Goal: Task Accomplishment & Management: Manage account settings

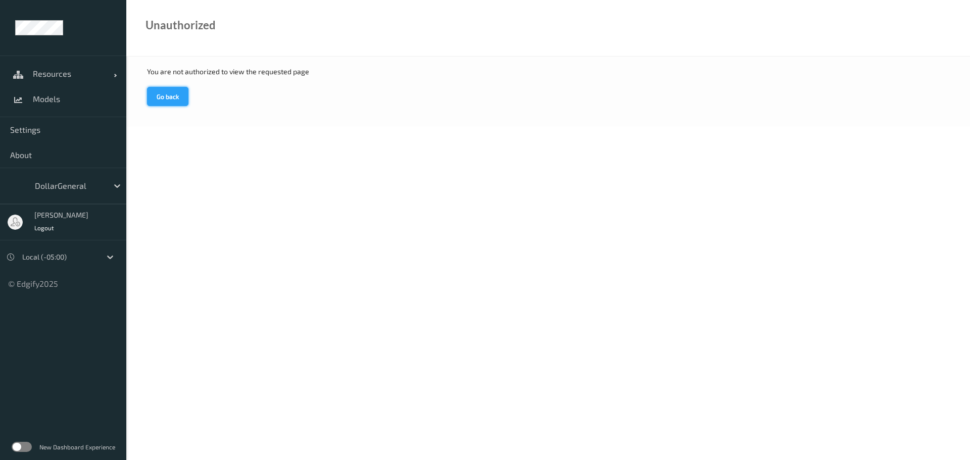
click at [178, 96] on button "Go back" at bounding box center [167, 96] width 41 height 19
click at [86, 82] on link "Resources" at bounding box center [63, 73] width 126 height 25
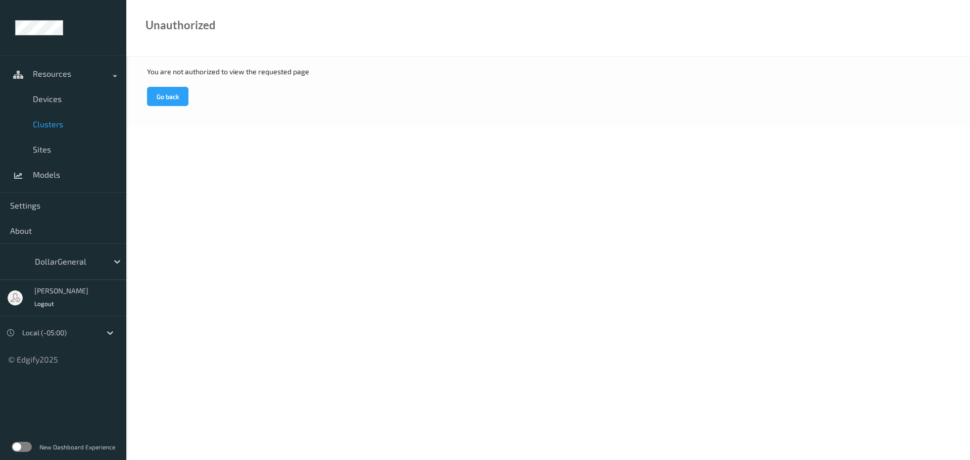
click at [60, 125] on span "Clusters" at bounding box center [74, 124] width 83 height 10
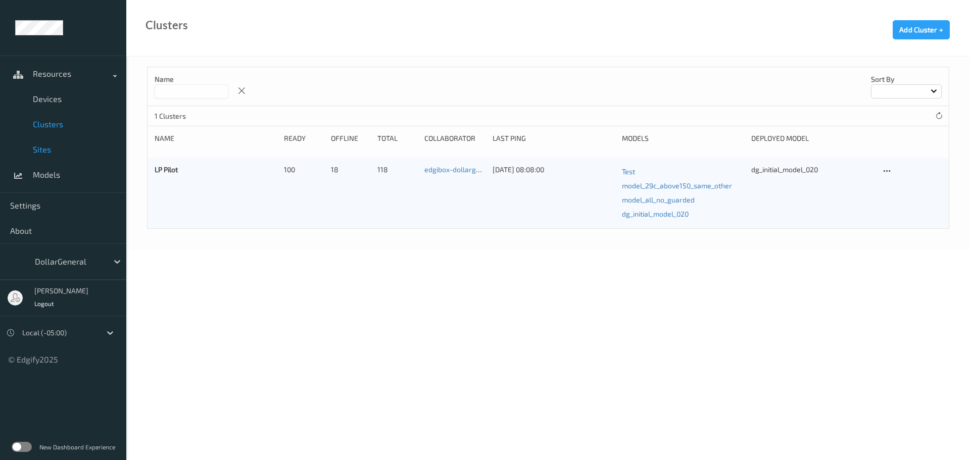
click at [46, 159] on link "Sites" at bounding box center [63, 149] width 126 height 25
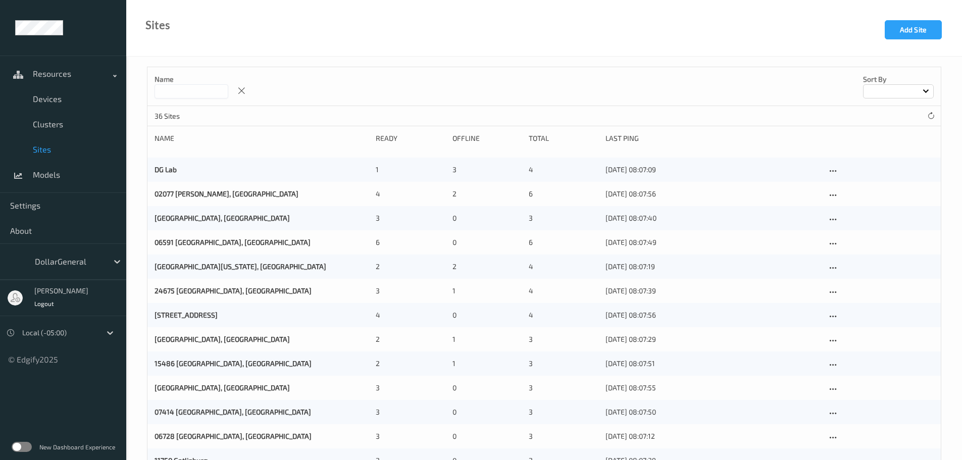
click at [204, 96] on input at bounding box center [192, 91] width 74 height 14
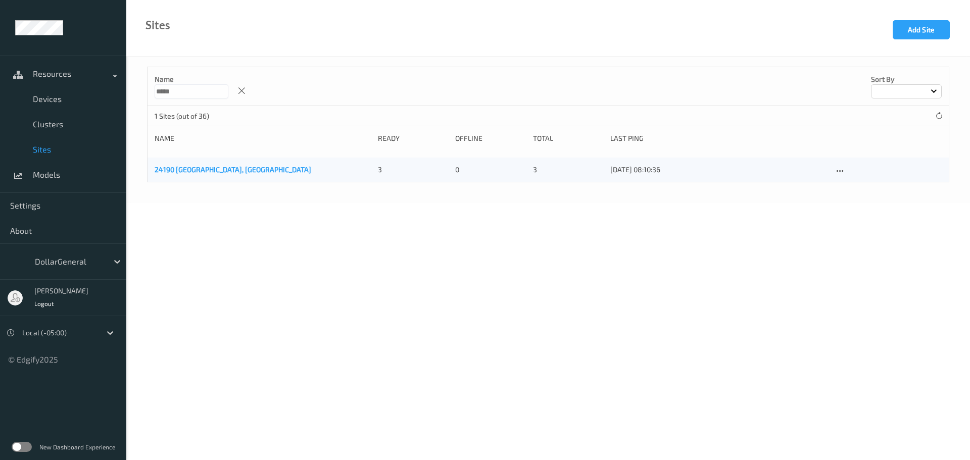
type input "*****"
click at [201, 171] on link "24190 [GEOGRAPHIC_DATA], [GEOGRAPHIC_DATA]" at bounding box center [233, 169] width 157 height 9
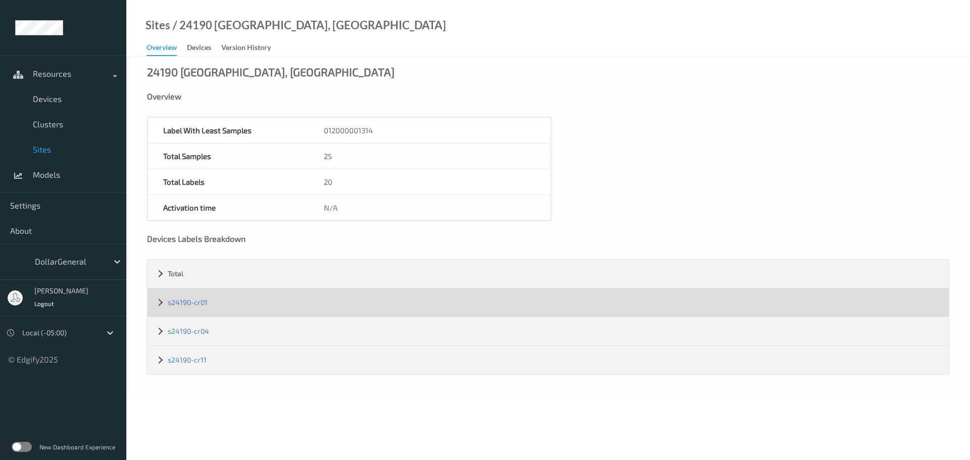
click at [199, 309] on div "s24190-cr01" at bounding box center [548, 302] width 801 height 28
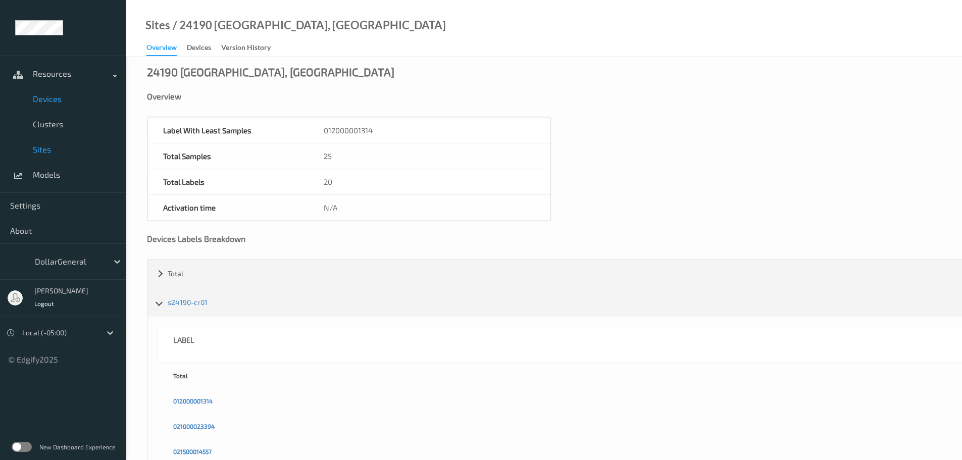
click at [49, 100] on span "Devices" at bounding box center [74, 99] width 83 height 10
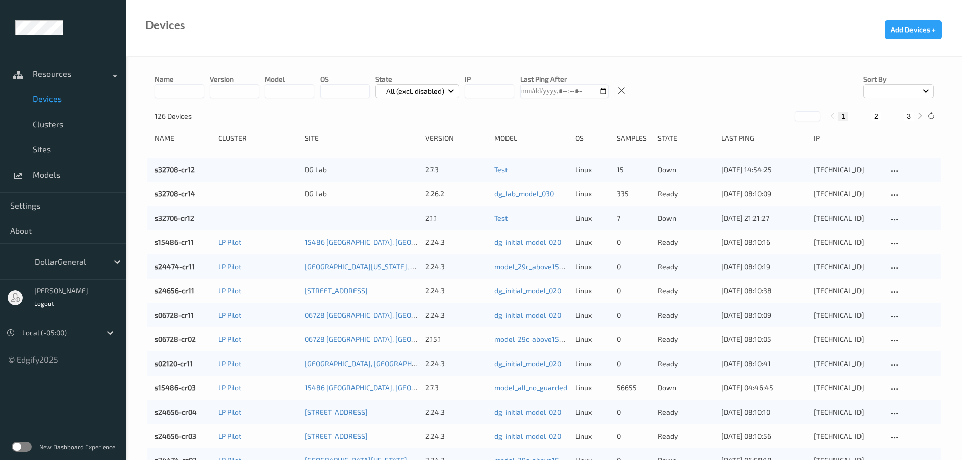
click at [194, 94] on input at bounding box center [180, 91] width 50 height 14
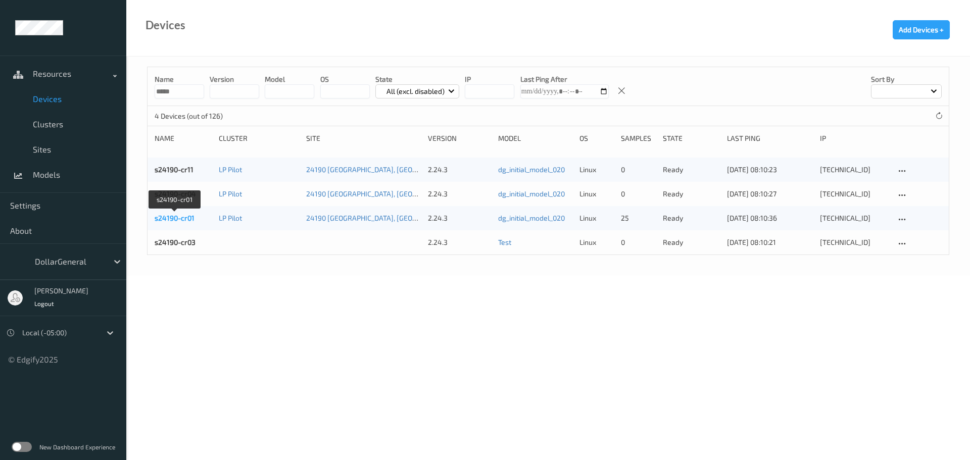
type input "*****"
click at [183, 219] on link "s24190-cr01" at bounding box center [175, 218] width 40 height 9
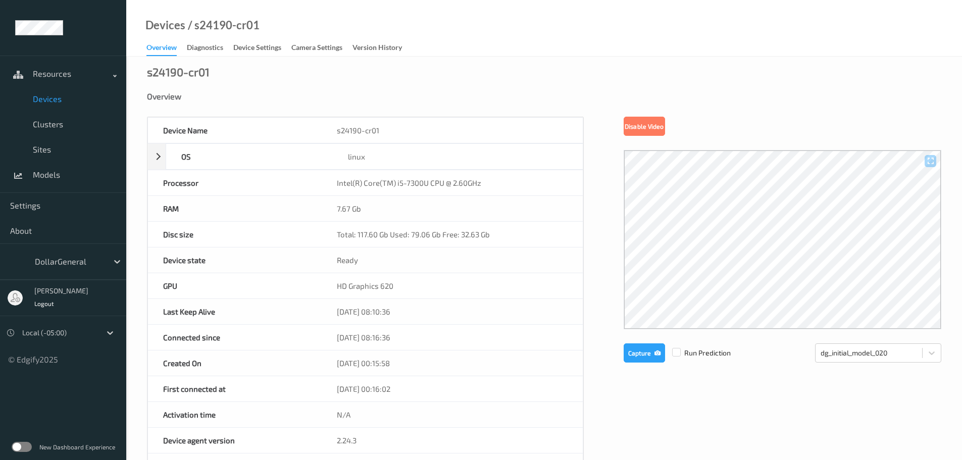
click at [50, 100] on span "Devices" at bounding box center [74, 99] width 83 height 10
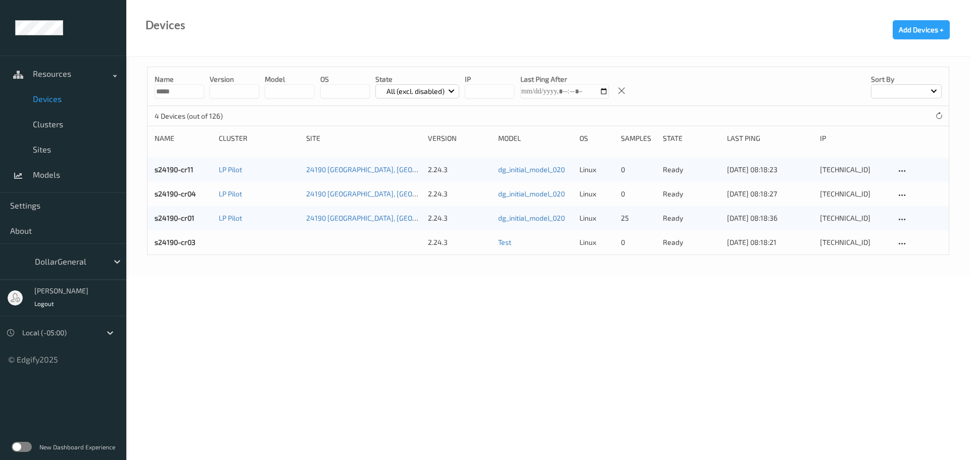
click at [182, 91] on input "*****" at bounding box center [180, 91] width 50 height 14
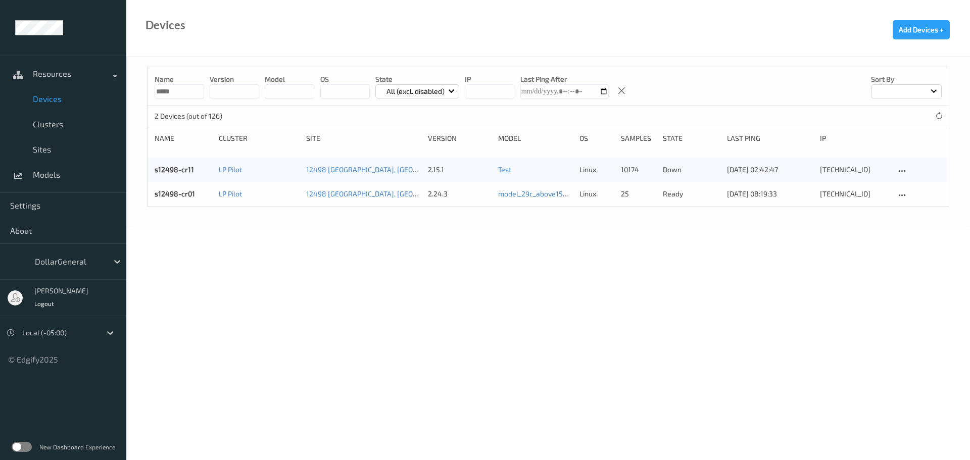
type input "*****"
click at [180, 191] on link "s12498-cr01" at bounding box center [175, 193] width 40 height 9
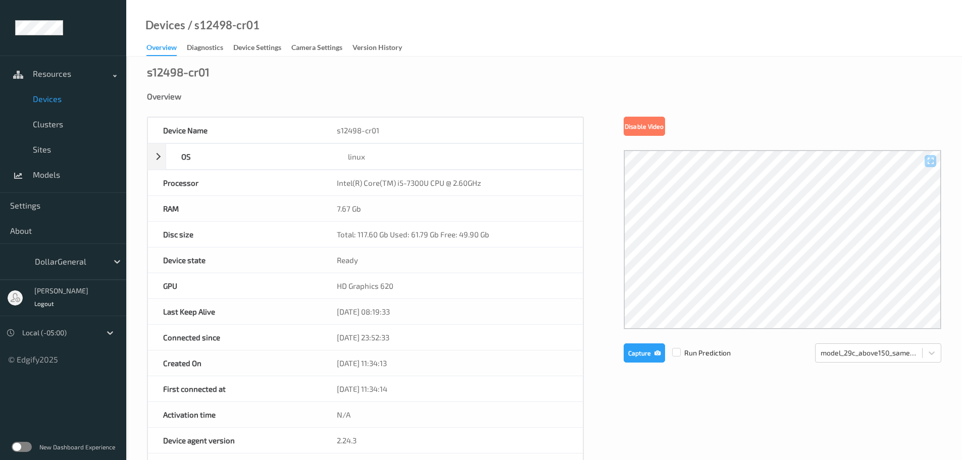
click at [44, 97] on span "Devices" at bounding box center [74, 99] width 83 height 10
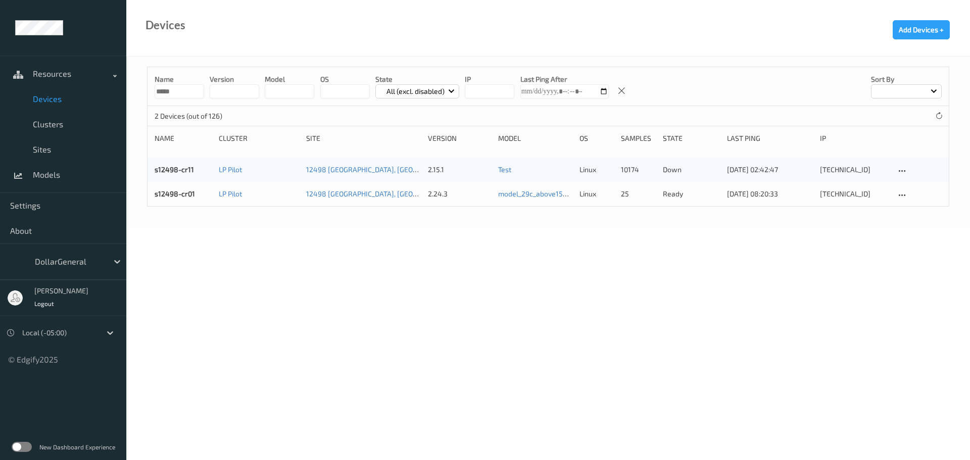
click at [178, 91] on input "*****" at bounding box center [180, 91] width 50 height 14
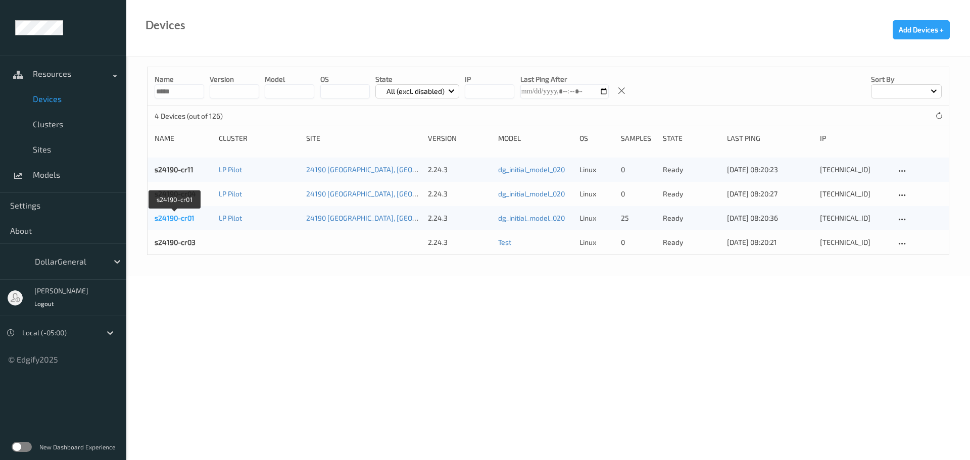
type input "*****"
click at [177, 218] on link "s24190-cr01" at bounding box center [175, 218] width 40 height 9
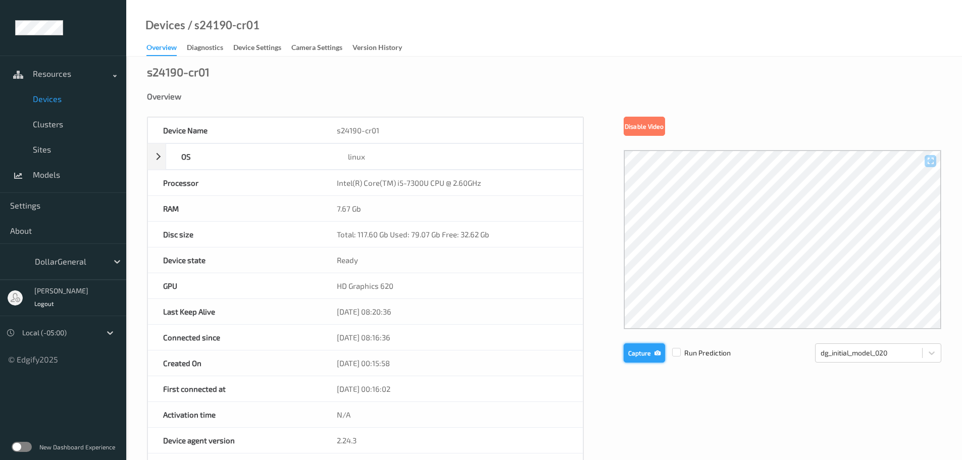
click at [641, 349] on button "Capture" at bounding box center [644, 353] width 41 height 19
click at [634, 352] on button "Capture" at bounding box center [644, 353] width 41 height 19
click at [629, 353] on button "Capture" at bounding box center [644, 353] width 41 height 19
click at [628, 347] on button "Capture" at bounding box center [644, 353] width 41 height 19
click at [637, 352] on button "Capture" at bounding box center [644, 353] width 41 height 19
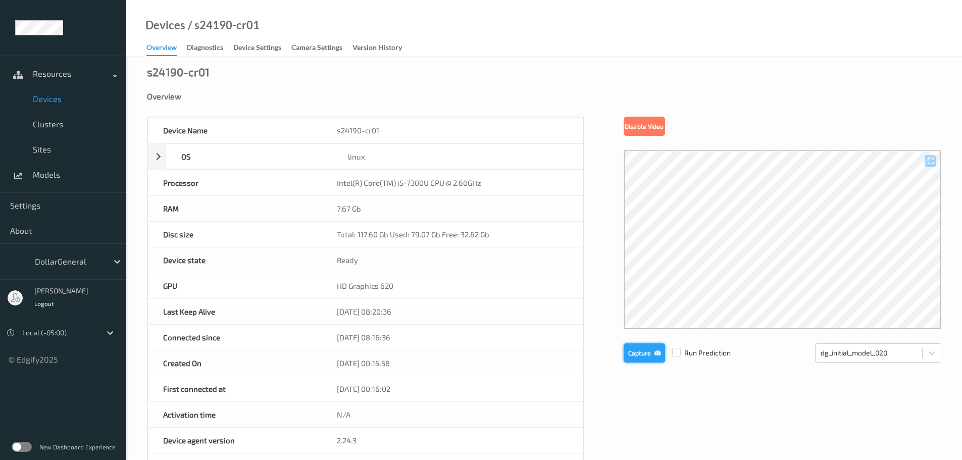
click at [634, 350] on button "Capture" at bounding box center [644, 353] width 41 height 19
click at [638, 355] on button "Capture" at bounding box center [644, 353] width 41 height 19
click at [600, 250] on div "Device Name s24190-cr01 OS linux Platform debian Platform Version 12.10 Platfor…" at bounding box center [544, 428] width 795 height 622
click at [649, 349] on button "Capture" at bounding box center [644, 353] width 41 height 19
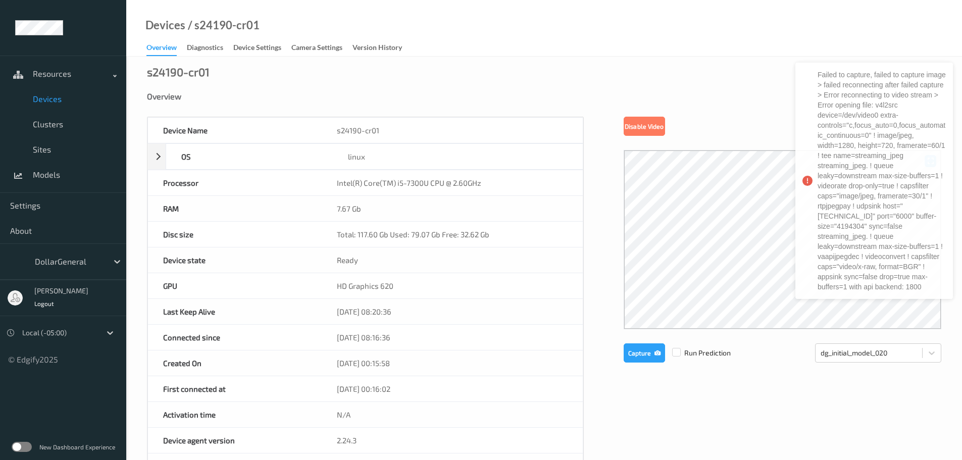
click at [49, 101] on span "Devices" at bounding box center [74, 99] width 83 height 10
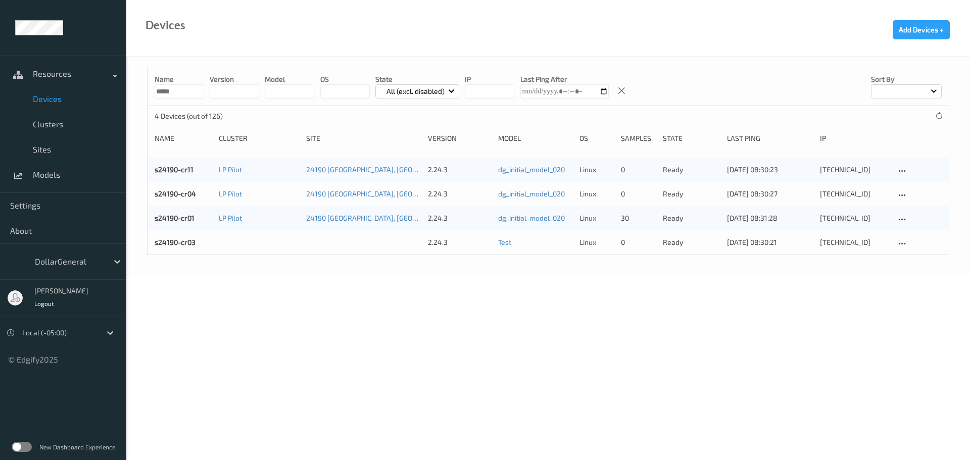
click at [181, 94] on input "*****" at bounding box center [180, 91] width 50 height 14
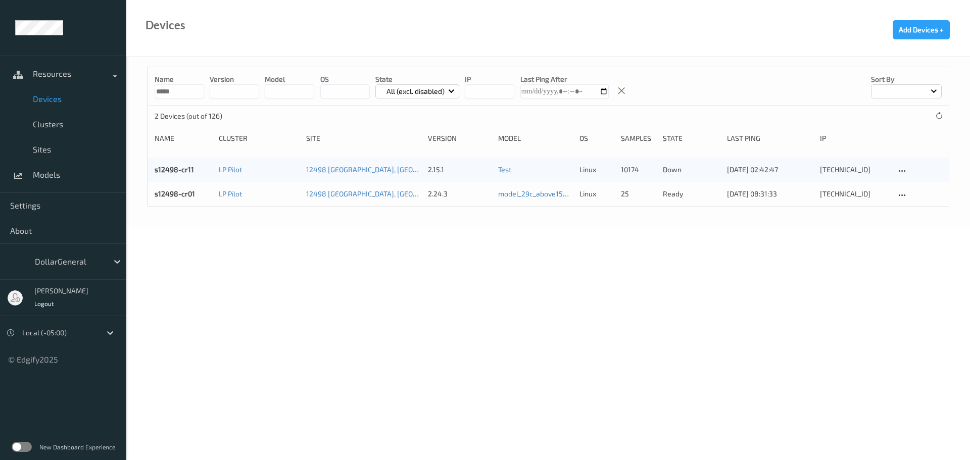
type input "*****"
click at [172, 192] on link "s12498-cr01" at bounding box center [175, 193] width 40 height 9
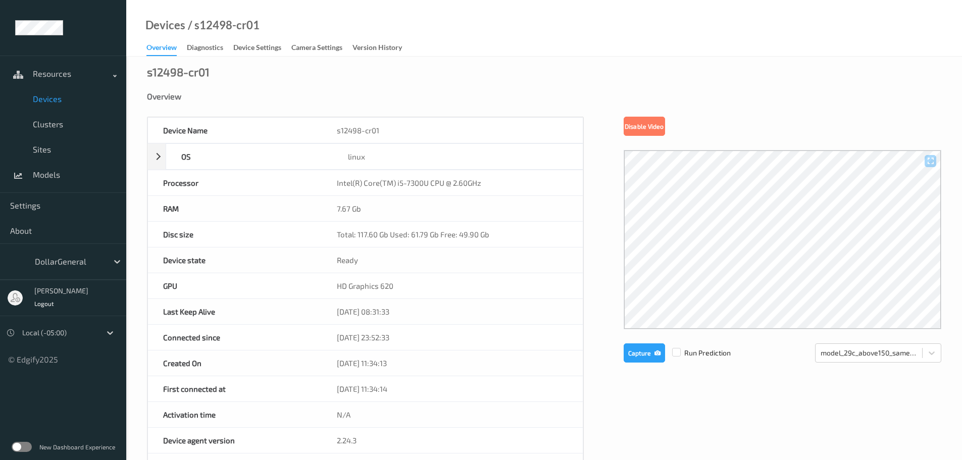
click at [50, 101] on span "Devices" at bounding box center [74, 99] width 83 height 10
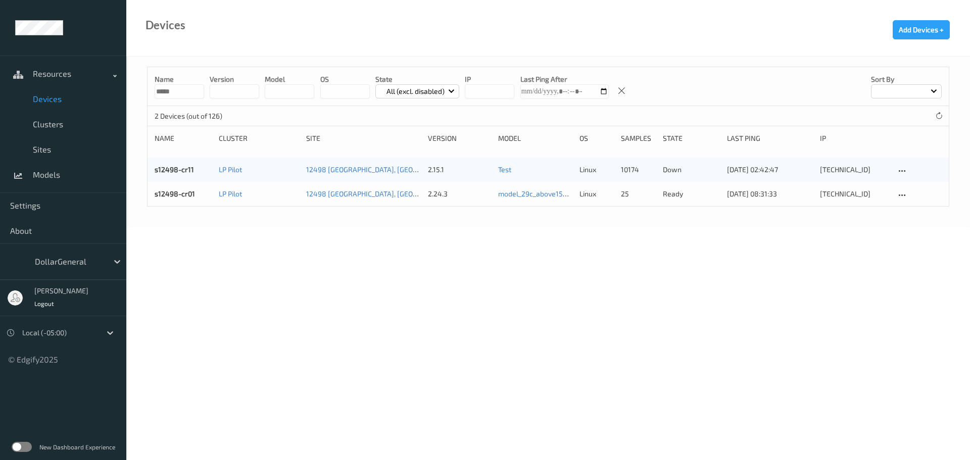
click at [171, 90] on input "*****" at bounding box center [180, 91] width 50 height 14
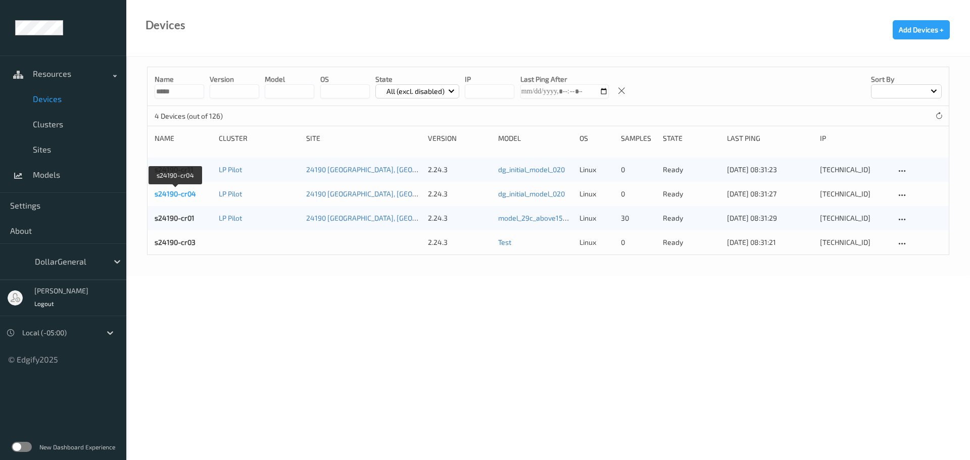
type input "*****"
click at [171, 193] on link "s24190-cr04" at bounding box center [175, 193] width 41 height 9
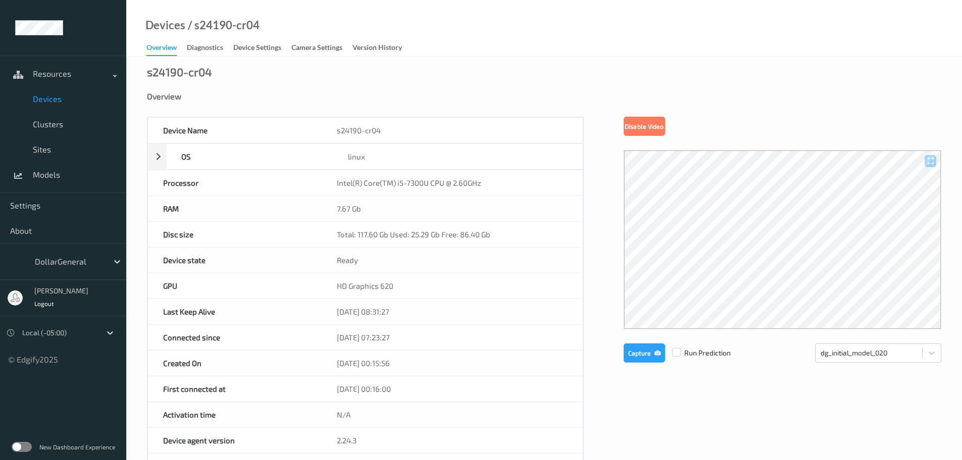
click at [173, 54] on div "Overview" at bounding box center [162, 49] width 30 height 14
click at [41, 102] on span "Devices" at bounding box center [74, 99] width 83 height 10
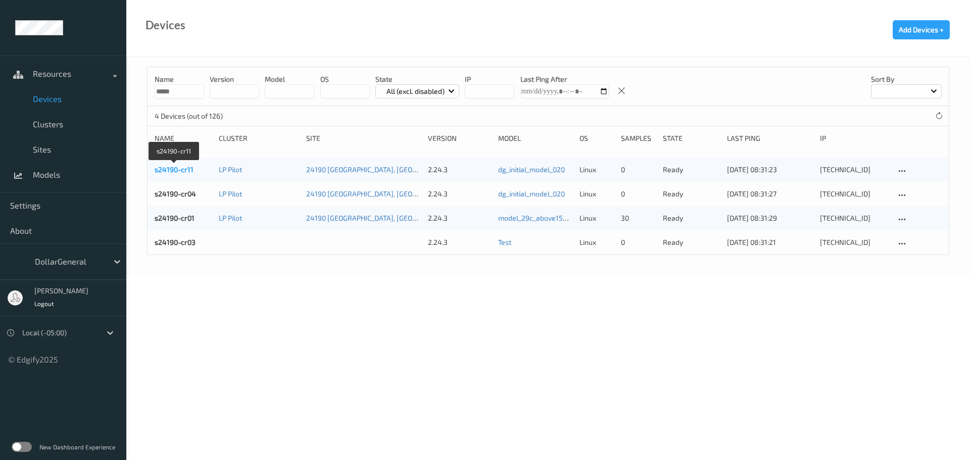
click at [176, 168] on link "s24190-cr11" at bounding box center [174, 169] width 39 height 9
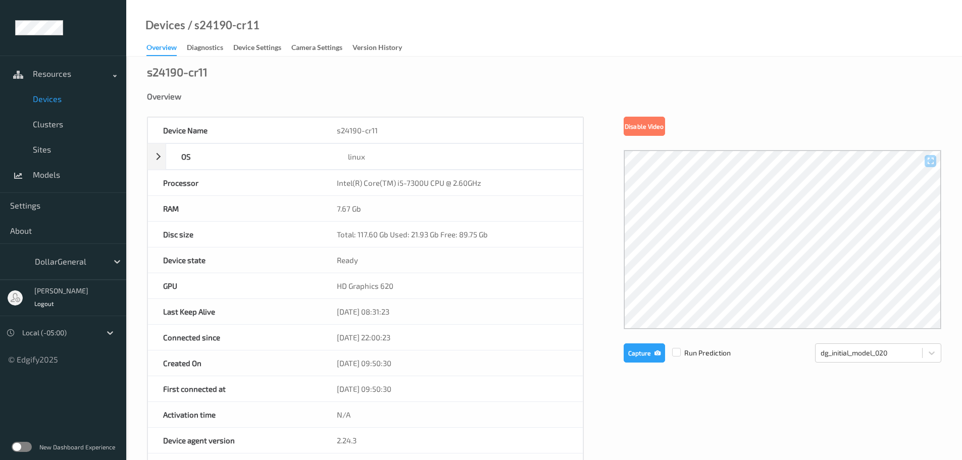
click at [48, 104] on link "Devices" at bounding box center [63, 98] width 126 height 25
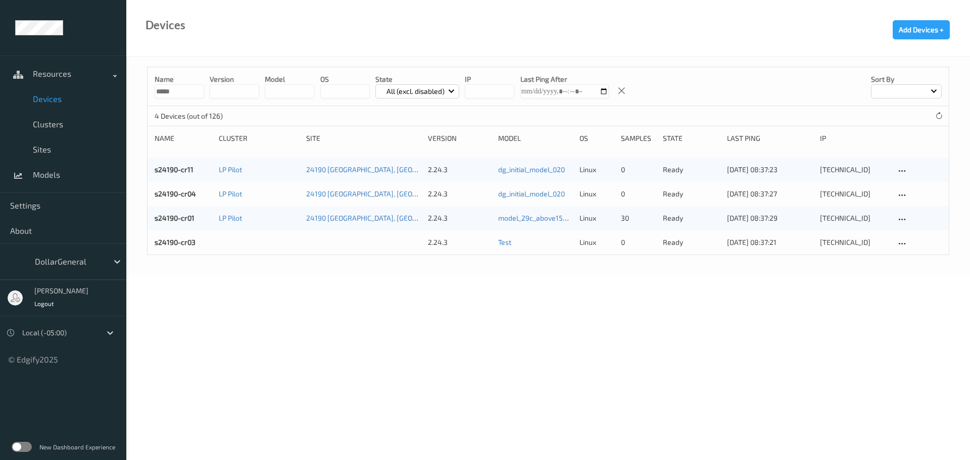
click at [175, 92] on input "*****" at bounding box center [180, 91] width 50 height 14
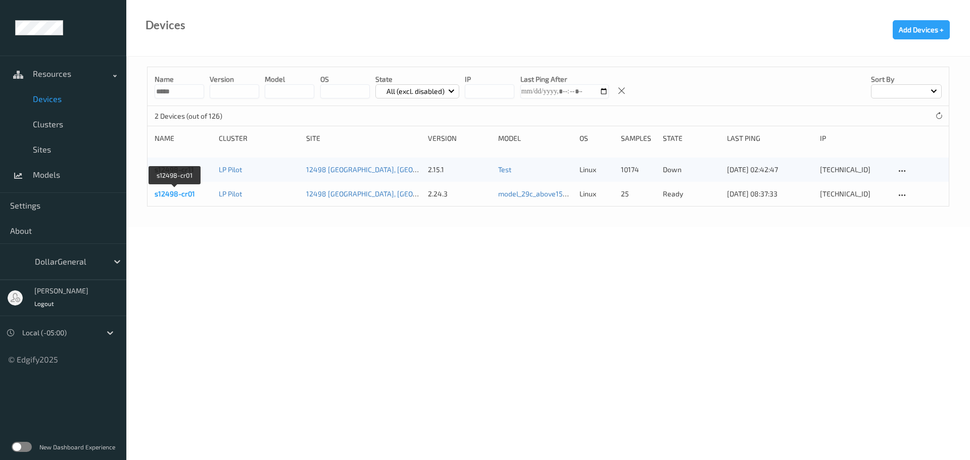
type input "*****"
click at [186, 194] on link "s12498-cr01" at bounding box center [175, 193] width 40 height 9
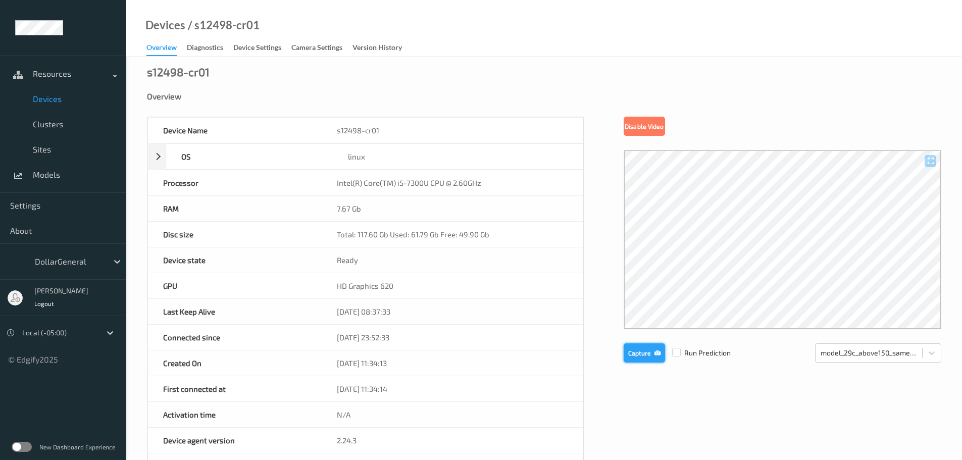
click at [635, 350] on button "Capture" at bounding box center [644, 353] width 41 height 19
click at [39, 104] on link "Devices" at bounding box center [63, 98] width 126 height 25
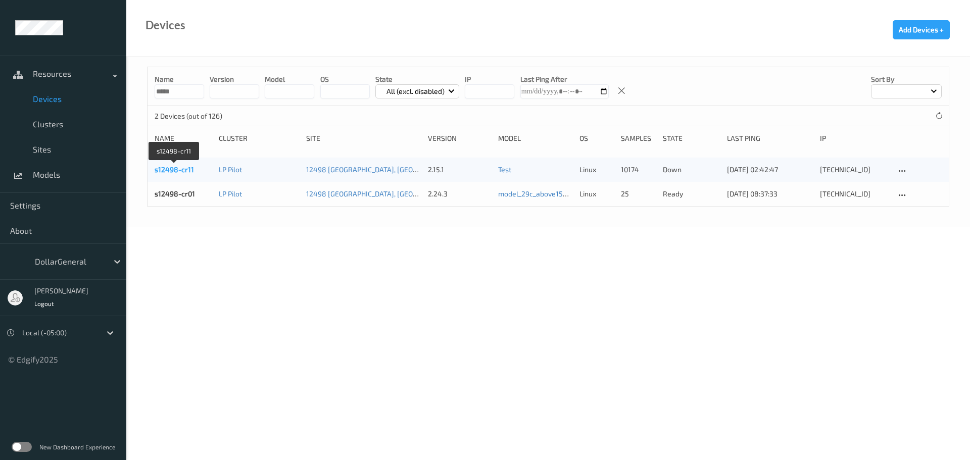
click at [189, 172] on link "s12498-cr11" at bounding box center [174, 169] width 39 height 9
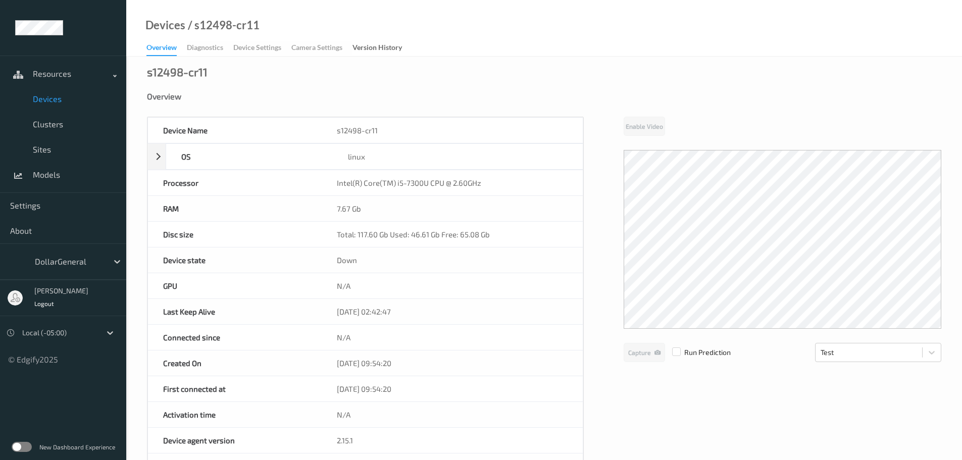
click at [47, 100] on span "Devices" at bounding box center [74, 99] width 83 height 10
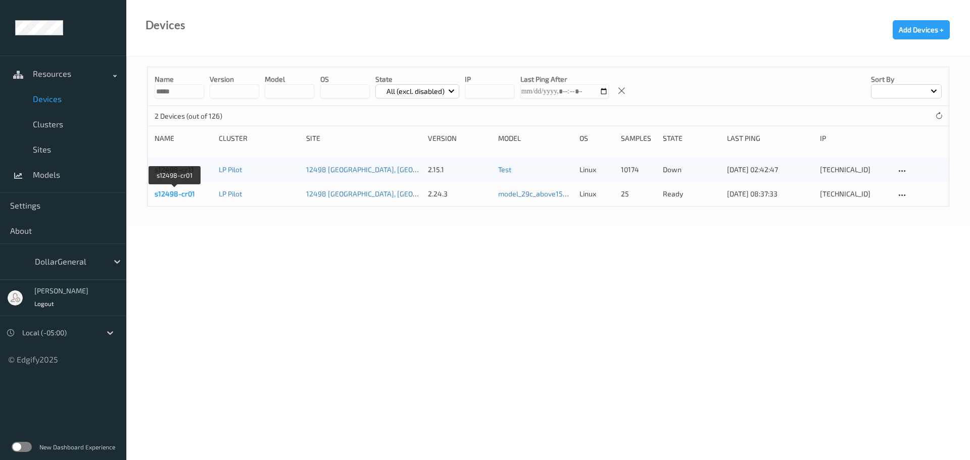
click at [179, 194] on link "s12498-cr01" at bounding box center [175, 193] width 40 height 9
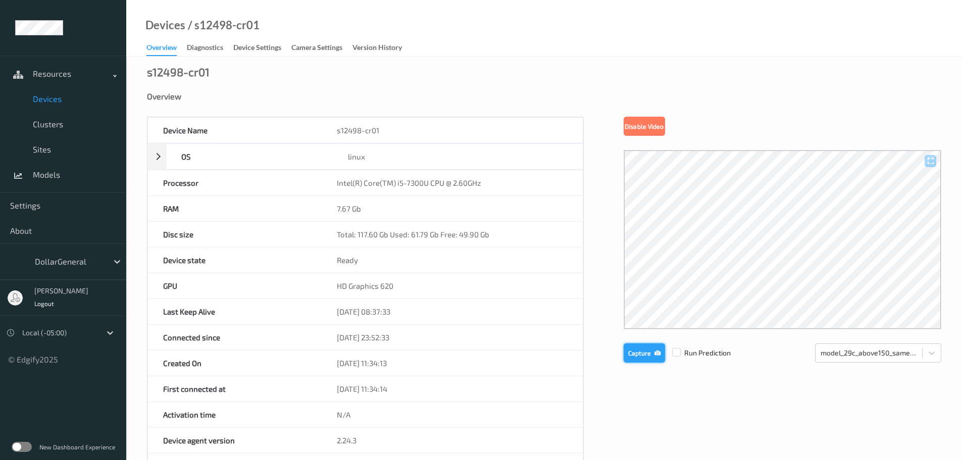
click at [644, 356] on button "Capture" at bounding box center [644, 353] width 41 height 19
click at [631, 352] on button "Capture" at bounding box center [644, 353] width 41 height 19
click at [637, 353] on button "Capture" at bounding box center [644, 353] width 41 height 19
click at [655, 357] on button "Capture" at bounding box center [644, 353] width 41 height 19
click at [630, 350] on button "Capture" at bounding box center [644, 353] width 41 height 19
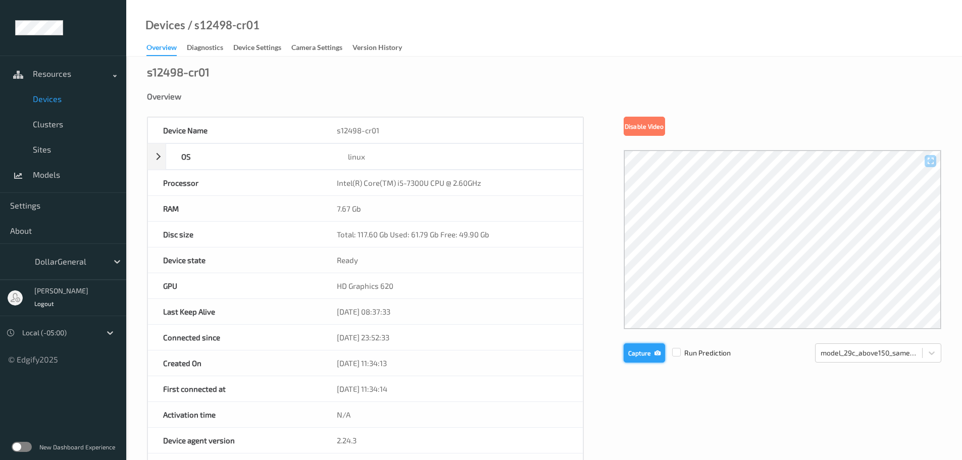
click at [633, 353] on button "Capture" at bounding box center [644, 353] width 41 height 19
click at [624, 353] on button "Capture" at bounding box center [644, 353] width 41 height 19
click at [645, 355] on button "Capture" at bounding box center [644, 353] width 41 height 19
click at [636, 355] on button "Capture" at bounding box center [644, 353] width 41 height 19
click at [656, 349] on button "Capture" at bounding box center [644, 353] width 41 height 19
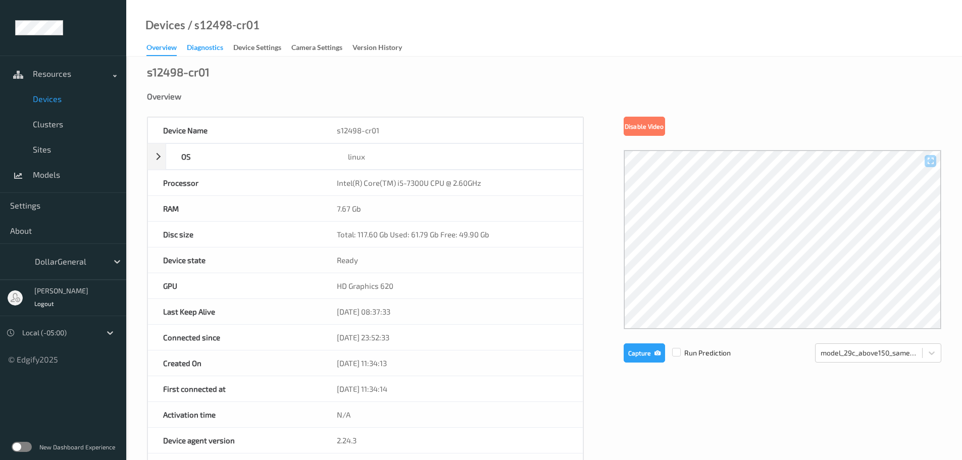
click at [207, 50] on div "Diagnostics" at bounding box center [205, 48] width 36 height 13
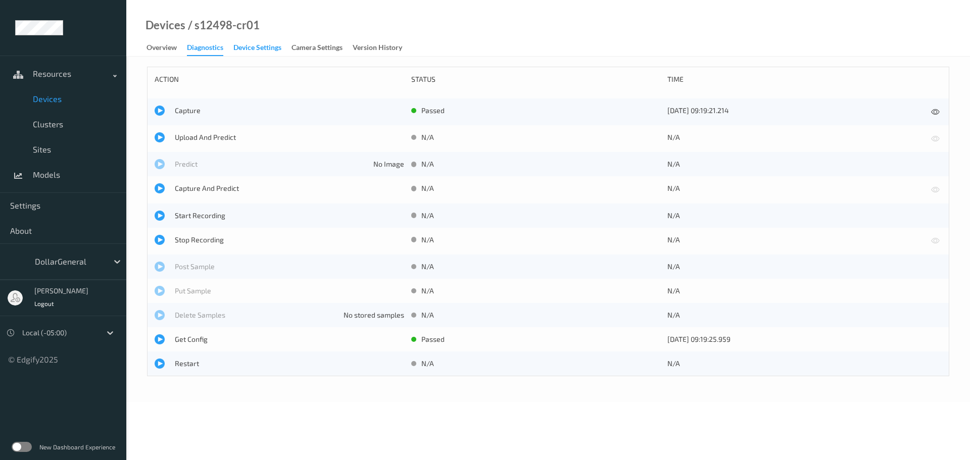
click at [249, 44] on div "Device Settings" at bounding box center [257, 48] width 48 height 13
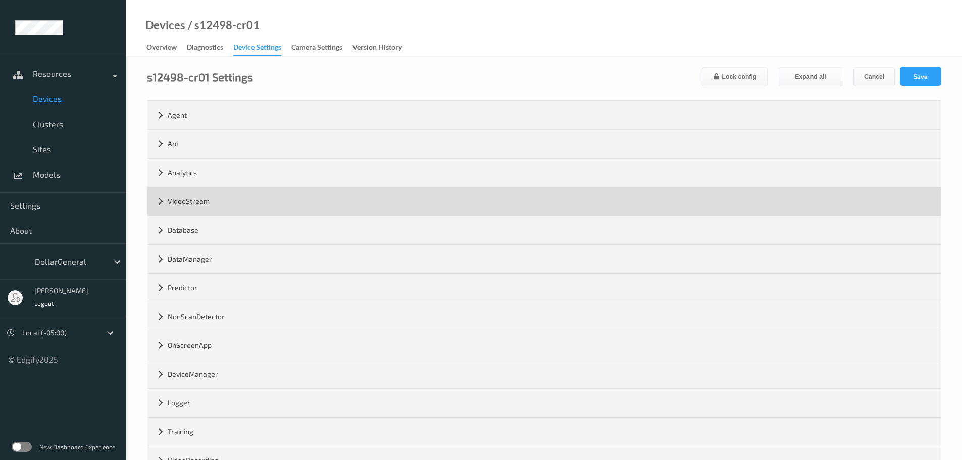
click at [198, 205] on div "VideoStream" at bounding box center [545, 201] width 794 height 28
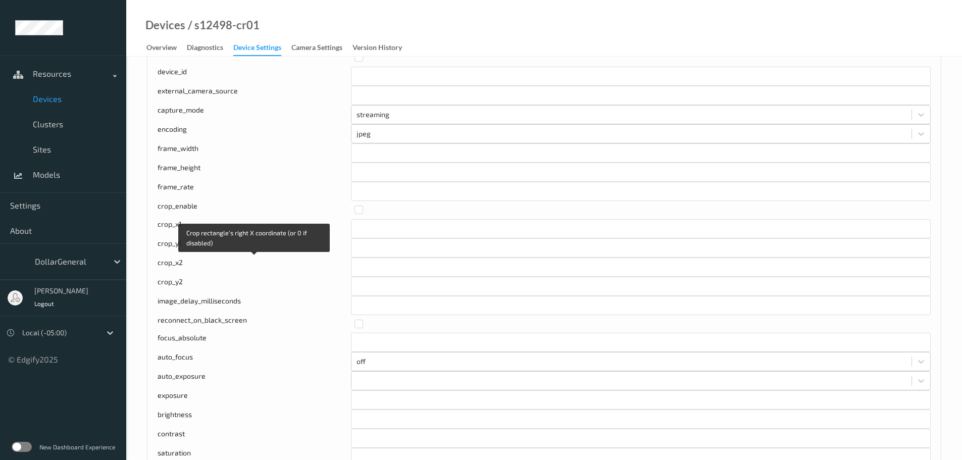
scroll to position [202, 0]
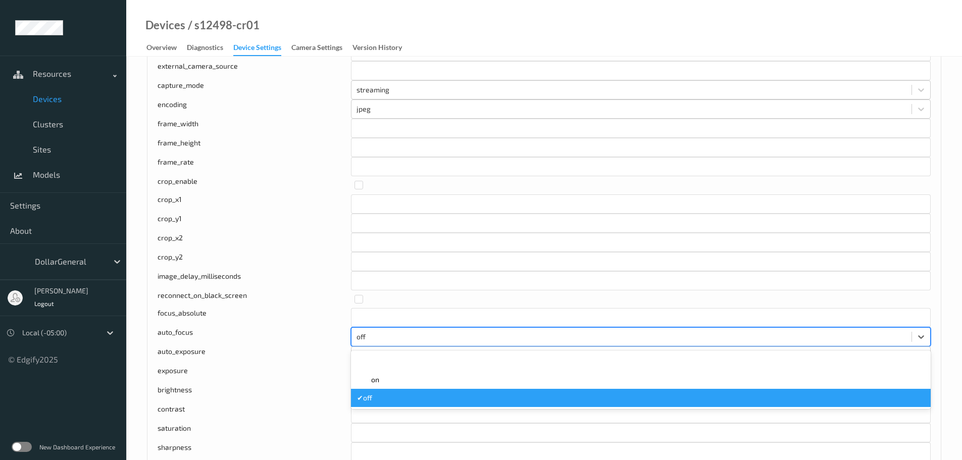
click at [365, 336] on div at bounding box center [632, 337] width 550 height 12
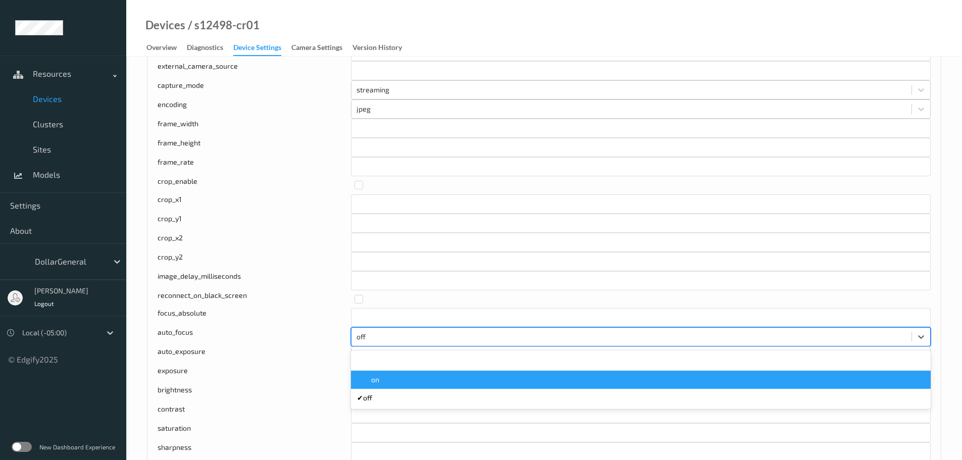
click at [370, 376] on span at bounding box center [364, 380] width 14 height 10
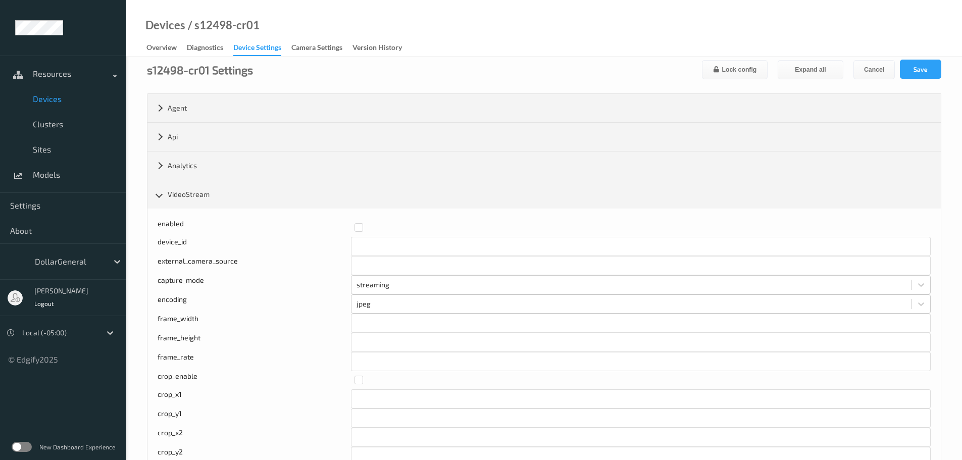
scroll to position [0, 0]
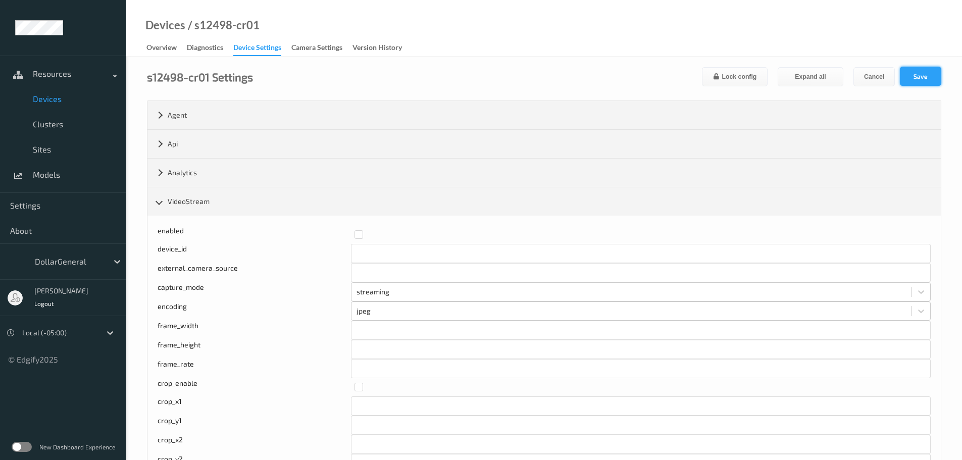
click at [924, 74] on button "Save" at bounding box center [920, 76] width 41 height 19
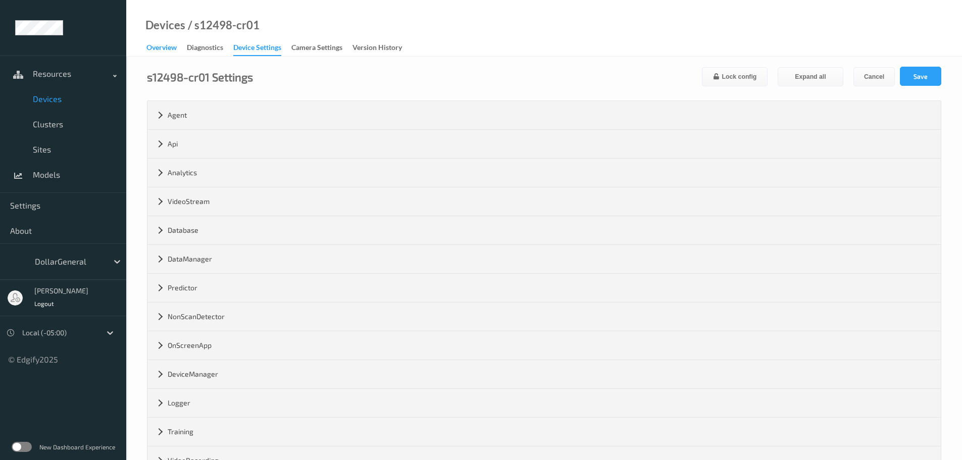
click at [167, 46] on div "Overview" at bounding box center [162, 48] width 30 height 13
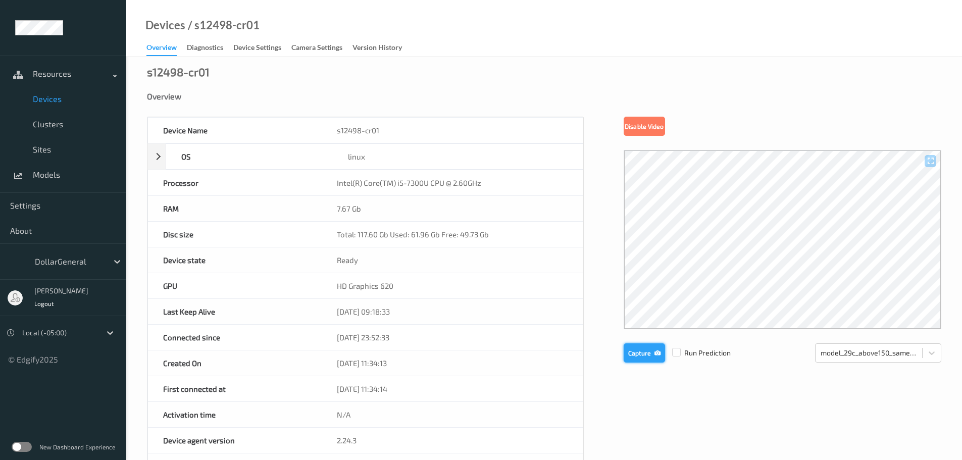
click at [648, 350] on button "Capture" at bounding box center [644, 353] width 41 height 19
click at [633, 352] on button "Capture" at bounding box center [644, 353] width 41 height 19
click at [644, 350] on button "Capture" at bounding box center [644, 353] width 41 height 19
click at [649, 359] on button "Capture" at bounding box center [644, 353] width 41 height 19
click at [640, 351] on button "Capture" at bounding box center [644, 353] width 41 height 19
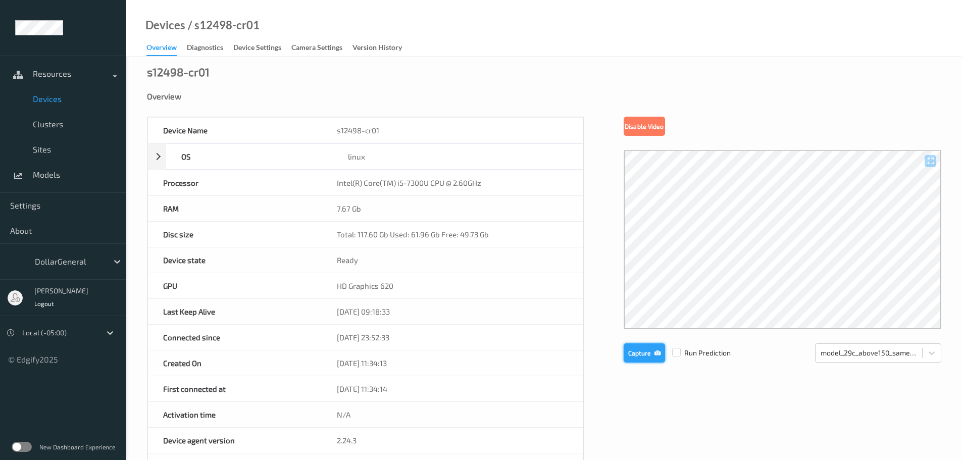
click at [636, 354] on button "Capture" at bounding box center [644, 353] width 41 height 19
click at [647, 356] on button "Capture" at bounding box center [644, 353] width 41 height 19
click at [632, 353] on button "Capture" at bounding box center [644, 353] width 41 height 19
click at [636, 354] on button "Capture" at bounding box center [644, 353] width 41 height 19
click at [211, 50] on div "Diagnostics" at bounding box center [205, 48] width 36 height 13
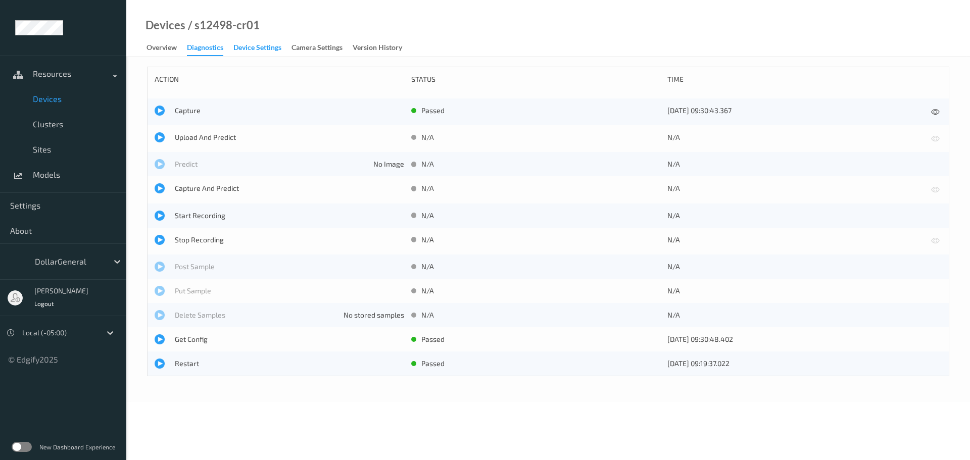
click at [253, 47] on div "Device Settings" at bounding box center [257, 48] width 48 height 13
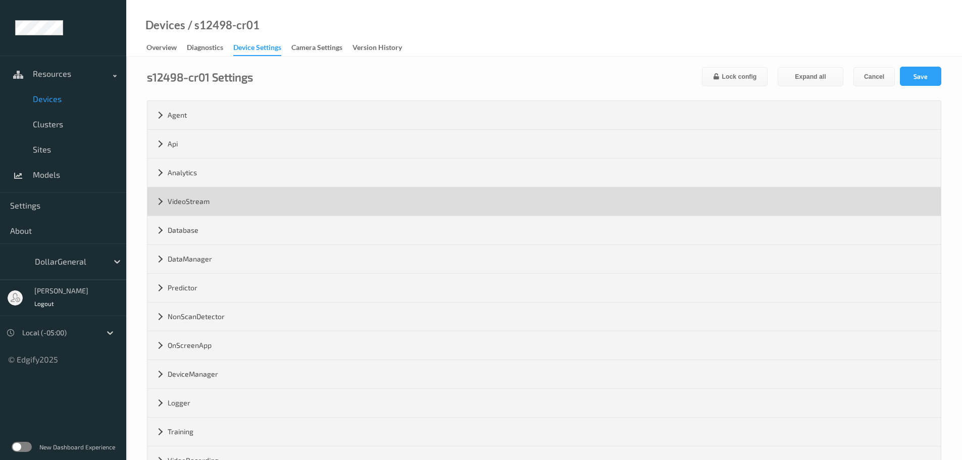
click at [194, 200] on div "VideoStream" at bounding box center [545, 201] width 794 height 28
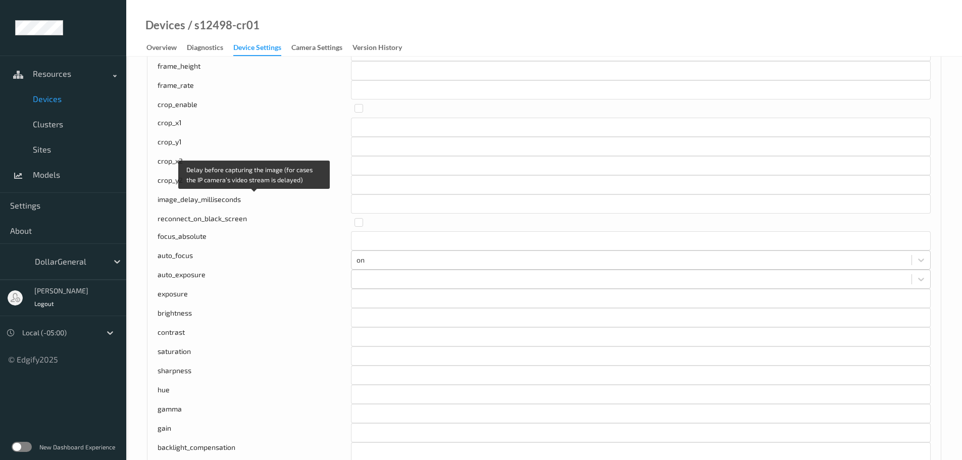
scroll to position [303, 0]
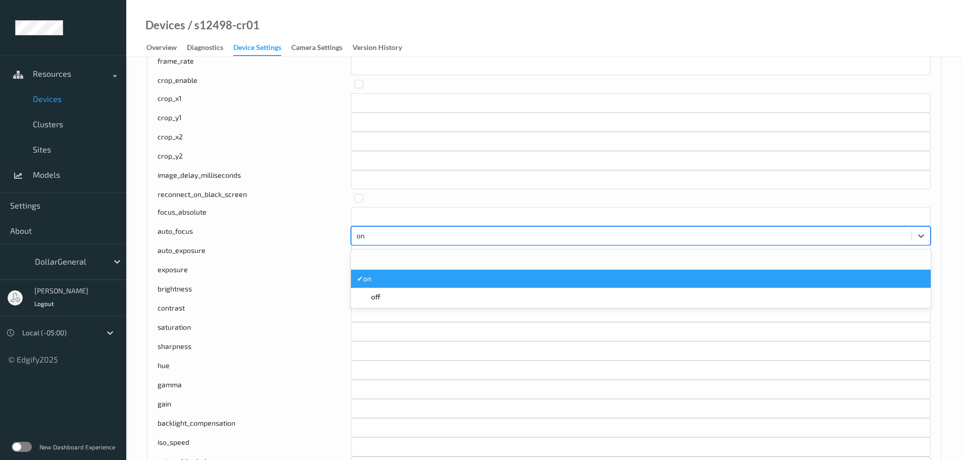
click at [368, 235] on div at bounding box center [632, 236] width 550 height 12
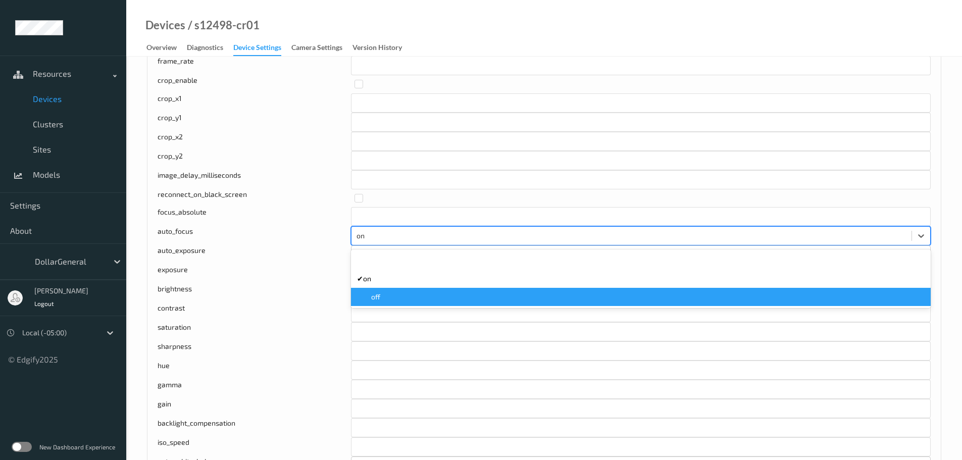
click at [371, 293] on span "off" at bounding box center [375, 297] width 9 height 10
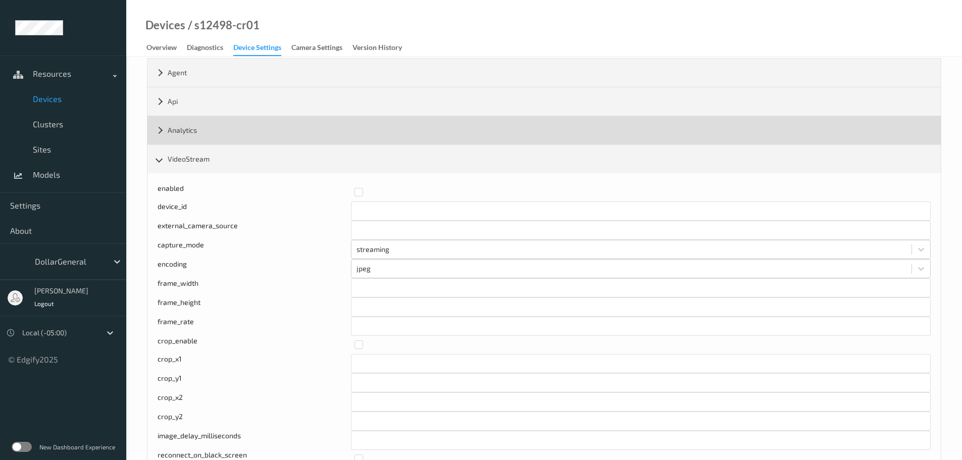
scroll to position [0, 0]
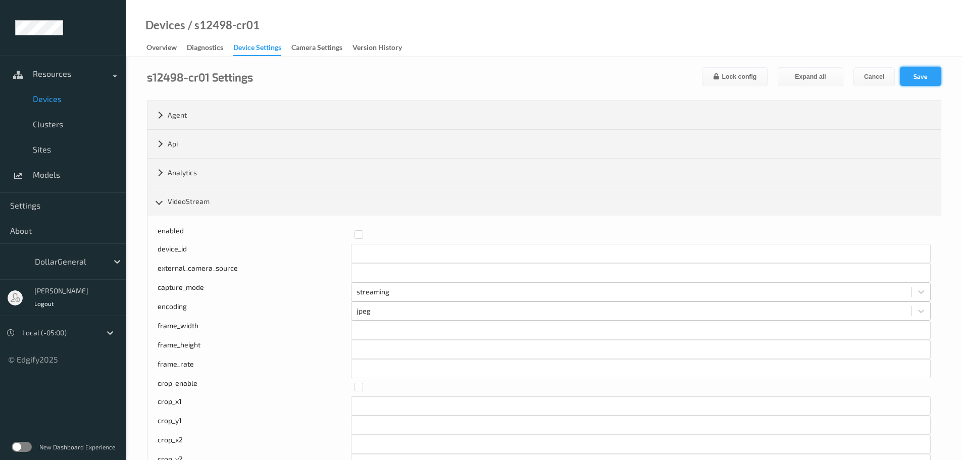
click at [906, 83] on button "Save" at bounding box center [920, 76] width 41 height 19
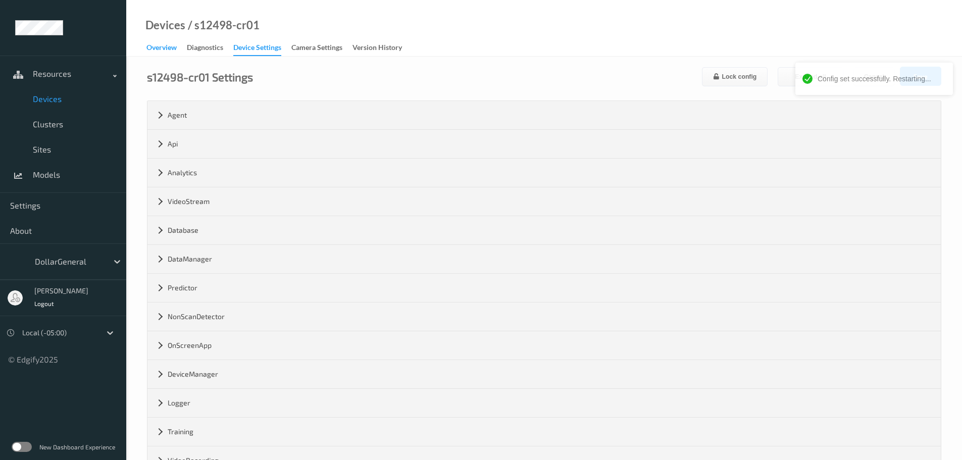
click at [161, 51] on div "Overview" at bounding box center [162, 48] width 30 height 13
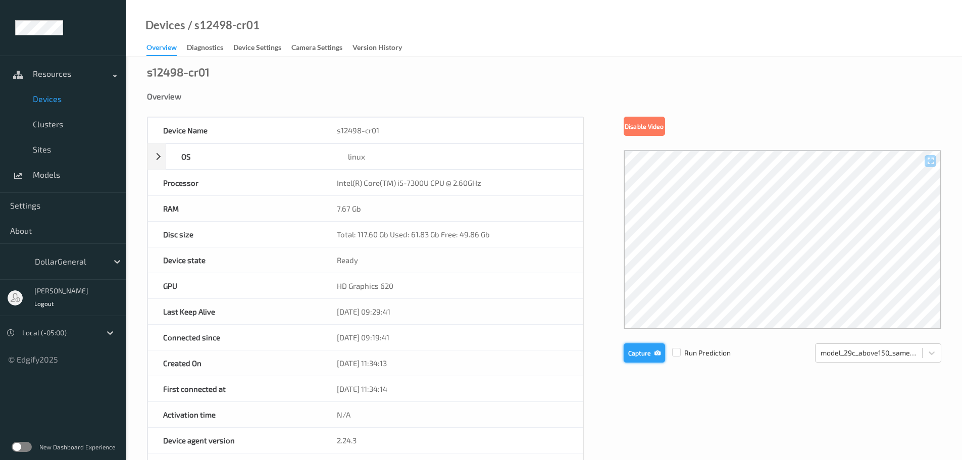
click at [642, 349] on button "Capture" at bounding box center [644, 353] width 41 height 19
click at [627, 356] on button "Capture" at bounding box center [644, 353] width 41 height 19
click at [204, 50] on div "Diagnostics" at bounding box center [205, 48] width 36 height 13
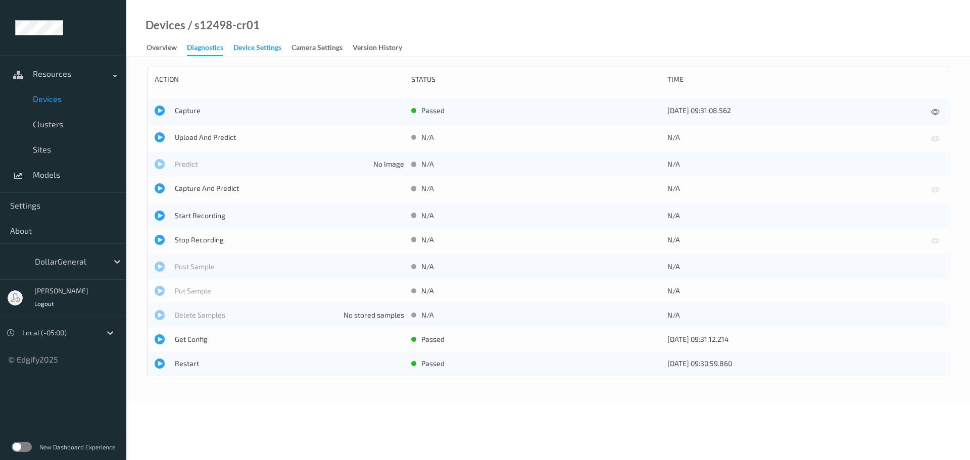
click at [238, 47] on div "Device Settings" at bounding box center [257, 48] width 48 height 13
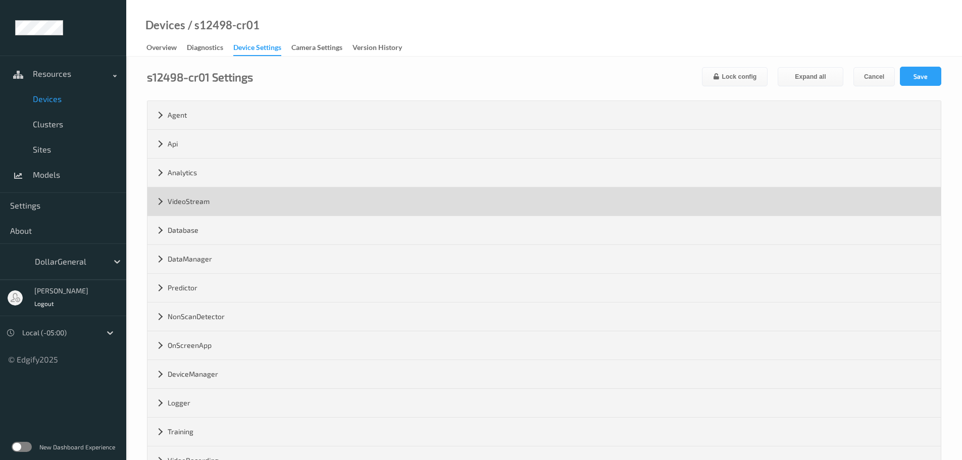
click at [222, 192] on div "VideoStream" at bounding box center [545, 201] width 794 height 28
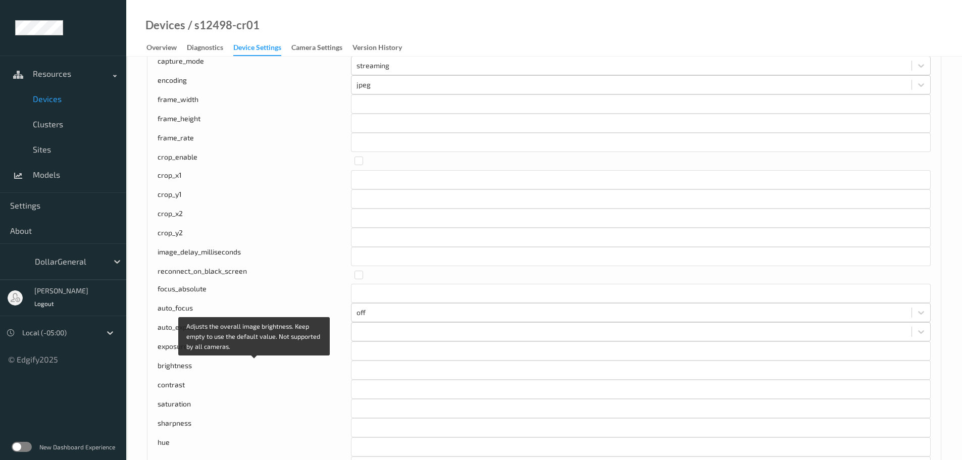
scroll to position [202, 0]
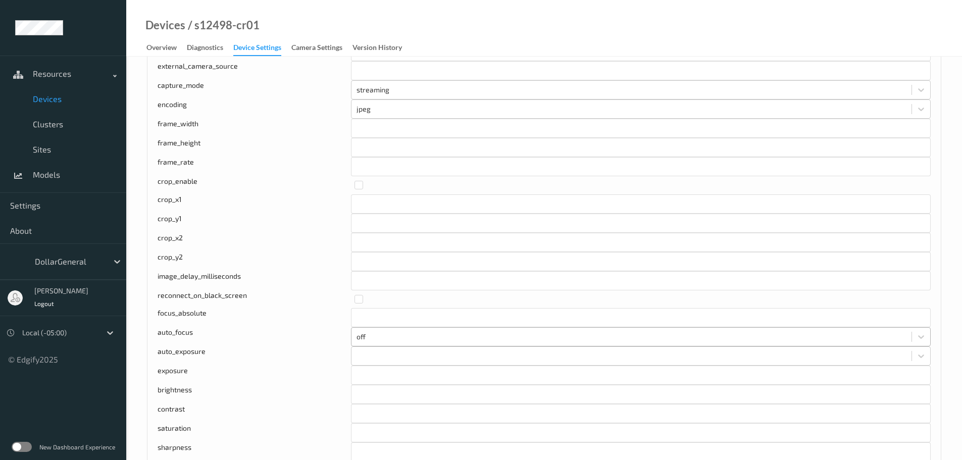
click at [381, 337] on div at bounding box center [632, 337] width 550 height 12
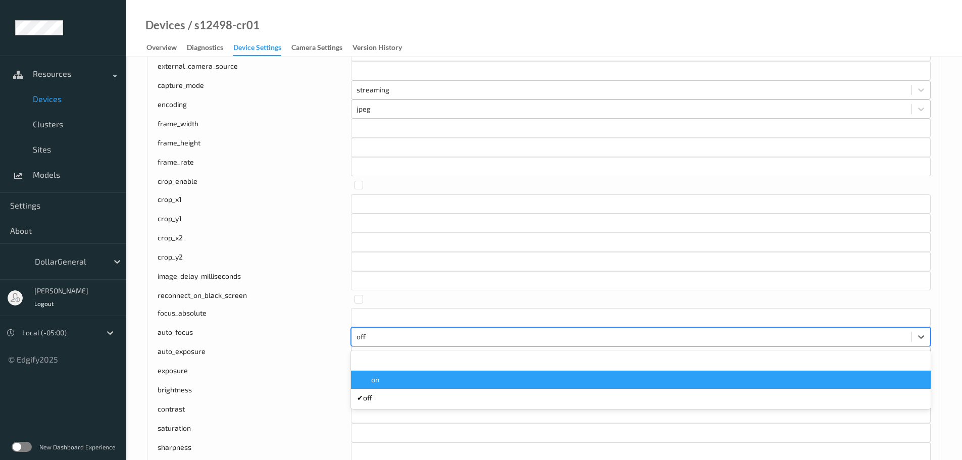
drag, startPoint x: 377, startPoint y: 376, endPoint x: 392, endPoint y: 364, distance: 18.6
click at [377, 377] on span "on" at bounding box center [375, 380] width 8 height 10
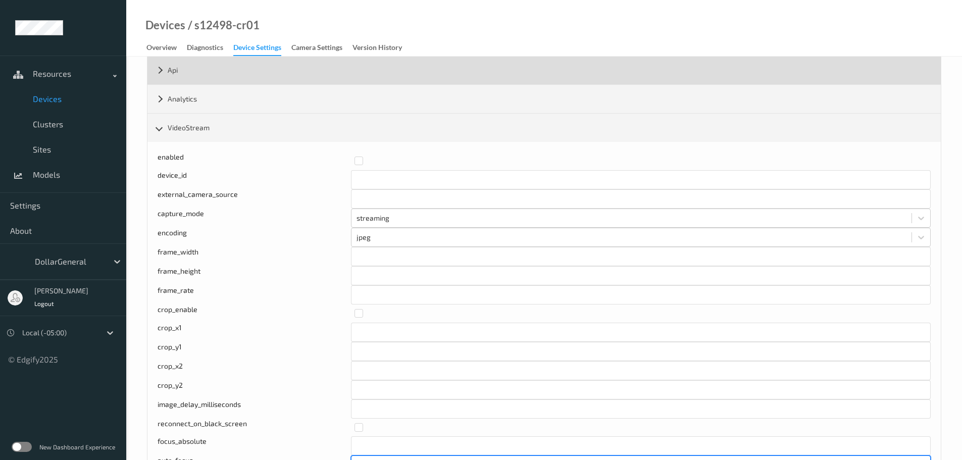
scroll to position [0, 0]
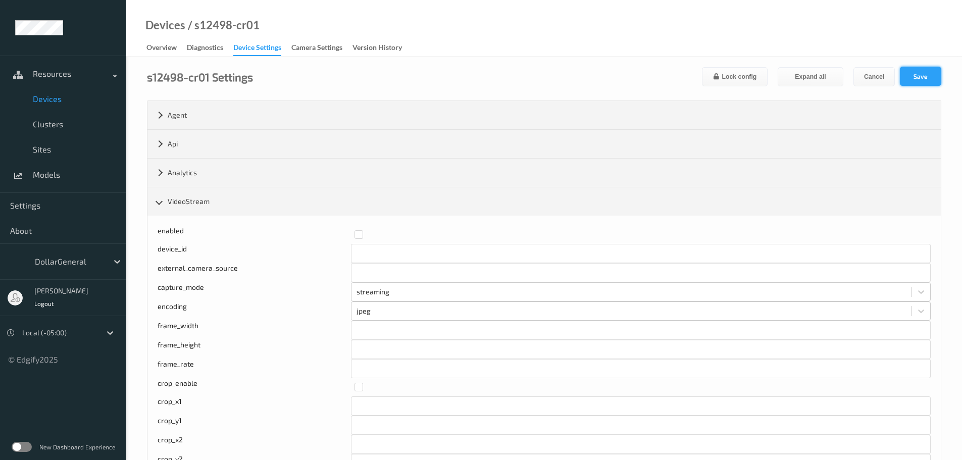
click at [916, 82] on button "Save" at bounding box center [920, 76] width 41 height 19
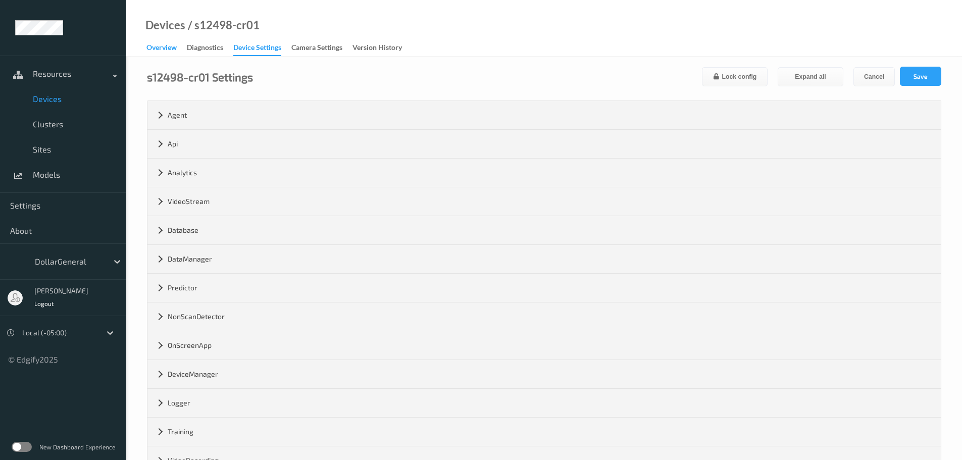
click at [170, 48] on div "Overview" at bounding box center [162, 48] width 30 height 13
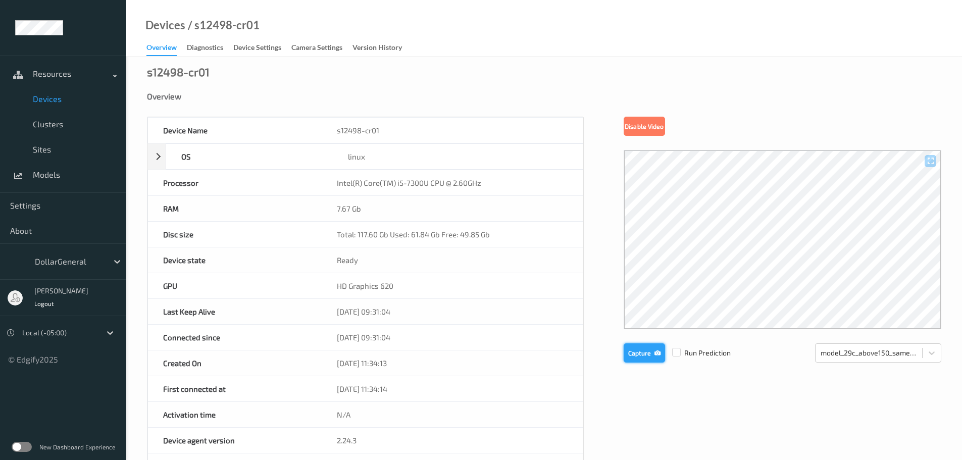
click at [629, 359] on button "Capture" at bounding box center [644, 353] width 41 height 19
click at [156, 53] on div "Overview" at bounding box center [162, 49] width 30 height 14
click at [50, 101] on span "Devices" at bounding box center [74, 99] width 83 height 10
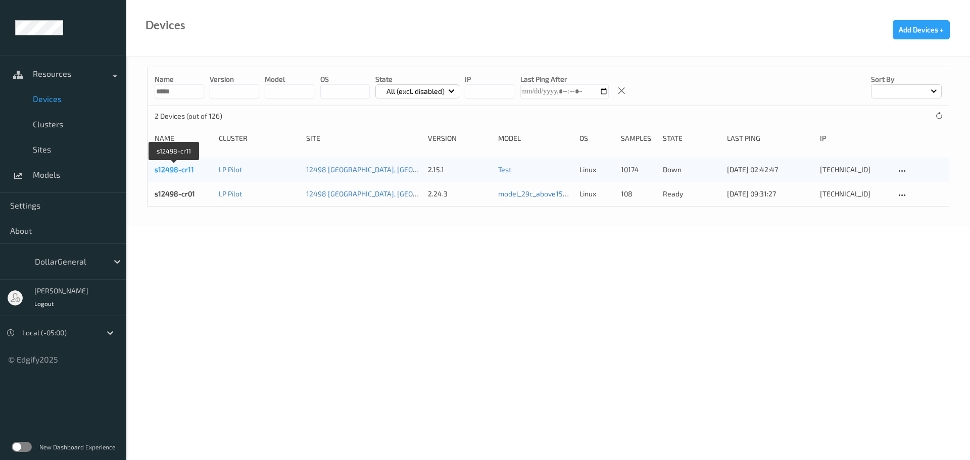
click at [179, 169] on link "s12498-cr11" at bounding box center [174, 169] width 39 height 9
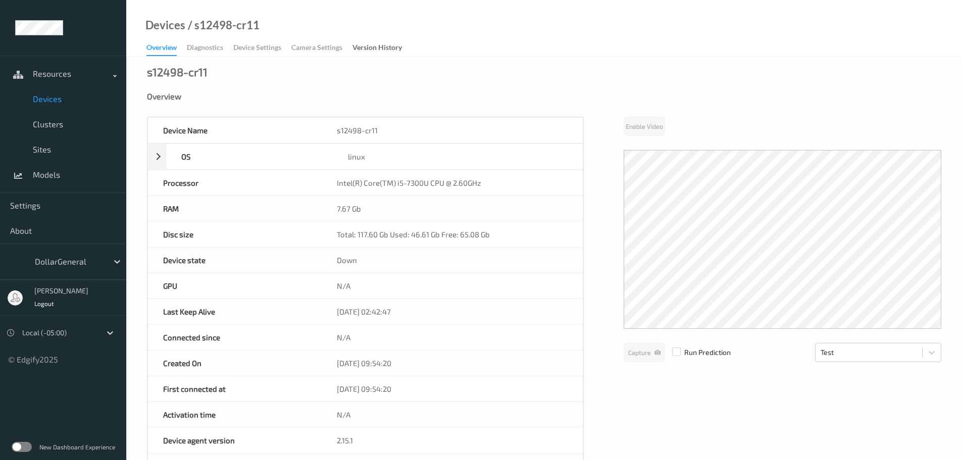
click at [51, 99] on span "Devices" at bounding box center [74, 99] width 83 height 10
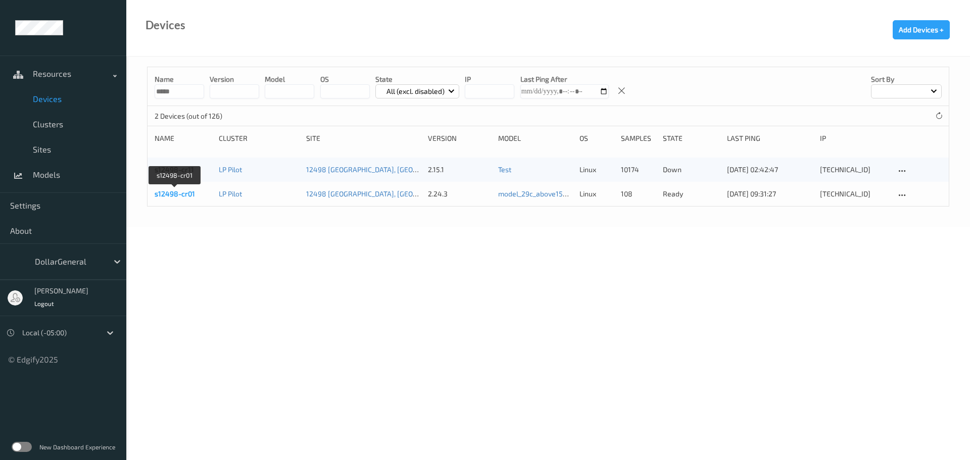
click at [174, 196] on link "s12498-cr01" at bounding box center [175, 193] width 40 height 9
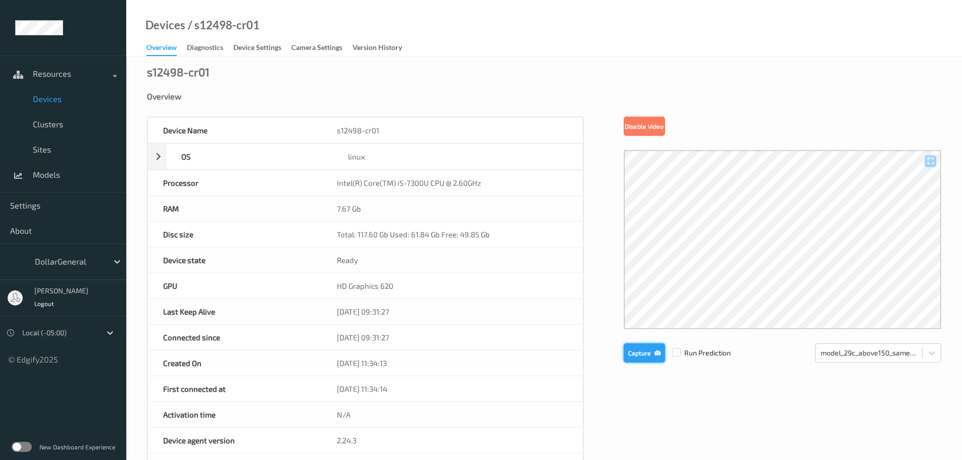
click at [631, 352] on button "Capture" at bounding box center [644, 353] width 41 height 19
click at [627, 350] on button "Capture" at bounding box center [644, 353] width 41 height 19
click at [644, 357] on button "Capture" at bounding box center [644, 353] width 41 height 19
click at [39, 100] on span "Devices" at bounding box center [74, 99] width 83 height 10
click at [629, 354] on button "Capture" at bounding box center [644, 353] width 41 height 19
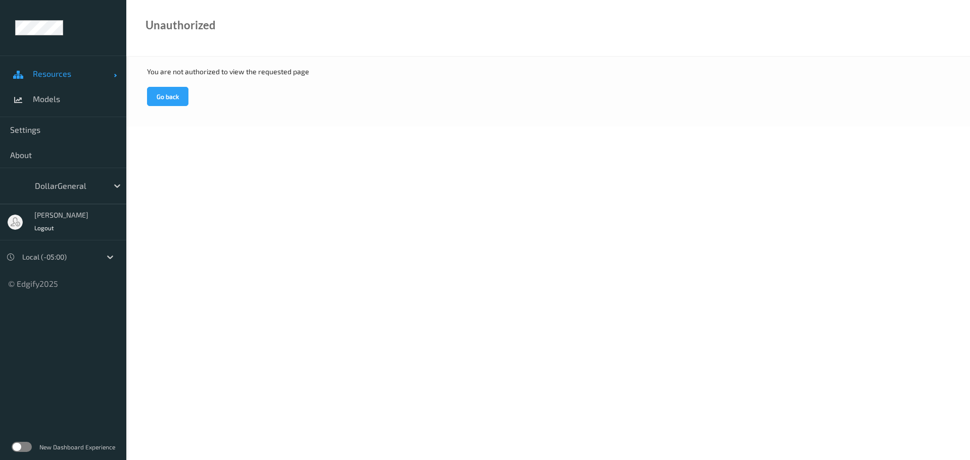
click at [68, 75] on span "Resources" at bounding box center [73, 74] width 81 height 10
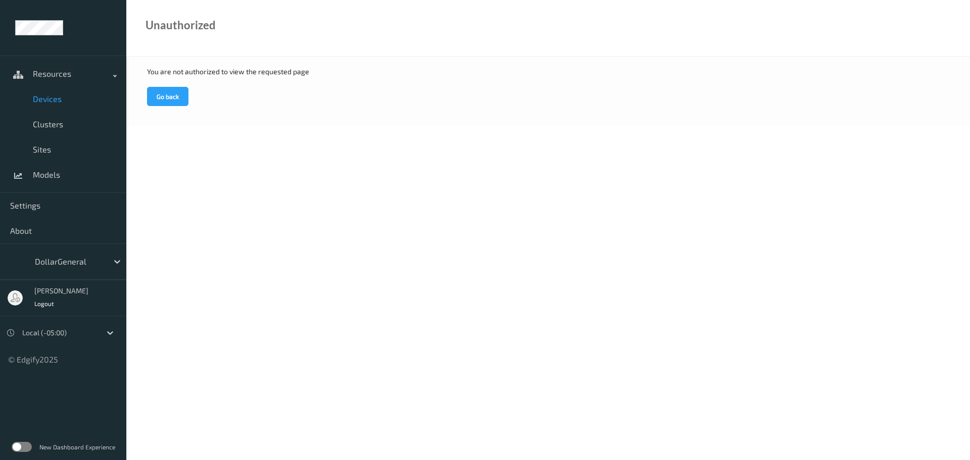
click at [60, 102] on span "Devices" at bounding box center [74, 99] width 83 height 10
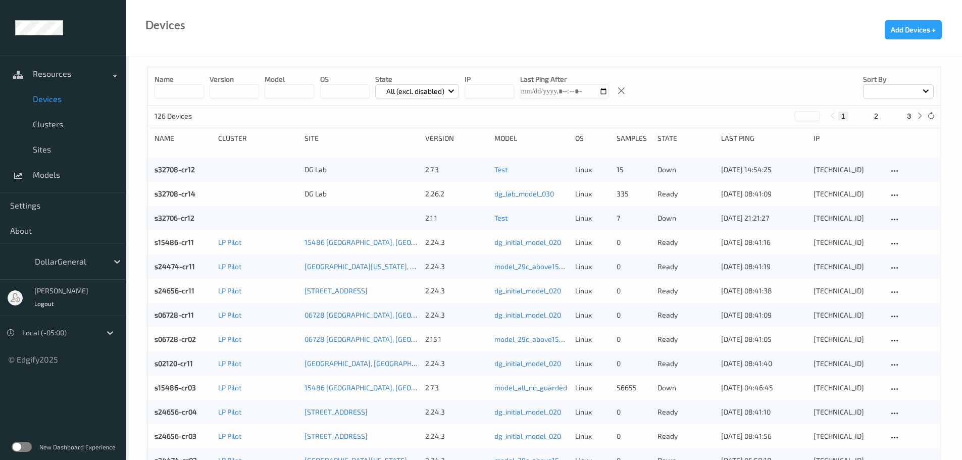
click at [171, 92] on input at bounding box center [180, 91] width 50 height 14
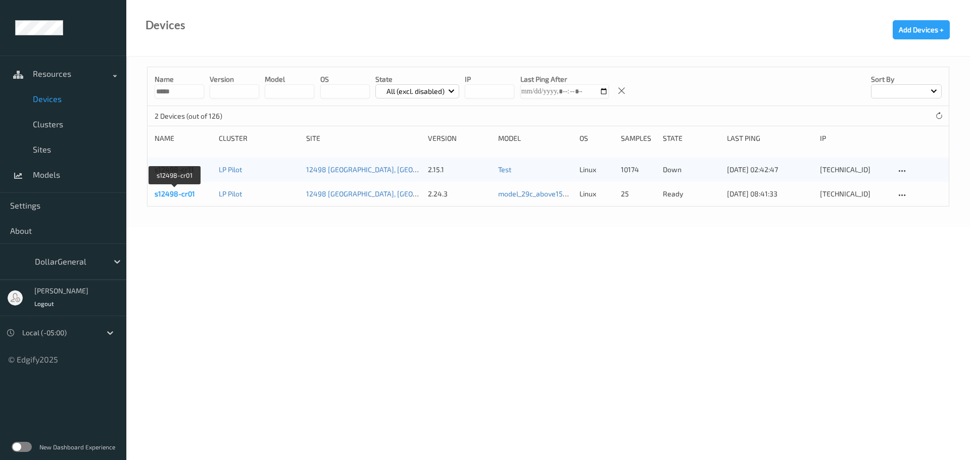
type input "*****"
click at [184, 194] on link "s12498-cr01" at bounding box center [175, 193] width 40 height 9
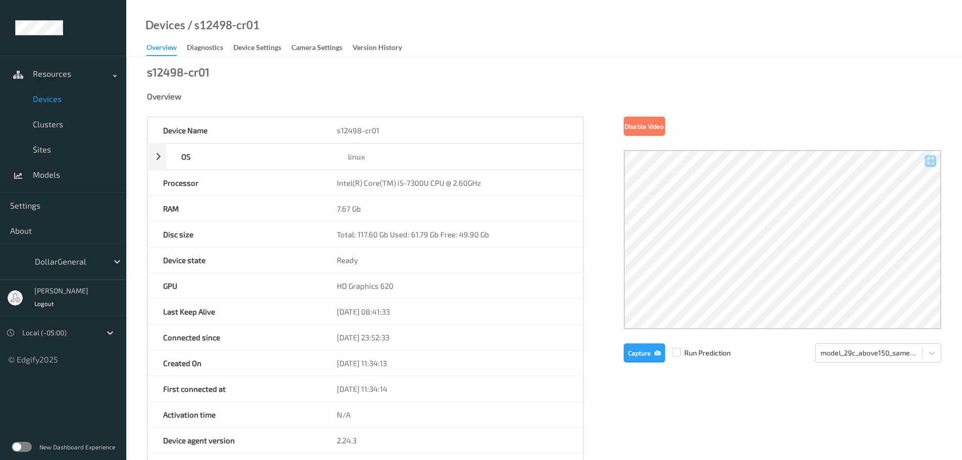
click at [48, 96] on span "Devices" at bounding box center [74, 99] width 83 height 10
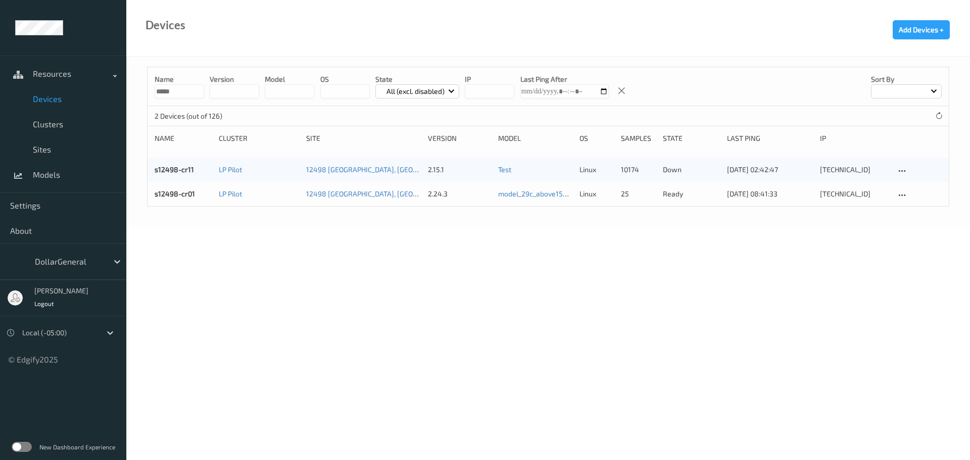
click at [188, 94] on input "*****" at bounding box center [180, 91] width 50 height 14
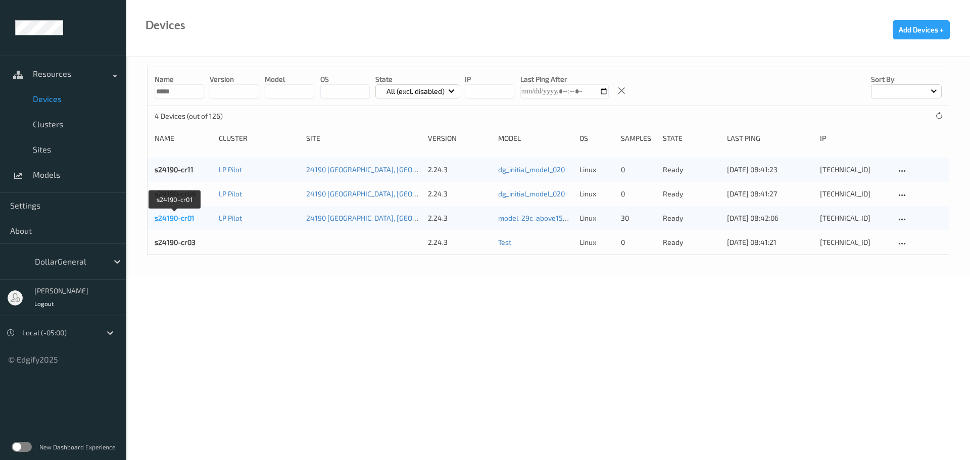
type input "*****"
click at [187, 216] on link "s24190-cr01" at bounding box center [175, 218] width 40 height 9
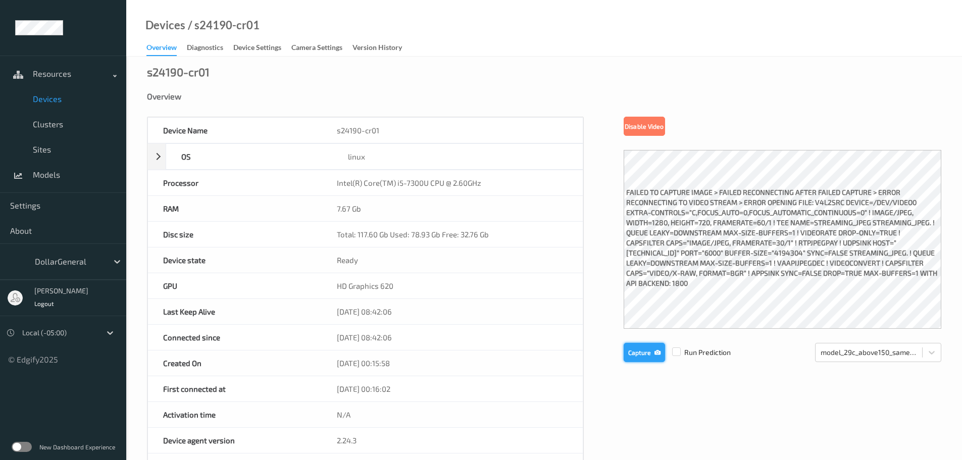
click at [635, 348] on button "Capture" at bounding box center [644, 352] width 41 height 19
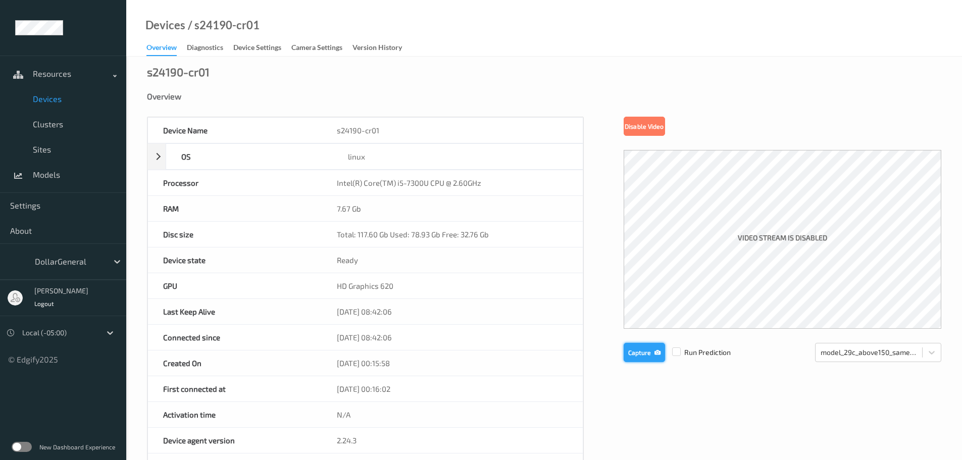
click at [634, 349] on button "Capture" at bounding box center [644, 352] width 41 height 19
click at [638, 357] on button "Capture" at bounding box center [644, 352] width 41 height 19
click at [216, 54] on div "Diagnostics" at bounding box center [205, 48] width 36 height 13
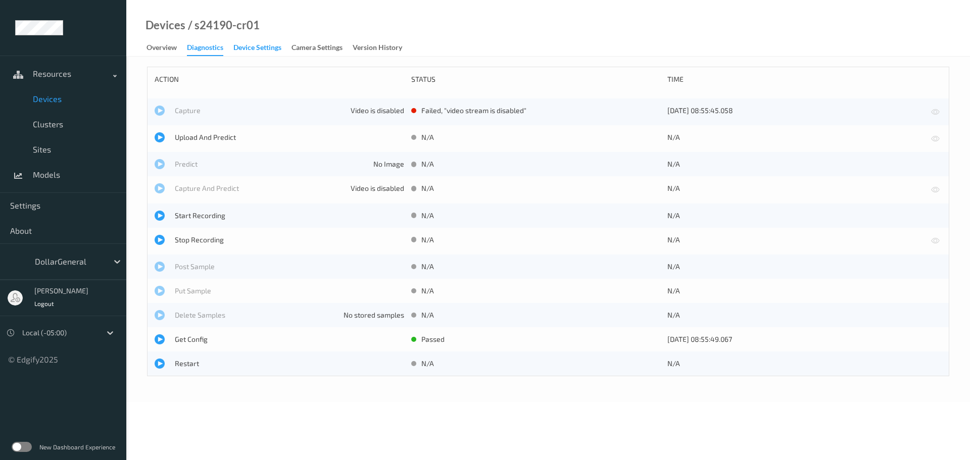
click at [263, 49] on div "Device Settings" at bounding box center [257, 48] width 48 height 13
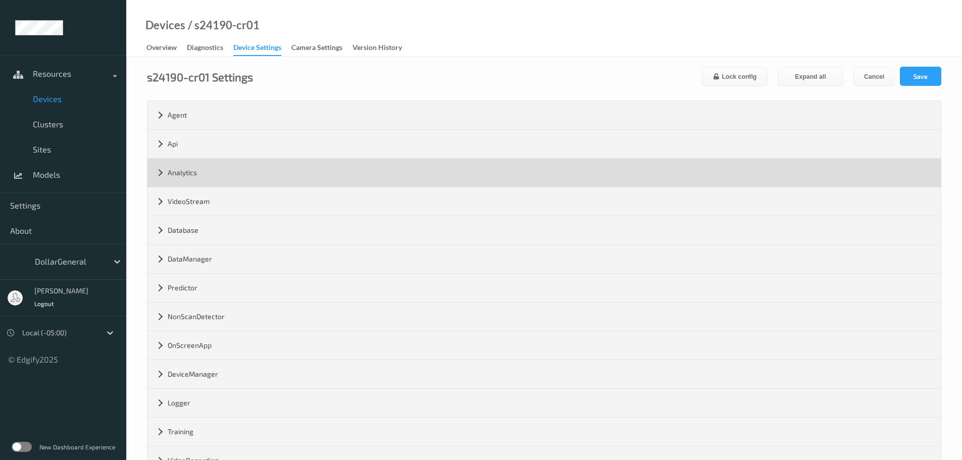
click at [176, 173] on div "Analytics" at bounding box center [545, 173] width 794 height 28
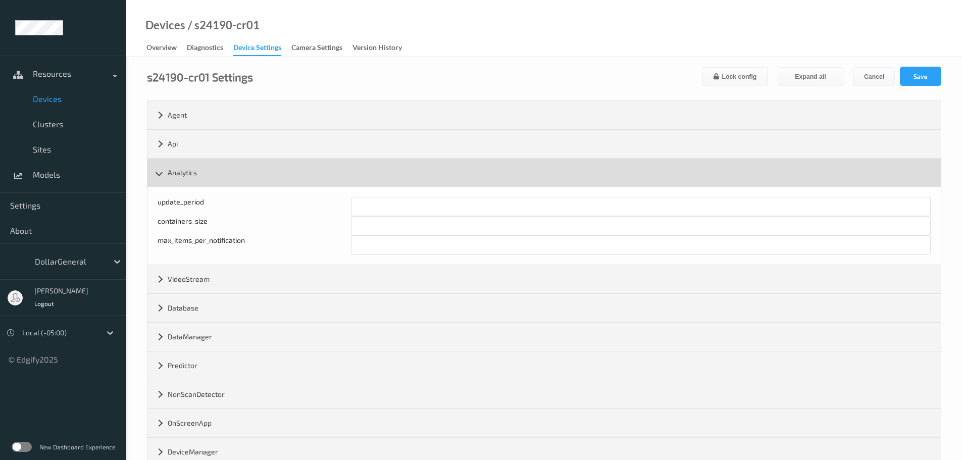
click at [176, 173] on div "Analytics" at bounding box center [545, 173] width 794 height 28
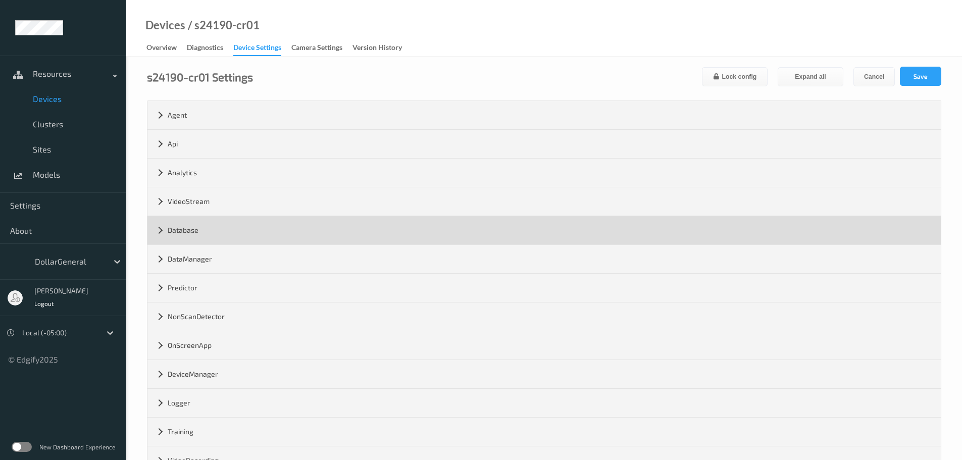
click at [174, 225] on div "Database" at bounding box center [545, 230] width 794 height 28
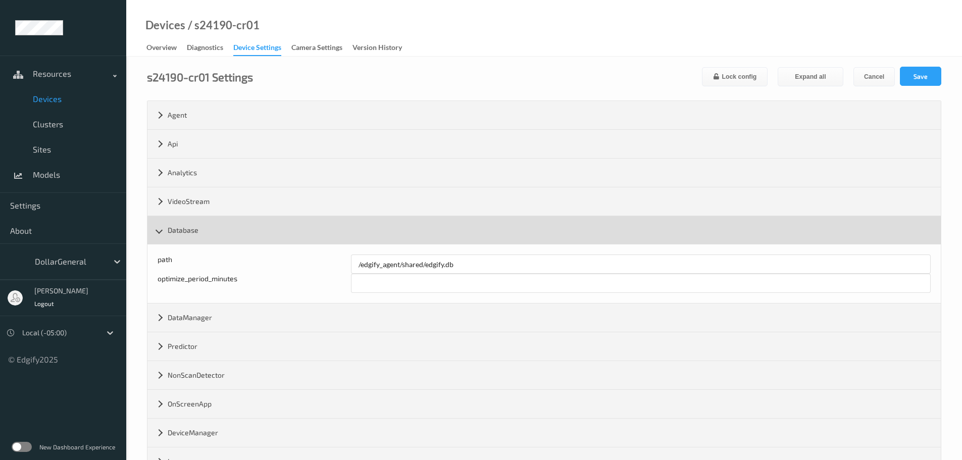
click at [173, 226] on div "Database" at bounding box center [545, 230] width 794 height 28
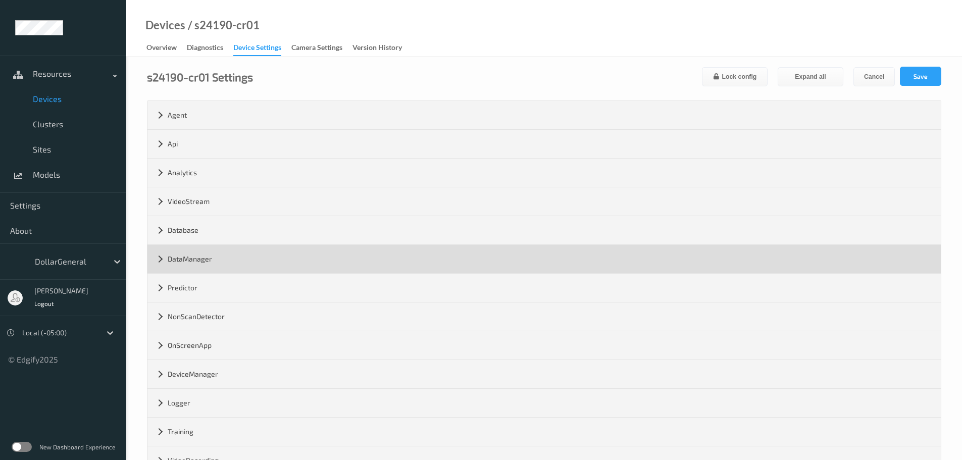
click at [180, 258] on div "DataManager" at bounding box center [545, 259] width 794 height 28
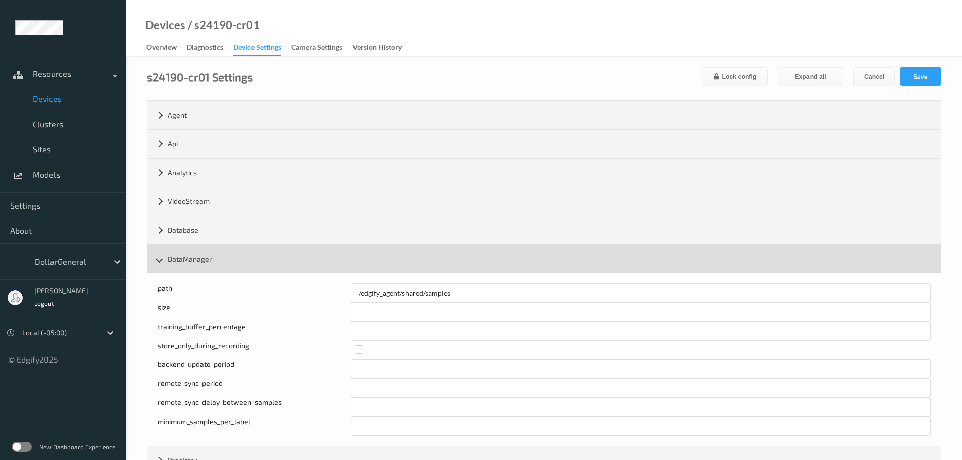
click at [184, 255] on div "DataManager" at bounding box center [545, 259] width 794 height 28
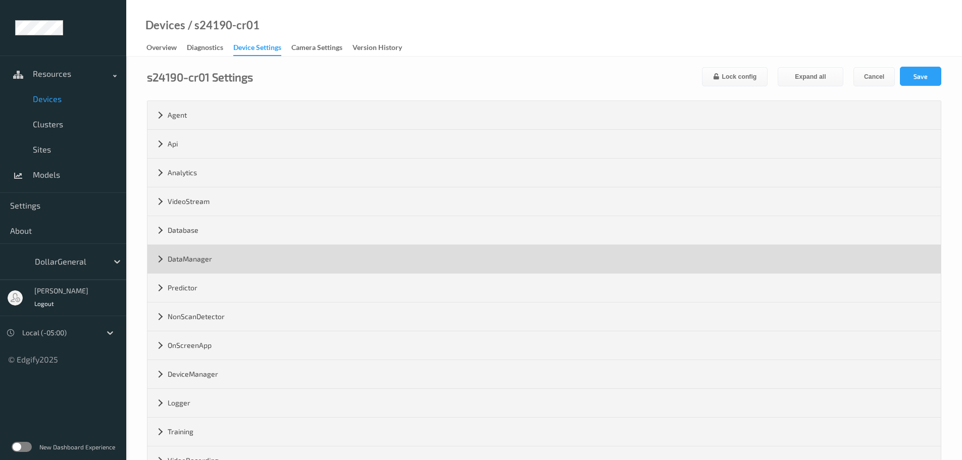
scroll to position [101, 0]
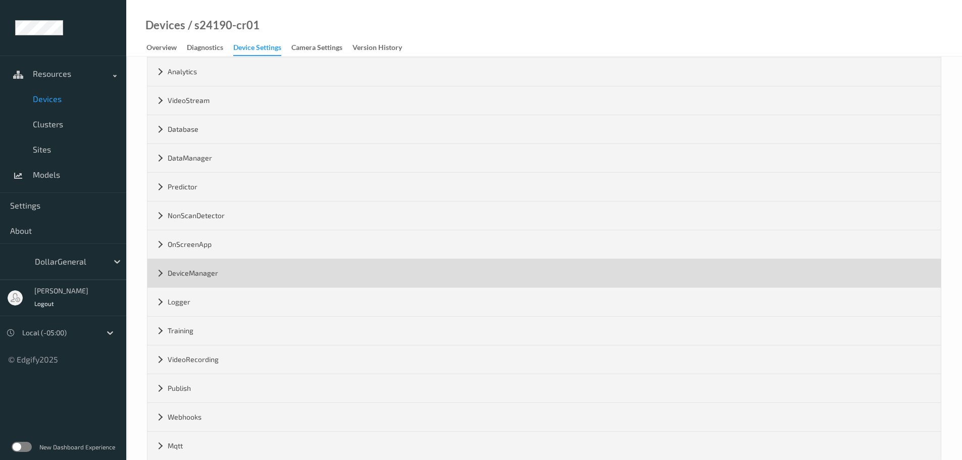
click at [186, 267] on div "DeviceManager" at bounding box center [545, 273] width 794 height 28
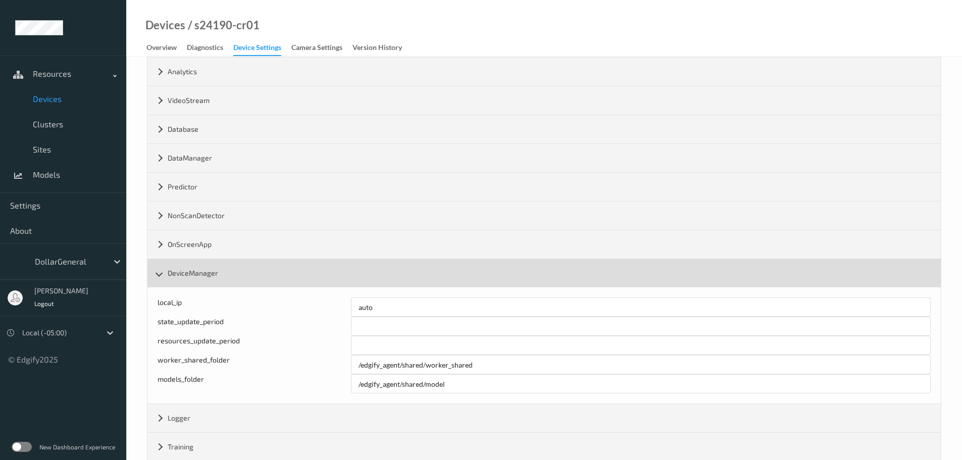
click at [183, 271] on div "DeviceManager" at bounding box center [545, 273] width 794 height 28
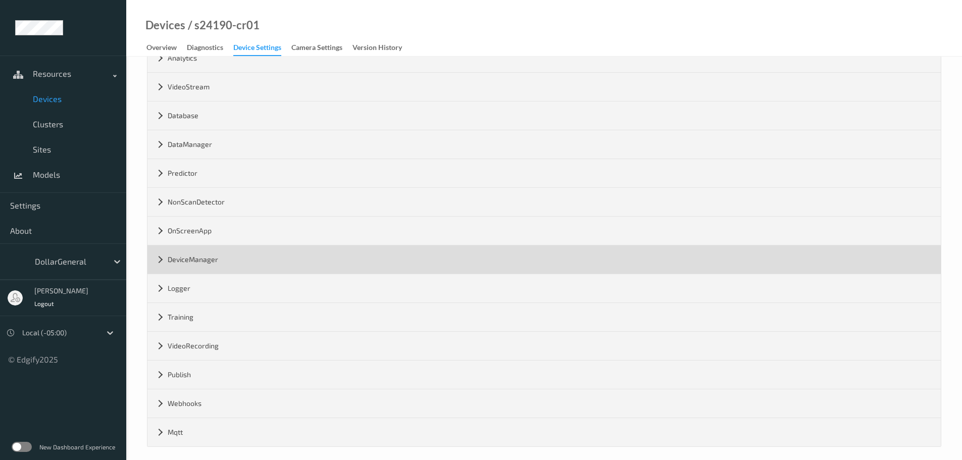
scroll to position [122, 0]
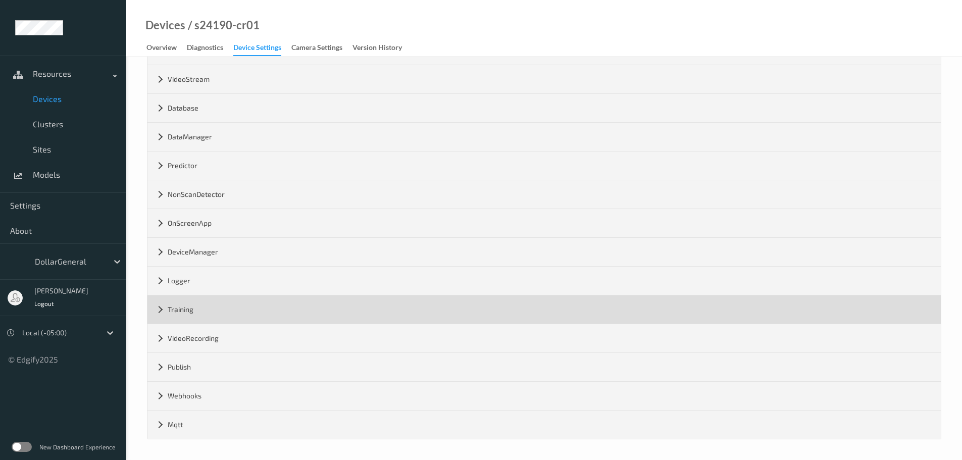
click at [178, 305] on div "Training" at bounding box center [545, 310] width 794 height 28
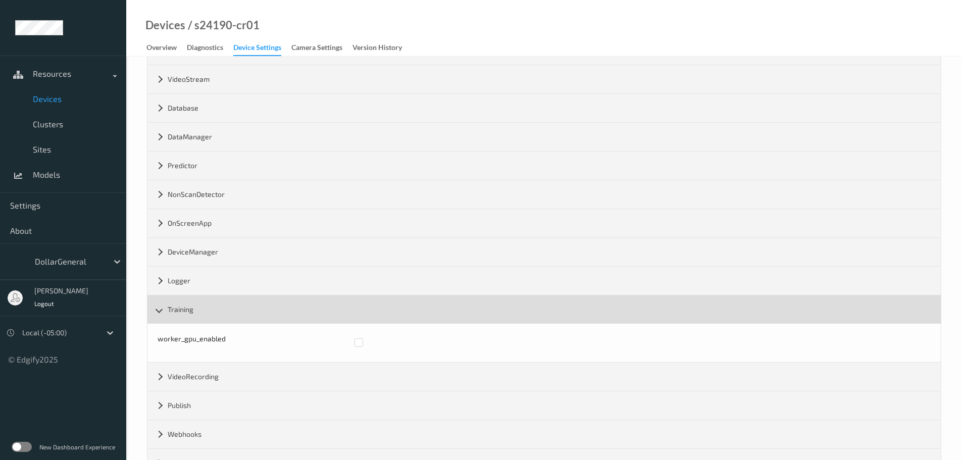
click at [178, 305] on div "Training" at bounding box center [545, 310] width 794 height 28
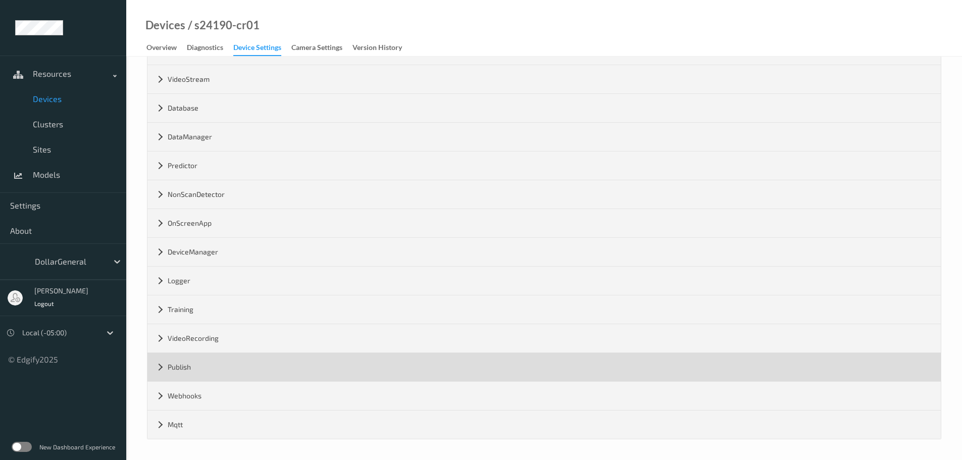
click at [179, 374] on div "Publish" at bounding box center [545, 367] width 794 height 28
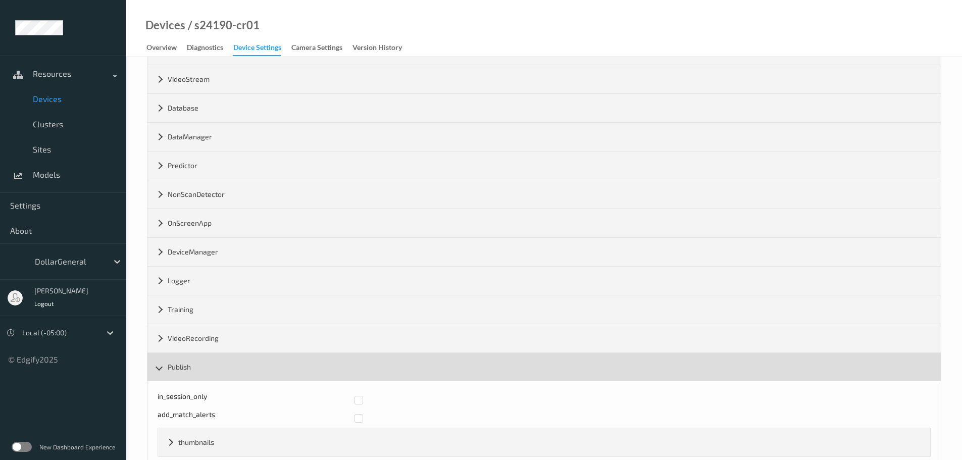
click at [179, 369] on div "Publish" at bounding box center [545, 367] width 794 height 28
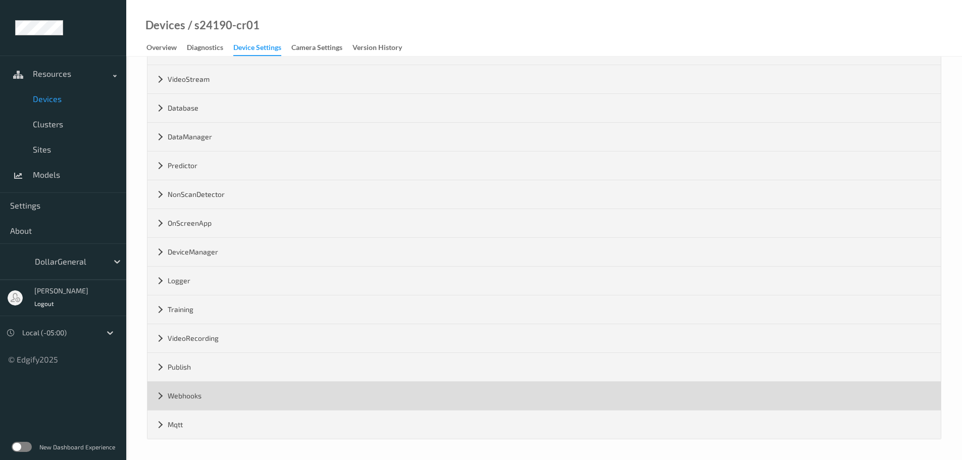
click at [174, 396] on div "Webhooks" at bounding box center [545, 396] width 794 height 28
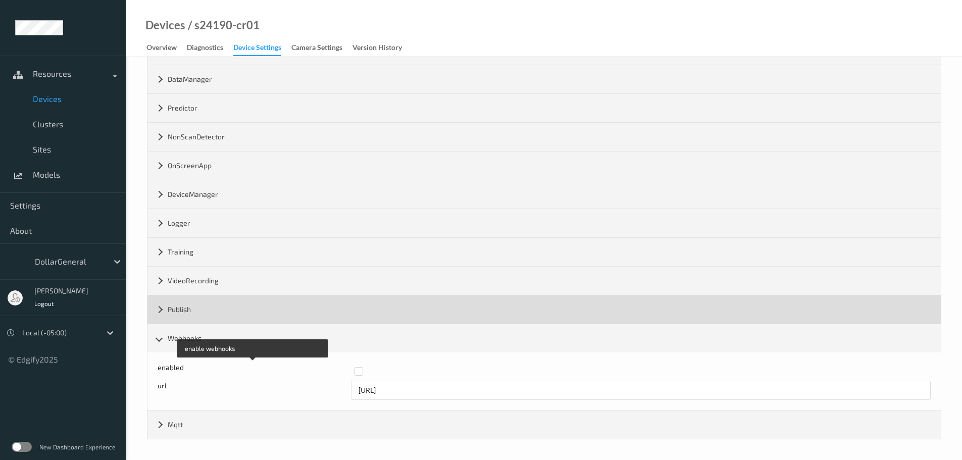
scroll to position [79, 0]
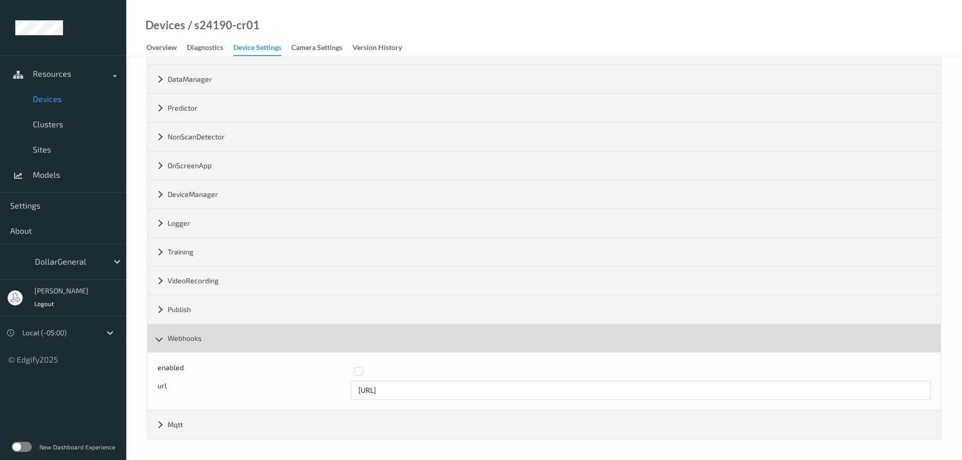
click at [176, 341] on div "Webhooks" at bounding box center [545, 338] width 794 height 28
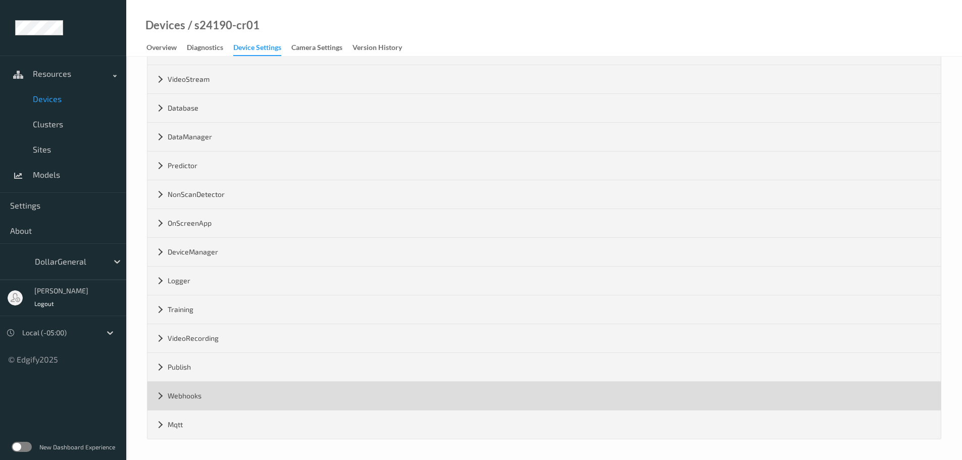
scroll to position [122, 0]
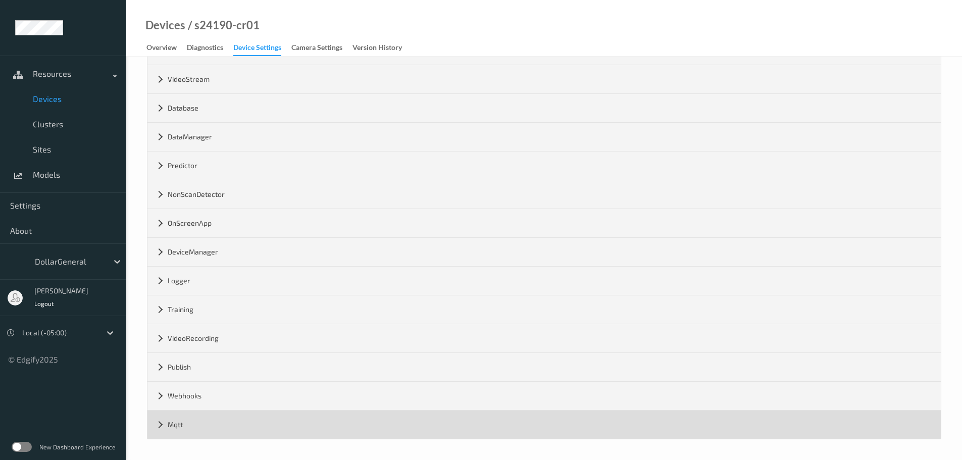
click at [174, 425] on div "Mqtt" at bounding box center [545, 425] width 794 height 28
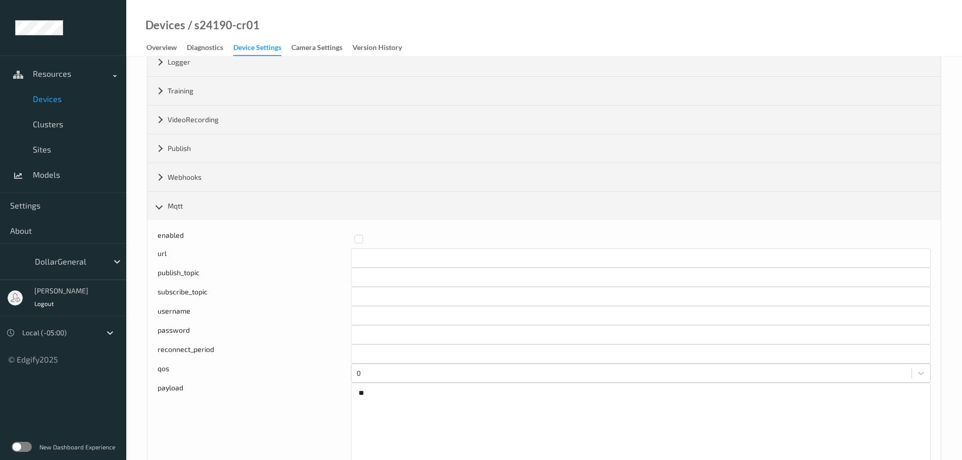
scroll to position [316, 0]
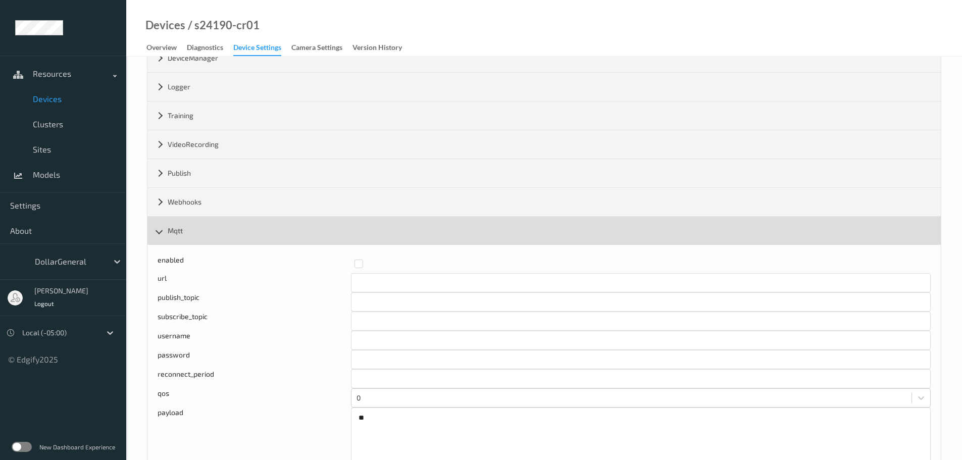
click at [181, 230] on div "Mqtt" at bounding box center [545, 231] width 794 height 28
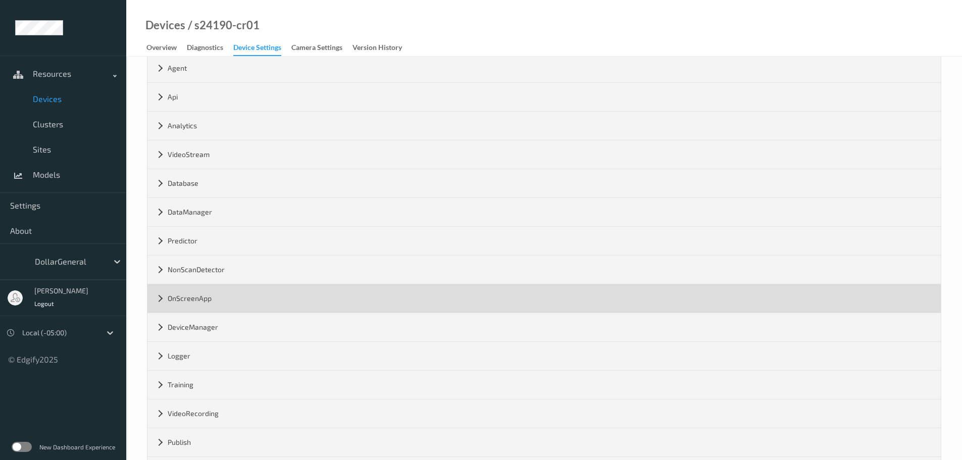
scroll to position [0, 0]
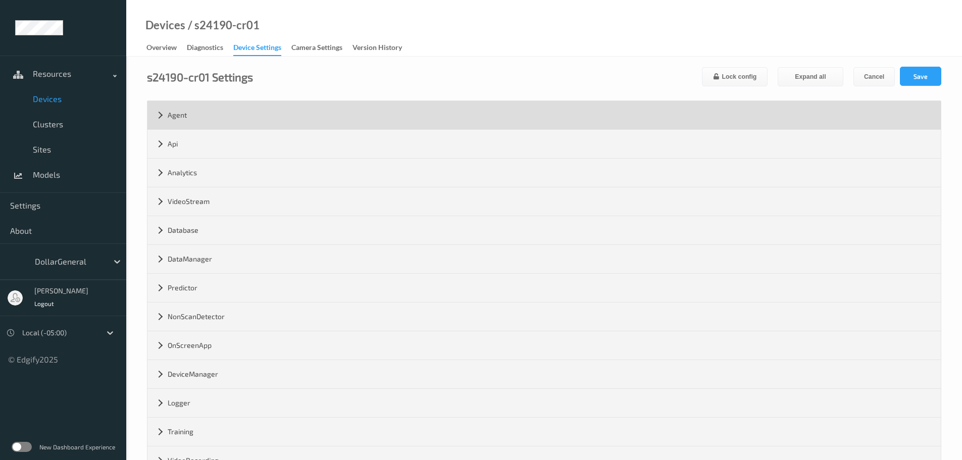
click at [178, 117] on div "Agent" at bounding box center [545, 115] width 794 height 28
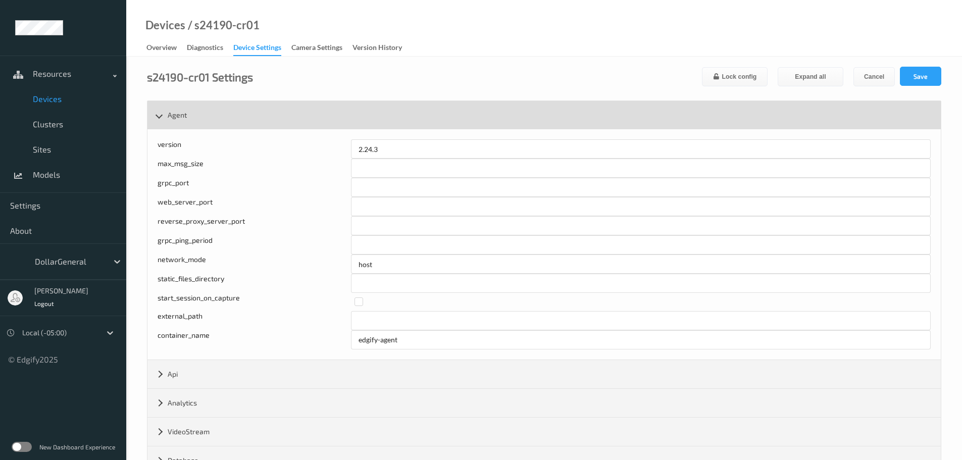
click at [178, 117] on div "Agent" at bounding box center [545, 115] width 794 height 28
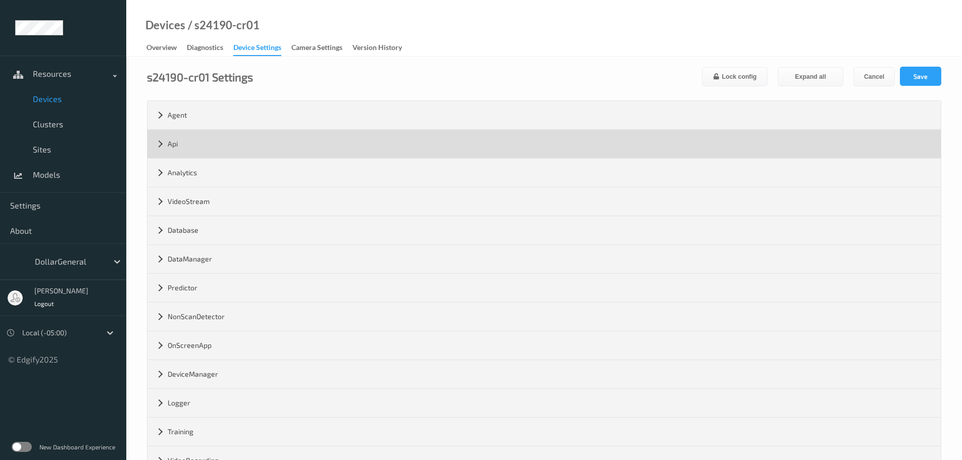
click at [172, 148] on div "Api" at bounding box center [545, 144] width 794 height 28
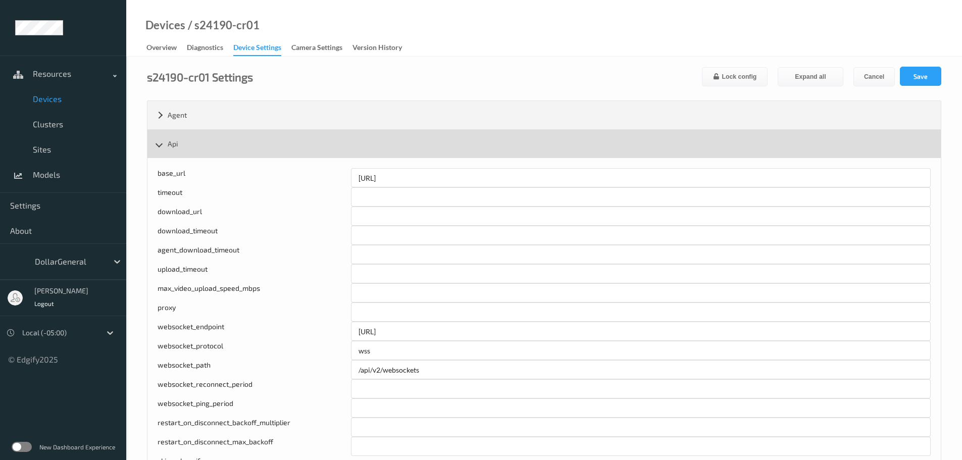
click at [172, 143] on div "Api" at bounding box center [545, 144] width 794 height 28
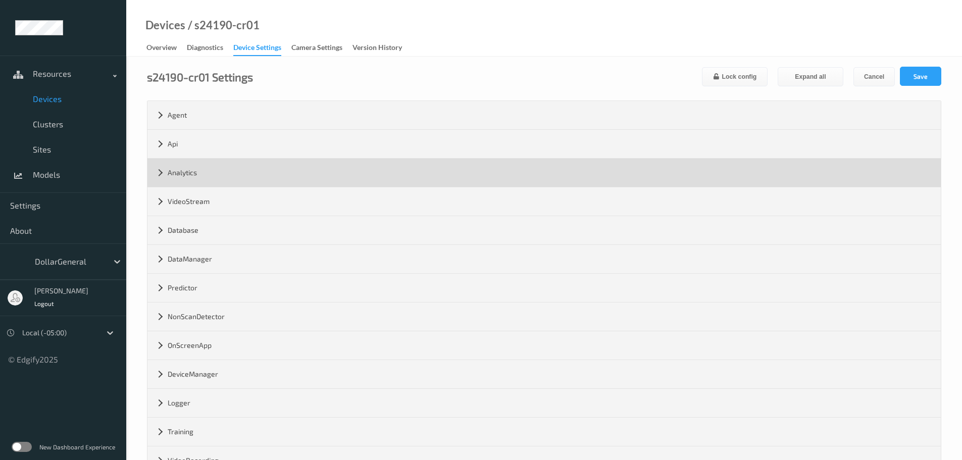
click at [171, 177] on div "Analytics" at bounding box center [545, 173] width 794 height 28
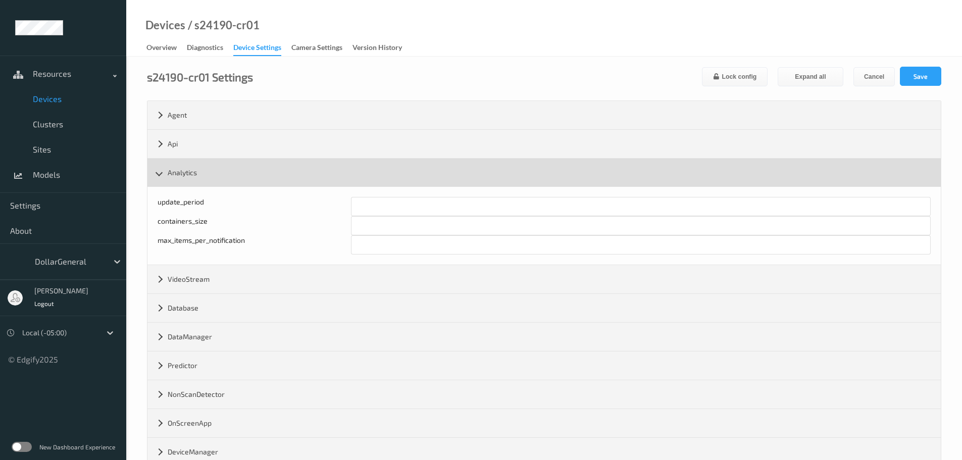
click at [171, 177] on div "Analytics" at bounding box center [545, 173] width 794 height 28
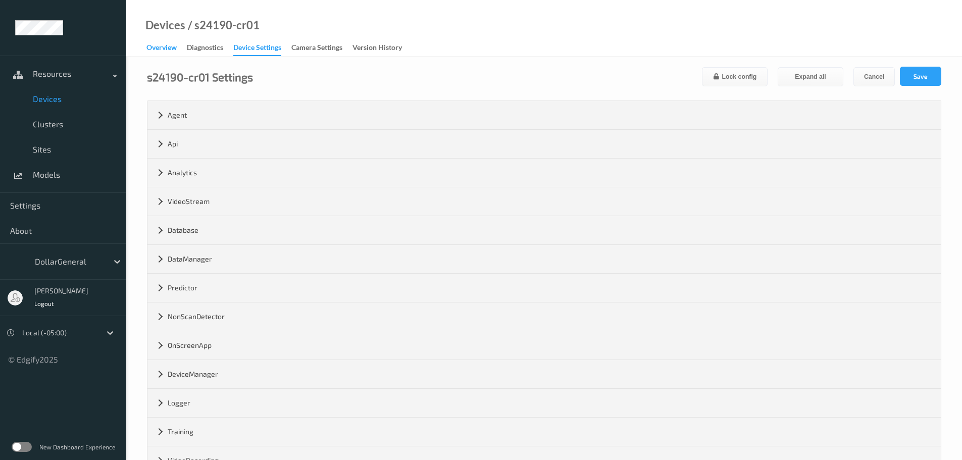
click at [168, 51] on div "Overview" at bounding box center [162, 48] width 30 height 13
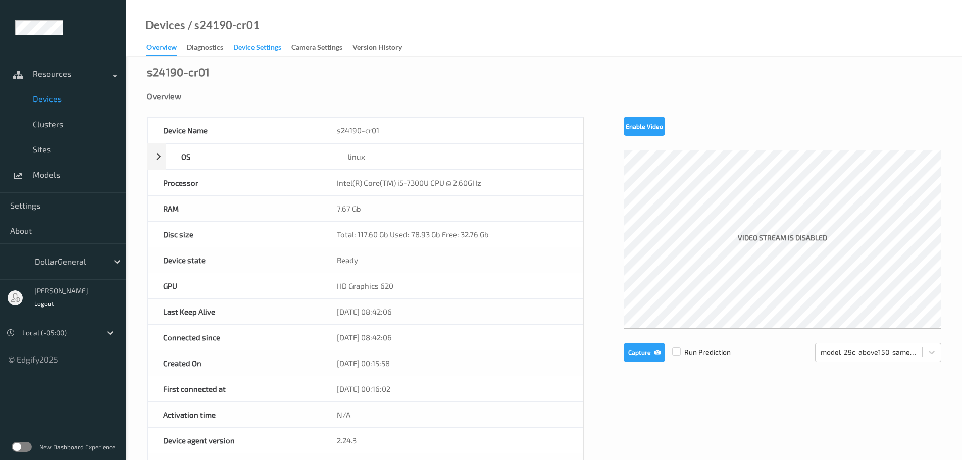
click at [262, 49] on div "Device Settings" at bounding box center [257, 48] width 48 height 13
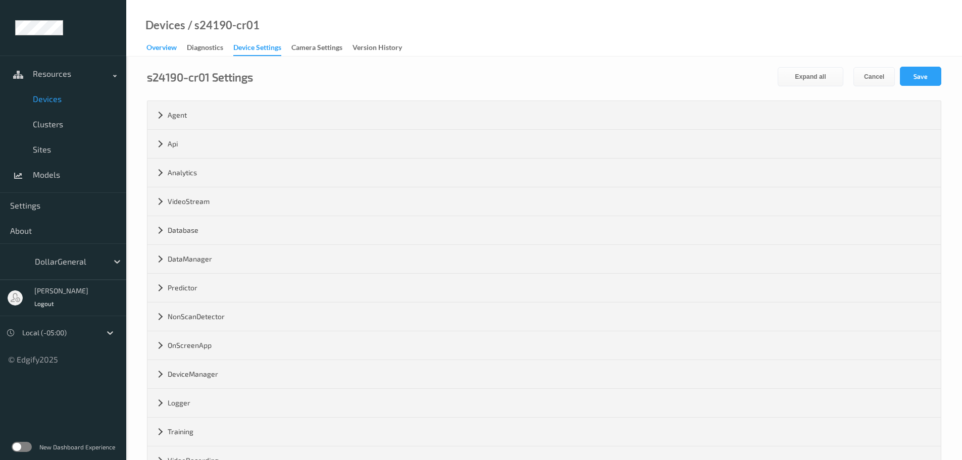
click at [167, 47] on div "Overview" at bounding box center [162, 48] width 30 height 13
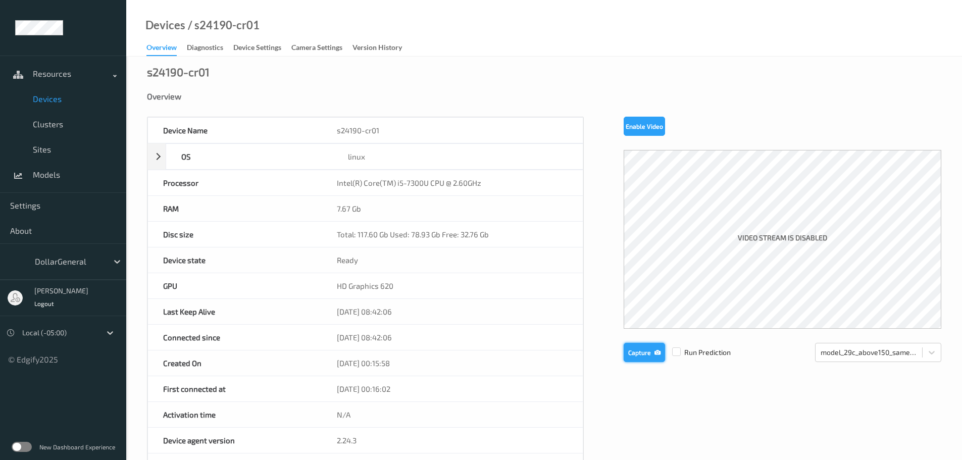
click at [627, 353] on button "Capture" at bounding box center [644, 352] width 41 height 19
click at [646, 352] on button "Capture" at bounding box center [644, 352] width 41 height 19
click at [633, 354] on button "Capture" at bounding box center [644, 352] width 41 height 19
click at [611, 285] on div "Device Name s24190-cr01 OS linux Platform debian Platform Version 12.10 Platfor…" at bounding box center [544, 428] width 795 height 622
click at [910, 352] on div at bounding box center [869, 353] width 96 height 12
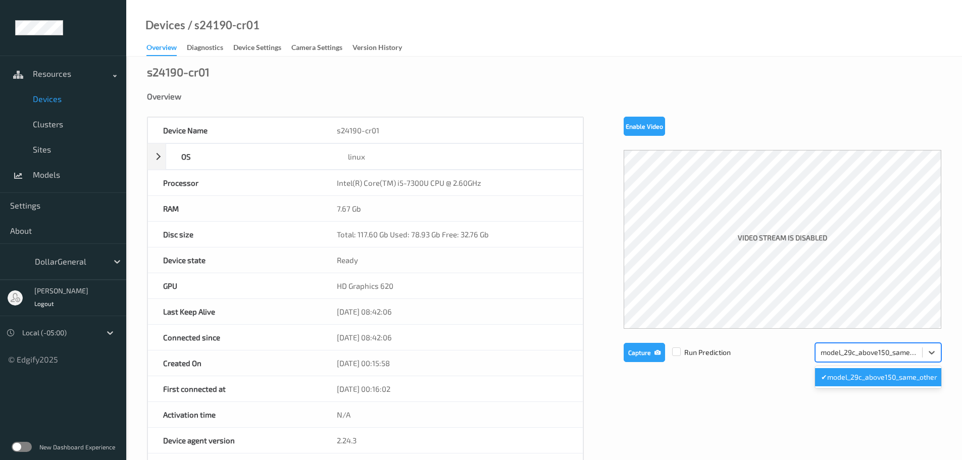
click at [912, 355] on div at bounding box center [869, 353] width 96 height 12
click at [674, 348] on label at bounding box center [676, 348] width 9 height 0
click at [640, 355] on button "Capture" at bounding box center [644, 352] width 41 height 19
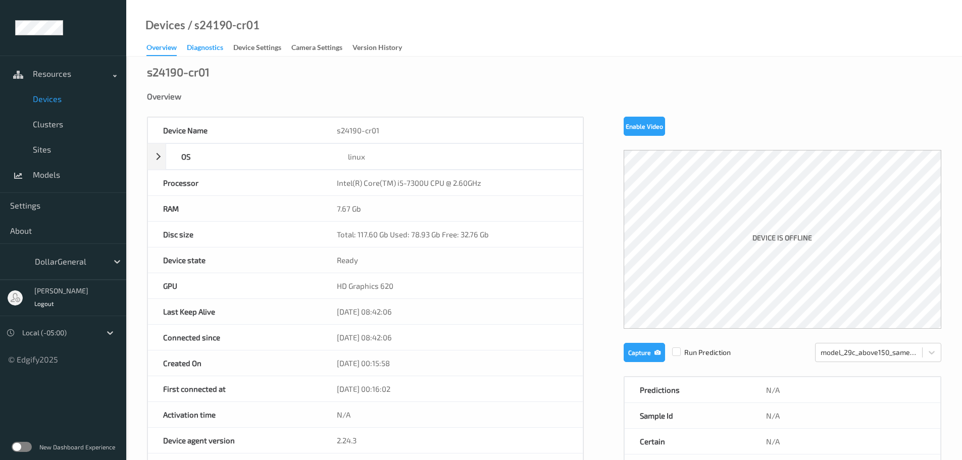
click at [205, 49] on div "Diagnostics" at bounding box center [205, 48] width 36 height 13
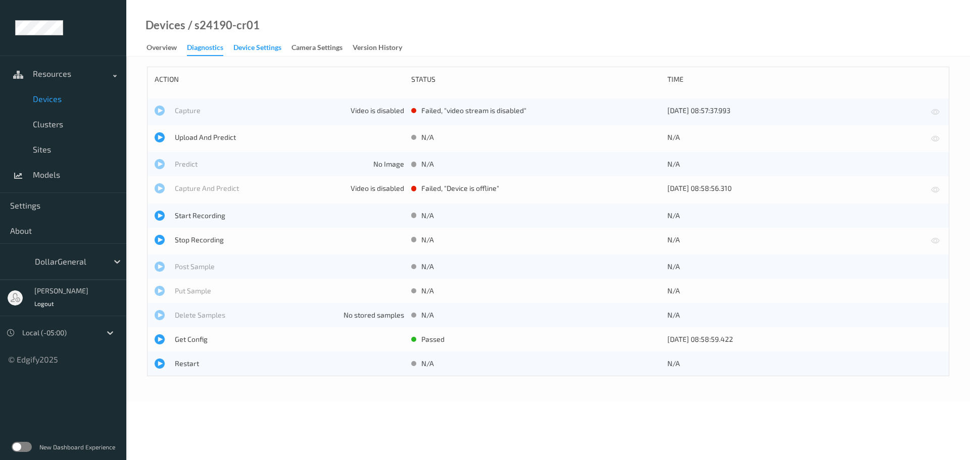
click at [257, 46] on div "Device Settings" at bounding box center [257, 48] width 48 height 13
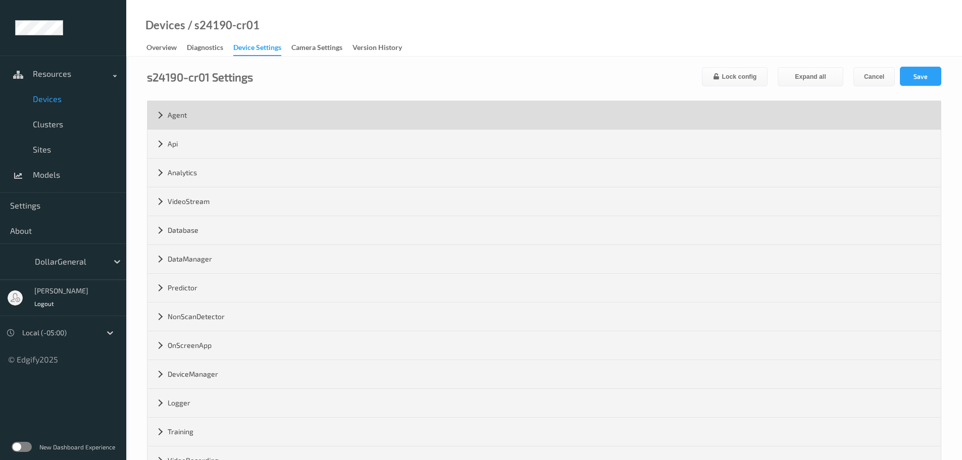
click at [193, 119] on div "Agent" at bounding box center [545, 115] width 794 height 28
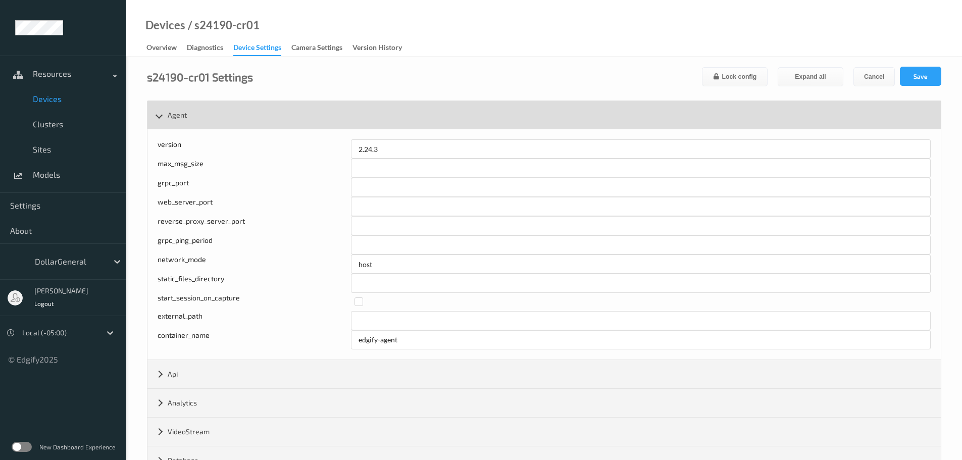
click at [194, 118] on div "Agent" at bounding box center [545, 115] width 794 height 28
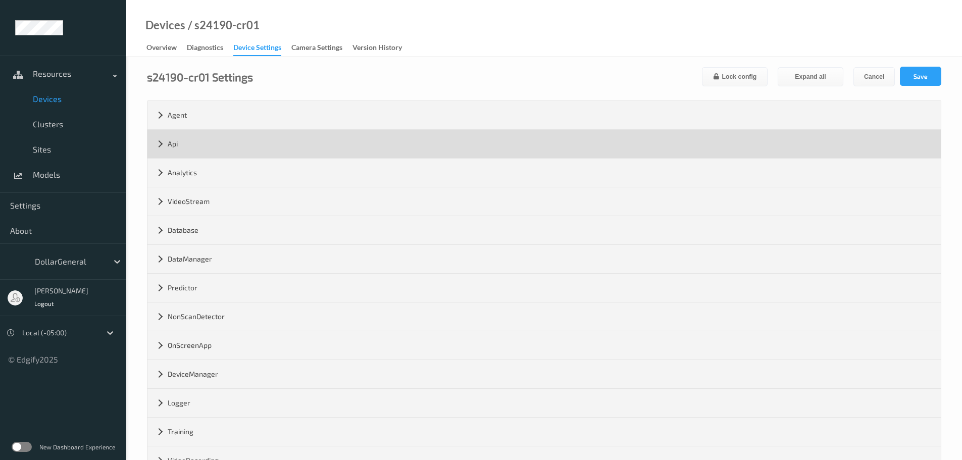
click at [191, 140] on div "Api" at bounding box center [545, 144] width 794 height 28
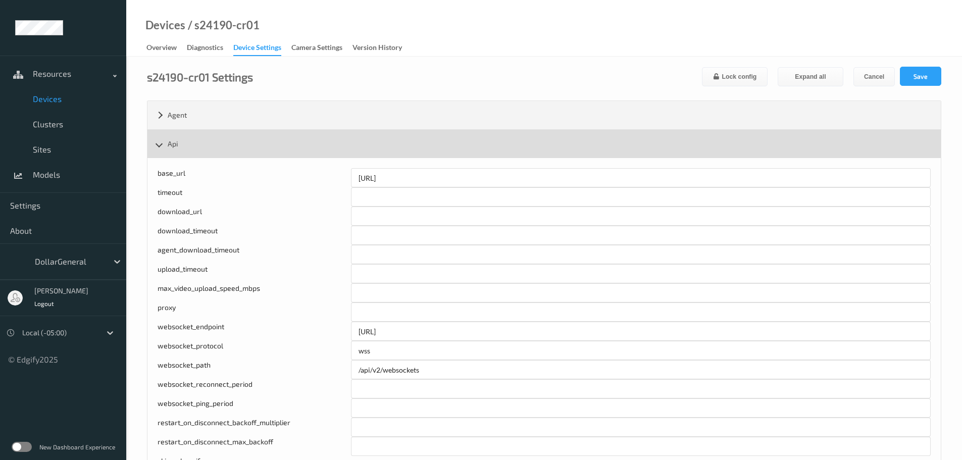
click at [192, 139] on div "Api" at bounding box center [545, 144] width 794 height 28
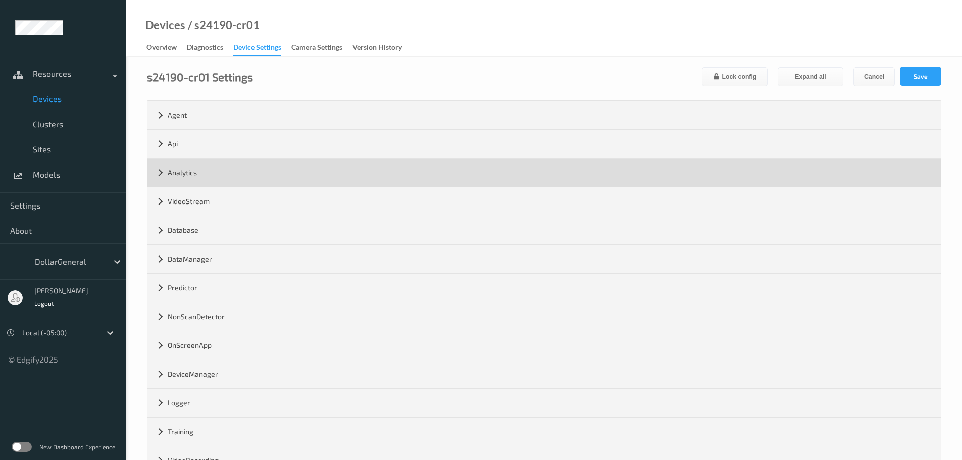
click at [195, 172] on div "Analytics" at bounding box center [545, 173] width 794 height 28
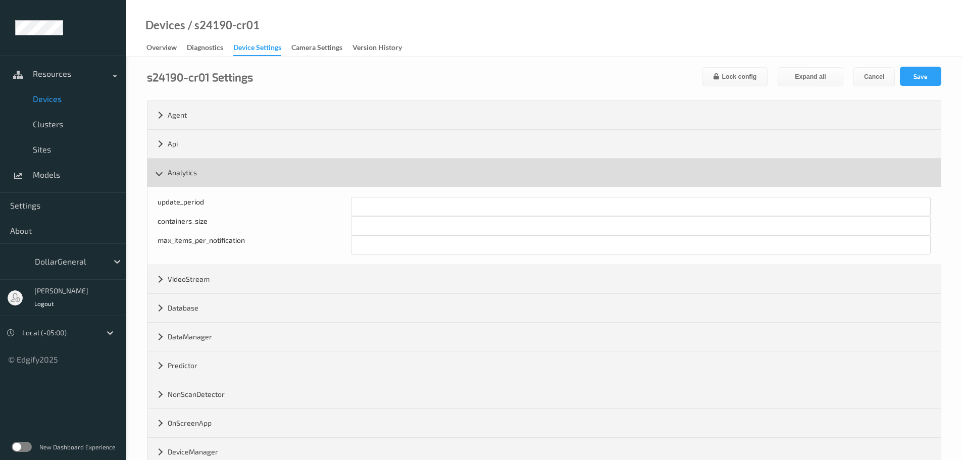
click at [195, 172] on div "Analytics" at bounding box center [545, 173] width 794 height 28
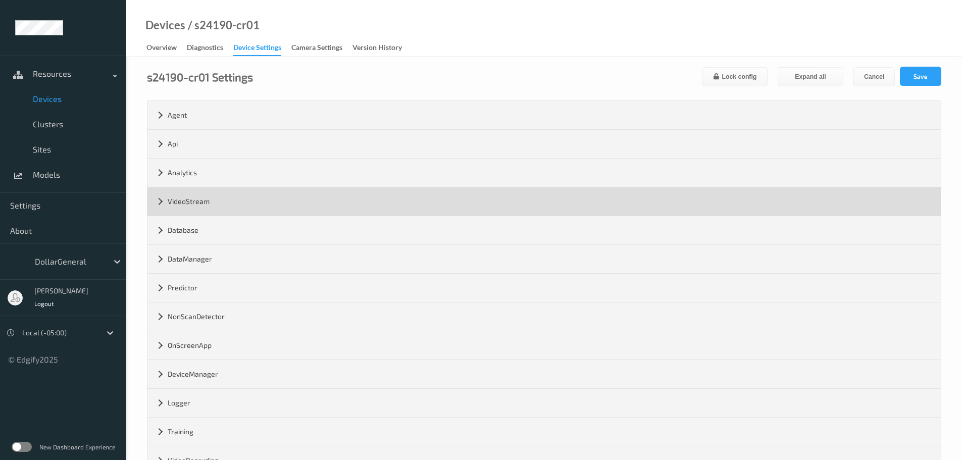
click at [200, 203] on div "VideoStream" at bounding box center [545, 201] width 794 height 28
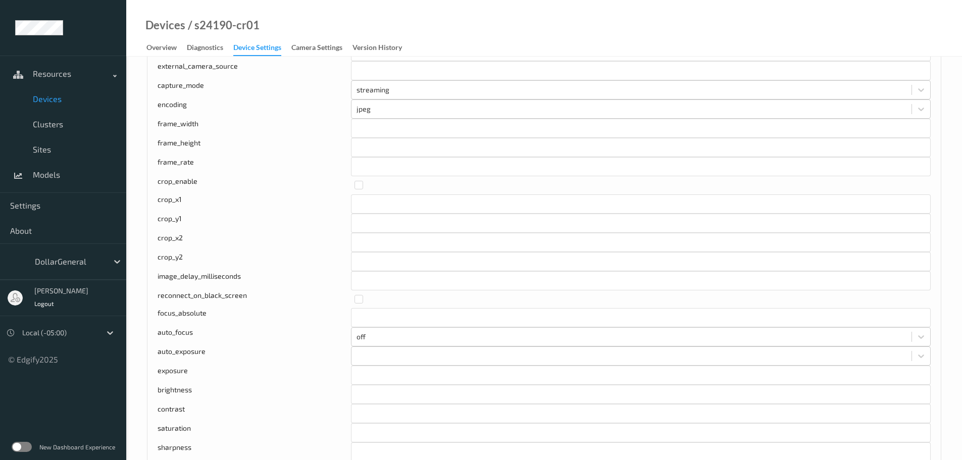
scroll to position [101, 0]
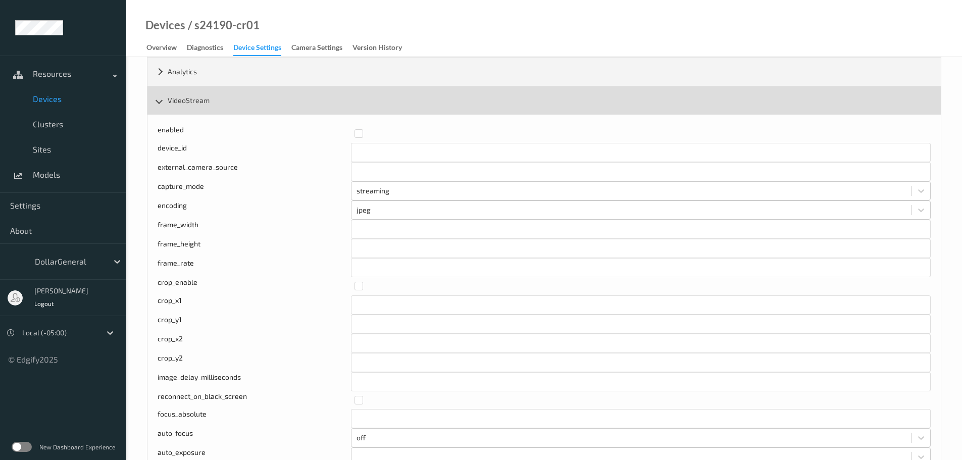
click at [228, 94] on div "VideoStream" at bounding box center [545, 100] width 794 height 28
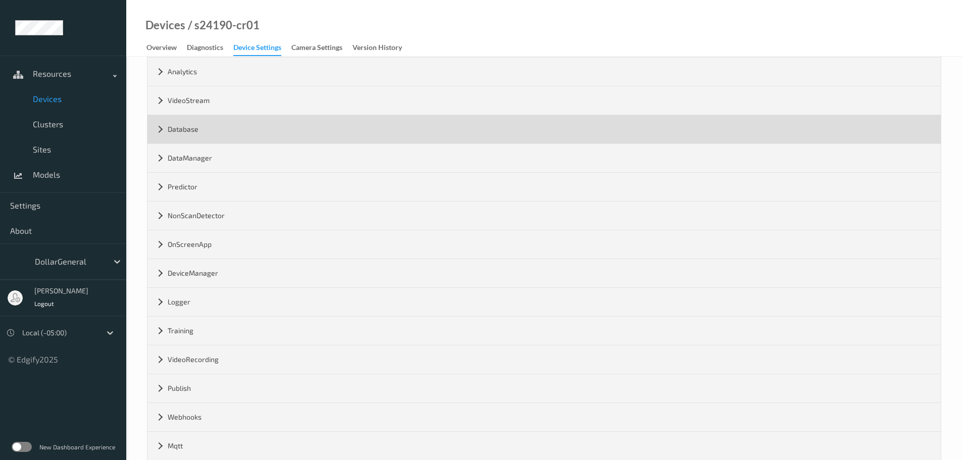
click at [220, 131] on div "Database" at bounding box center [545, 129] width 794 height 28
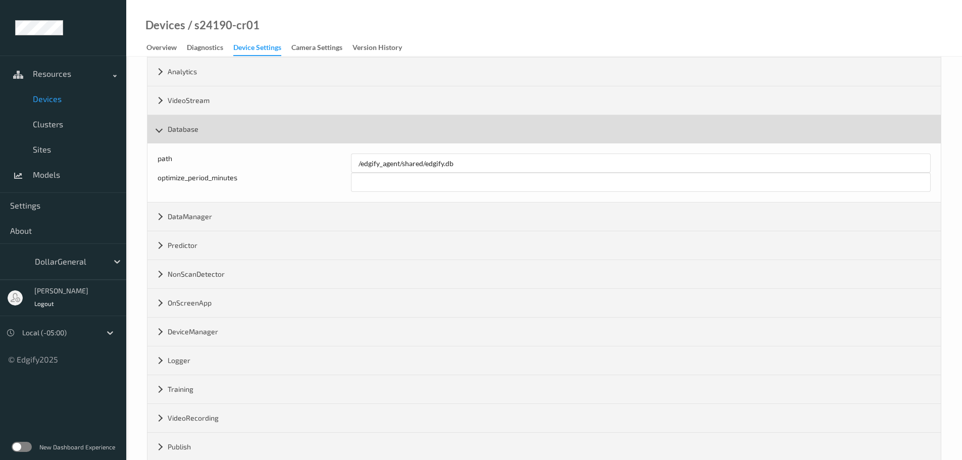
click at [220, 131] on div "Database" at bounding box center [545, 129] width 794 height 28
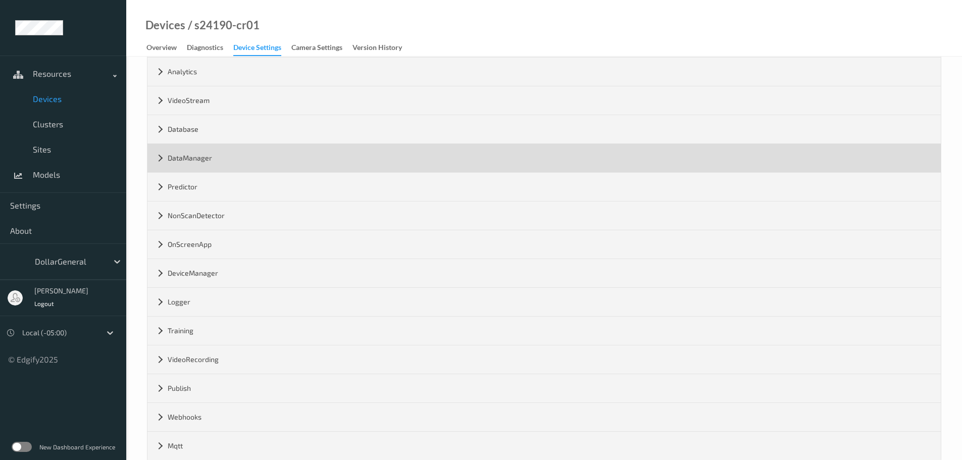
click at [218, 159] on div "DataManager" at bounding box center [545, 158] width 794 height 28
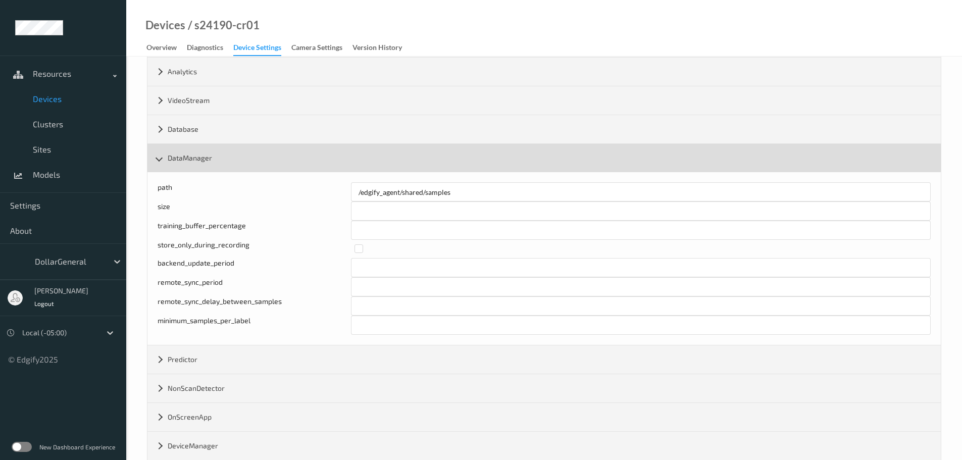
click at [218, 159] on div "DataManager" at bounding box center [545, 158] width 794 height 28
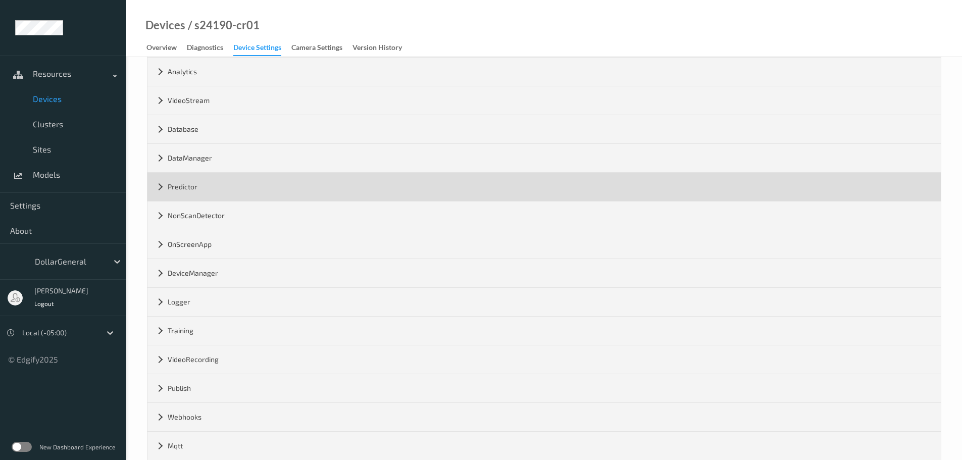
click at [218, 184] on div "Predictor" at bounding box center [545, 187] width 794 height 28
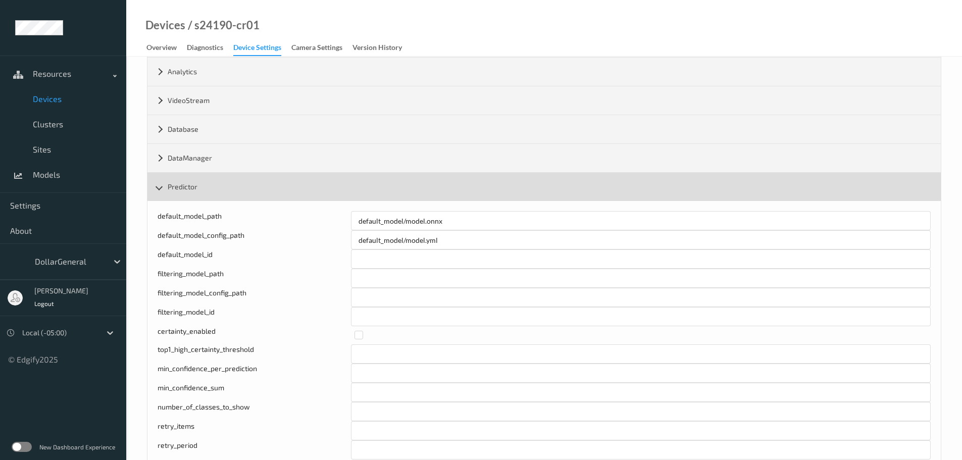
click at [215, 181] on div "Predictor" at bounding box center [545, 187] width 794 height 28
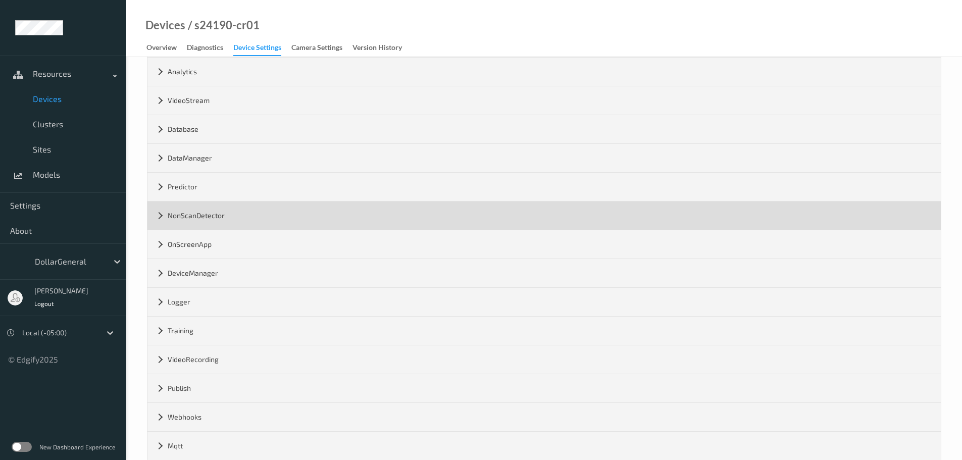
click at [217, 213] on div "NonScanDetector" at bounding box center [545, 216] width 794 height 28
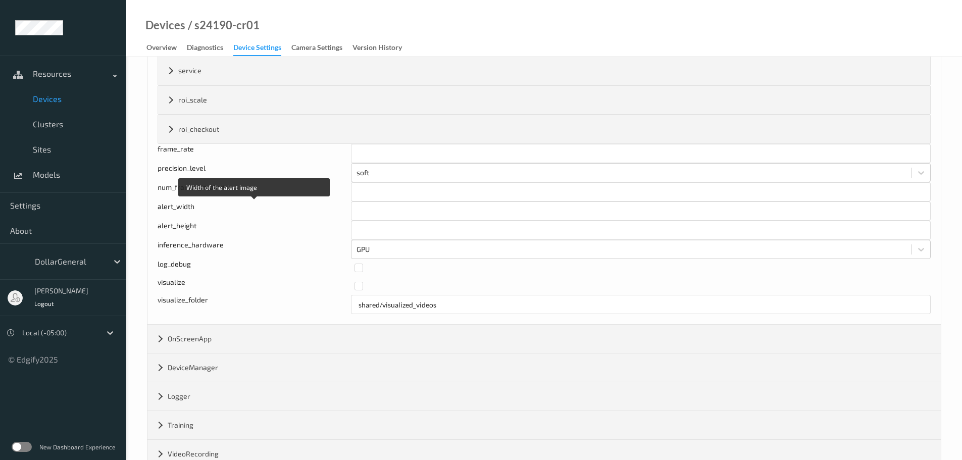
scroll to position [202, 0]
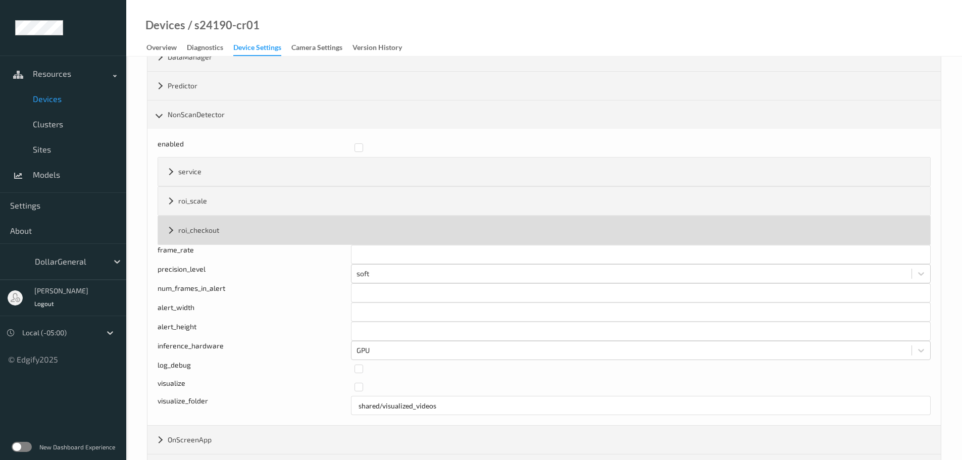
click at [208, 223] on div "roi_checkout" at bounding box center [544, 230] width 772 height 28
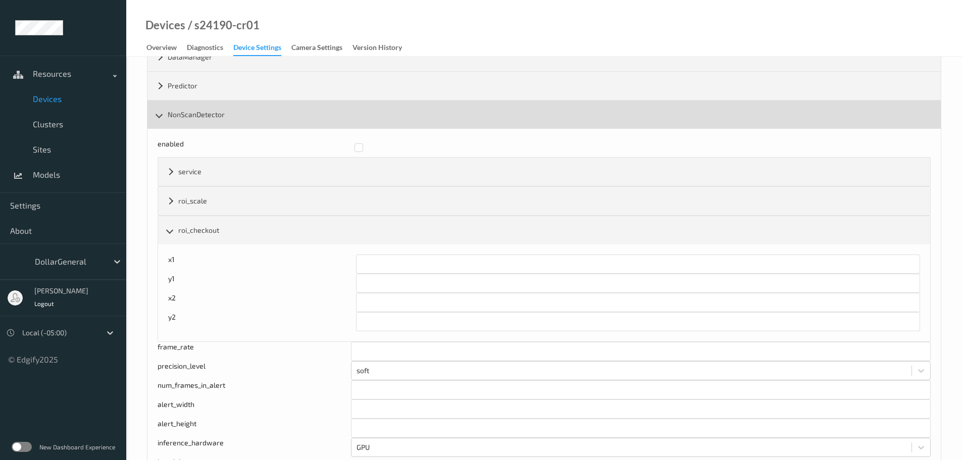
click at [204, 118] on div "NonScanDetector" at bounding box center [545, 115] width 794 height 28
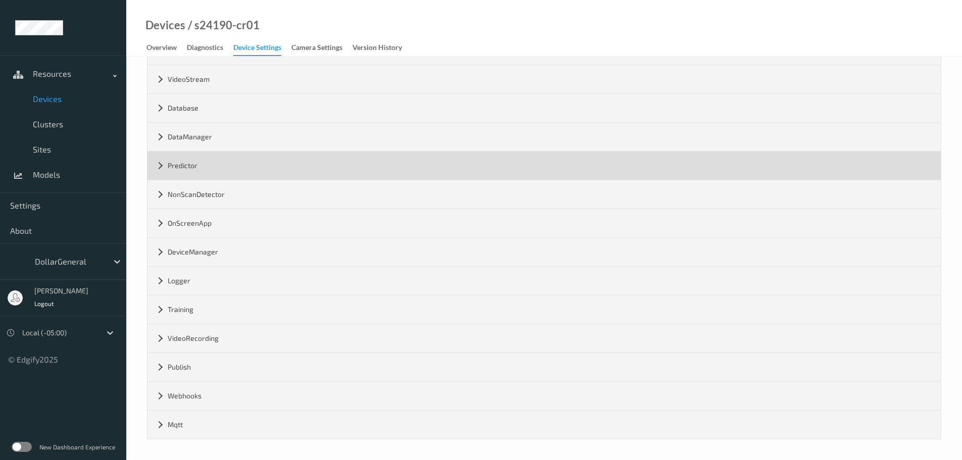
click at [213, 173] on div "Predictor" at bounding box center [545, 166] width 794 height 28
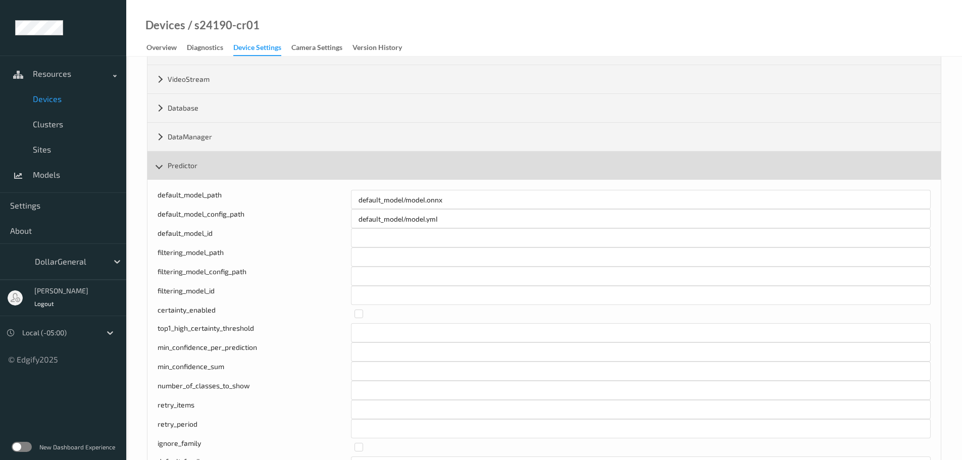
click at [217, 156] on div "Predictor" at bounding box center [545, 166] width 794 height 28
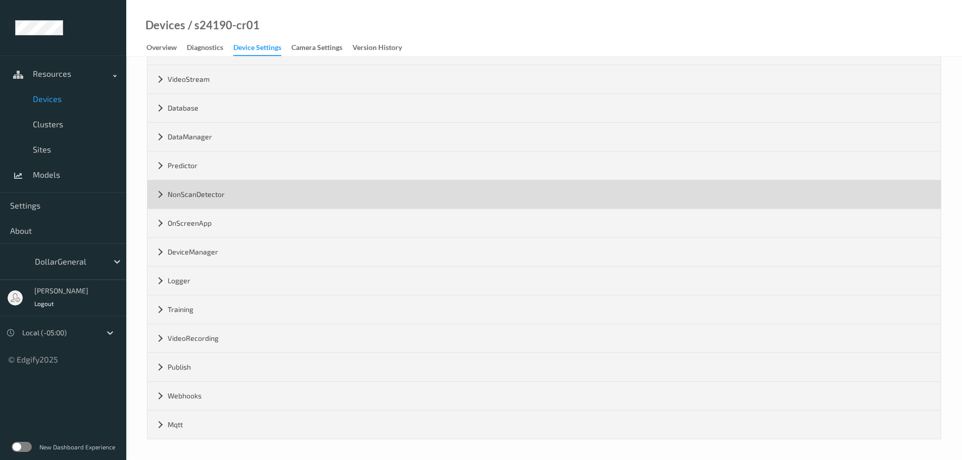
click at [214, 196] on div "NonScanDetector" at bounding box center [545, 194] width 794 height 28
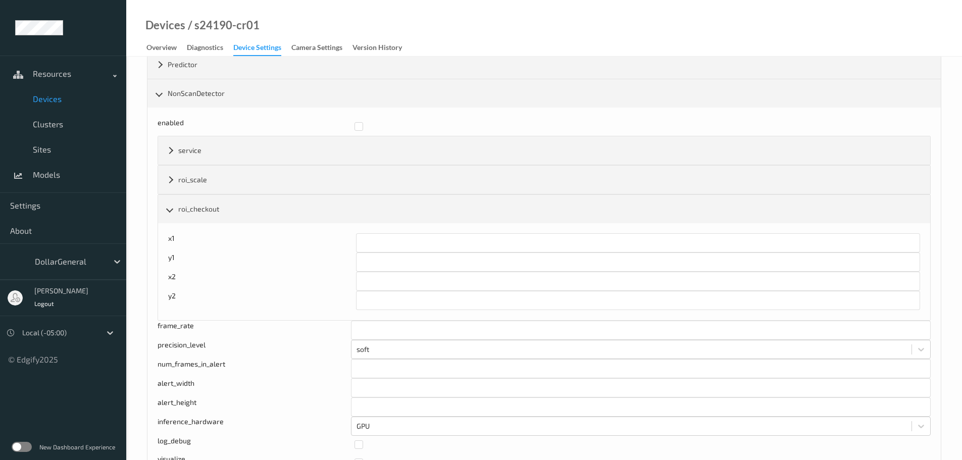
click at [217, 92] on div "NonScanDetector" at bounding box center [545, 93] width 794 height 28
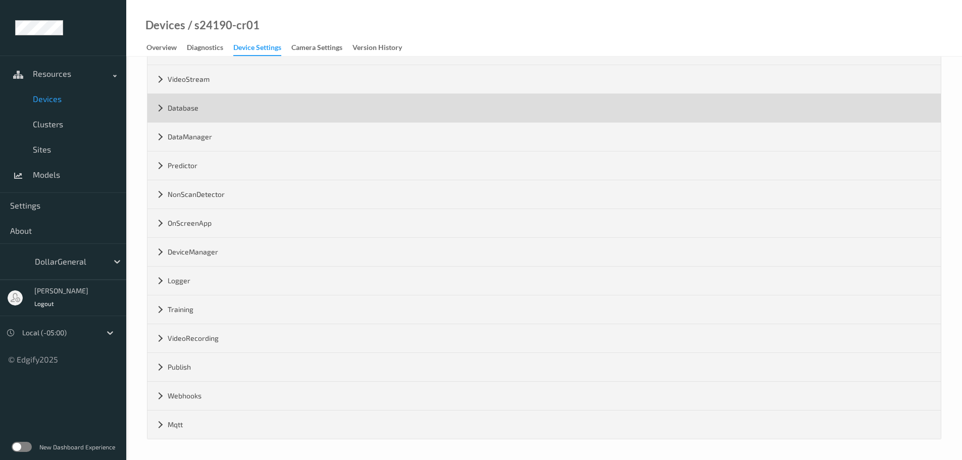
click at [207, 116] on div "Database" at bounding box center [545, 108] width 794 height 28
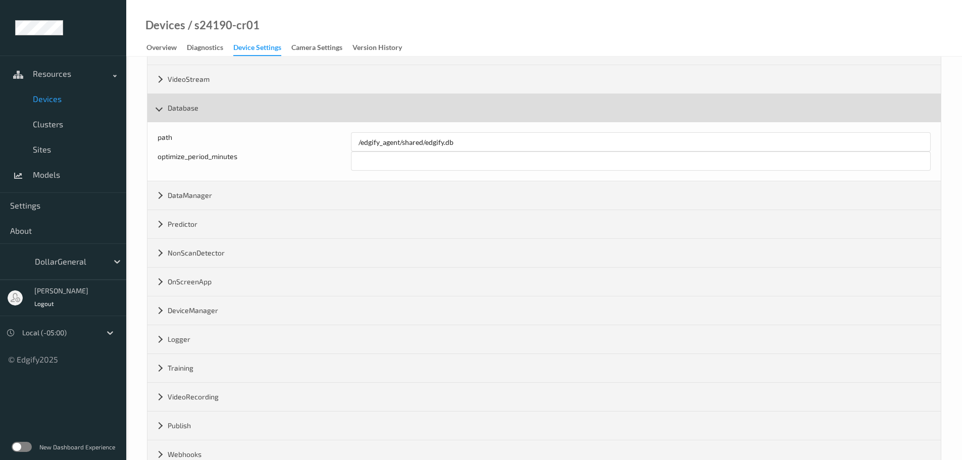
click at [207, 115] on div "Database" at bounding box center [545, 108] width 794 height 28
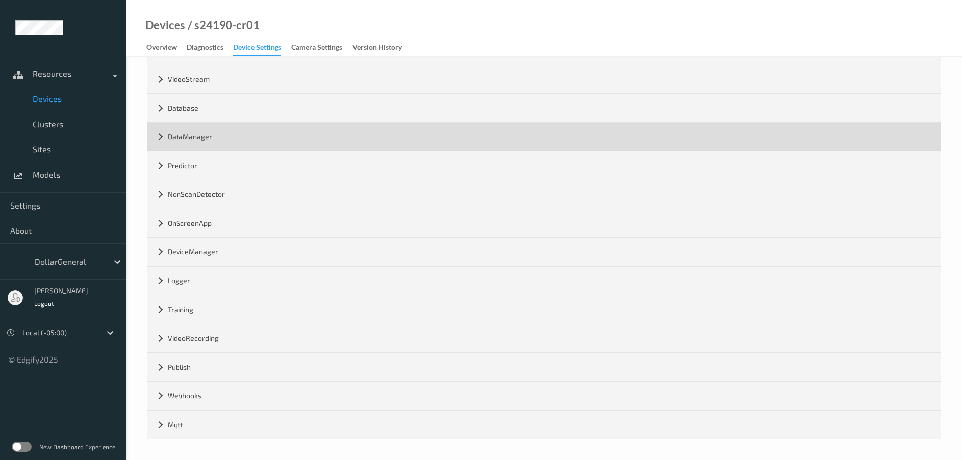
click at [207, 142] on div "DataManager" at bounding box center [545, 137] width 794 height 28
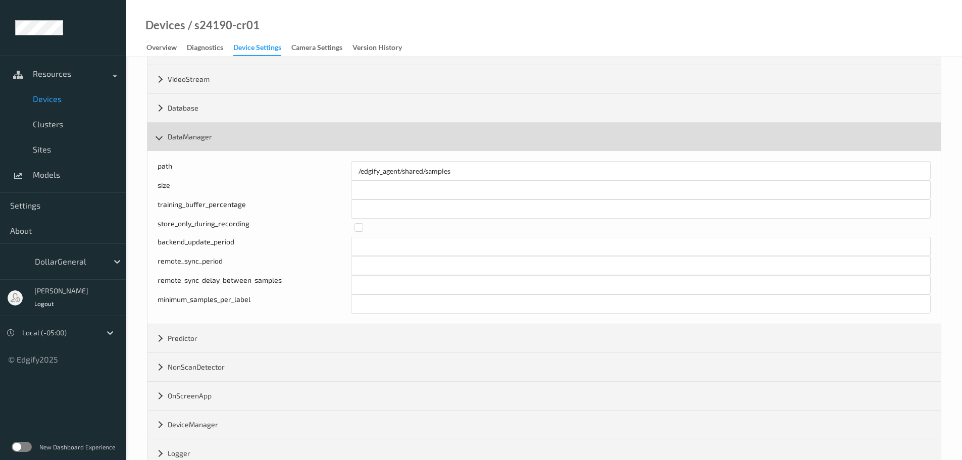
click at [212, 138] on div "DataManager" at bounding box center [545, 137] width 794 height 28
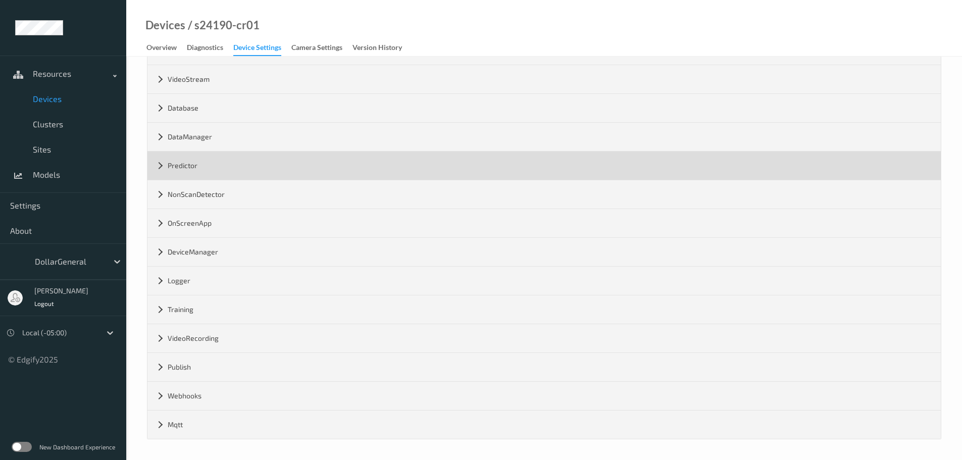
click at [215, 174] on div "Predictor" at bounding box center [545, 166] width 794 height 28
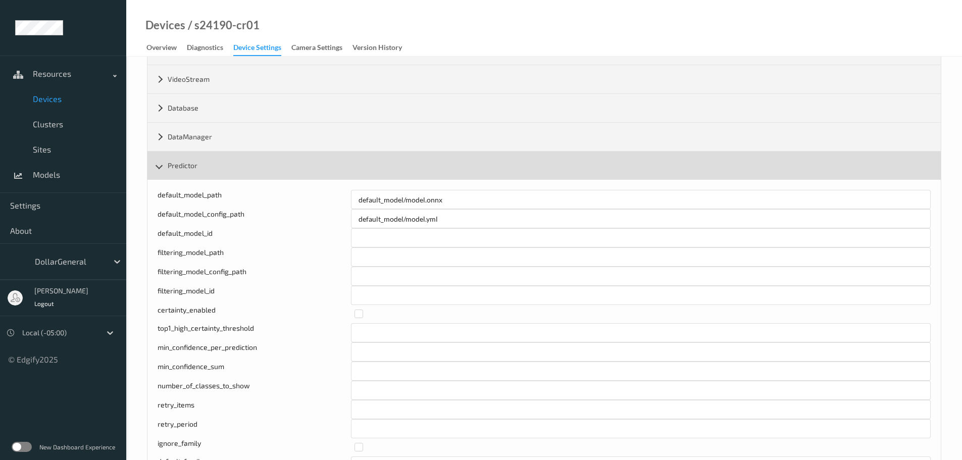
click at [232, 162] on div "Predictor" at bounding box center [545, 166] width 794 height 28
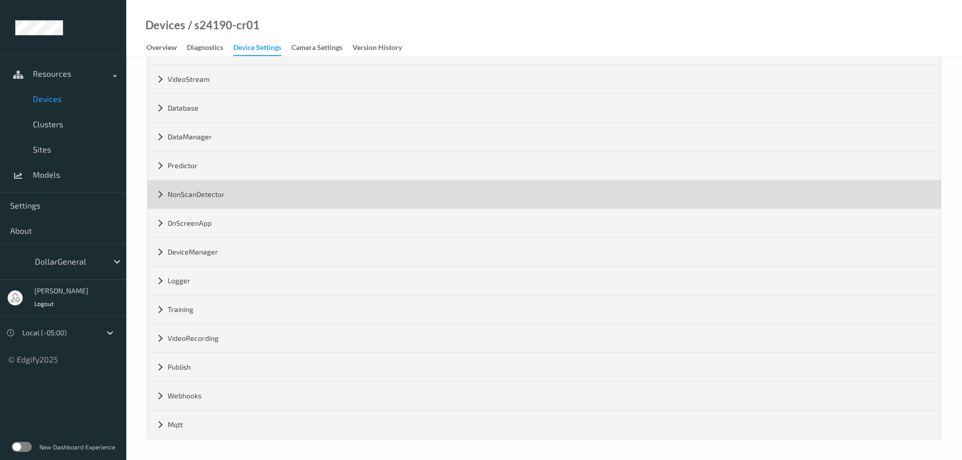
click at [219, 195] on div "NonScanDetector" at bounding box center [545, 194] width 794 height 28
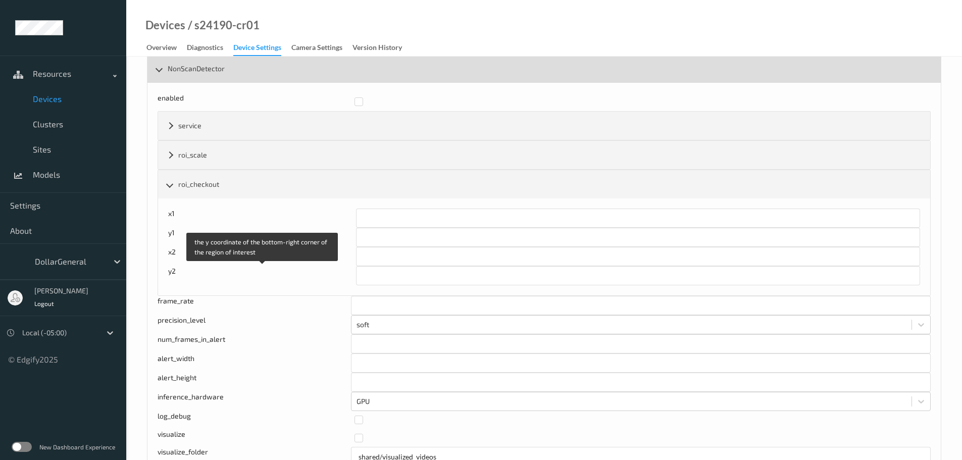
scroll to position [223, 0]
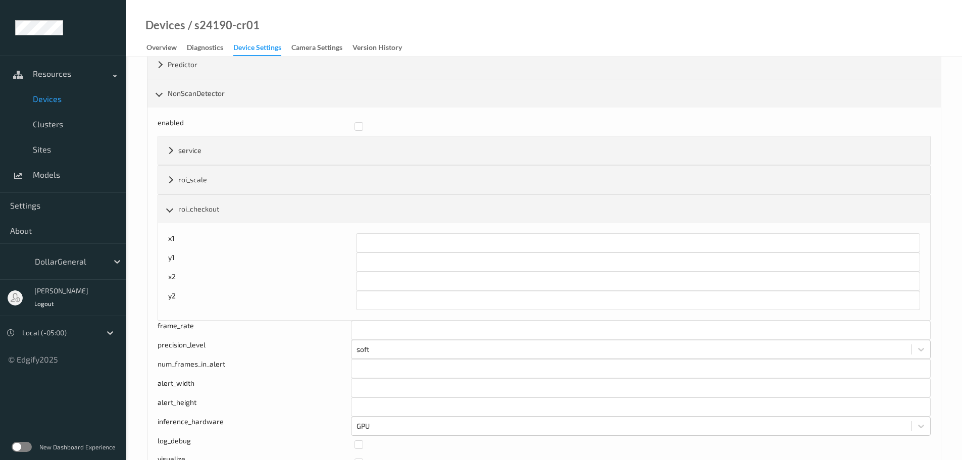
click at [213, 96] on div "NonScanDetector" at bounding box center [545, 93] width 794 height 28
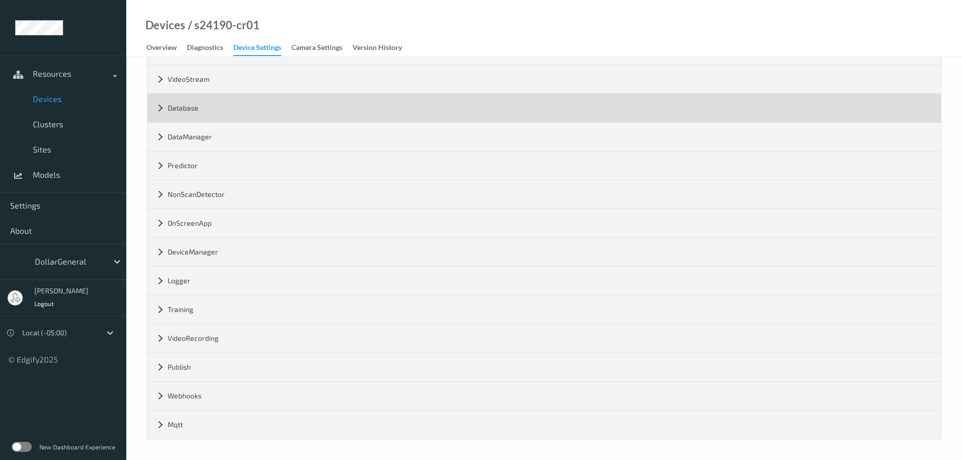
scroll to position [122, 0]
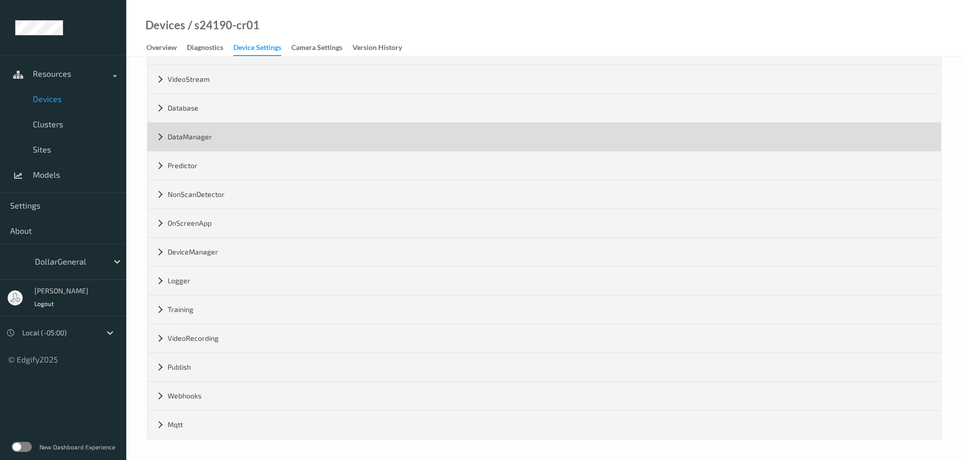
click at [200, 140] on div "DataManager" at bounding box center [545, 137] width 794 height 28
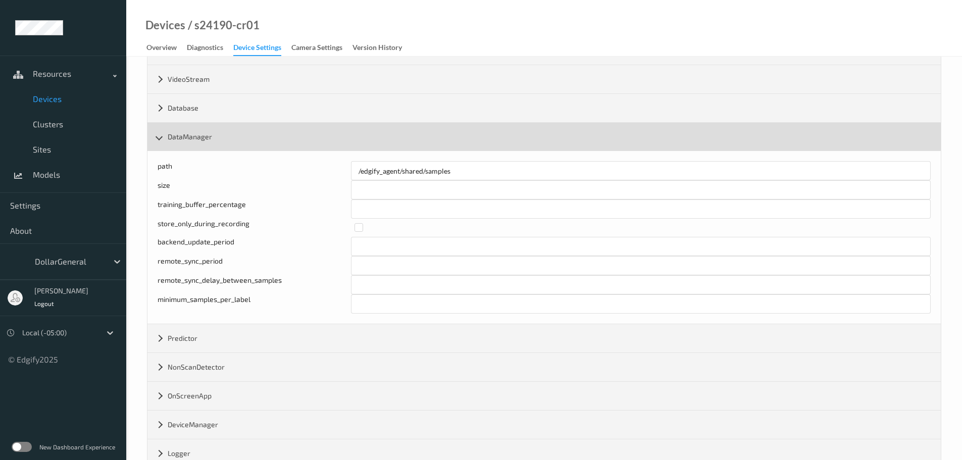
click at [200, 140] on div "DataManager" at bounding box center [545, 137] width 794 height 28
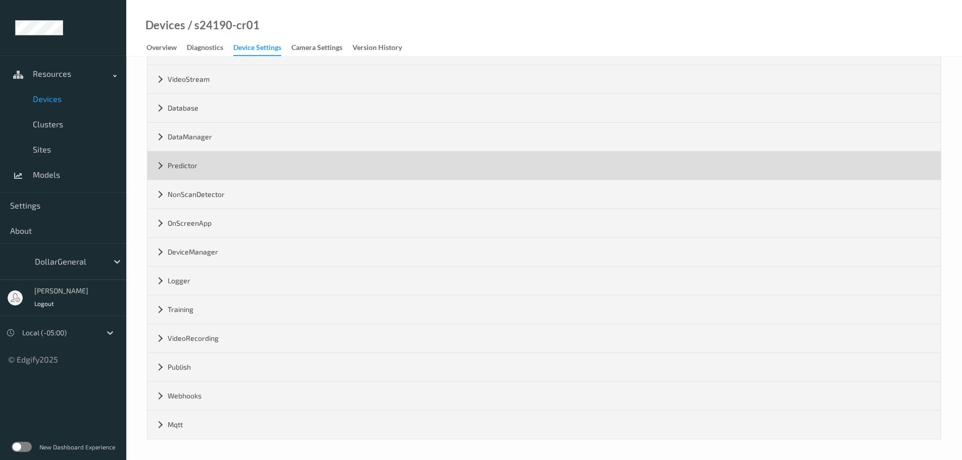
click at [200, 170] on div "Predictor" at bounding box center [545, 166] width 794 height 28
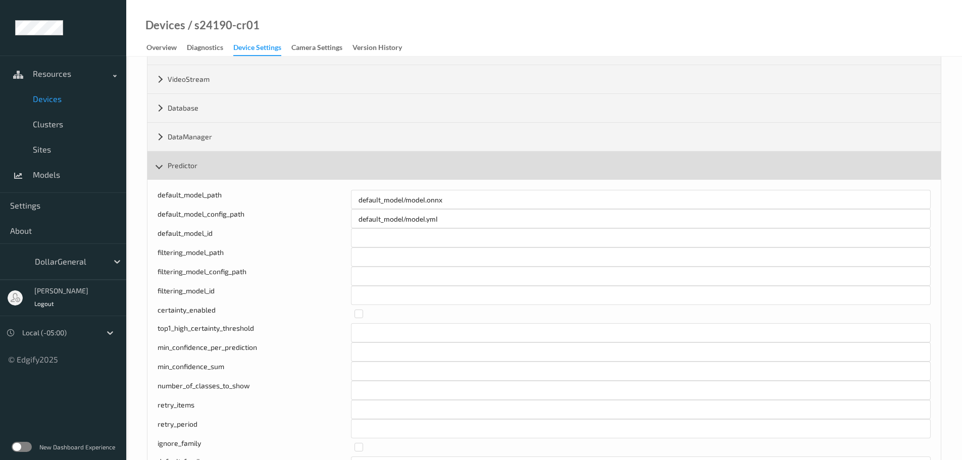
click at [201, 161] on div "Predictor" at bounding box center [545, 166] width 794 height 28
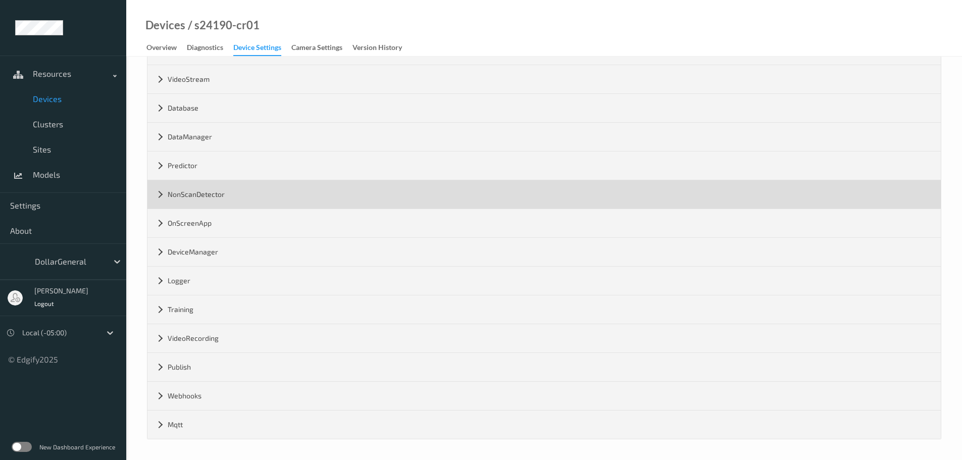
click at [201, 190] on div "NonScanDetector" at bounding box center [545, 194] width 794 height 28
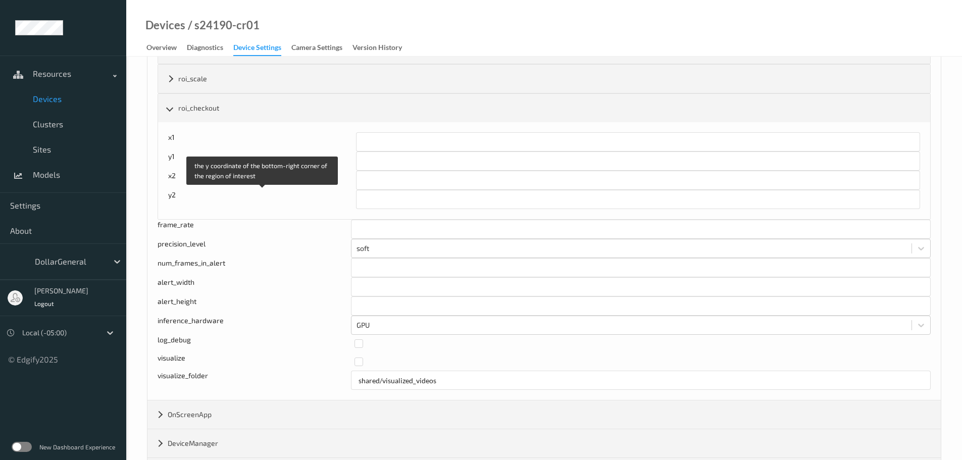
scroll to position [223, 0]
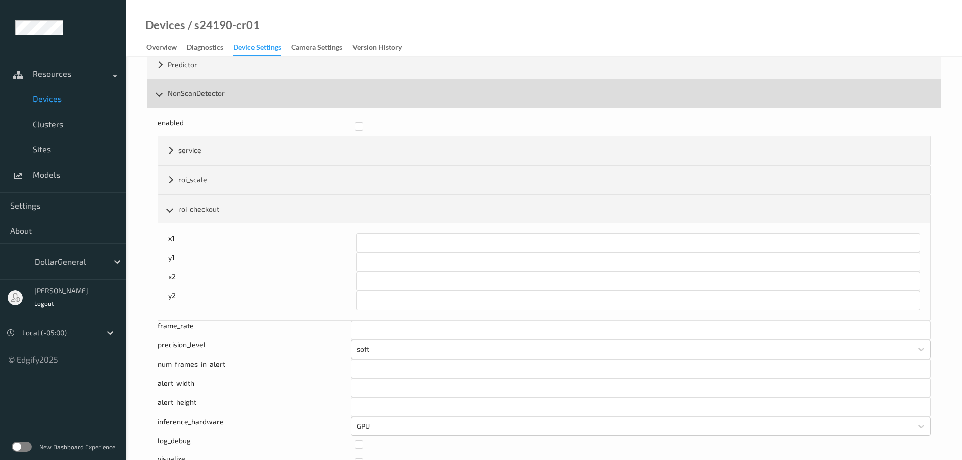
click at [212, 102] on div "NonScanDetector" at bounding box center [545, 93] width 794 height 28
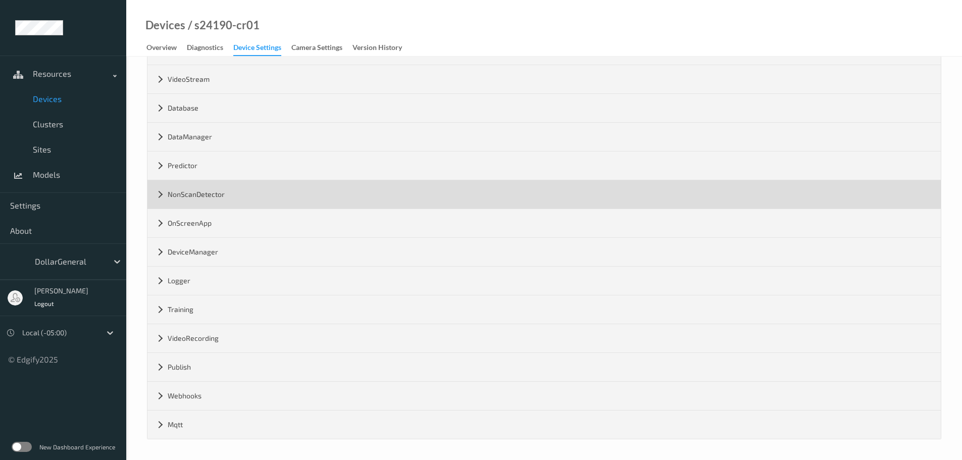
scroll to position [122, 0]
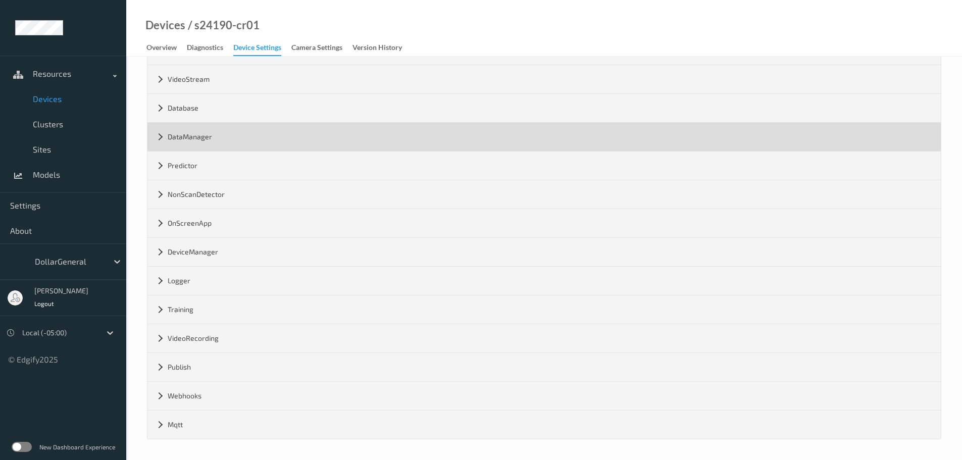
click at [201, 131] on div "DataManager" at bounding box center [545, 137] width 794 height 28
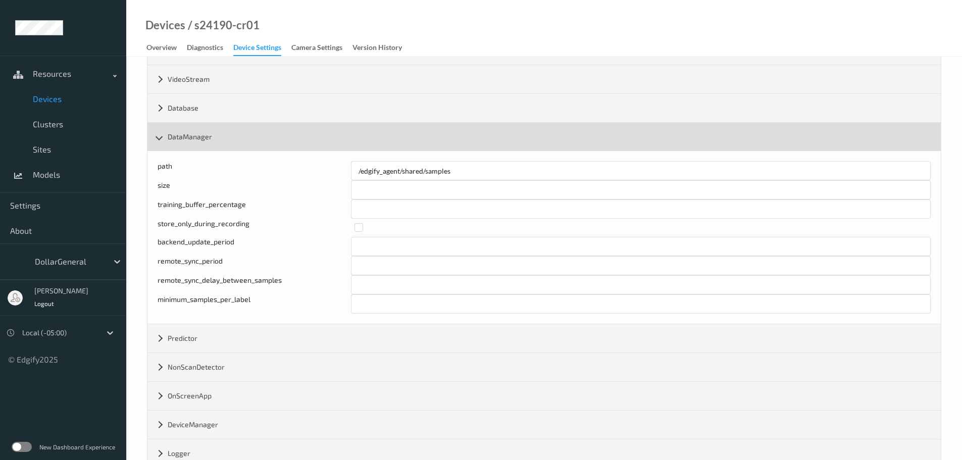
click at [200, 135] on div "DataManager" at bounding box center [545, 137] width 794 height 28
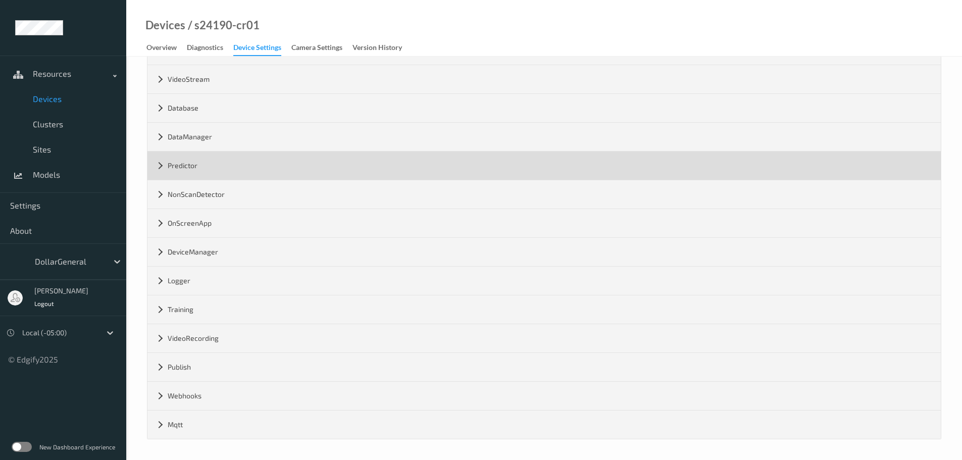
click at [237, 170] on div "Predictor" at bounding box center [545, 166] width 794 height 28
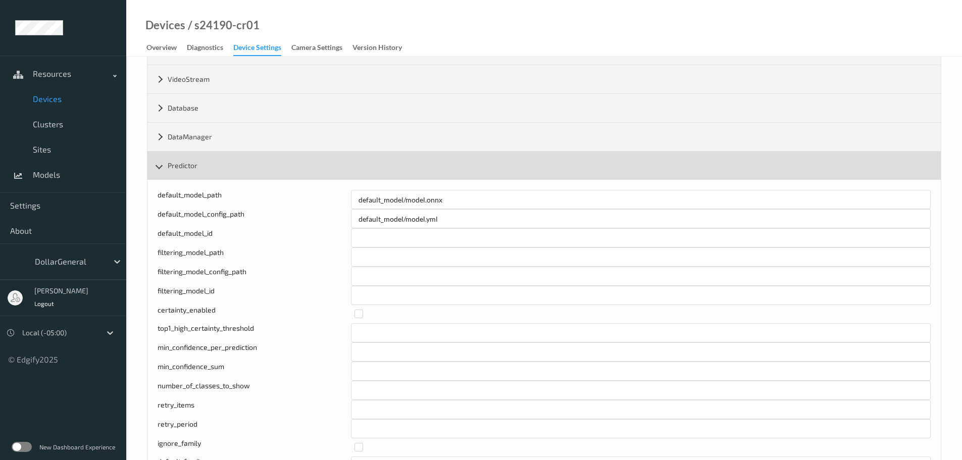
click at [211, 159] on div "Predictor" at bounding box center [545, 166] width 794 height 28
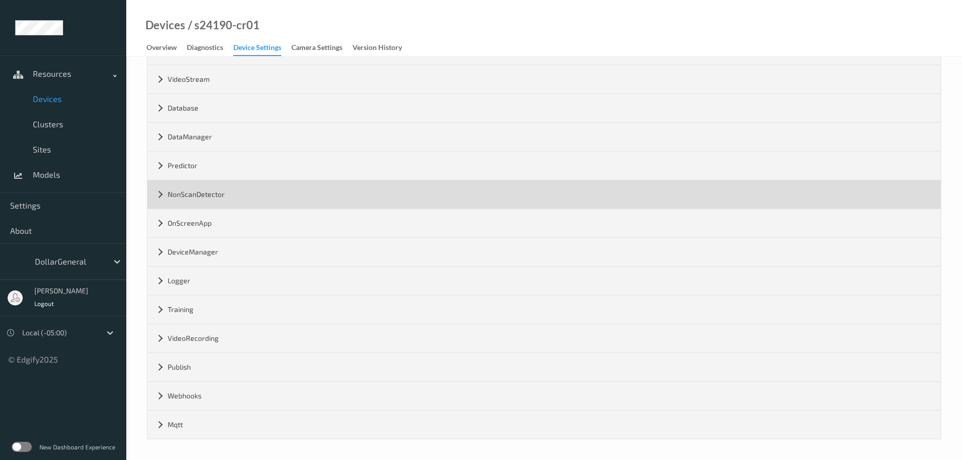
click at [207, 198] on div "NonScanDetector" at bounding box center [545, 194] width 794 height 28
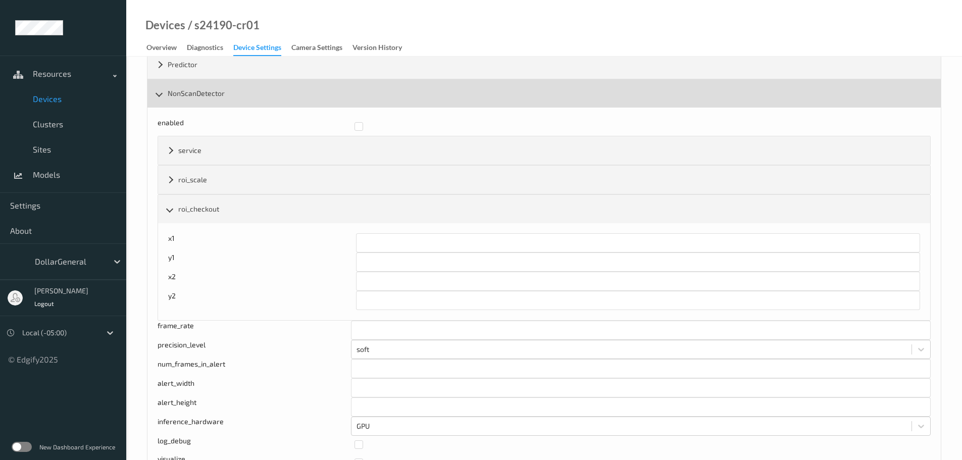
scroll to position [324, 0]
click at [203, 94] on div "NonScanDetector" at bounding box center [545, 93] width 794 height 28
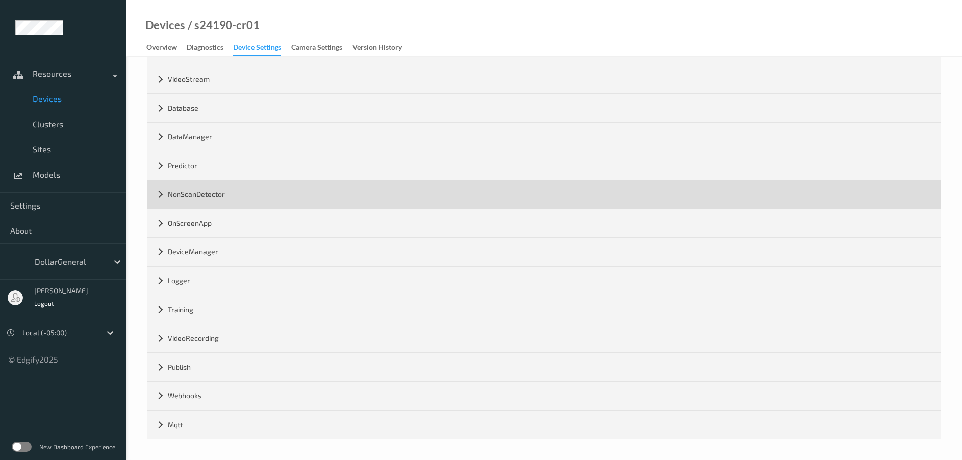
scroll to position [122, 0]
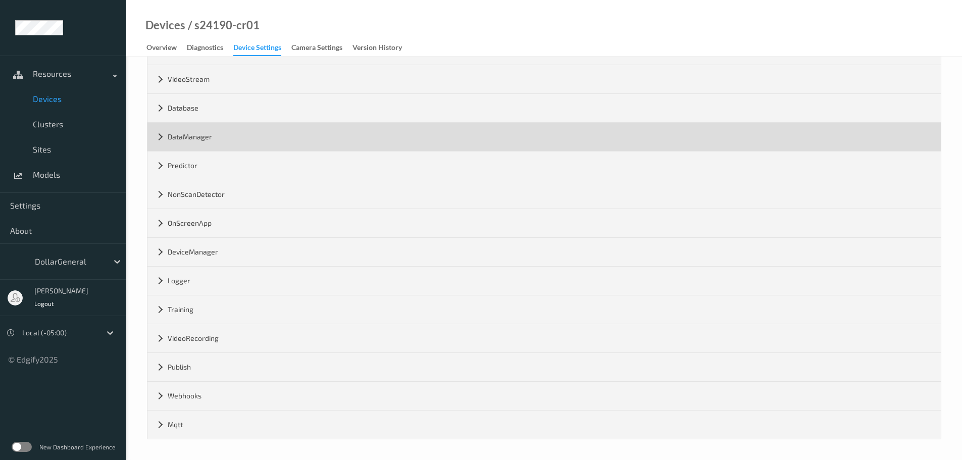
click at [194, 143] on div "DataManager" at bounding box center [545, 137] width 794 height 28
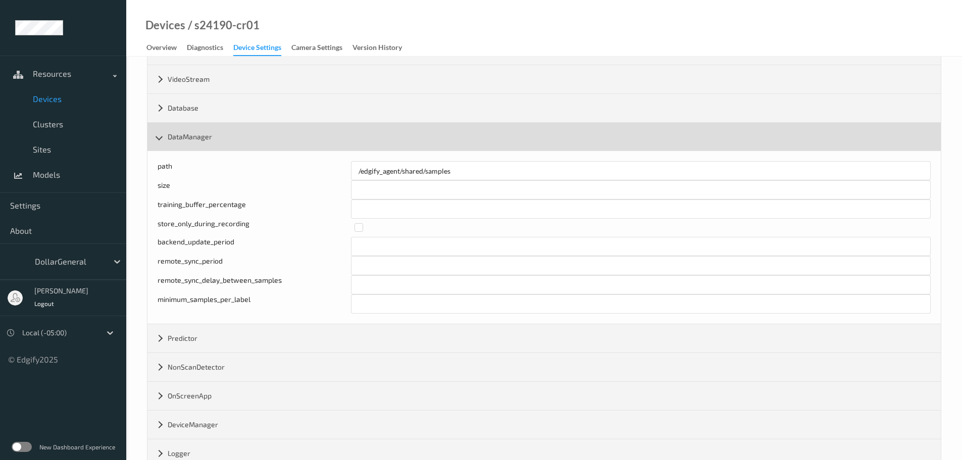
click at [195, 141] on div "DataManager" at bounding box center [545, 137] width 794 height 28
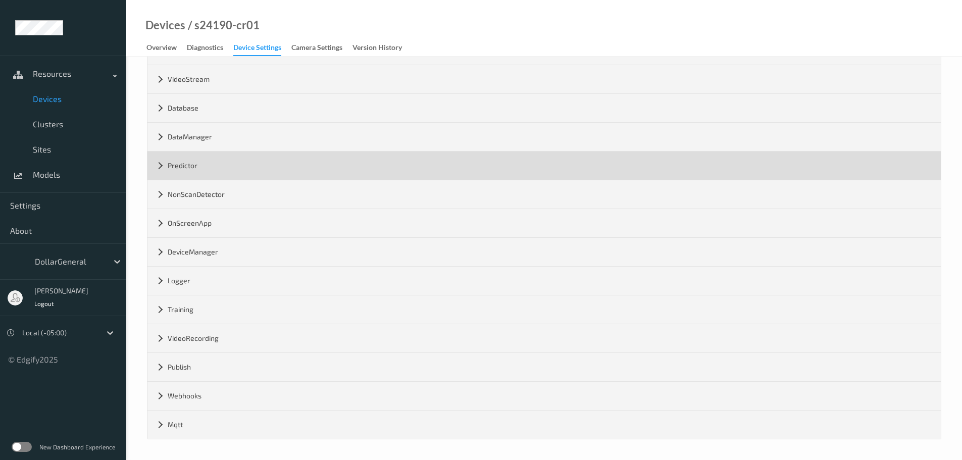
click at [196, 169] on div "Predictor" at bounding box center [545, 166] width 794 height 28
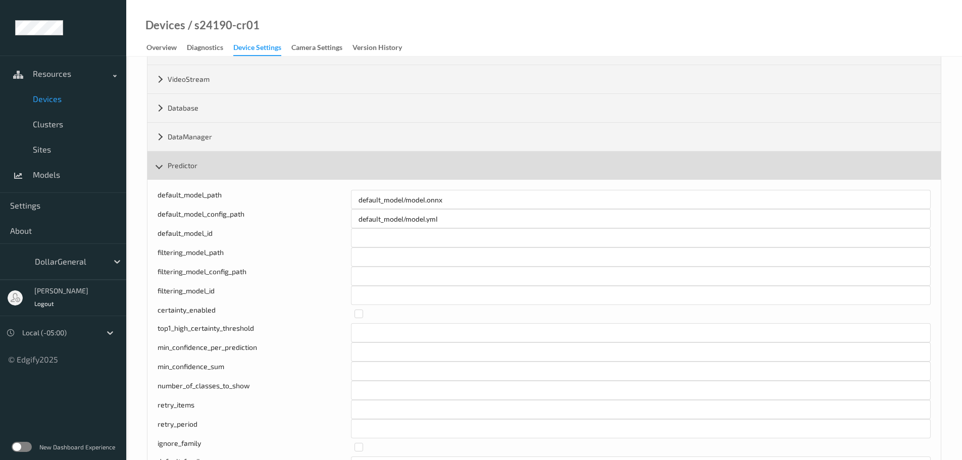
click at [210, 162] on div "Predictor" at bounding box center [545, 166] width 794 height 28
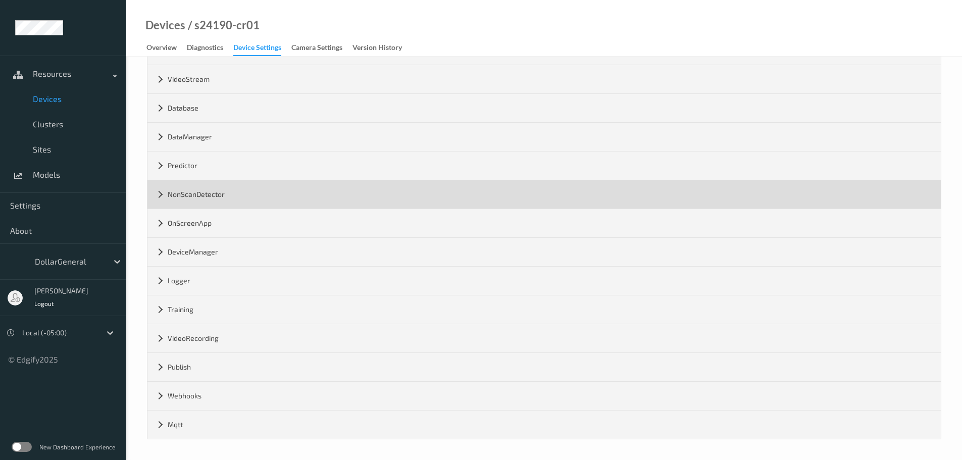
click at [203, 196] on div "NonScanDetector" at bounding box center [545, 194] width 794 height 28
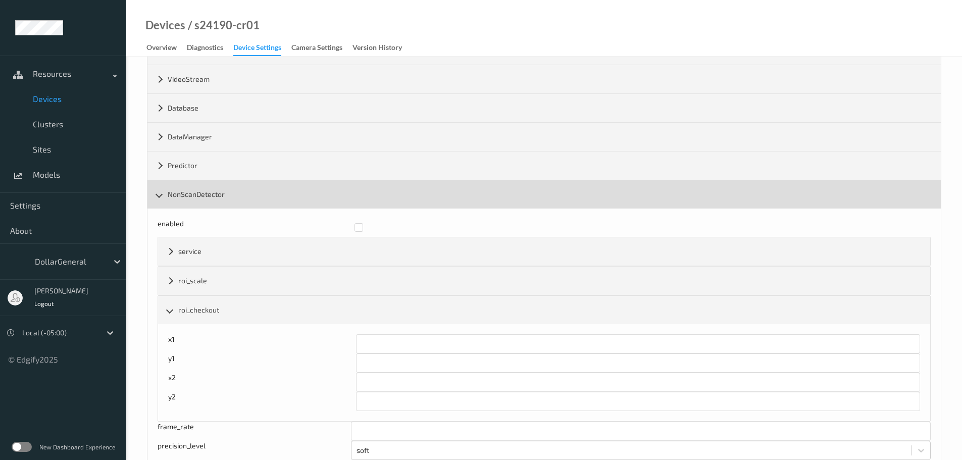
click at [181, 189] on div "NonScanDetector" at bounding box center [545, 194] width 794 height 28
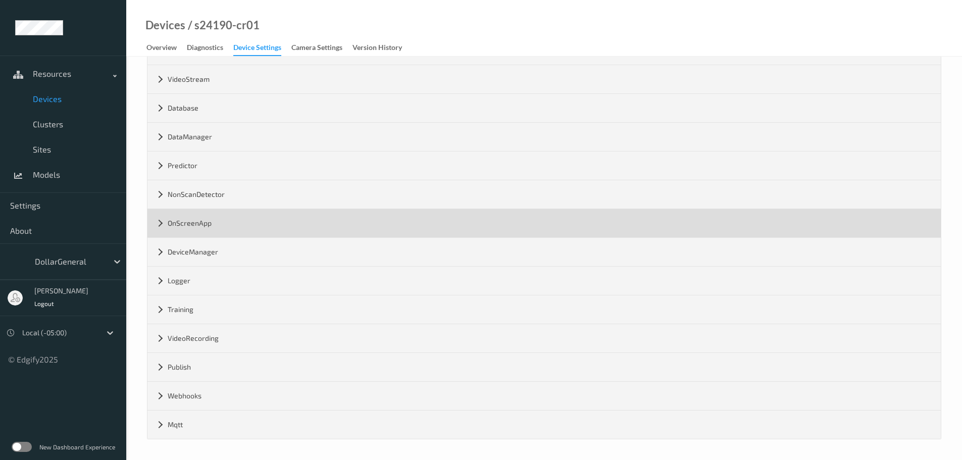
click at [184, 226] on div "OnScreenApp" at bounding box center [545, 223] width 794 height 28
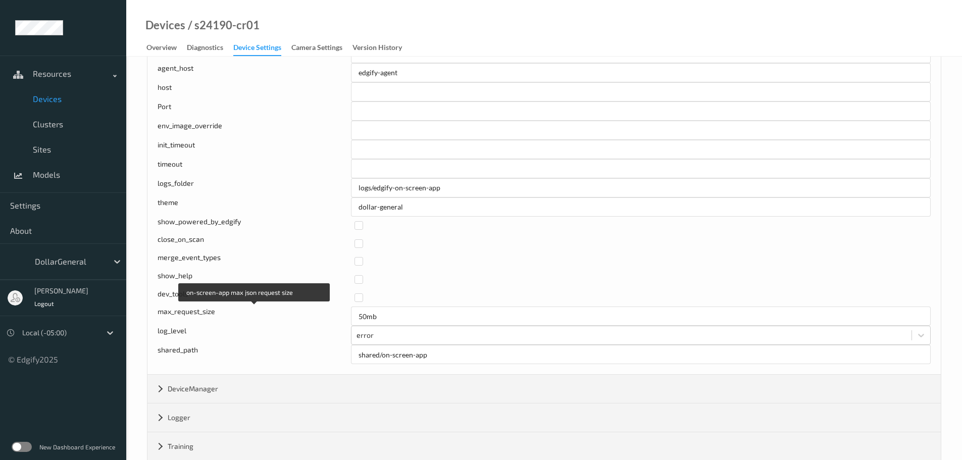
scroll to position [425, 0]
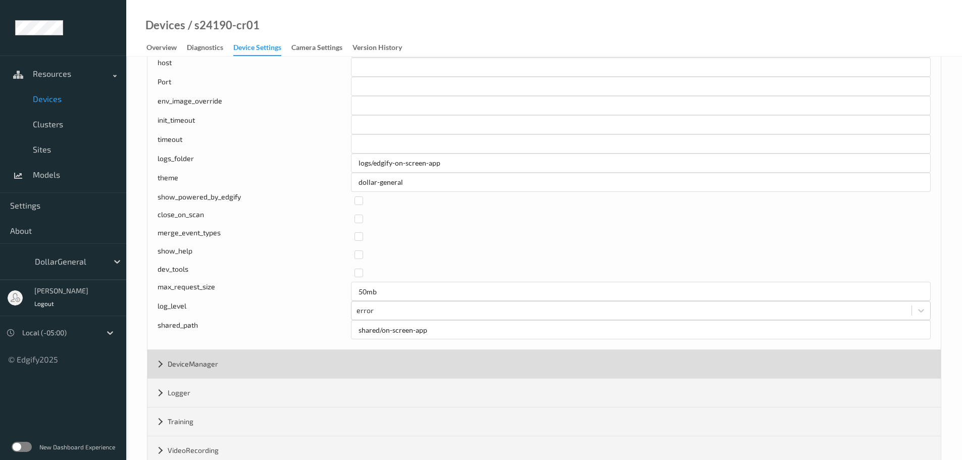
click at [197, 365] on div "DeviceManager" at bounding box center [545, 364] width 794 height 28
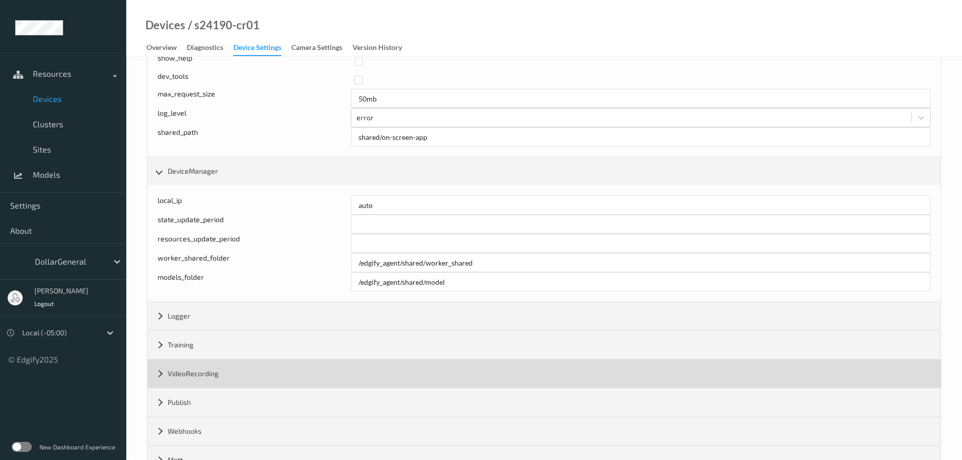
scroll to position [627, 0]
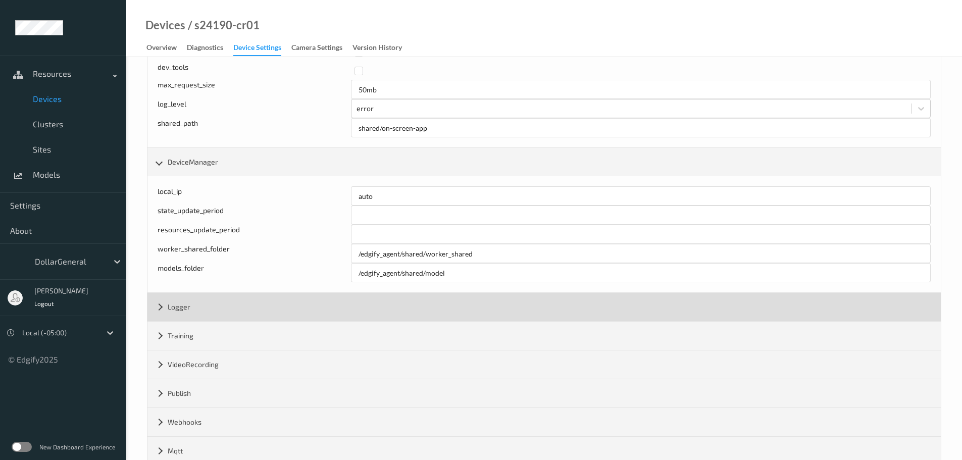
click at [196, 310] on div "Logger" at bounding box center [545, 307] width 794 height 28
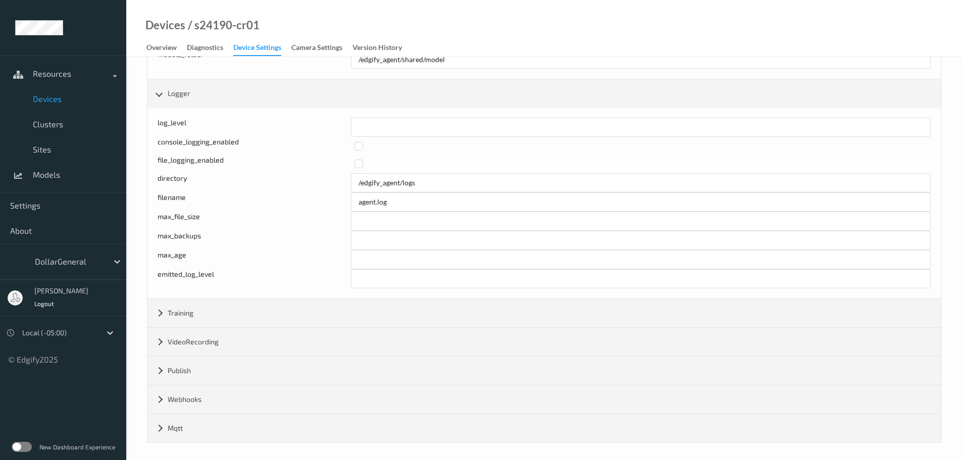
scroll to position [845, 0]
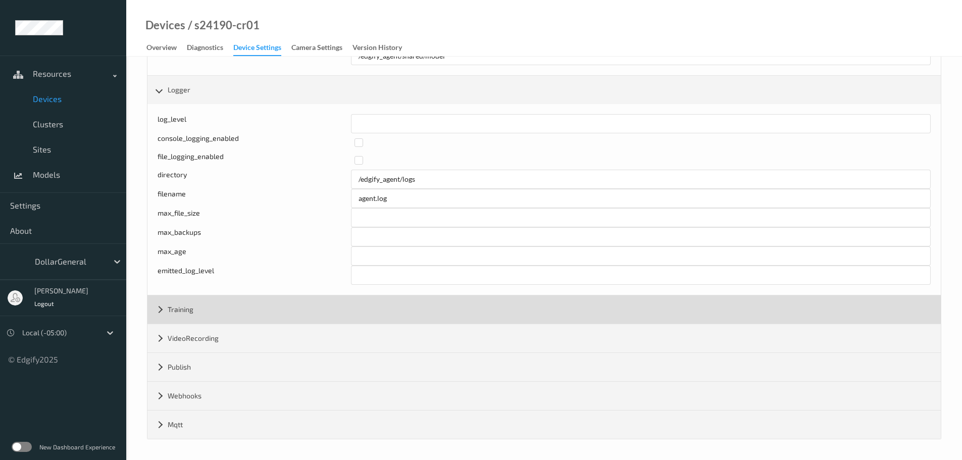
click at [204, 315] on div "Training" at bounding box center [545, 310] width 794 height 28
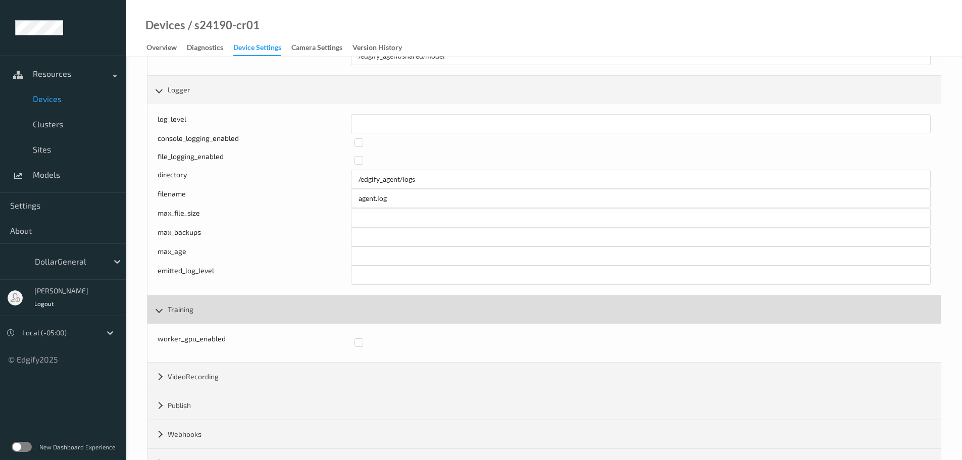
click at [204, 315] on div "Training" at bounding box center [545, 310] width 794 height 28
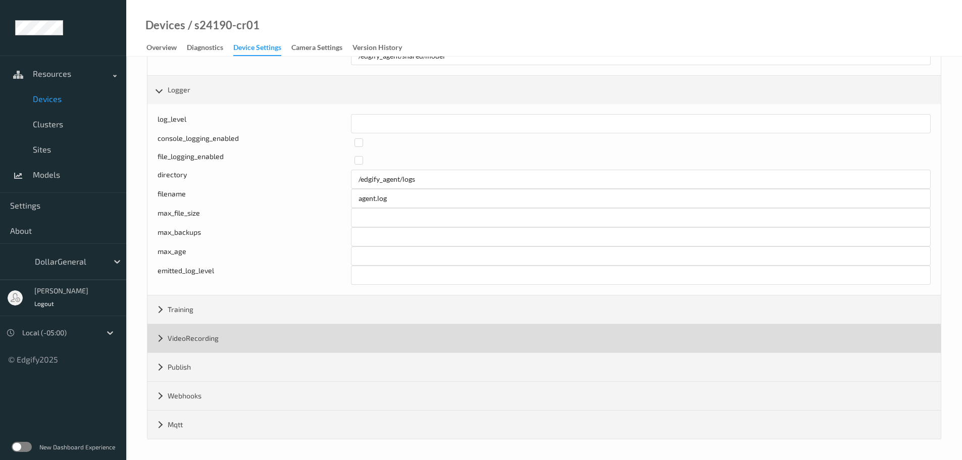
click at [199, 335] on div "VideoRecording" at bounding box center [545, 338] width 794 height 28
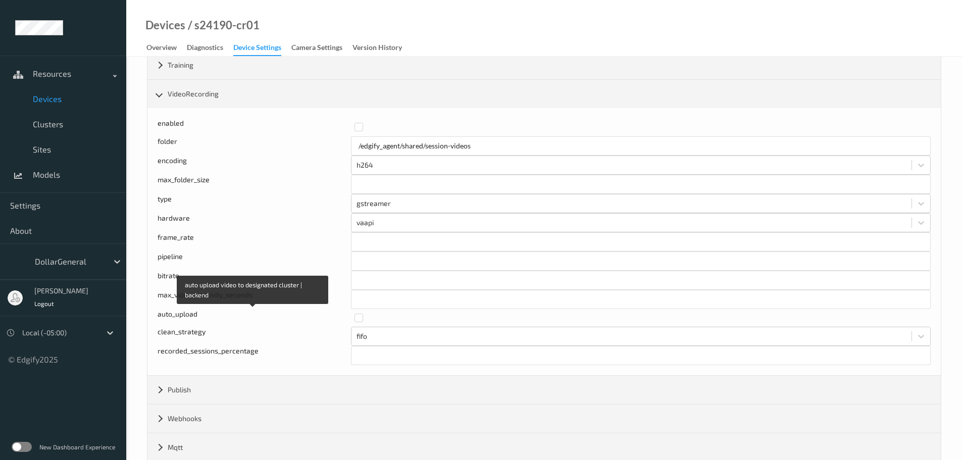
scroll to position [1112, 0]
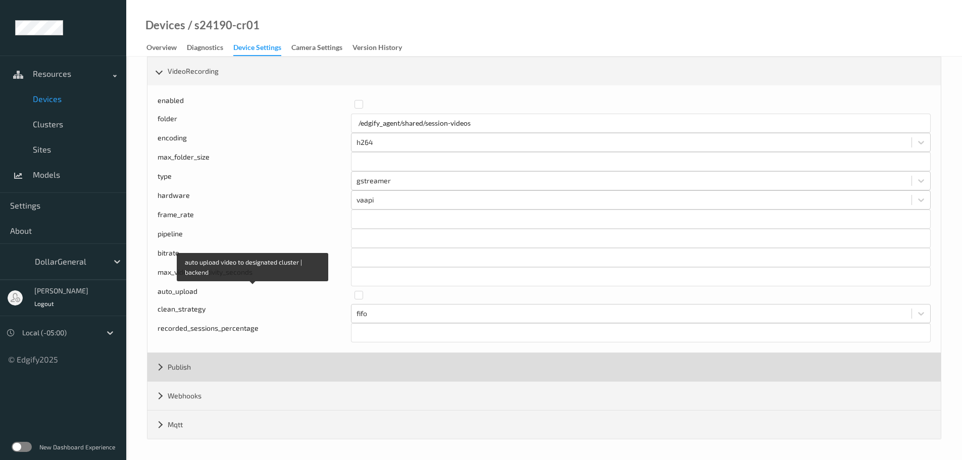
click at [200, 370] on div "Publish" at bounding box center [545, 367] width 794 height 28
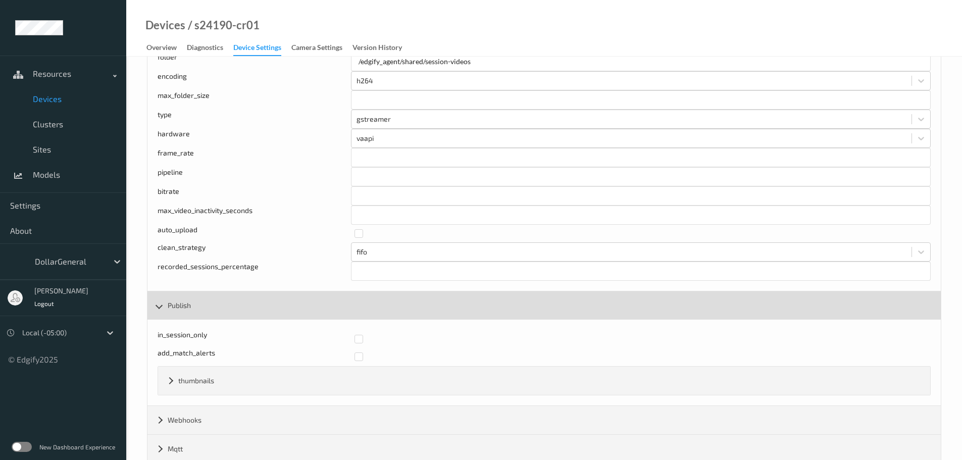
scroll to position [1198, 0]
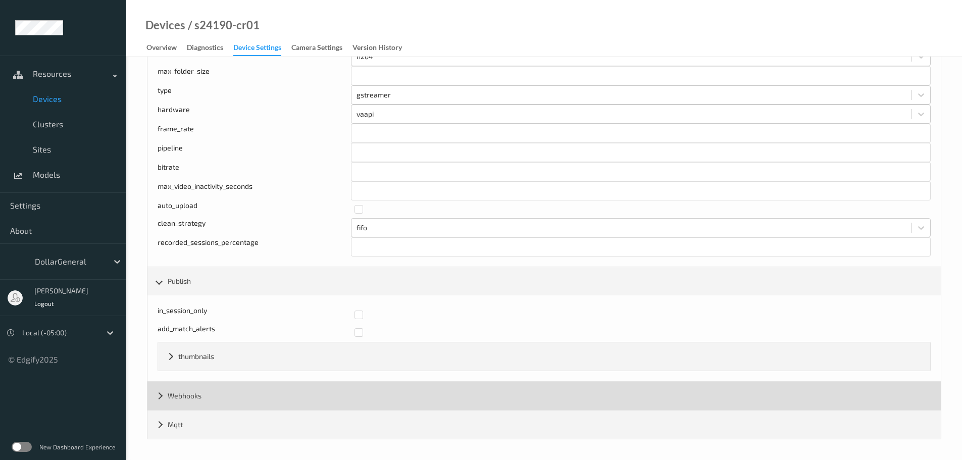
click at [205, 397] on div "Webhooks" at bounding box center [545, 396] width 794 height 28
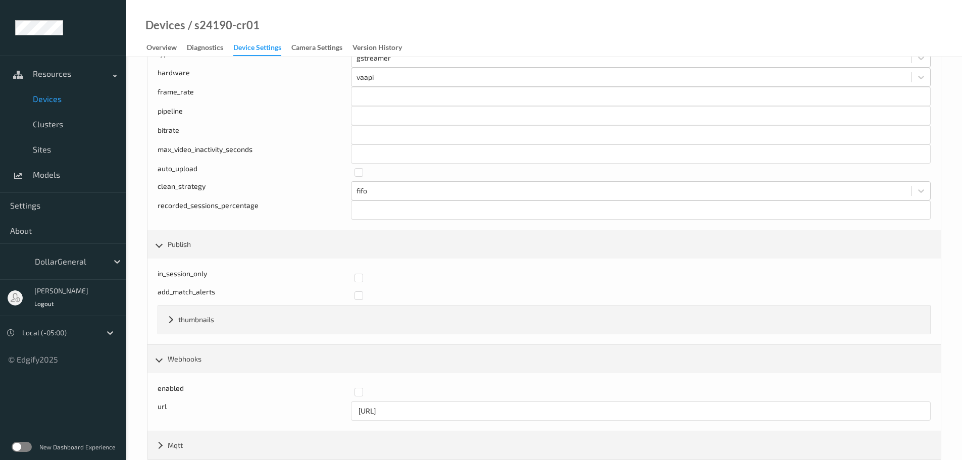
scroll to position [1255, 0]
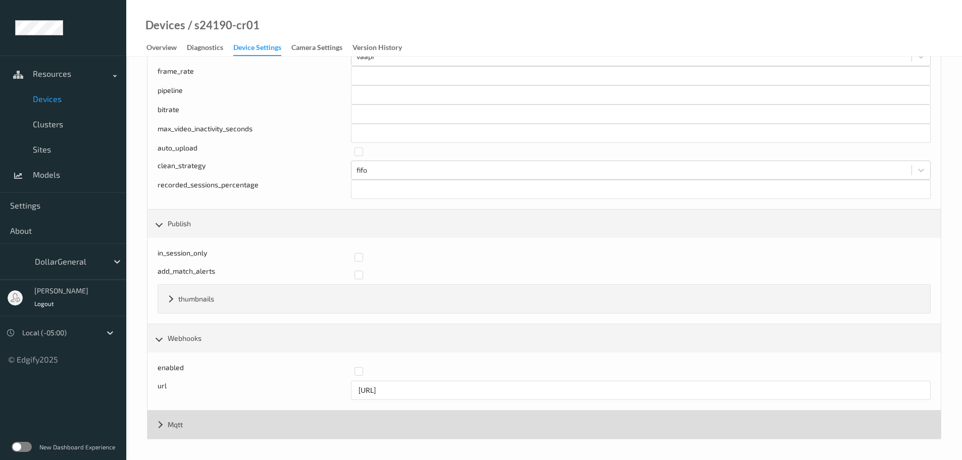
click at [200, 420] on div "Mqtt" at bounding box center [545, 425] width 794 height 28
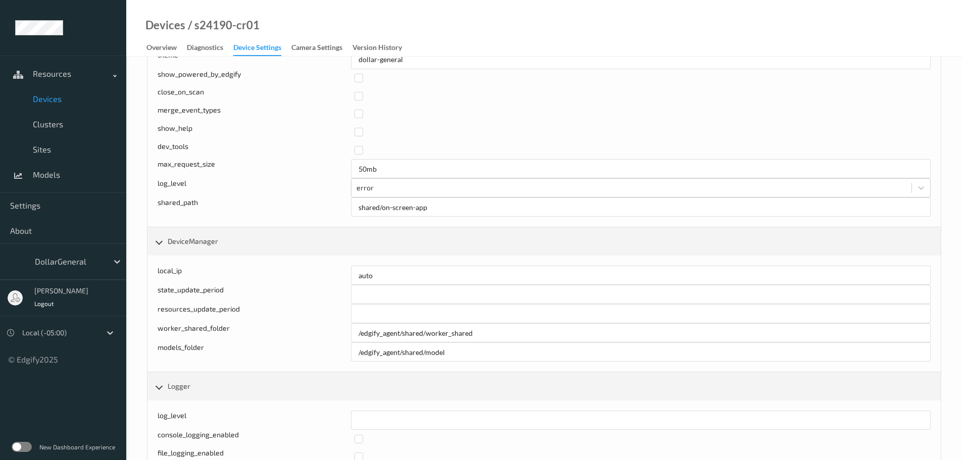
scroll to position [447, 0]
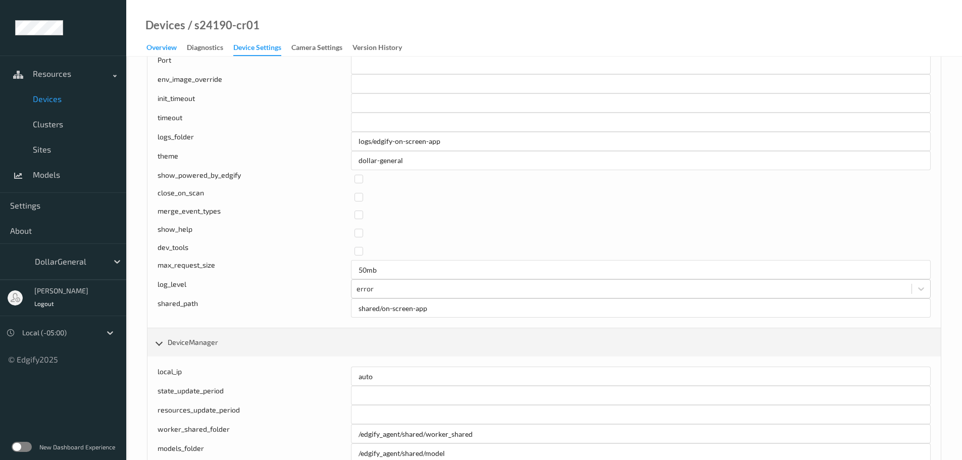
click at [162, 51] on div "Overview" at bounding box center [162, 48] width 30 height 13
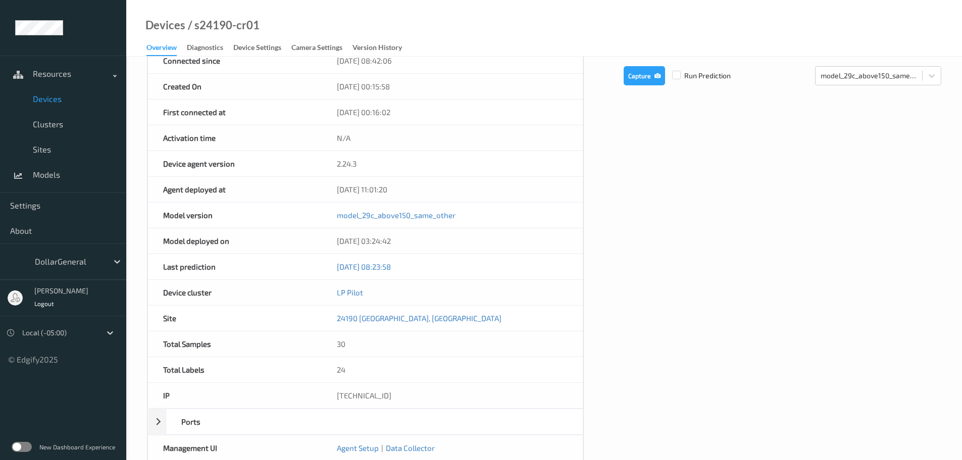
scroll to position [63, 0]
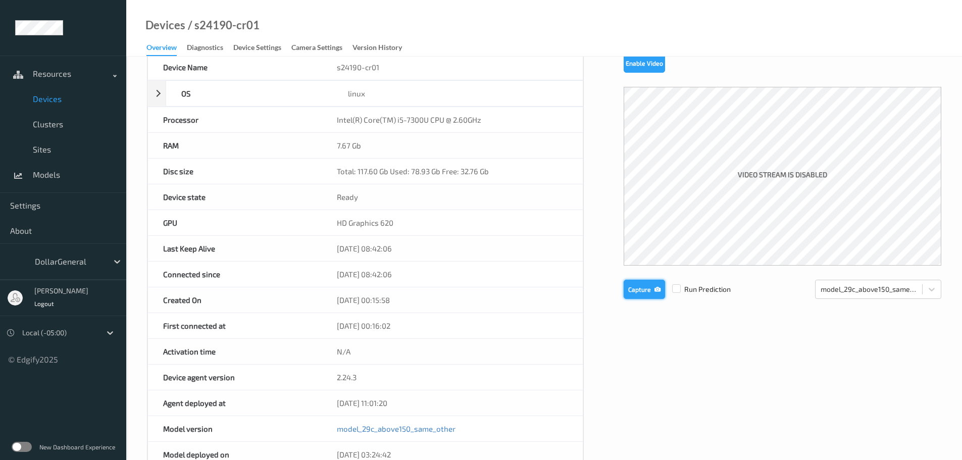
click at [648, 293] on button "Capture" at bounding box center [644, 289] width 41 height 19
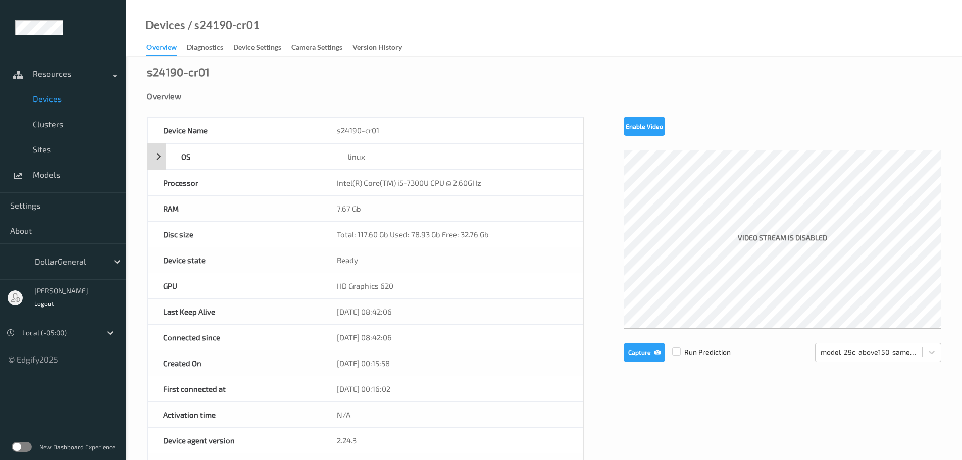
click at [158, 149] on div "OS linux" at bounding box center [366, 156] width 436 height 26
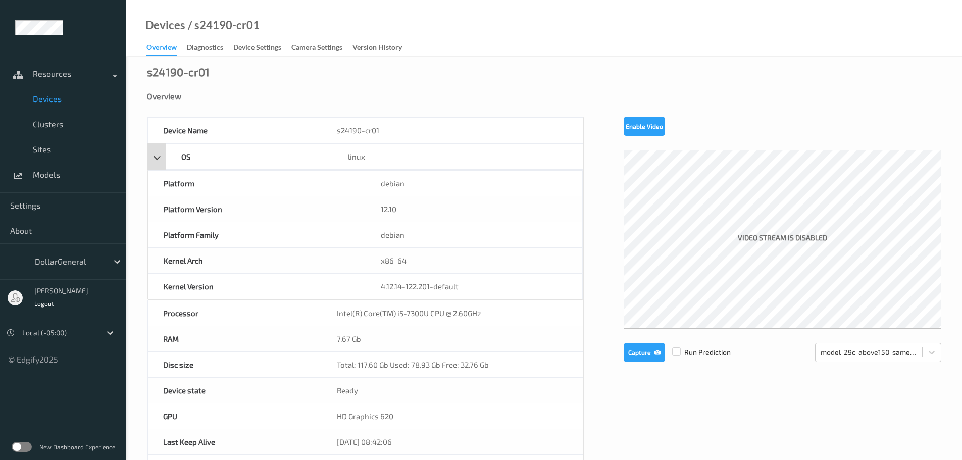
click at [158, 149] on div "OS linux" at bounding box center [366, 156] width 436 height 26
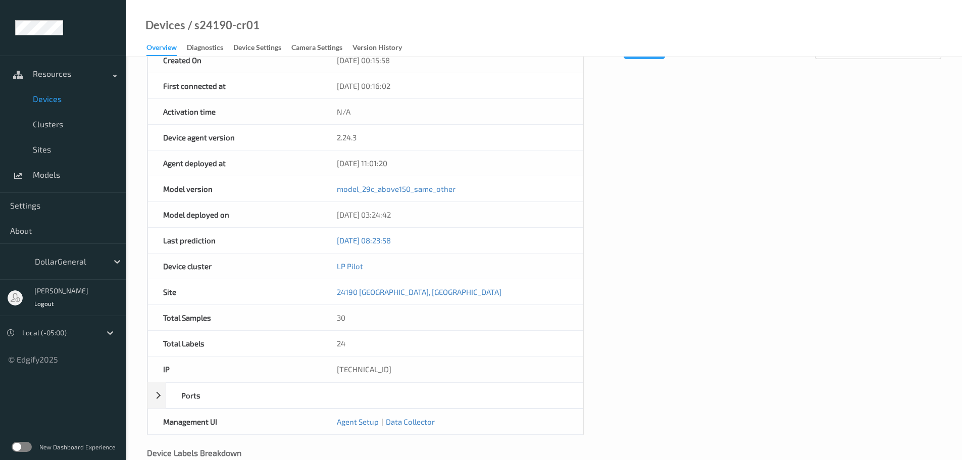
scroll to position [366, 0]
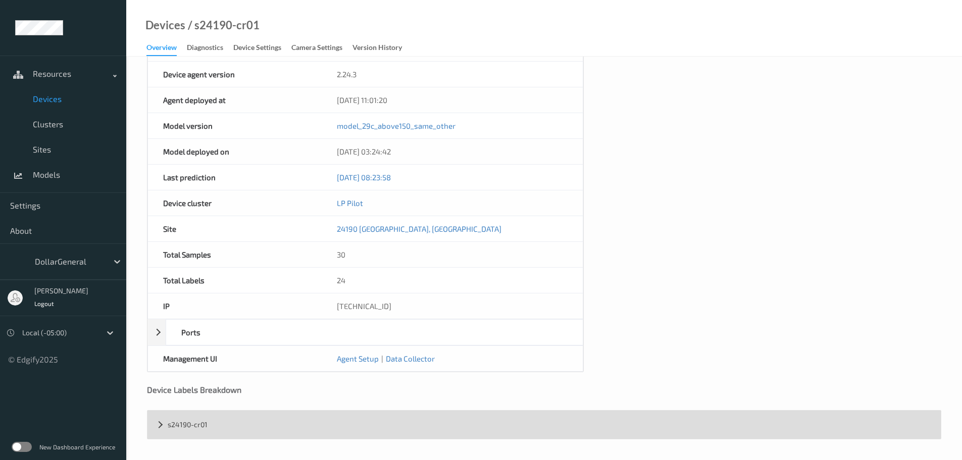
click at [276, 422] on div "s24190-cr01" at bounding box center [545, 425] width 794 height 28
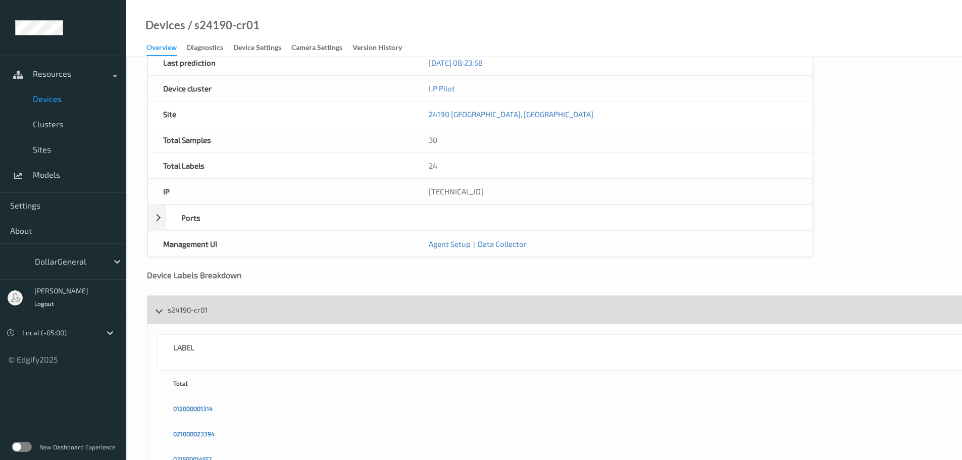
scroll to position [448, 0]
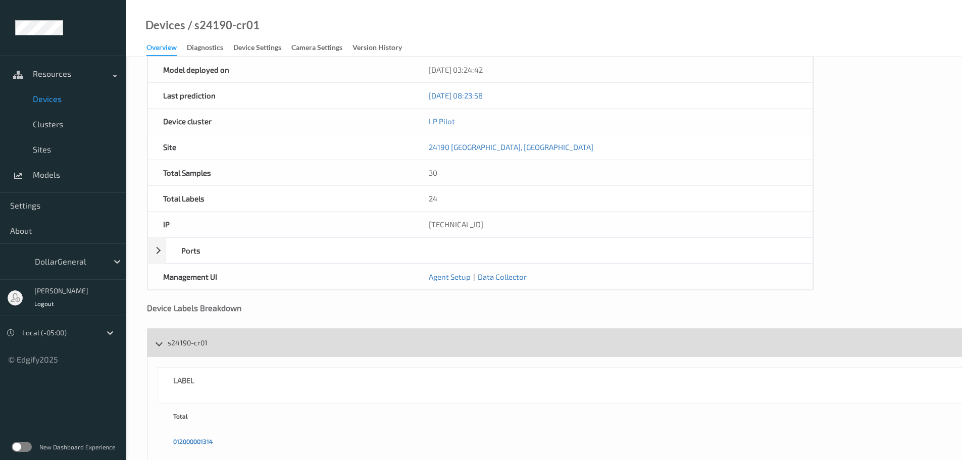
click at [180, 347] on div "s24190-cr01" at bounding box center [754, 343] width 1212 height 28
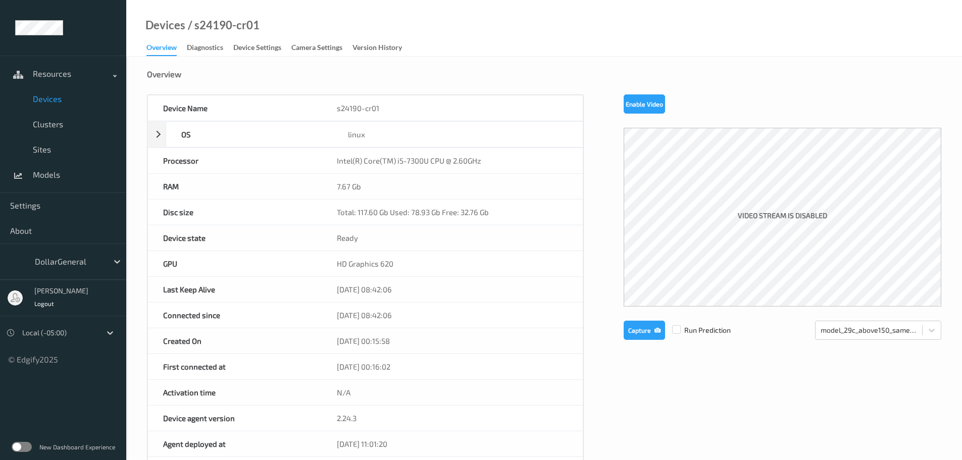
scroll to position [0, 0]
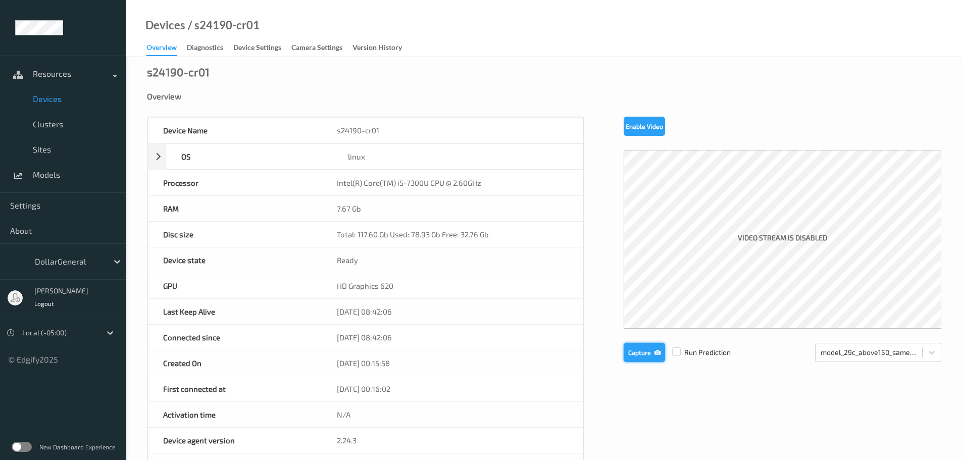
click at [630, 348] on button "Capture" at bounding box center [644, 352] width 41 height 19
click at [312, 50] on div "Camera Settings" at bounding box center [317, 48] width 51 height 13
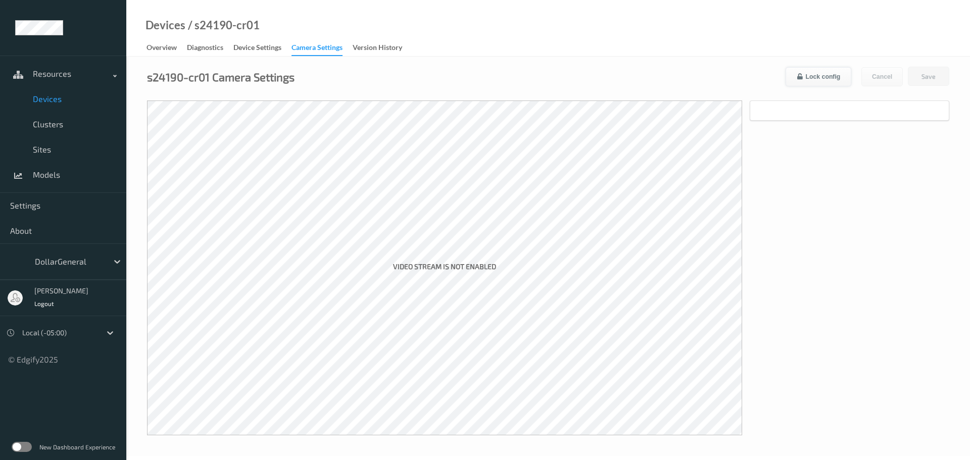
click at [808, 76] on button "Lock config" at bounding box center [819, 76] width 66 height 19
click at [788, 74] on button "Unlock config" at bounding box center [814, 76] width 76 height 19
click at [167, 44] on div "Overview" at bounding box center [162, 48] width 30 height 13
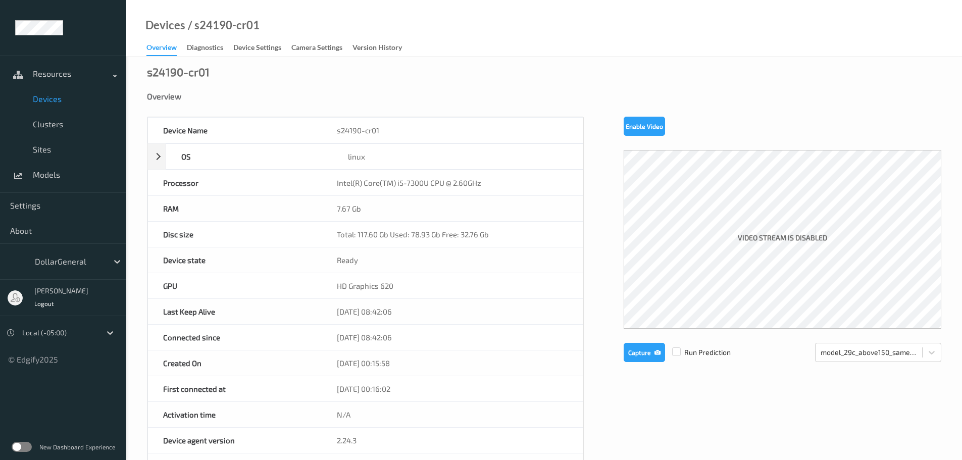
drag, startPoint x: 557, startPoint y: 79, endPoint x: 603, endPoint y: 104, distance: 52.7
click at [557, 80] on div "s24190-cr01 Overview Device Name s24190-cr01 OS linux Platform debian Platform …" at bounding box center [544, 442] width 836 height 770
click at [630, 123] on button "Enable Video" at bounding box center [644, 126] width 41 height 19
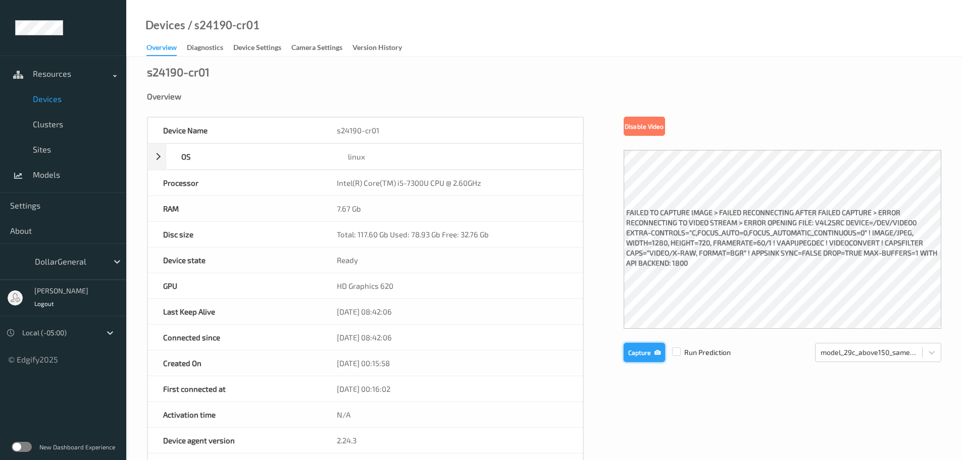
click at [632, 355] on button "Capture" at bounding box center [644, 352] width 41 height 19
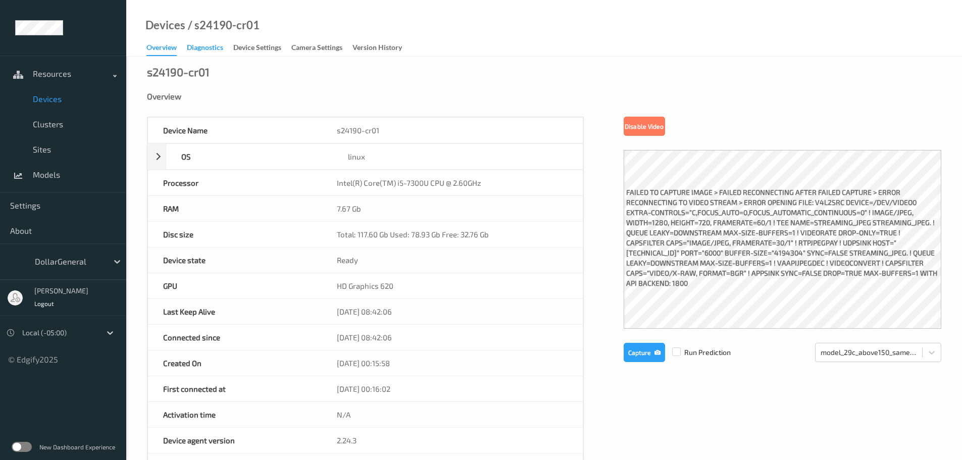
click at [197, 49] on div "Diagnostics" at bounding box center [205, 48] width 36 height 13
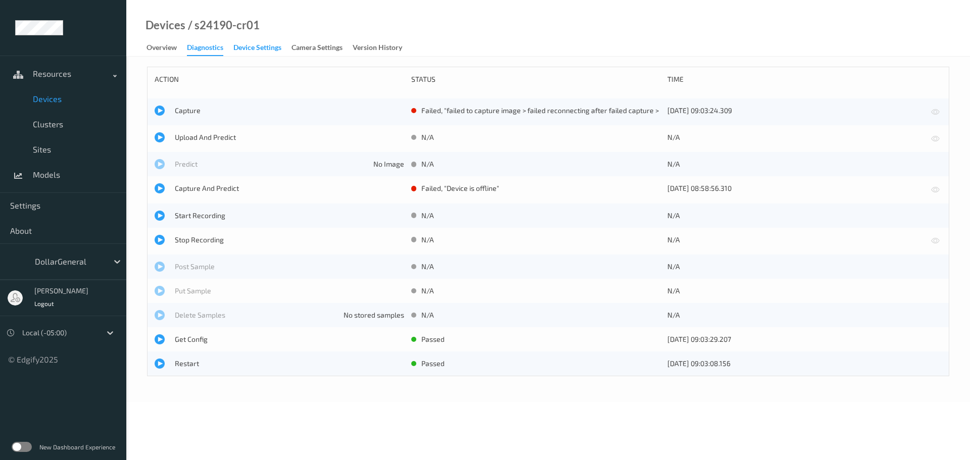
click at [247, 46] on div "Device Settings" at bounding box center [257, 48] width 48 height 13
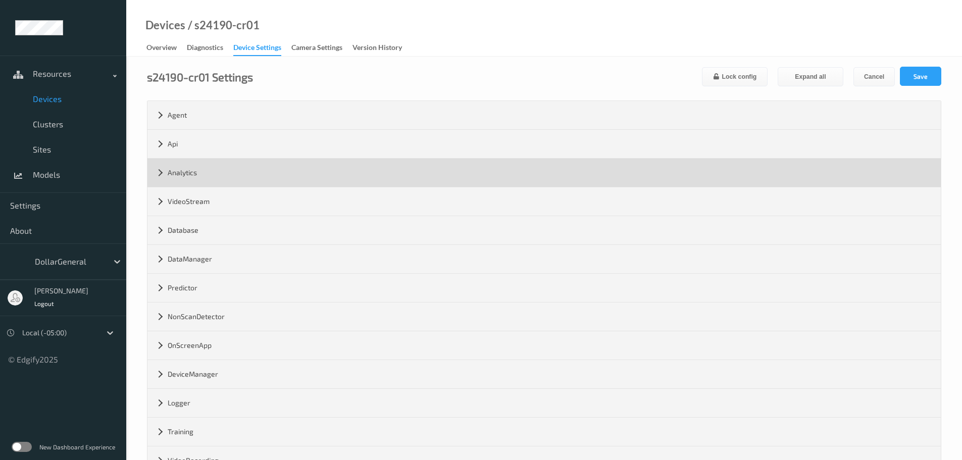
click at [209, 179] on div "Analytics" at bounding box center [545, 173] width 794 height 28
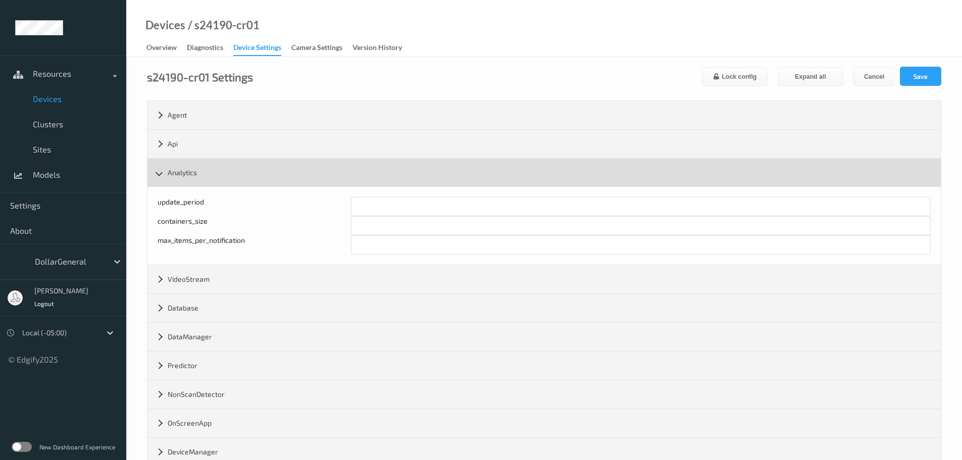
click at [210, 179] on div "Analytics" at bounding box center [545, 173] width 794 height 28
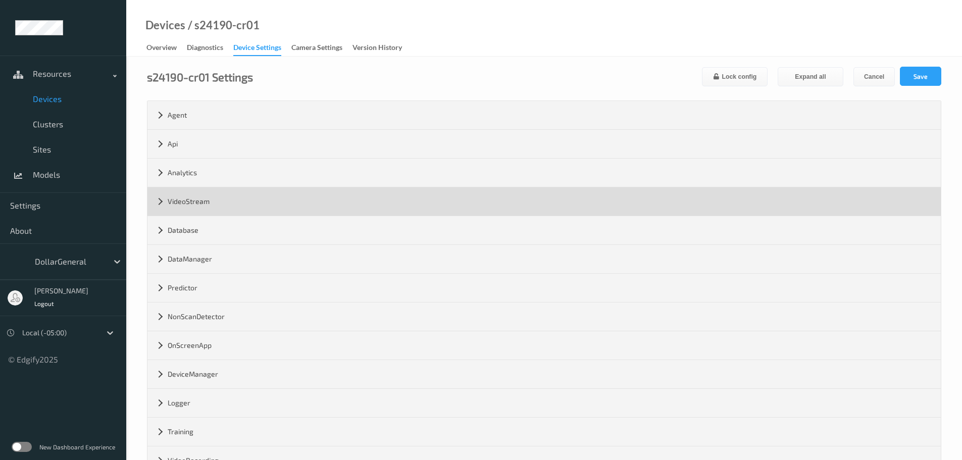
click at [202, 199] on div "VideoStream" at bounding box center [545, 201] width 794 height 28
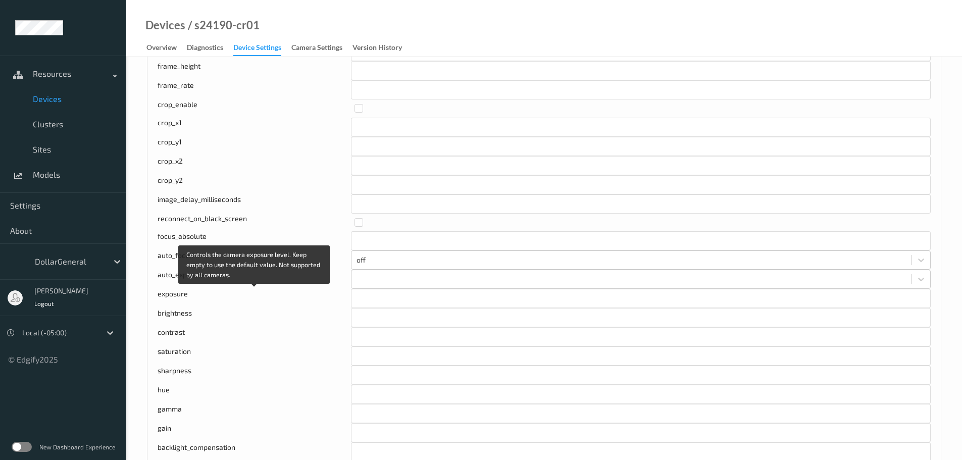
scroll to position [303, 0]
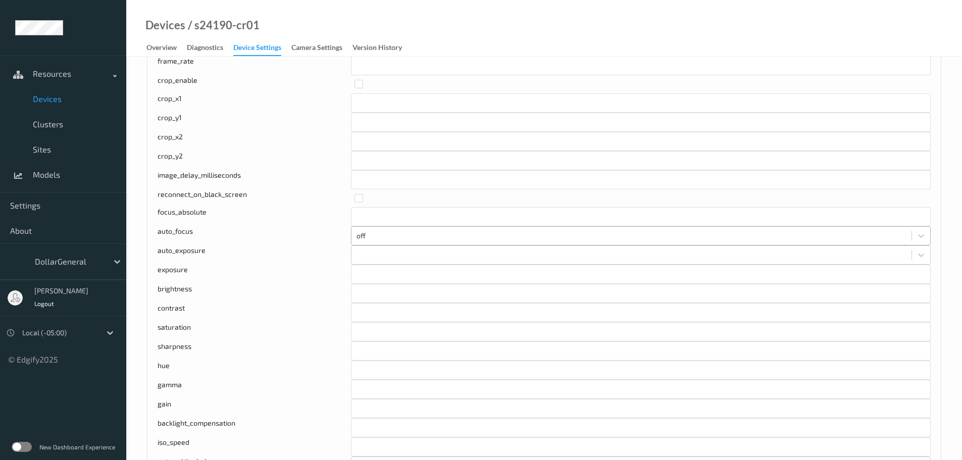
click at [368, 234] on div at bounding box center [632, 236] width 550 height 12
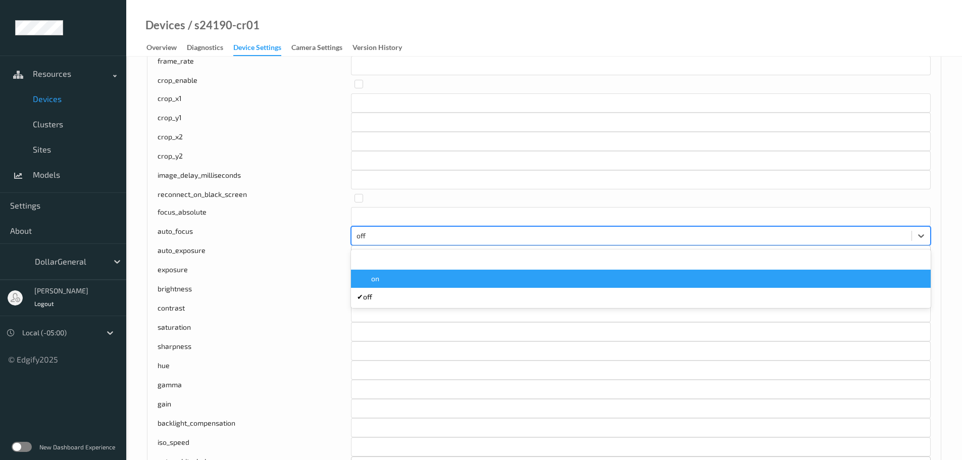
click at [378, 276] on span "on" at bounding box center [375, 279] width 8 height 10
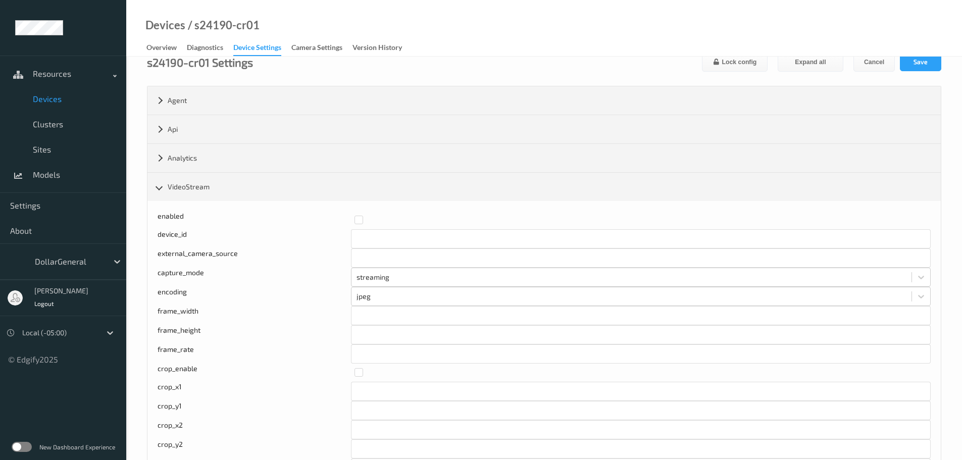
scroll to position [0, 0]
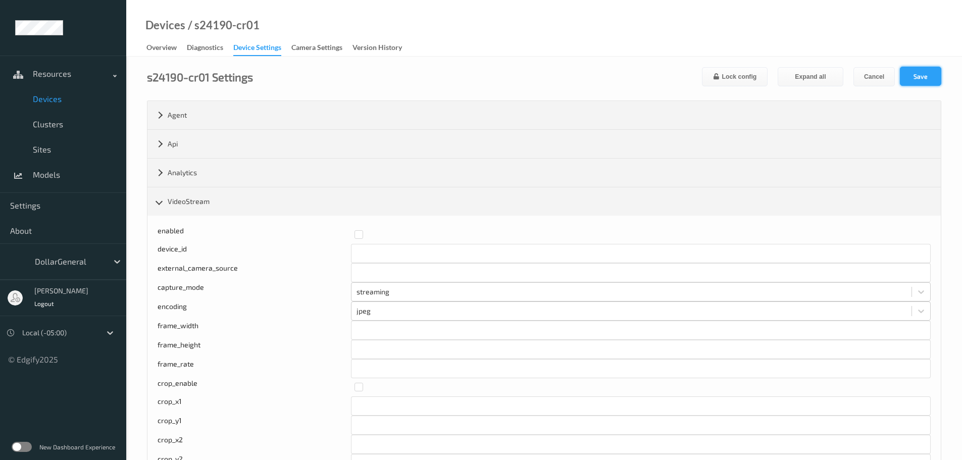
click at [925, 77] on button "Save" at bounding box center [920, 76] width 41 height 19
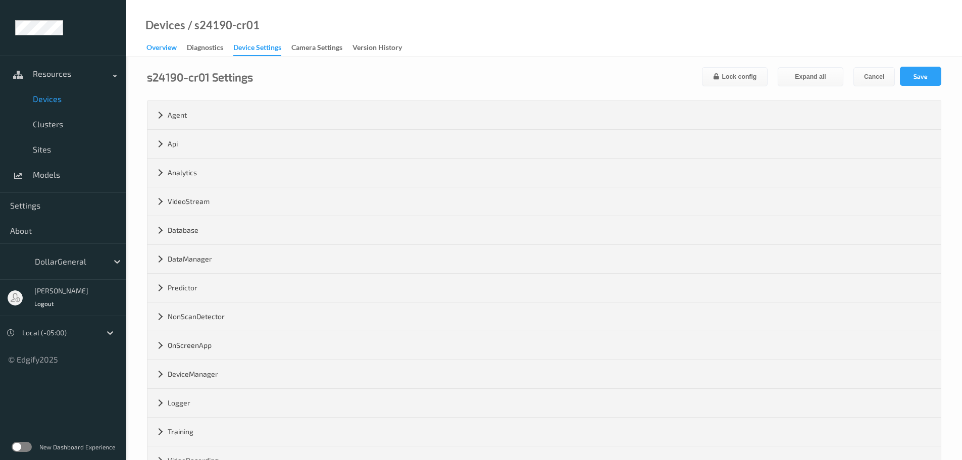
click at [156, 49] on div "Overview" at bounding box center [162, 48] width 30 height 13
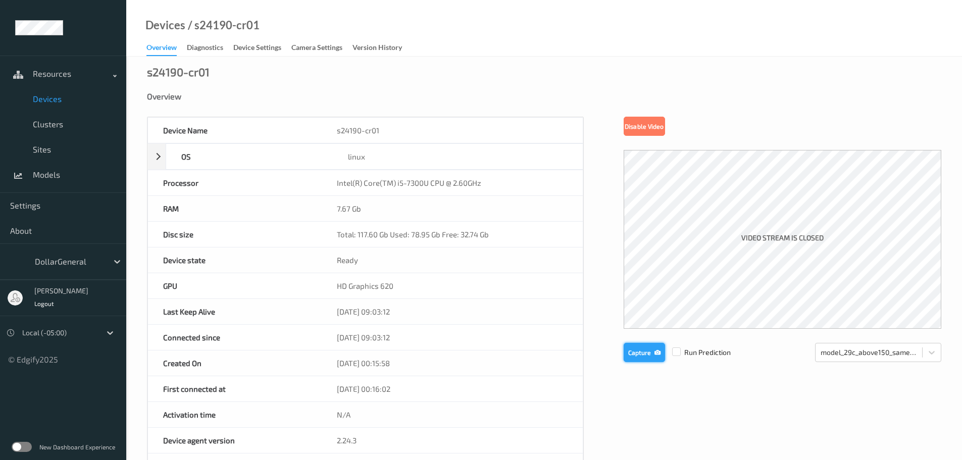
click at [643, 353] on button "Capture" at bounding box center [644, 352] width 41 height 19
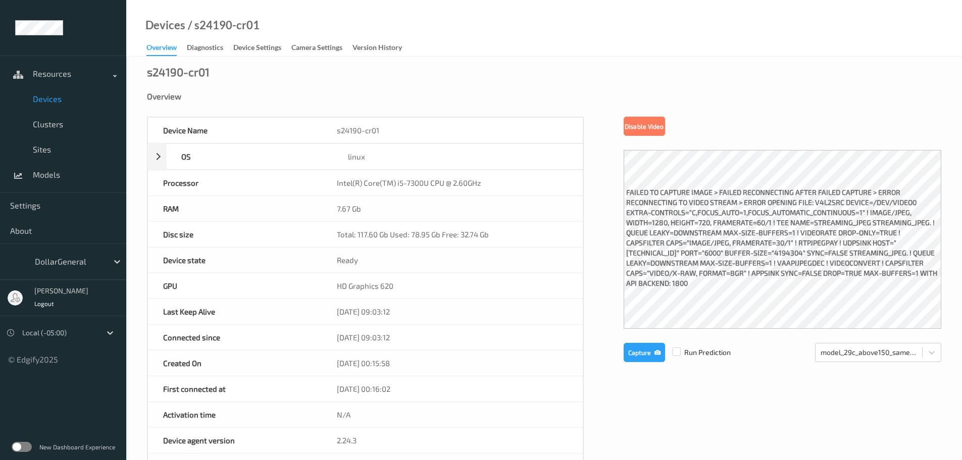
click at [608, 201] on div "Device Name s24190-cr01 OS linux Platform debian Platform Version 12.10 Platfor…" at bounding box center [544, 428] width 795 height 622
click at [633, 355] on button "Capture" at bounding box center [644, 352] width 41 height 19
click at [646, 352] on button "Capture" at bounding box center [644, 352] width 41 height 19
click at [54, 103] on span "Devices" at bounding box center [74, 99] width 83 height 10
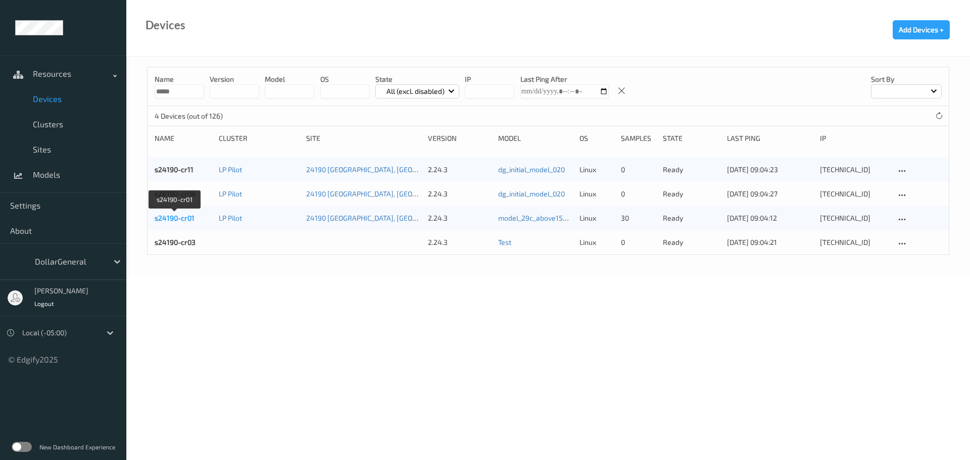
click at [179, 216] on link "s24190-cr01" at bounding box center [175, 218] width 40 height 9
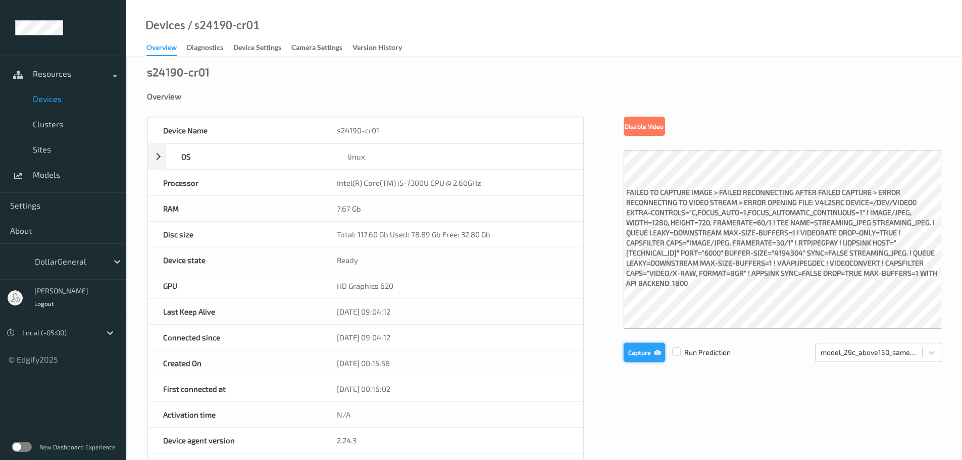
click at [647, 357] on button "Capture" at bounding box center [644, 352] width 41 height 19
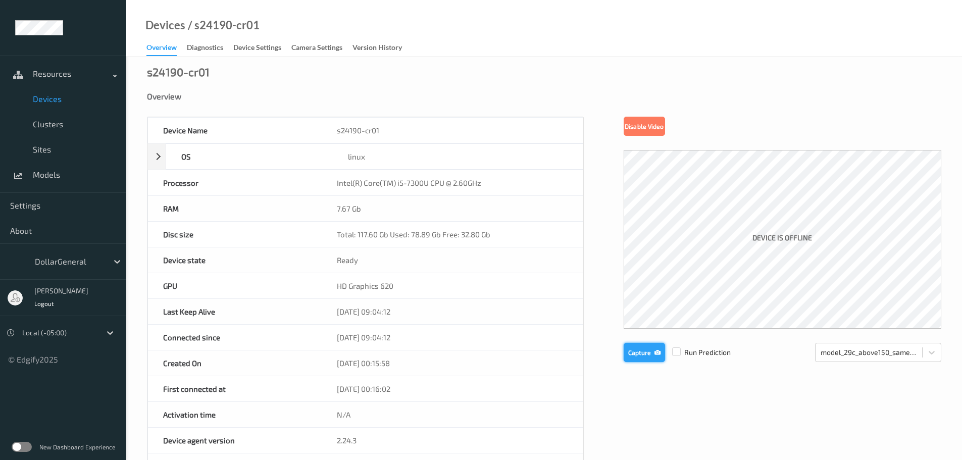
click at [635, 354] on button "Capture" at bounding box center [644, 352] width 41 height 19
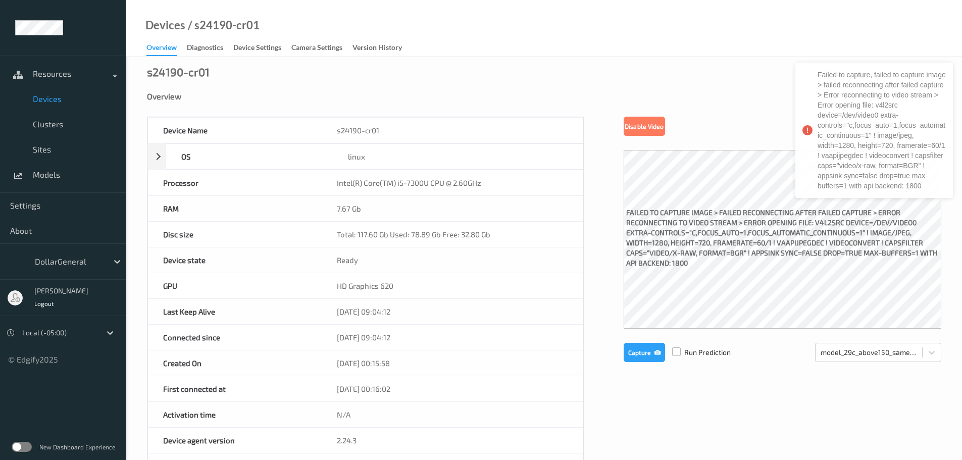
click at [679, 348] on label at bounding box center [676, 348] width 9 height 0
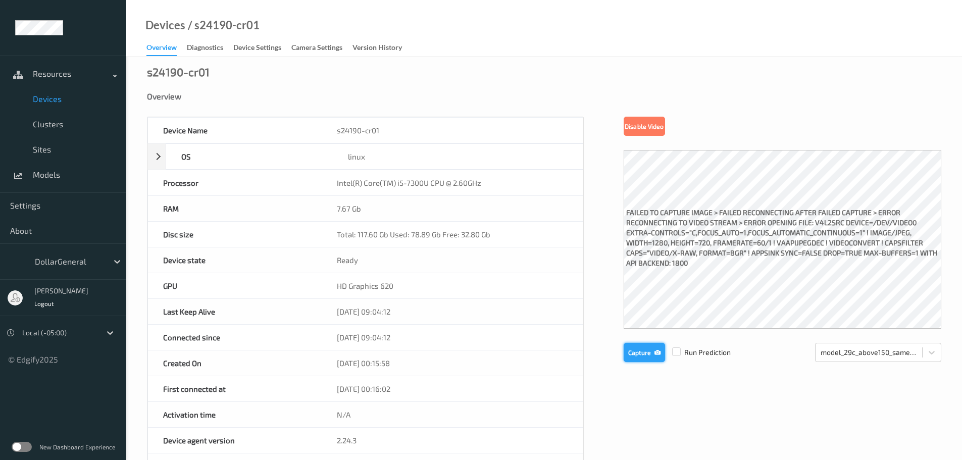
click at [650, 354] on button "Capture" at bounding box center [644, 352] width 41 height 19
click at [676, 348] on label at bounding box center [676, 348] width 9 height 0
click at [335, 45] on div "Camera Settings" at bounding box center [317, 48] width 51 height 13
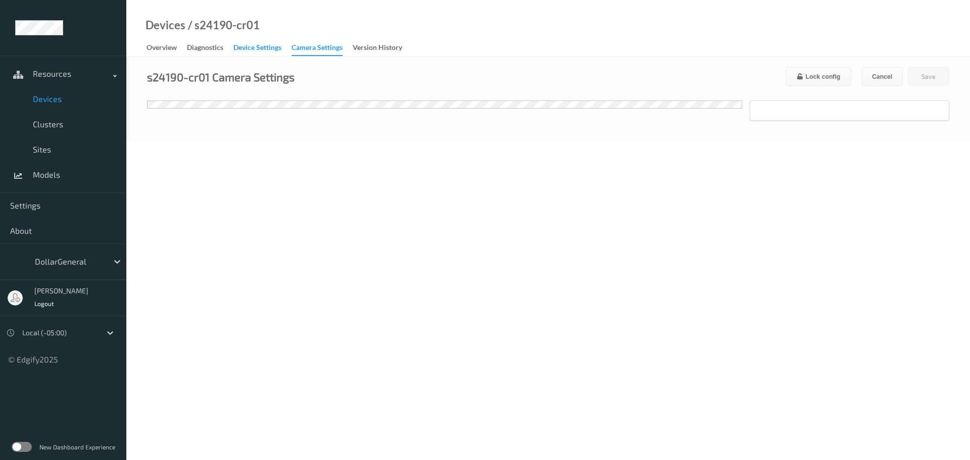
click at [265, 49] on div "Device Settings" at bounding box center [257, 48] width 48 height 13
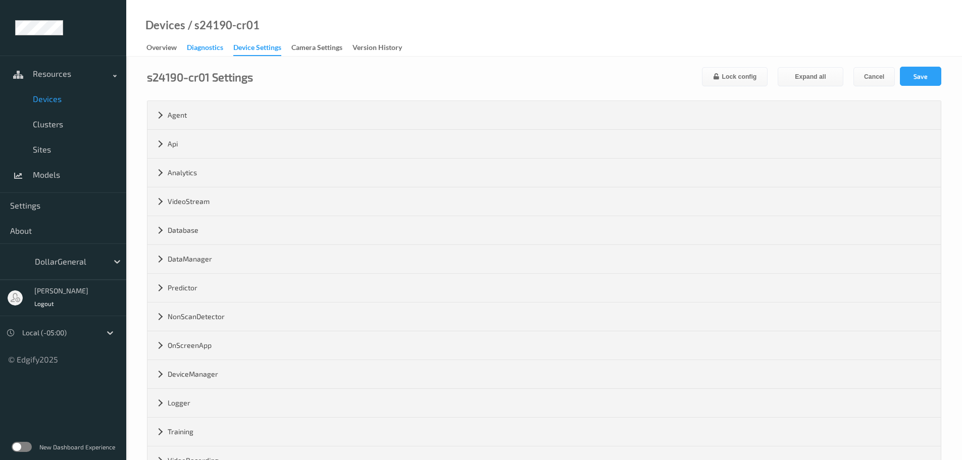
click at [206, 50] on div "Diagnostics" at bounding box center [205, 48] width 36 height 13
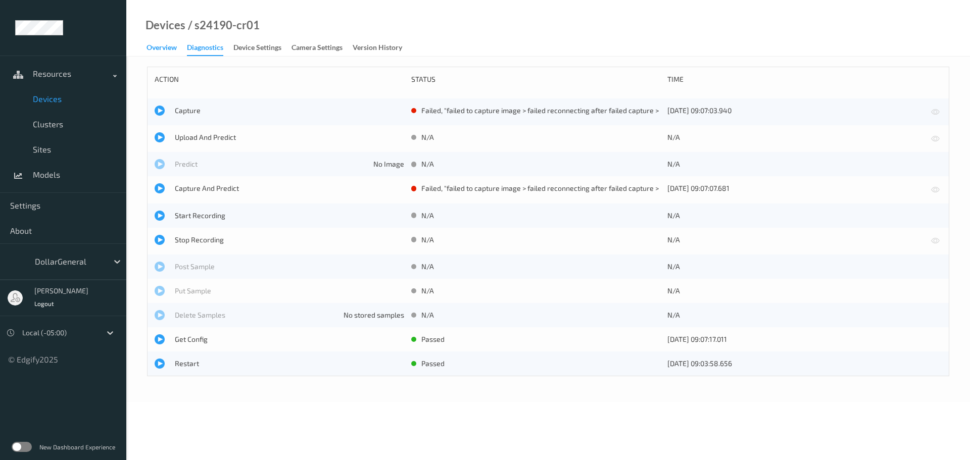
click at [169, 51] on div "Overview" at bounding box center [162, 48] width 30 height 13
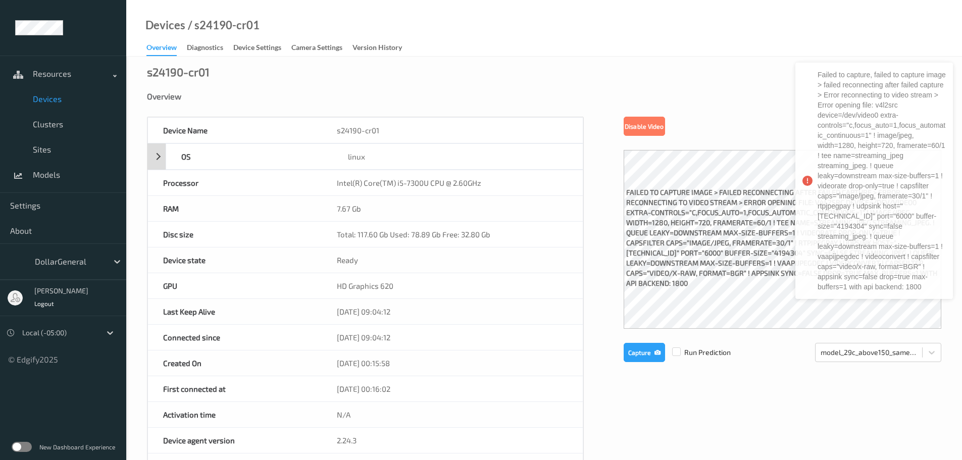
click at [159, 157] on div "OS linux" at bounding box center [366, 156] width 436 height 26
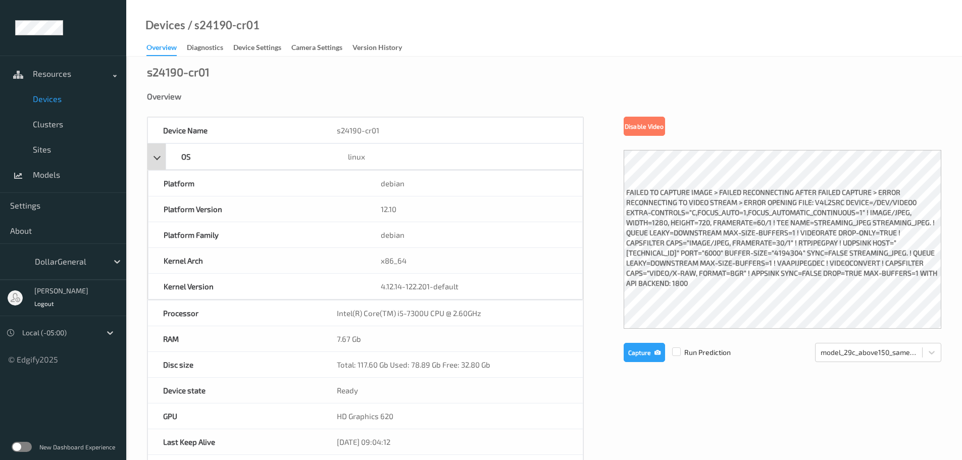
click at [159, 157] on div "OS linux" at bounding box center [366, 156] width 436 height 26
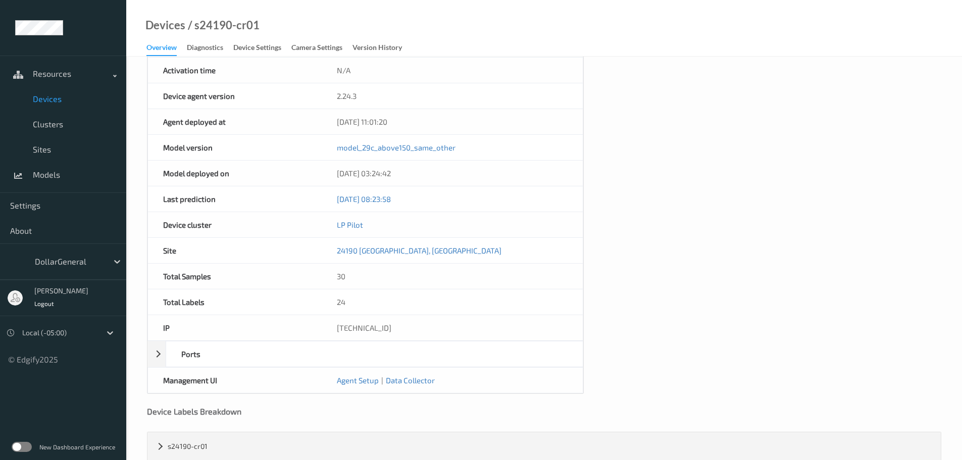
scroll to position [366, 0]
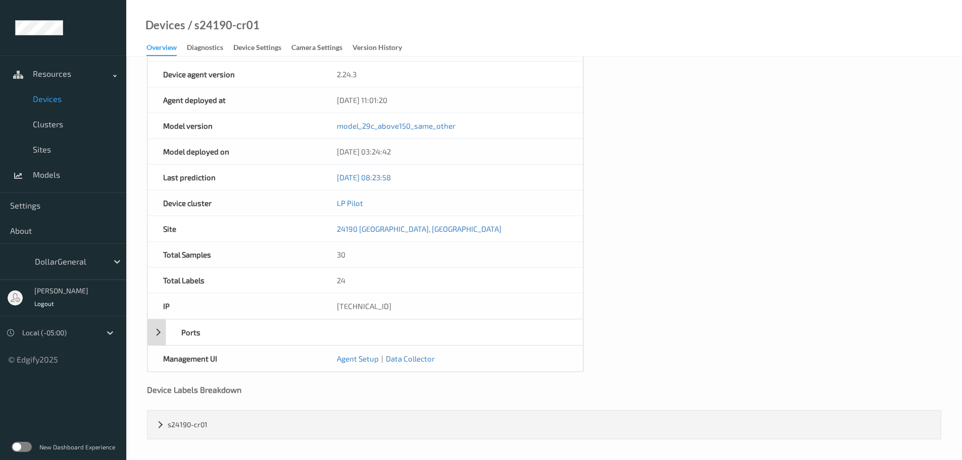
click at [158, 332] on div "Ports" at bounding box center [366, 332] width 436 height 26
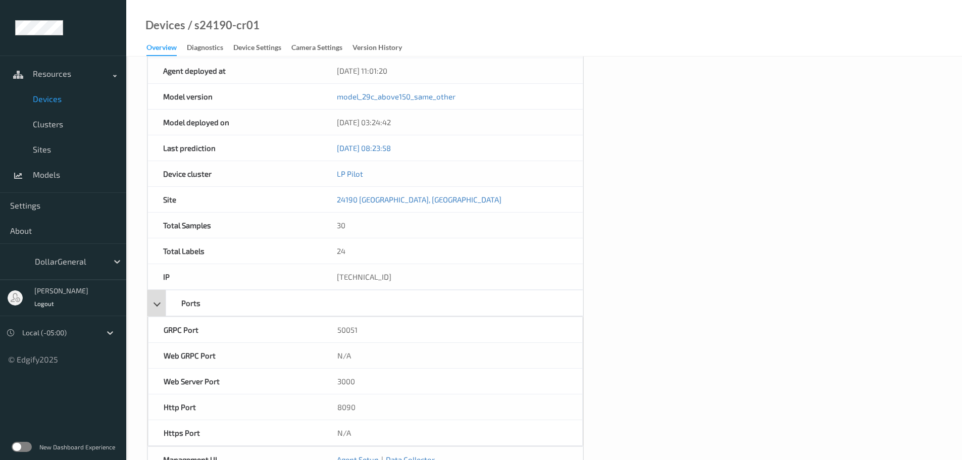
click at [156, 315] on div "Ports" at bounding box center [366, 303] width 436 height 26
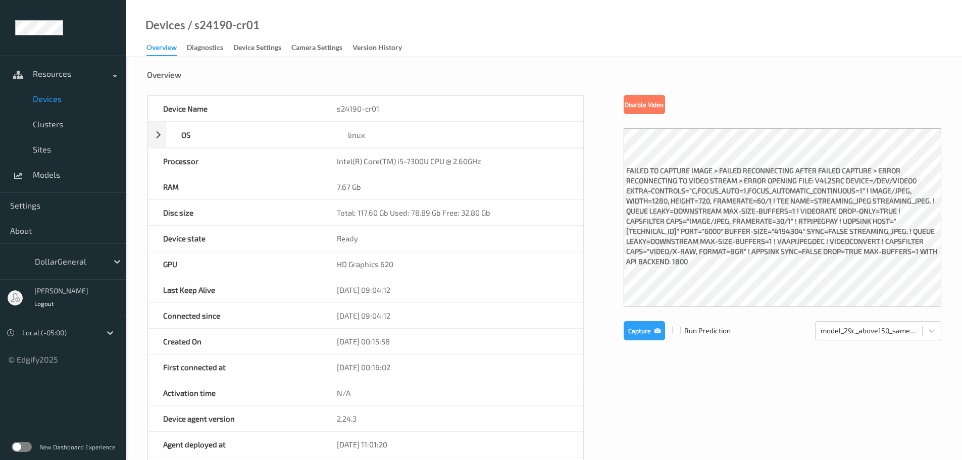
scroll to position [0, 0]
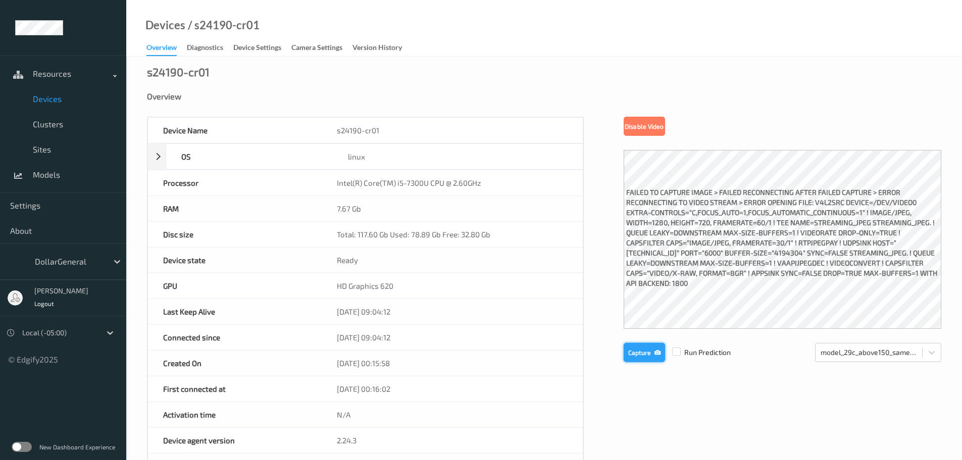
click at [630, 358] on button "Capture" at bounding box center [644, 352] width 41 height 19
click at [644, 350] on button "Capture" at bounding box center [644, 352] width 41 height 19
click at [641, 353] on button "Capture" at bounding box center [644, 352] width 41 height 19
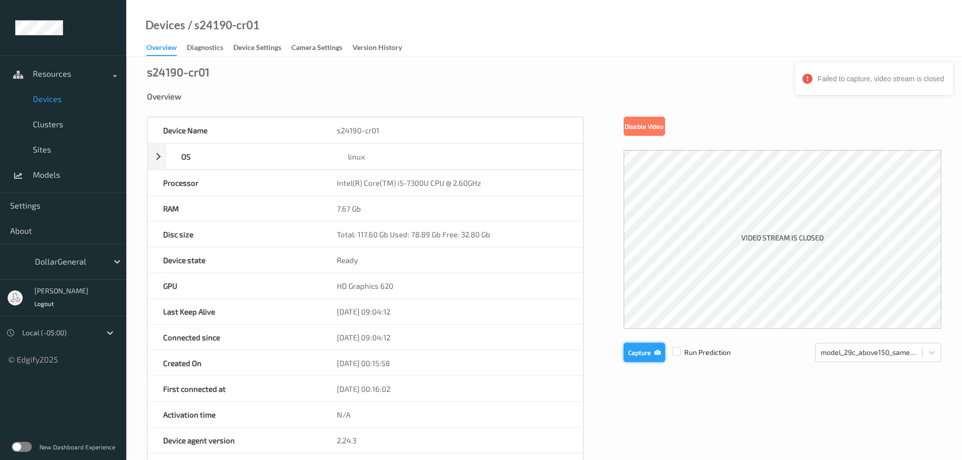
click at [641, 353] on button "Capture" at bounding box center [644, 352] width 41 height 19
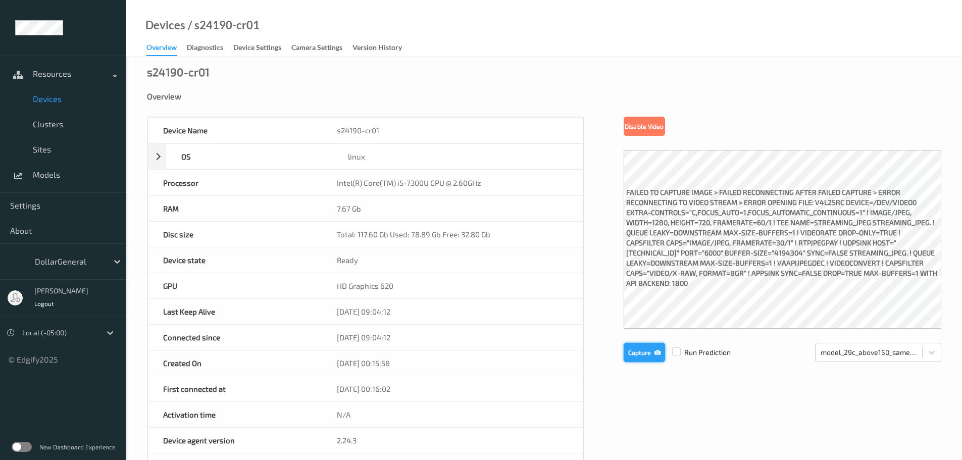
click at [656, 359] on button "Capture" at bounding box center [644, 352] width 41 height 19
click at [641, 349] on button "Capture" at bounding box center [644, 352] width 41 height 19
click at [636, 361] on button "Capture" at bounding box center [644, 352] width 41 height 19
click at [639, 362] on button "Capture" at bounding box center [644, 352] width 41 height 19
click at [633, 349] on button "Capture" at bounding box center [644, 352] width 41 height 19
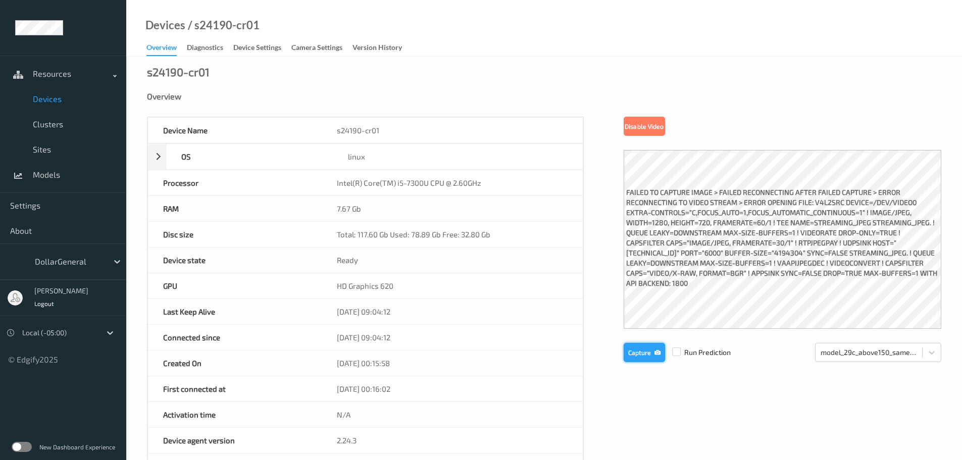
click at [638, 355] on button "Capture" at bounding box center [644, 352] width 41 height 19
click at [652, 351] on button "Capture" at bounding box center [644, 352] width 41 height 19
click at [646, 361] on button "Capture" at bounding box center [644, 352] width 41 height 19
click at [651, 357] on button "Capture" at bounding box center [644, 352] width 41 height 19
click at [634, 359] on button "Capture" at bounding box center [644, 352] width 41 height 19
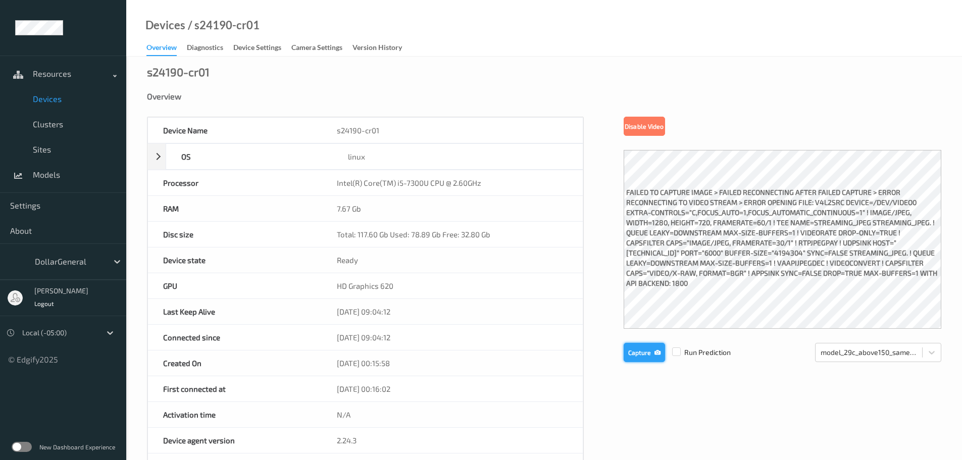
click at [641, 356] on button "Capture" at bounding box center [644, 352] width 41 height 19
click at [648, 352] on button "Capture" at bounding box center [644, 352] width 41 height 19
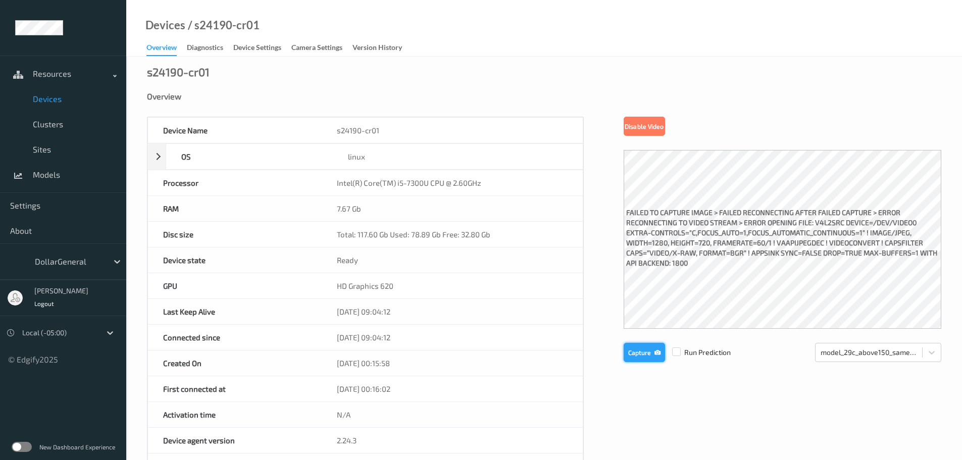
click at [637, 347] on button "Capture" at bounding box center [644, 352] width 41 height 19
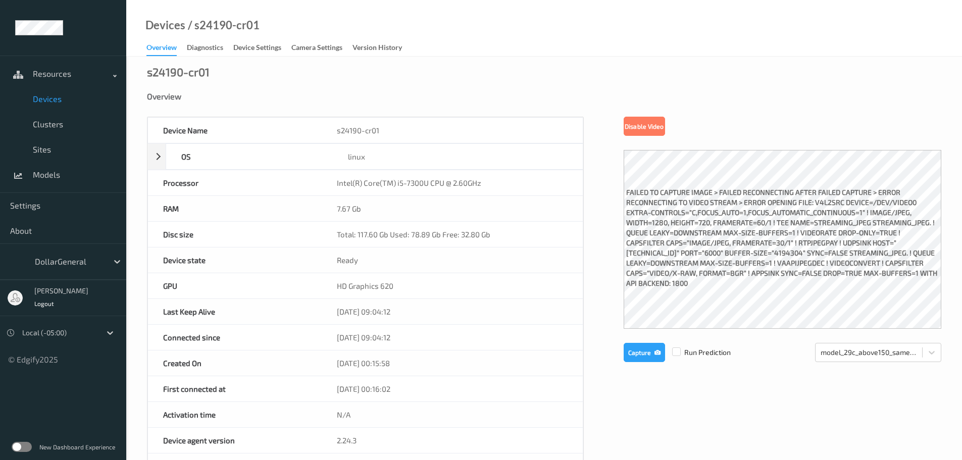
click at [46, 103] on span "Devices" at bounding box center [74, 99] width 83 height 10
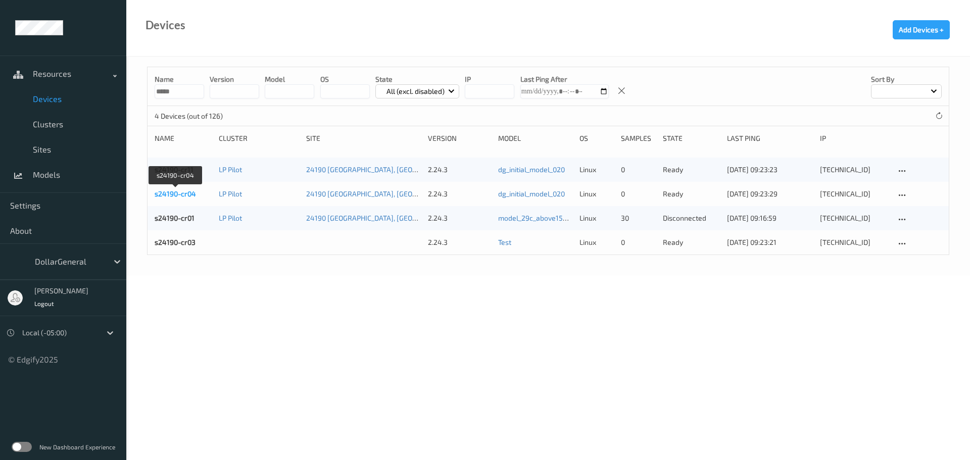
click at [181, 198] on link "s24190-cr04" at bounding box center [175, 193] width 41 height 9
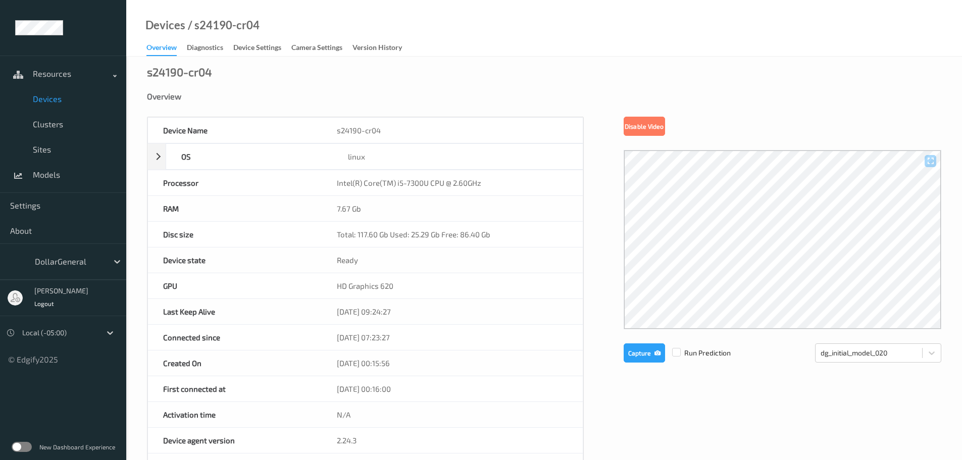
click at [51, 97] on span "Devices" at bounding box center [74, 99] width 83 height 10
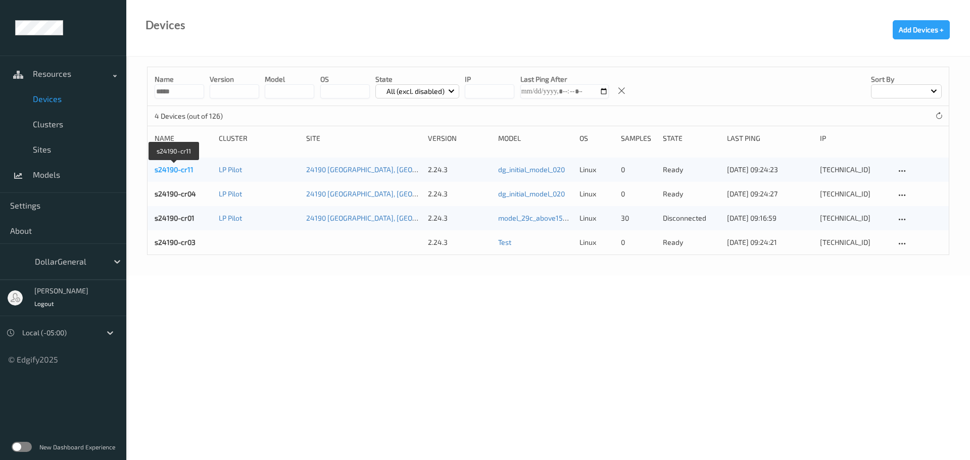
click at [167, 169] on link "s24190-cr11" at bounding box center [174, 169] width 39 height 9
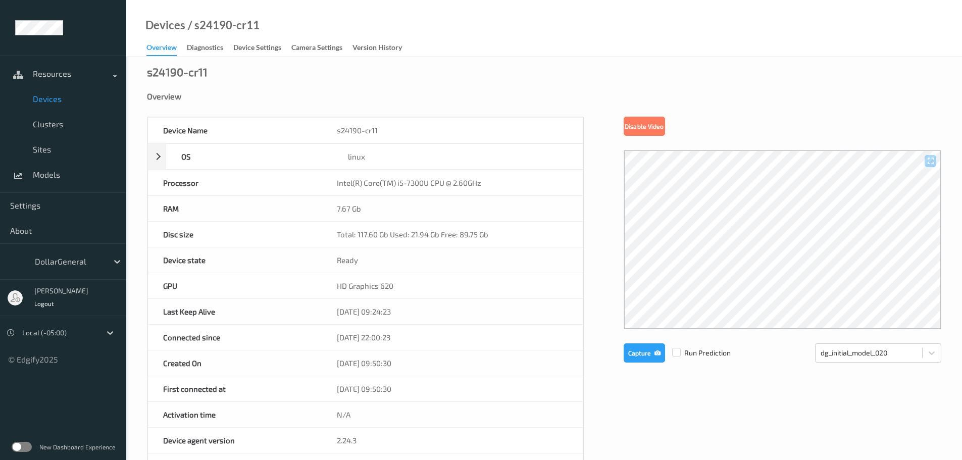
click at [42, 102] on span "Devices" at bounding box center [74, 99] width 83 height 10
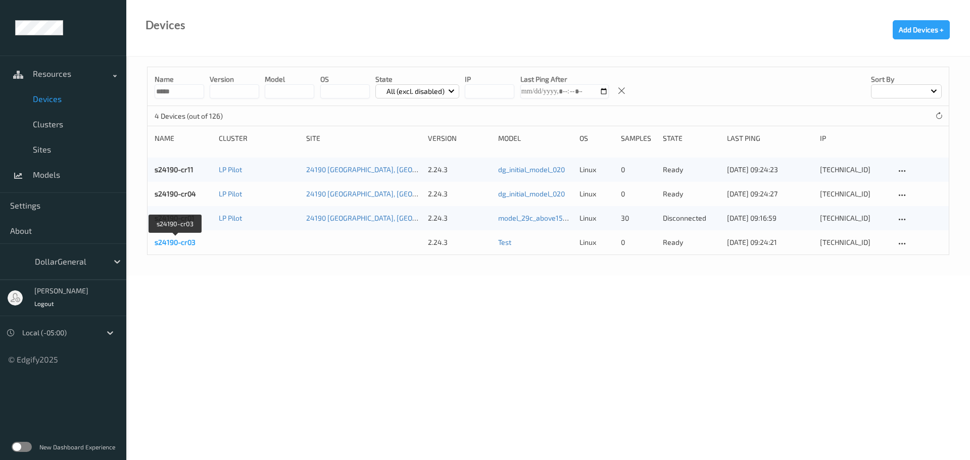
click at [189, 243] on link "s24190-cr03" at bounding box center [175, 242] width 41 height 9
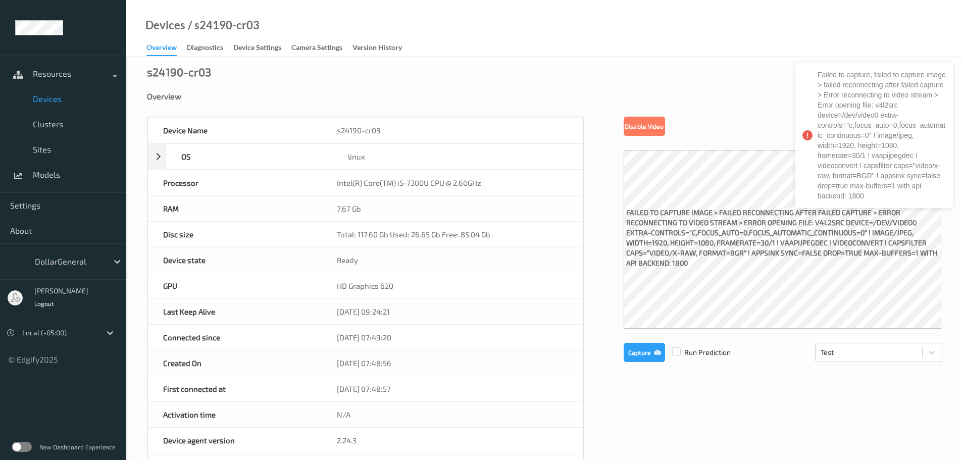
click at [51, 99] on span "Devices" at bounding box center [74, 99] width 83 height 10
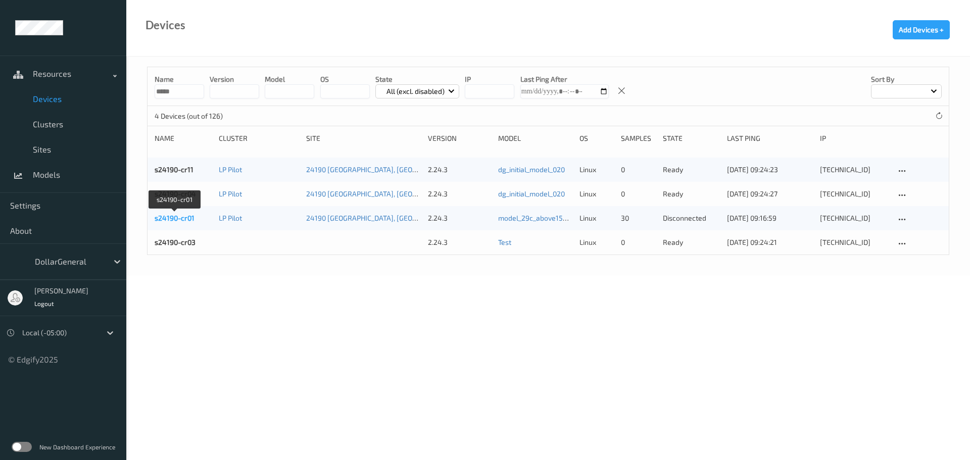
click at [177, 219] on link "s24190-cr01" at bounding box center [175, 218] width 40 height 9
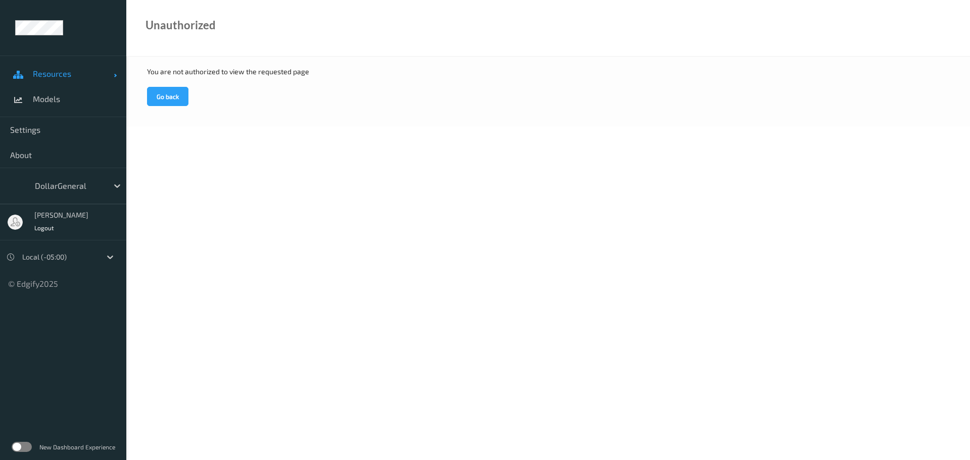
click at [56, 70] on span "Resources" at bounding box center [73, 74] width 81 height 10
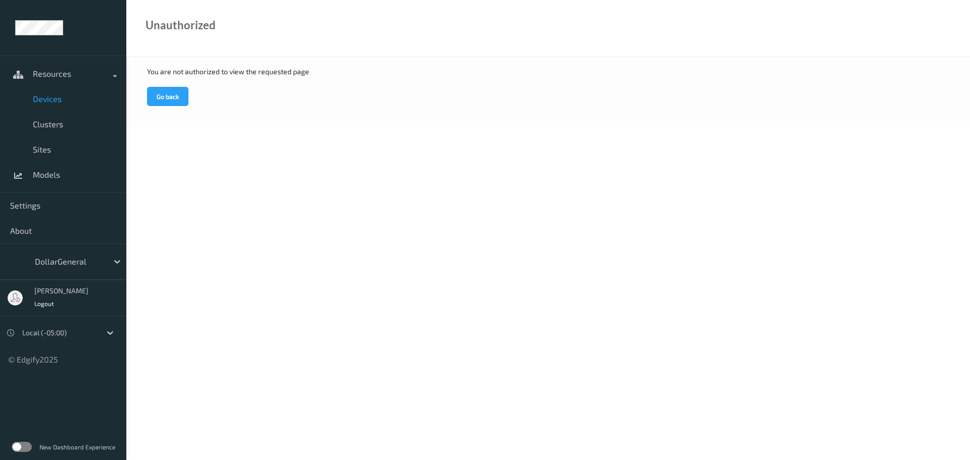
click at [54, 104] on span "Devices" at bounding box center [74, 99] width 83 height 10
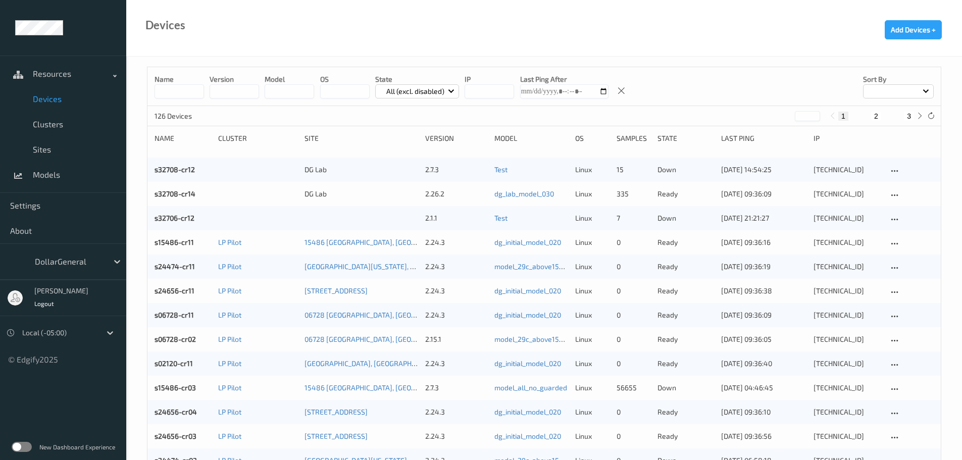
click at [173, 92] on input at bounding box center [180, 91] width 50 height 14
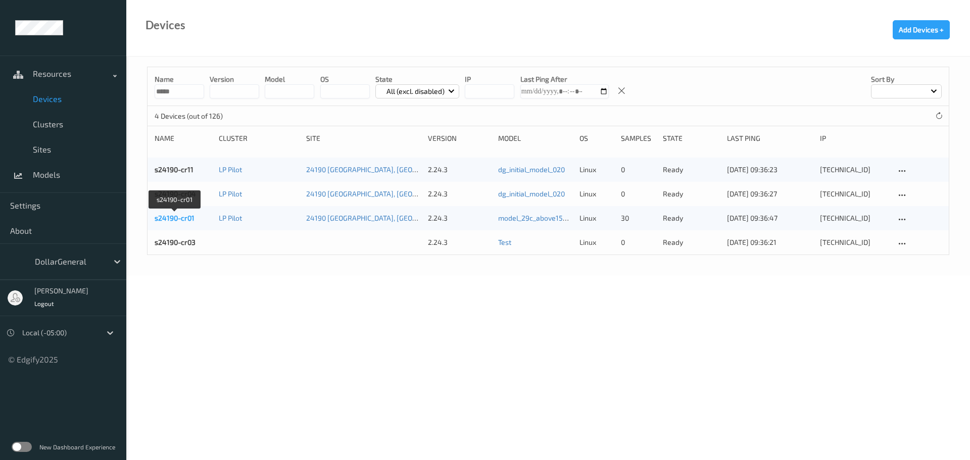
type input "*****"
click at [178, 219] on link "s24190-cr01" at bounding box center [175, 218] width 40 height 9
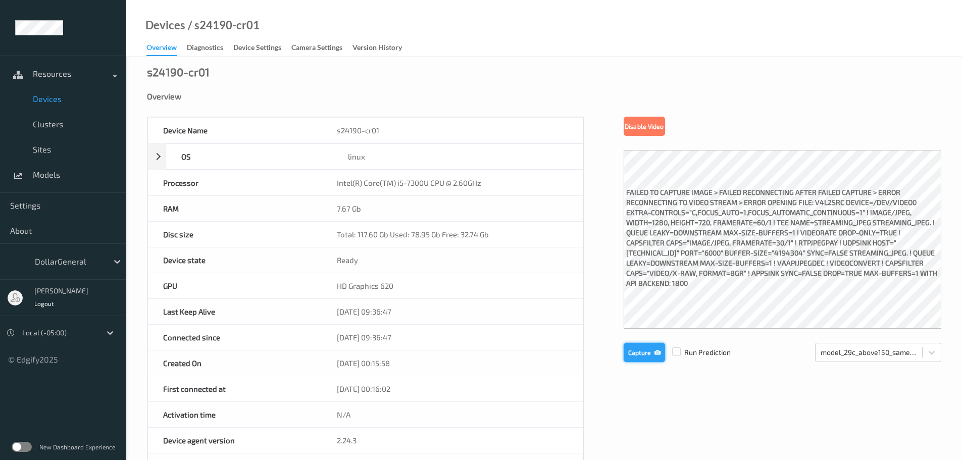
click at [643, 353] on button "Capture" at bounding box center [644, 352] width 41 height 19
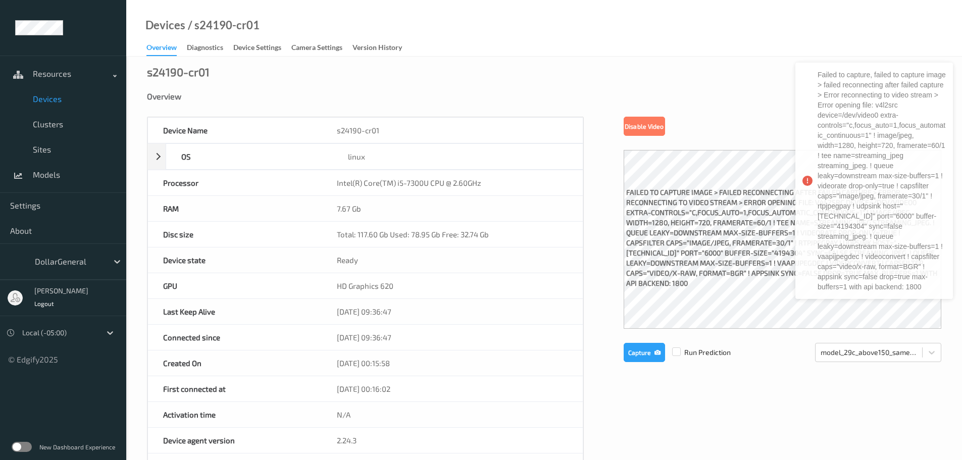
click at [740, 59] on div "s24190-cr01 Overview Device Name s24190-cr01 OS linux Platform debian Platform …" at bounding box center [544, 442] width 836 height 770
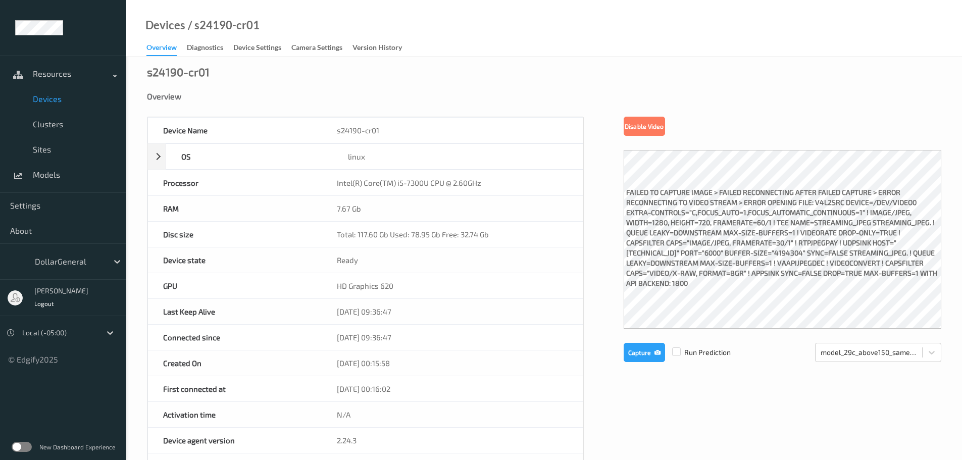
click at [604, 238] on div "Device Name s24190-cr01 OS linux Platform debian Platform Version 12.10 Platfor…" at bounding box center [544, 428] width 795 height 622
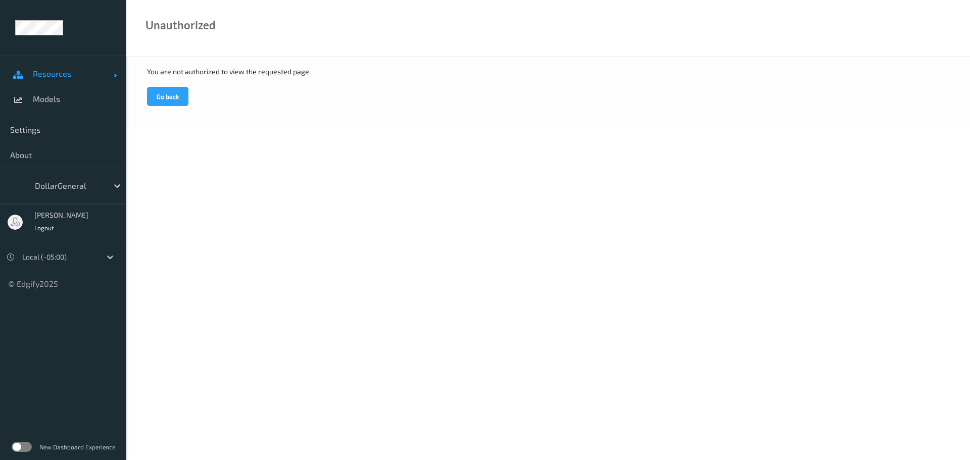
click at [37, 73] on span "Resources" at bounding box center [73, 74] width 81 height 10
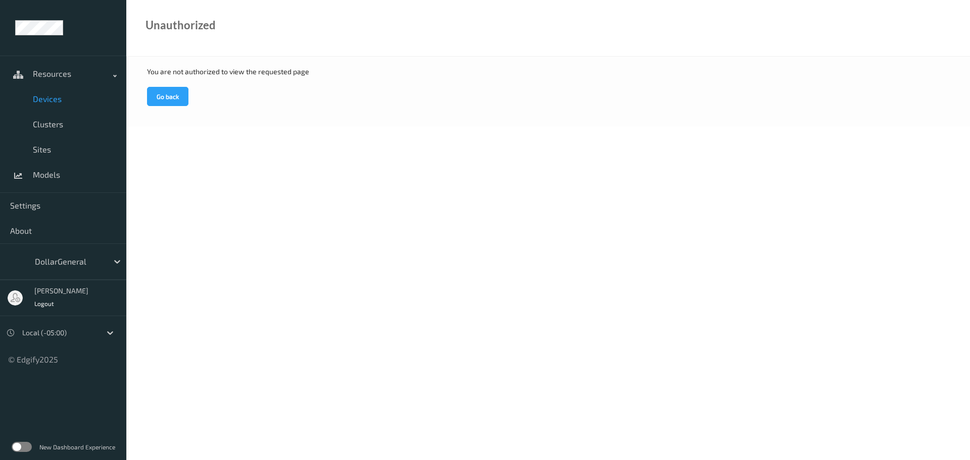
click at [56, 102] on span "Devices" at bounding box center [74, 99] width 83 height 10
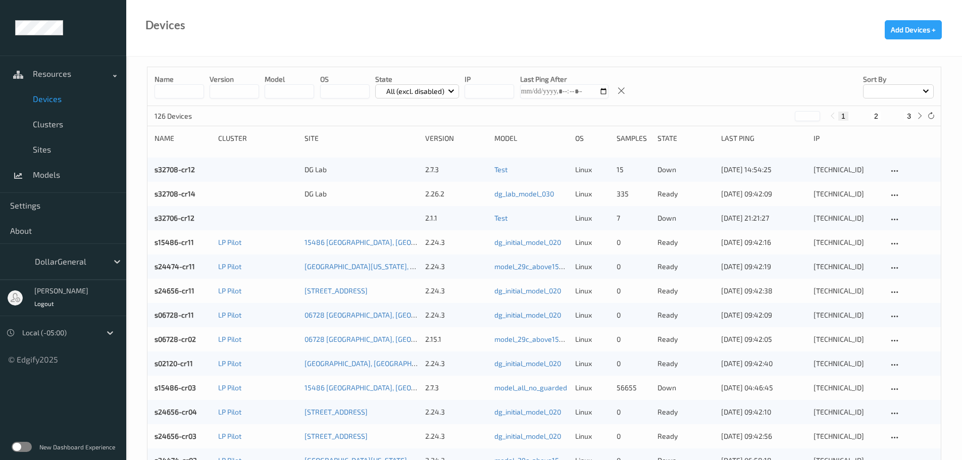
click at [176, 102] on div "Name version model OS State All (excl. disabled) IP Last Ping After Sort by" at bounding box center [545, 86] width 794 height 39
click at [172, 89] on input at bounding box center [180, 91] width 50 height 14
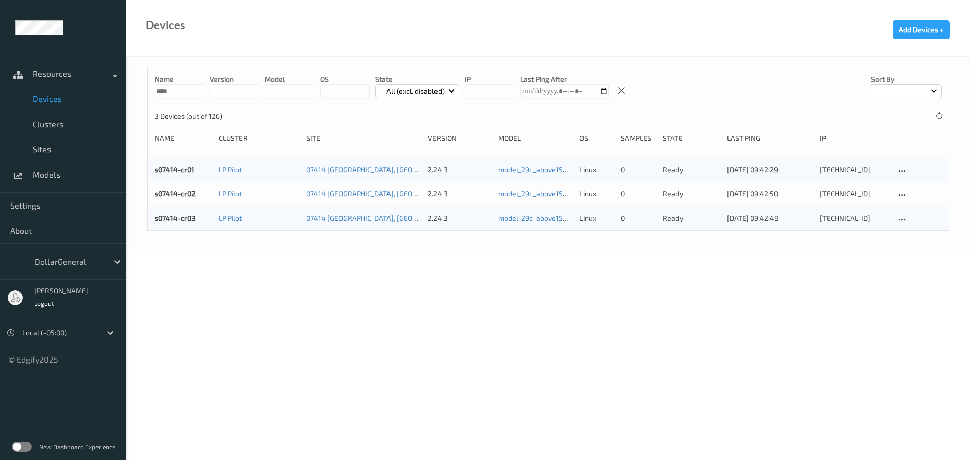
type input "****"
click at [177, 192] on link "s07414-cr02" at bounding box center [175, 193] width 41 height 9
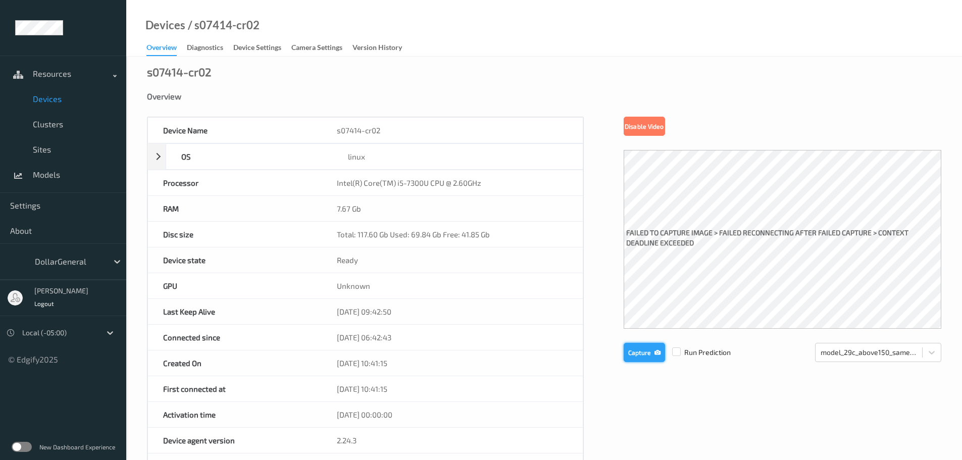
click at [640, 348] on button "Capture" at bounding box center [644, 352] width 41 height 19
click at [641, 355] on button "Capture" at bounding box center [644, 352] width 41 height 19
click at [51, 101] on span "Devices" at bounding box center [74, 99] width 83 height 10
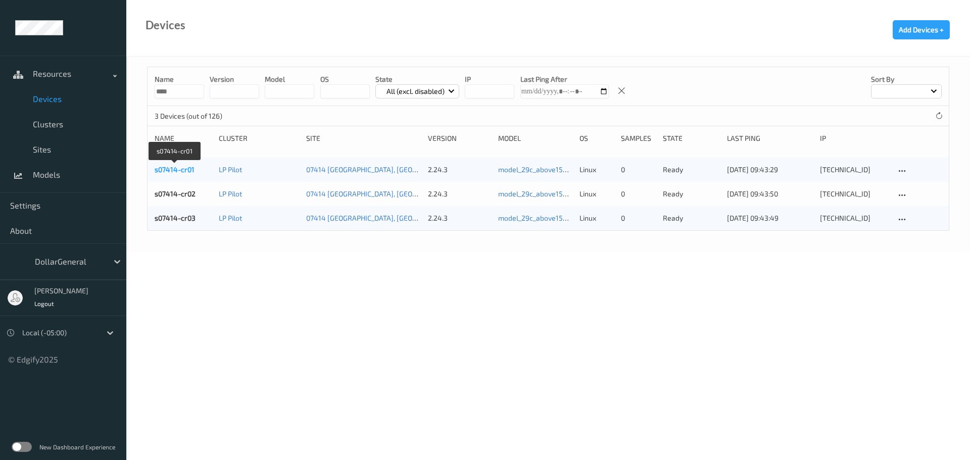
click at [175, 171] on link "s07414-cr01" at bounding box center [175, 169] width 40 height 9
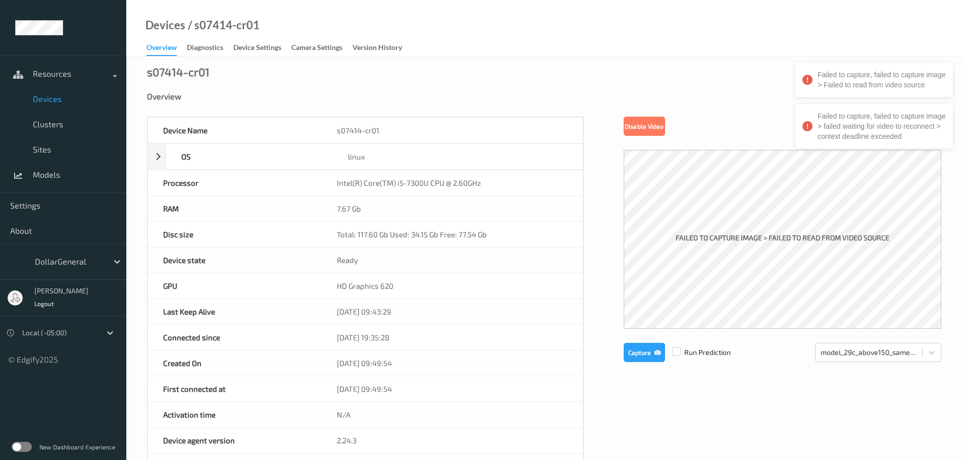
click at [56, 97] on span "Devices" at bounding box center [74, 99] width 83 height 10
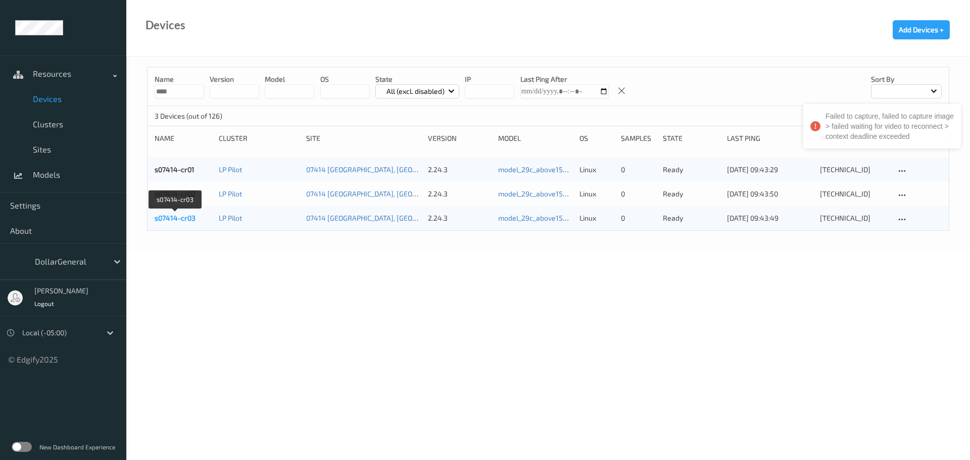
click at [171, 221] on link "s07414-cr03" at bounding box center [175, 218] width 41 height 9
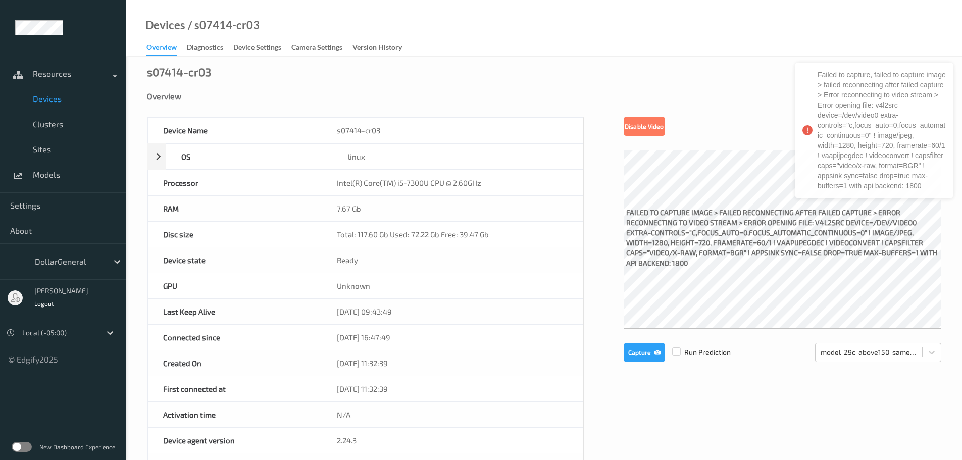
click at [53, 99] on span "Devices" at bounding box center [74, 99] width 83 height 10
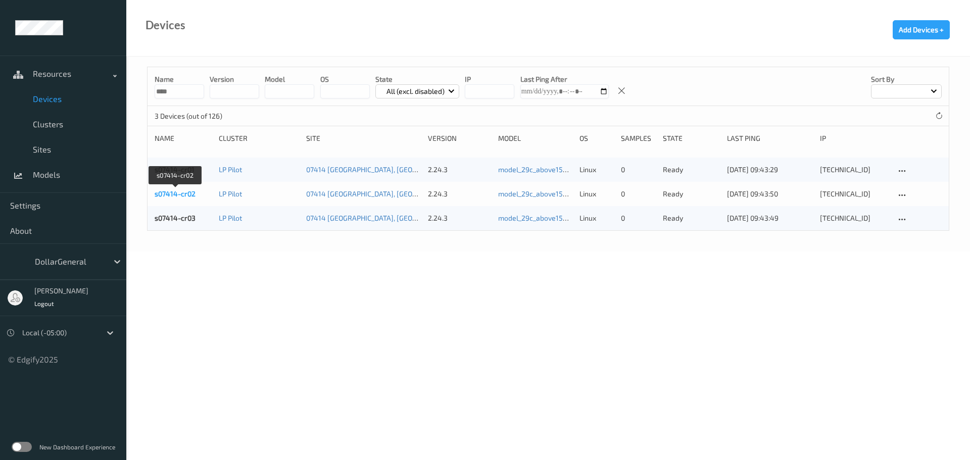
click at [184, 194] on link "s07414-cr02" at bounding box center [175, 193] width 41 height 9
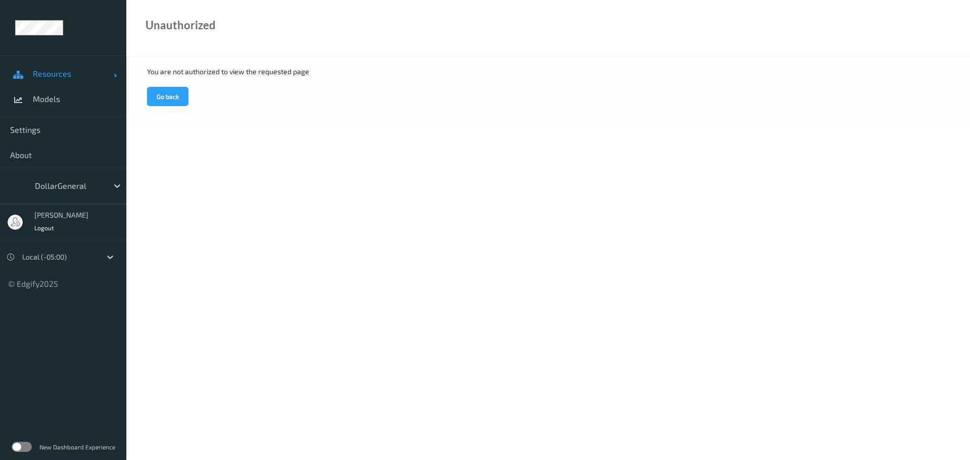
click at [54, 68] on link "Resources" at bounding box center [63, 73] width 126 height 25
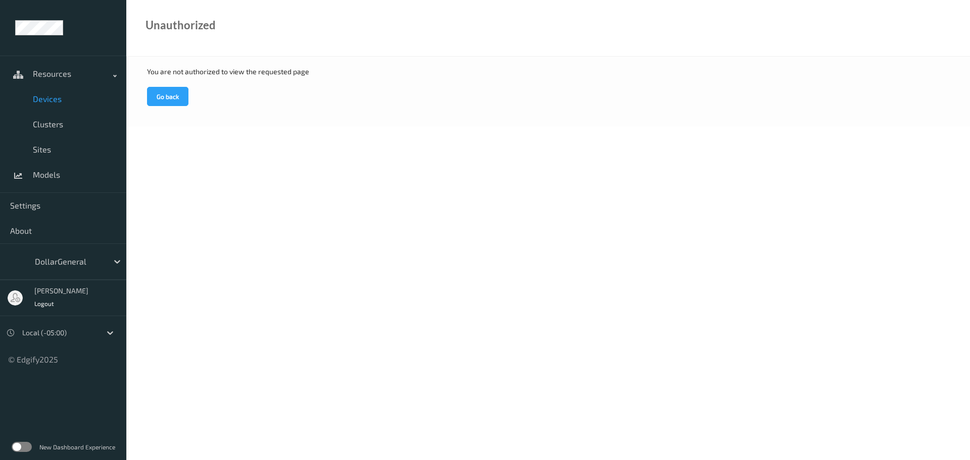
click at [60, 101] on span "Devices" at bounding box center [74, 99] width 83 height 10
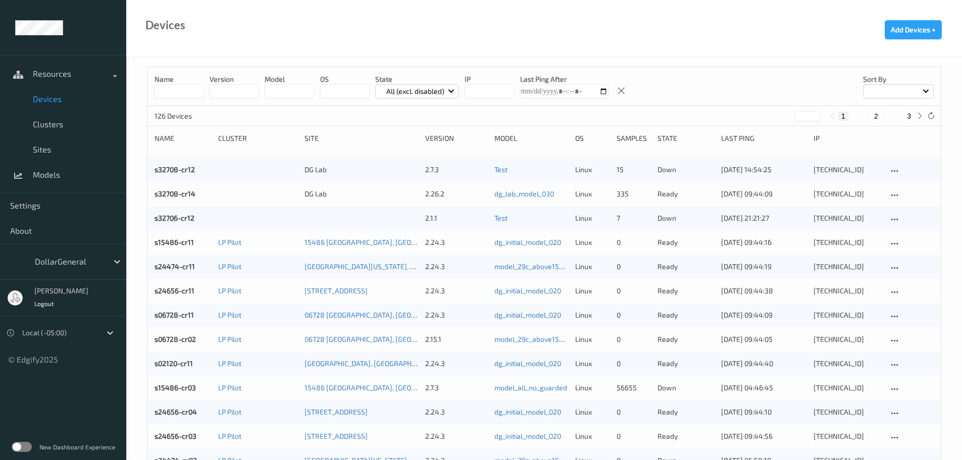
click at [190, 98] on input at bounding box center [180, 91] width 50 height 14
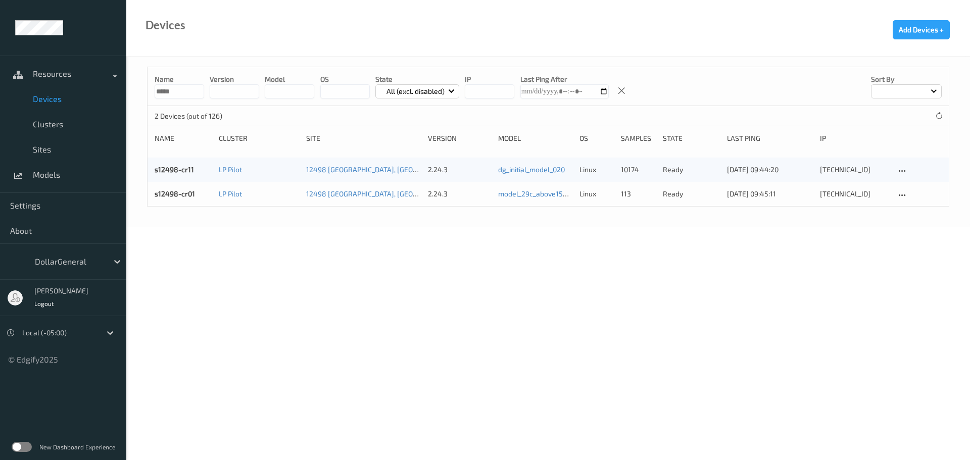
type input "*****"
click at [178, 198] on link "s12498-cr01" at bounding box center [175, 193] width 40 height 9
click at [188, 171] on link "s12498-cr11" at bounding box center [174, 169] width 39 height 9
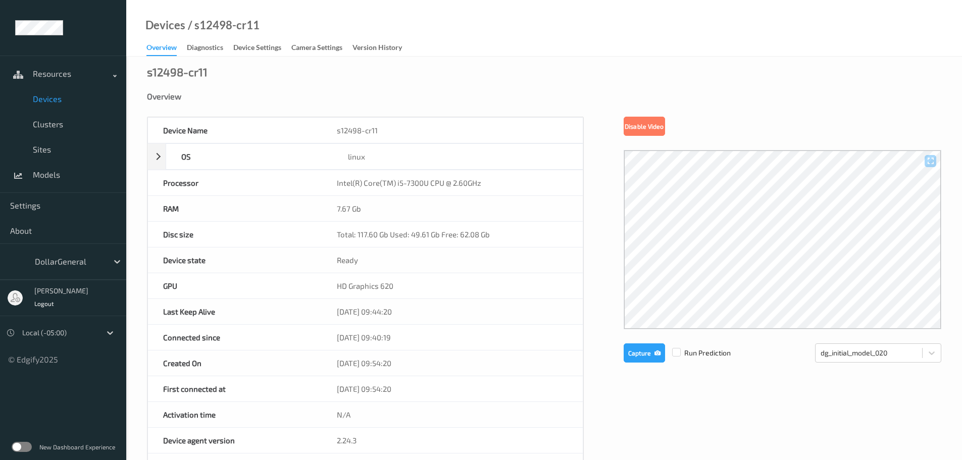
click at [50, 95] on span "Devices" at bounding box center [74, 99] width 83 height 10
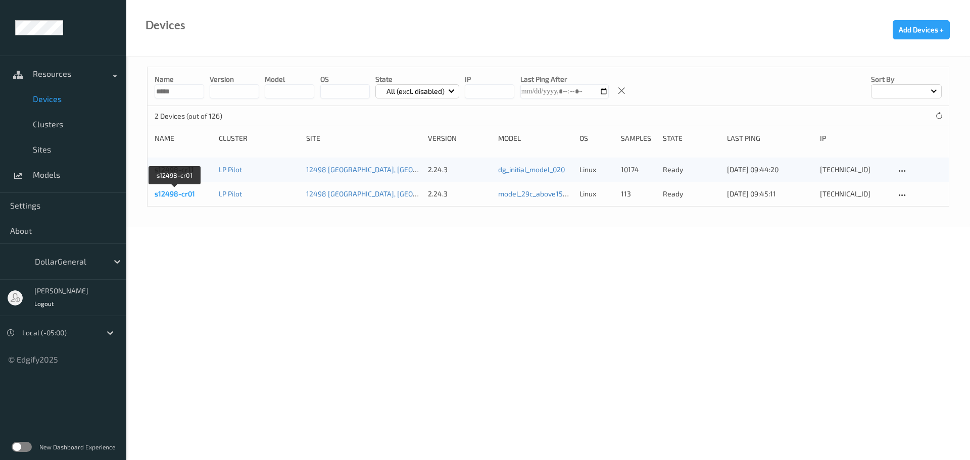
click at [188, 197] on link "s12498-cr01" at bounding box center [175, 193] width 40 height 9
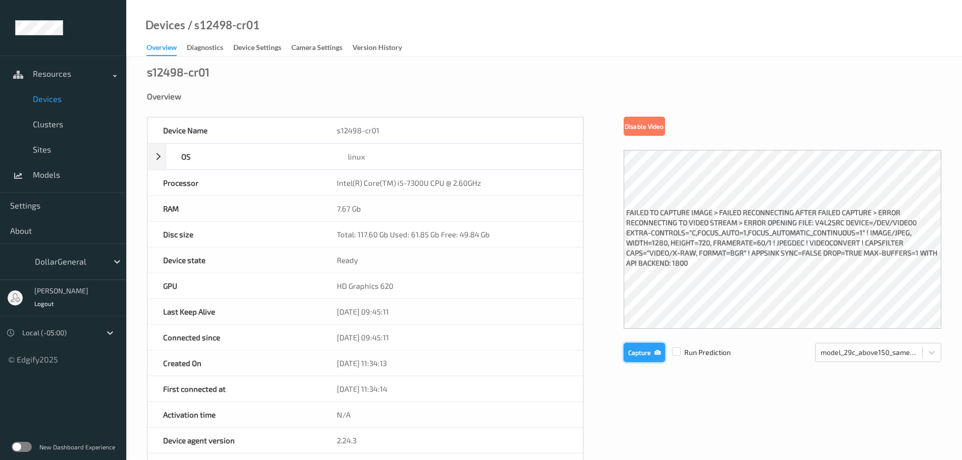
click at [640, 360] on button "Capture" at bounding box center [644, 352] width 41 height 19
click at [630, 349] on button "Capture" at bounding box center [644, 352] width 41 height 19
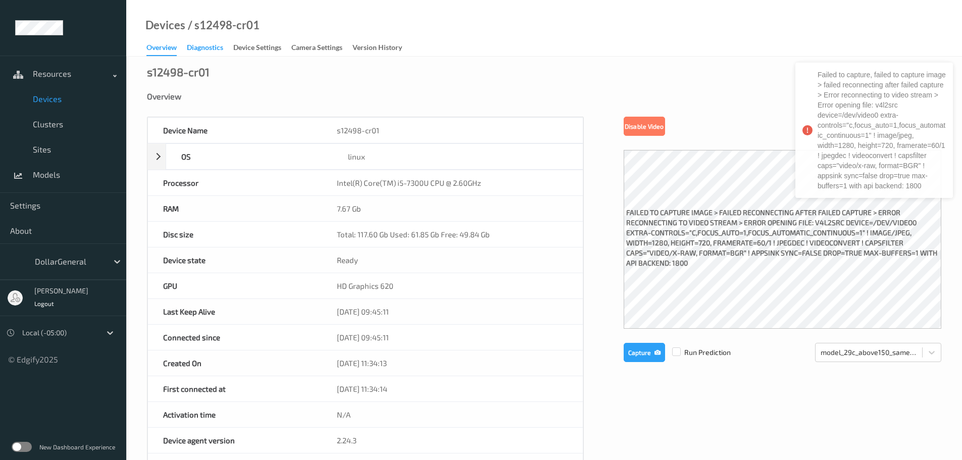
click at [203, 51] on div "Diagnostics" at bounding box center [205, 48] width 36 height 13
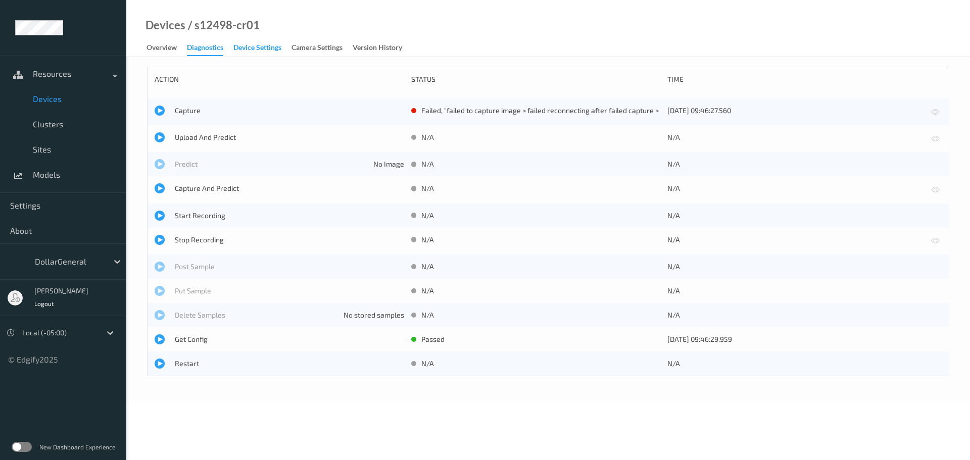
click at [248, 49] on div "Device Settings" at bounding box center [257, 48] width 48 height 13
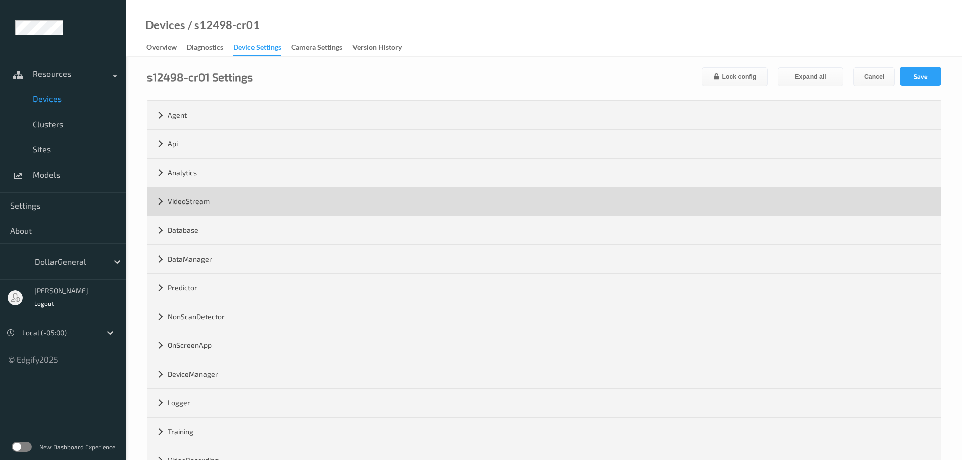
click at [216, 195] on div "VideoStream" at bounding box center [545, 201] width 794 height 28
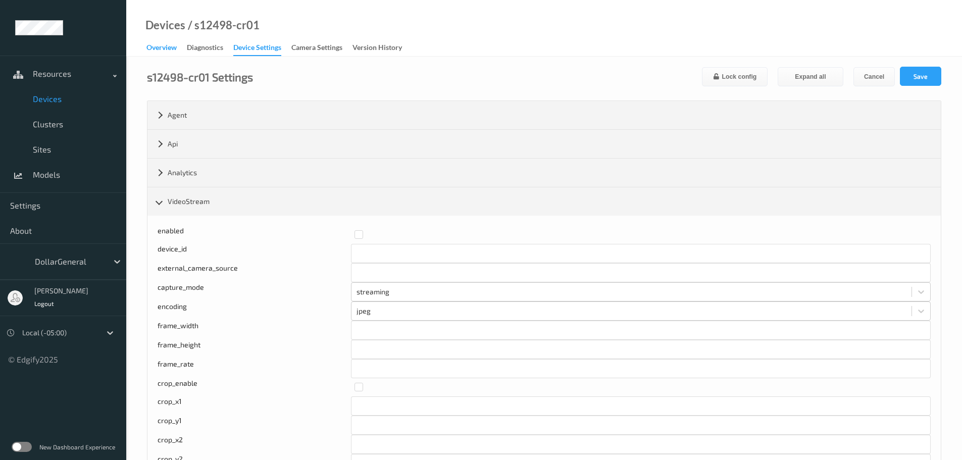
click at [157, 50] on div "Overview" at bounding box center [162, 48] width 30 height 13
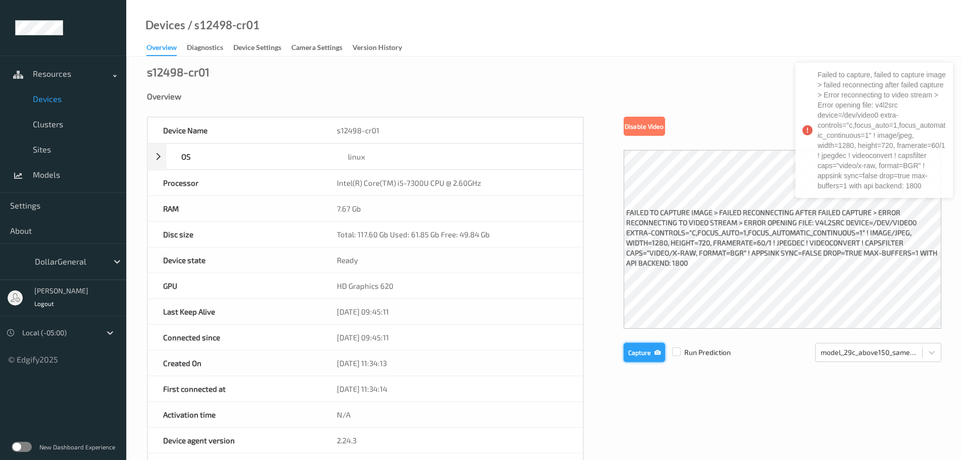
click at [652, 354] on button "Capture" at bounding box center [644, 352] width 41 height 19
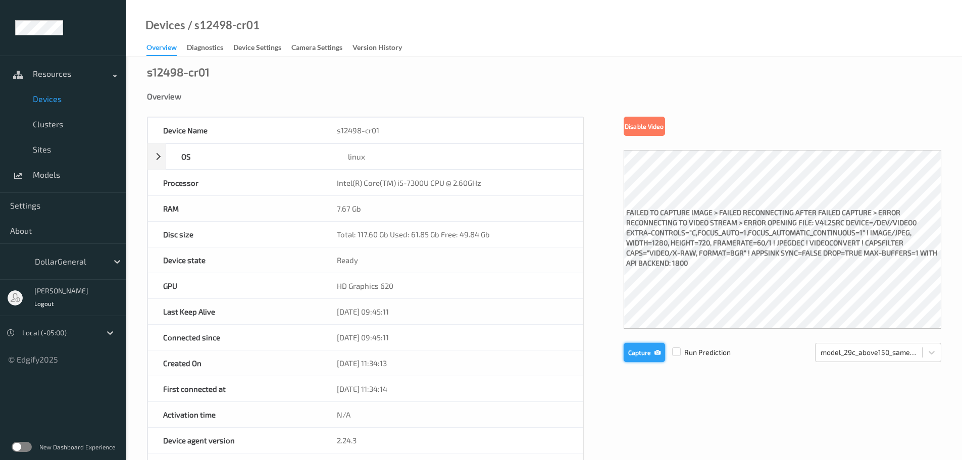
click at [644, 356] on button "Capture" at bounding box center [644, 352] width 41 height 19
click at [631, 352] on button "Capture" at bounding box center [644, 352] width 41 height 19
click at [636, 350] on button "Capture" at bounding box center [644, 352] width 41 height 19
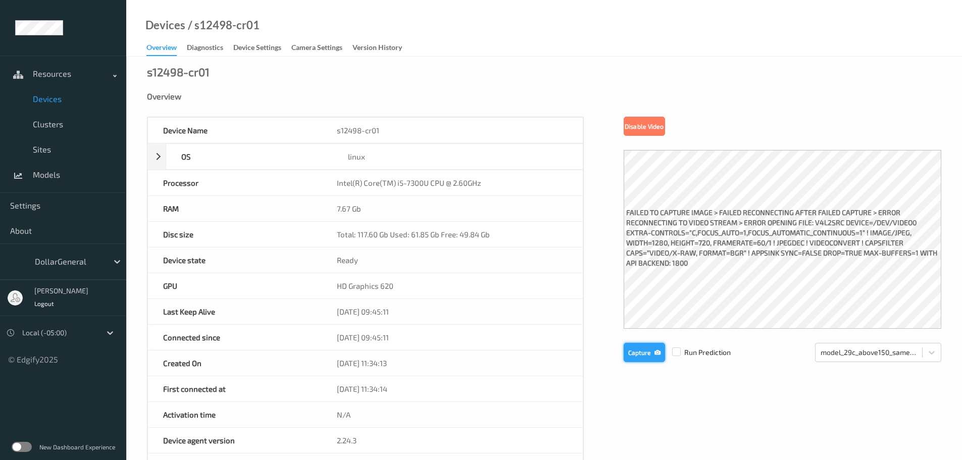
click at [630, 345] on button "Capture" at bounding box center [644, 352] width 41 height 19
click at [631, 352] on button "Capture" at bounding box center [644, 352] width 41 height 19
click at [638, 361] on button "Capture" at bounding box center [644, 352] width 41 height 19
click at [633, 358] on button "Capture" at bounding box center [644, 352] width 41 height 19
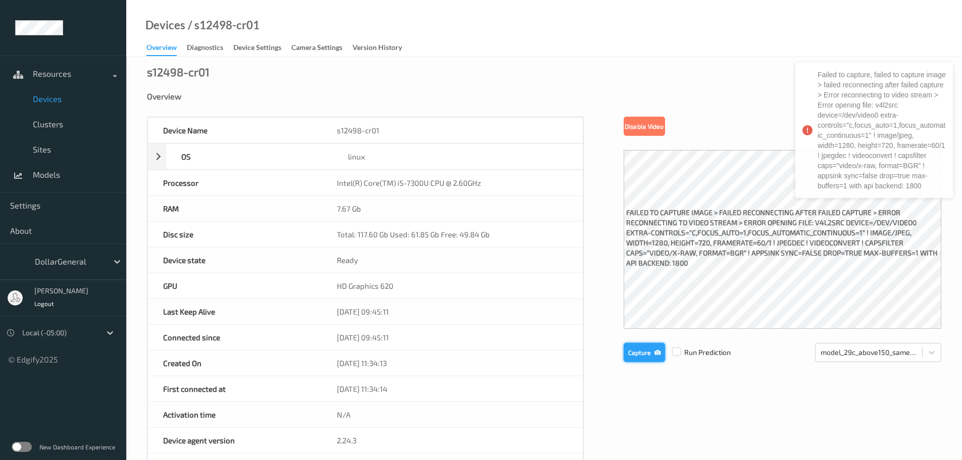
click at [655, 346] on button "Capture" at bounding box center [644, 352] width 41 height 19
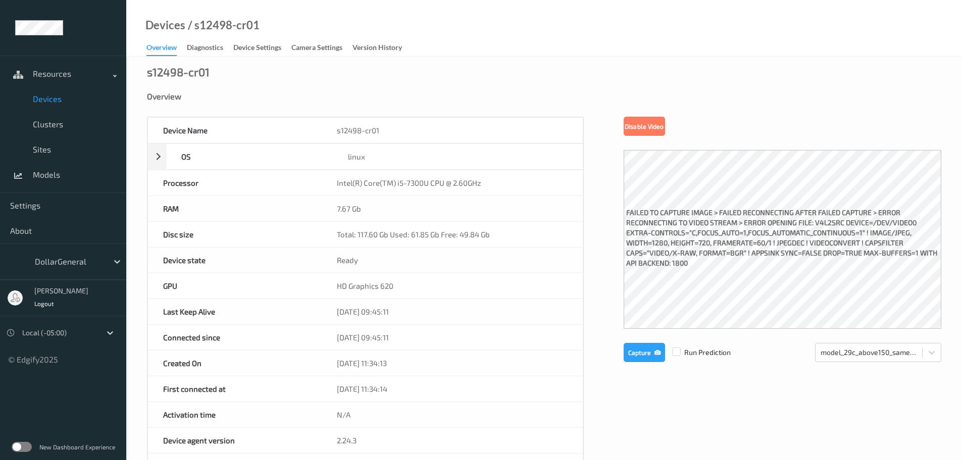
click at [480, 83] on div "s12498-cr01 Overview Device Name s12498-cr01 OS linux Platform debian Platform …" at bounding box center [544, 442] width 836 height 770
click at [649, 350] on button "Capture" at bounding box center [644, 352] width 41 height 19
click at [642, 354] on button "Capture" at bounding box center [644, 352] width 41 height 19
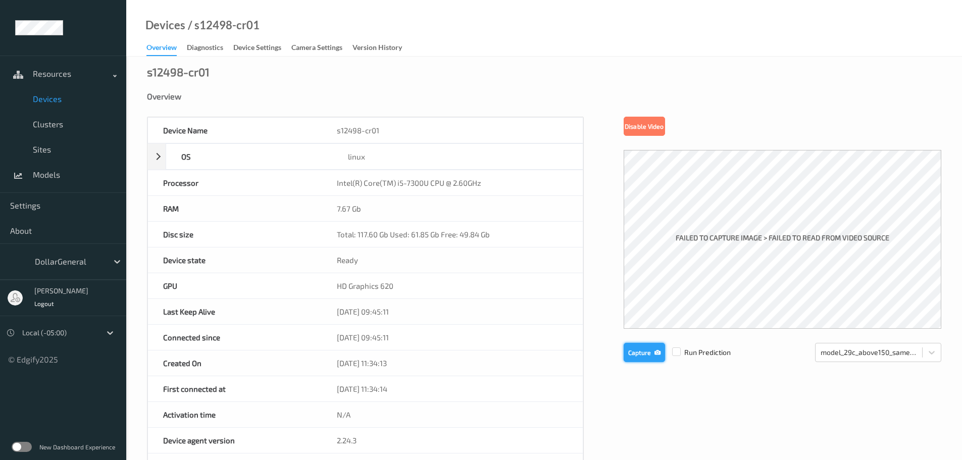
click at [641, 354] on button "Capture" at bounding box center [644, 352] width 41 height 19
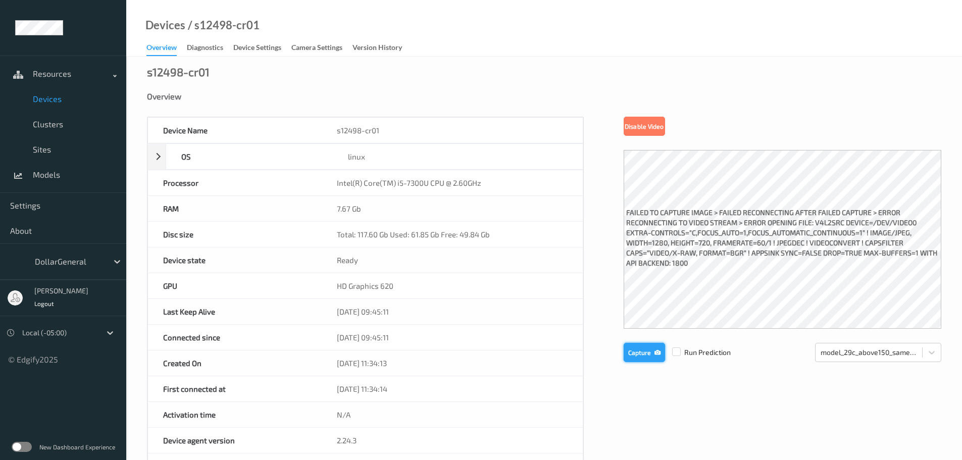
click at [644, 353] on button "Capture" at bounding box center [644, 352] width 41 height 19
click at [210, 50] on div "Diagnostics" at bounding box center [205, 48] width 36 height 13
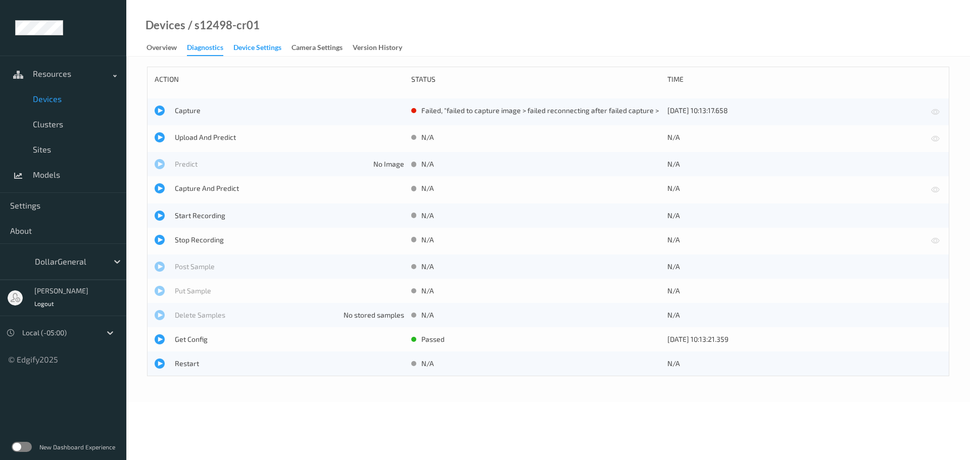
click at [249, 45] on div "Device Settings" at bounding box center [257, 48] width 48 height 13
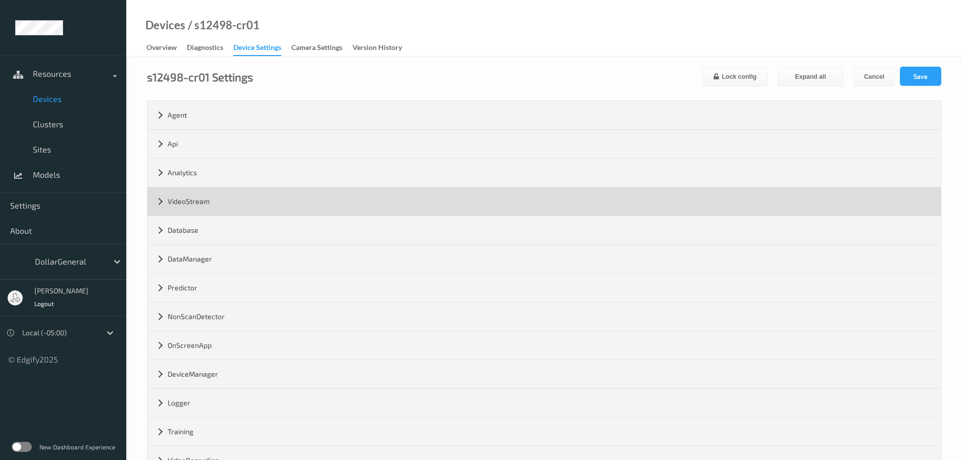
click at [217, 202] on div "VideoStream" at bounding box center [545, 201] width 794 height 28
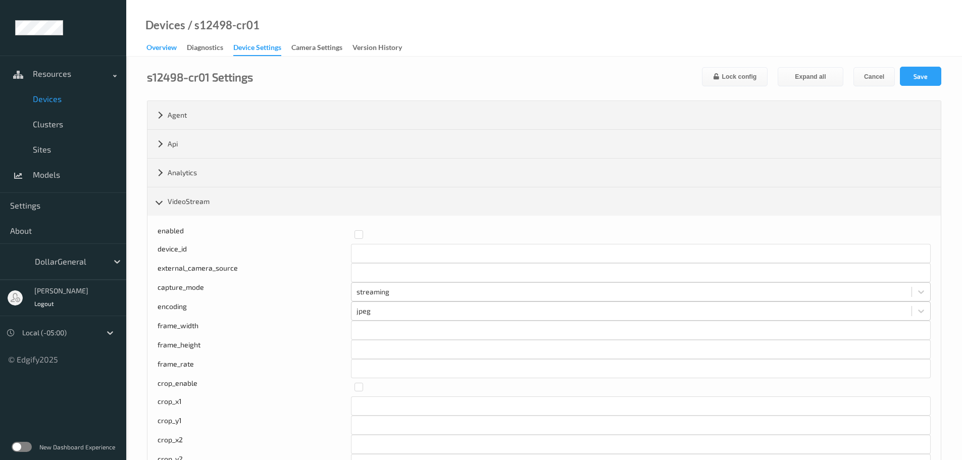
click at [164, 51] on div "Overview" at bounding box center [162, 48] width 30 height 13
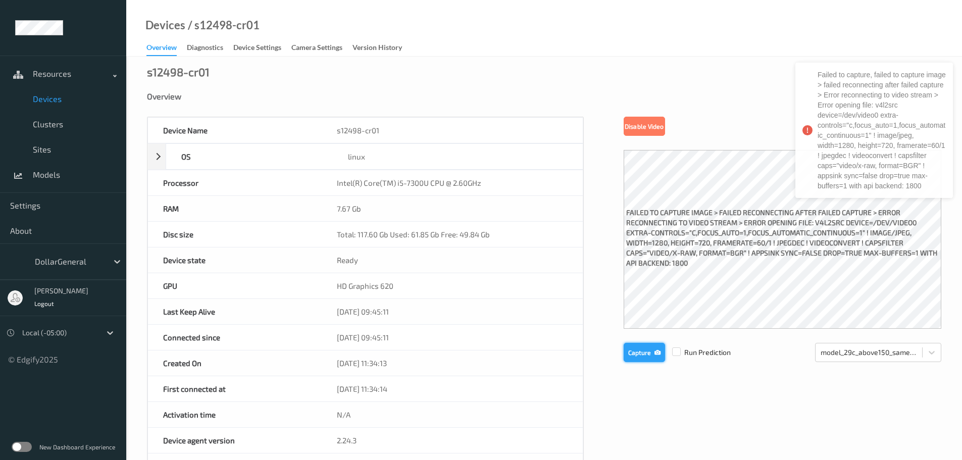
click at [635, 349] on button "Capture" at bounding box center [644, 352] width 41 height 19
click at [641, 400] on div "Device Name s12498-cr01 OS linux Platform debian Platform Version 12.10 Platfor…" at bounding box center [544, 428] width 795 height 622
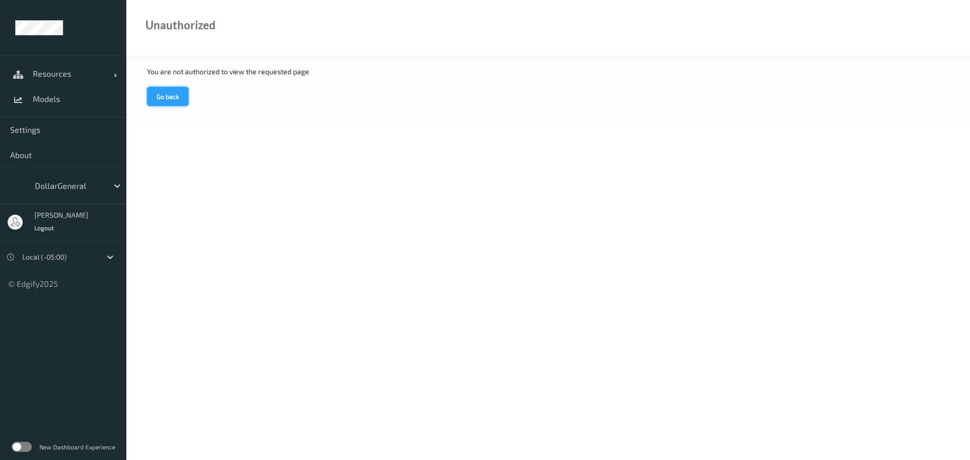
click at [185, 94] on button "Go back" at bounding box center [167, 96] width 41 height 19
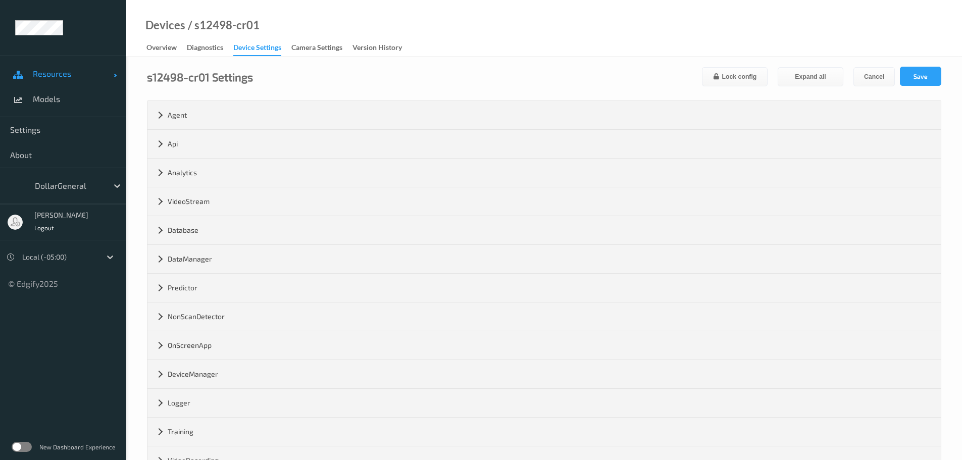
click at [69, 72] on span "Resources" at bounding box center [73, 74] width 81 height 10
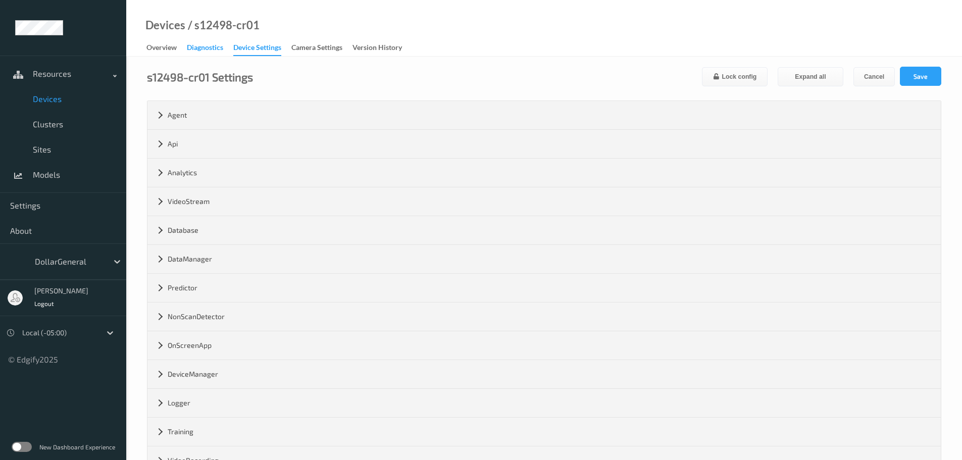
click at [204, 52] on div "Diagnostics" at bounding box center [205, 48] width 36 height 13
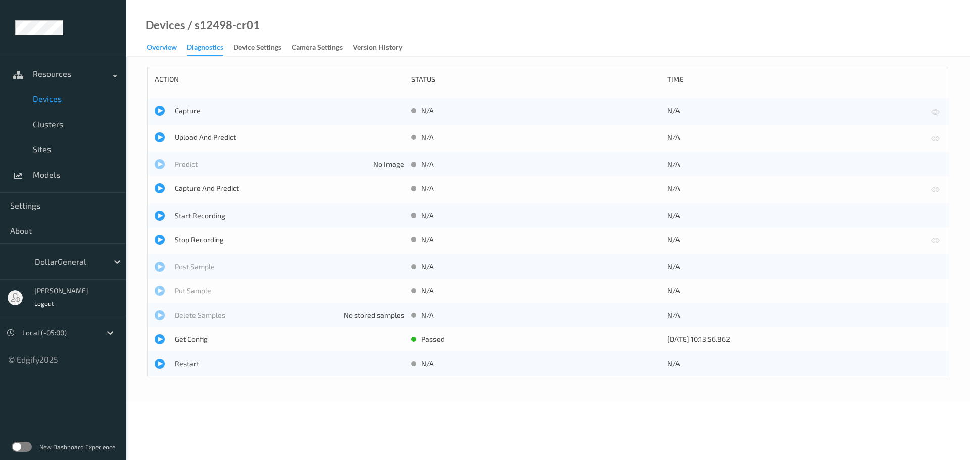
click at [170, 47] on div "Overview" at bounding box center [162, 48] width 30 height 13
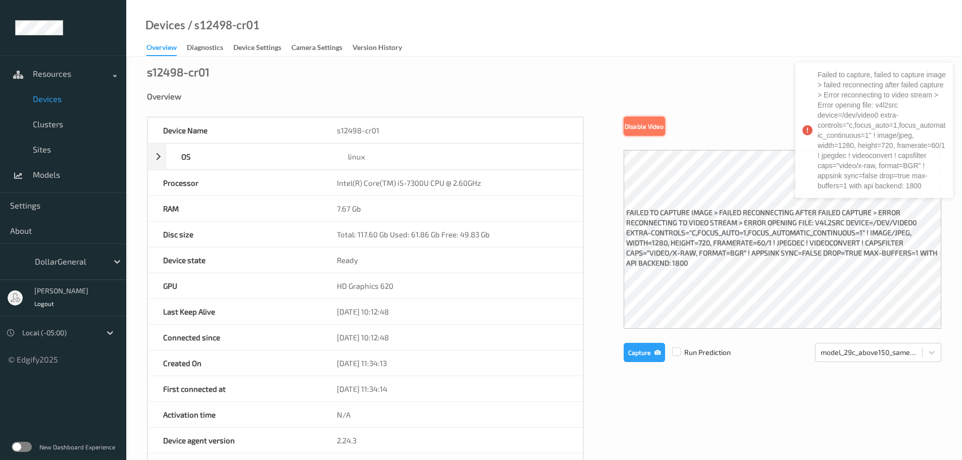
click at [642, 125] on button "Disable Video" at bounding box center [644, 126] width 41 height 19
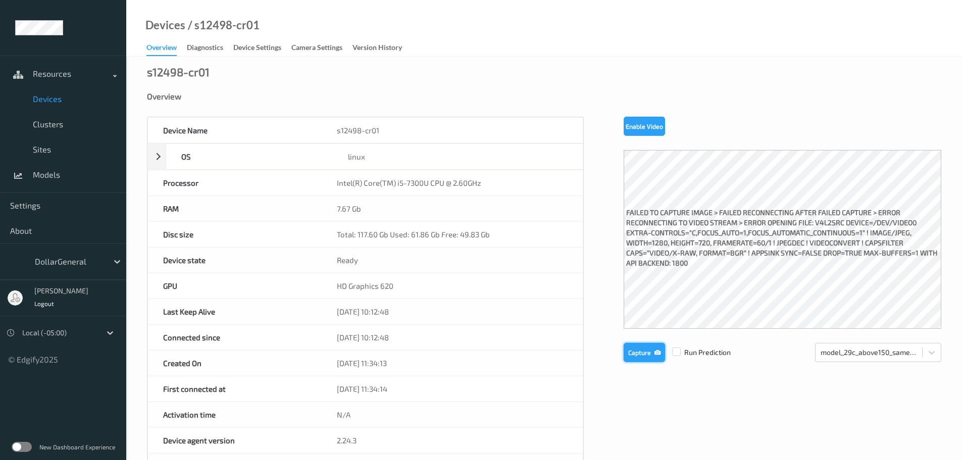
click at [646, 353] on button "Capture" at bounding box center [644, 352] width 41 height 19
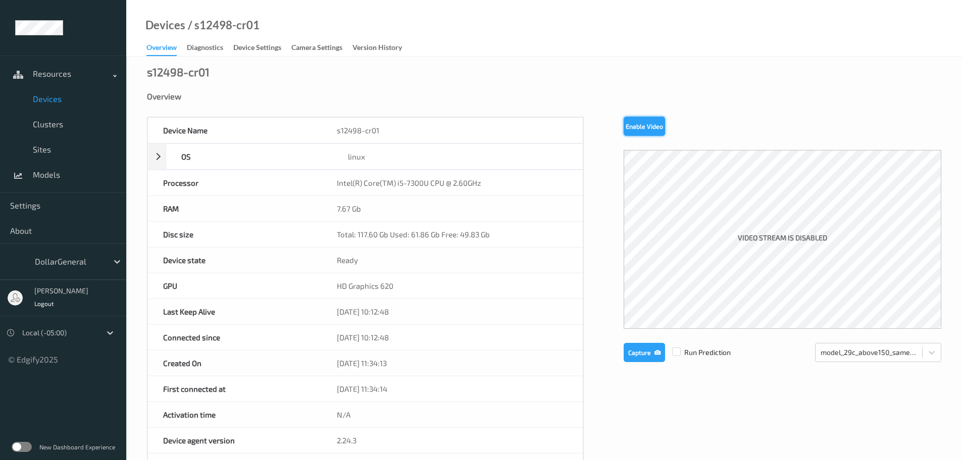
click at [629, 127] on button "Enable Video" at bounding box center [644, 126] width 41 height 19
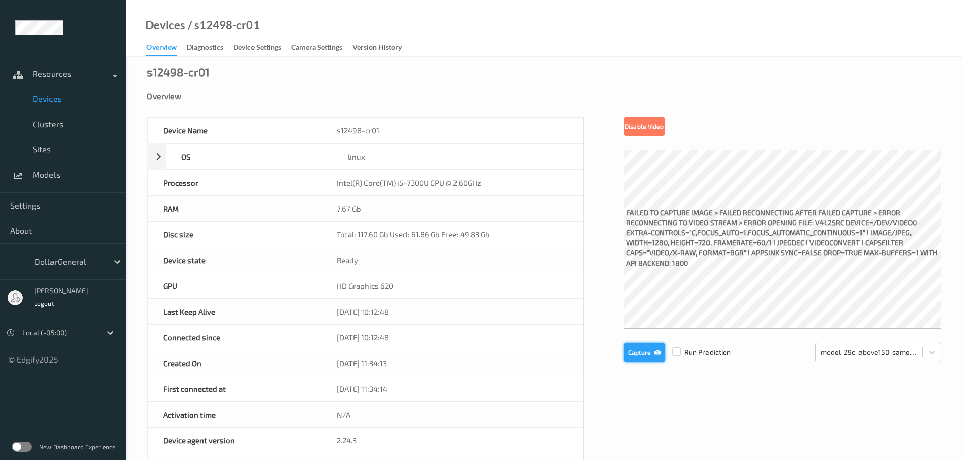
click at [648, 356] on button "Capture" at bounding box center [644, 352] width 41 height 19
click at [18, 448] on label at bounding box center [22, 447] width 20 height 10
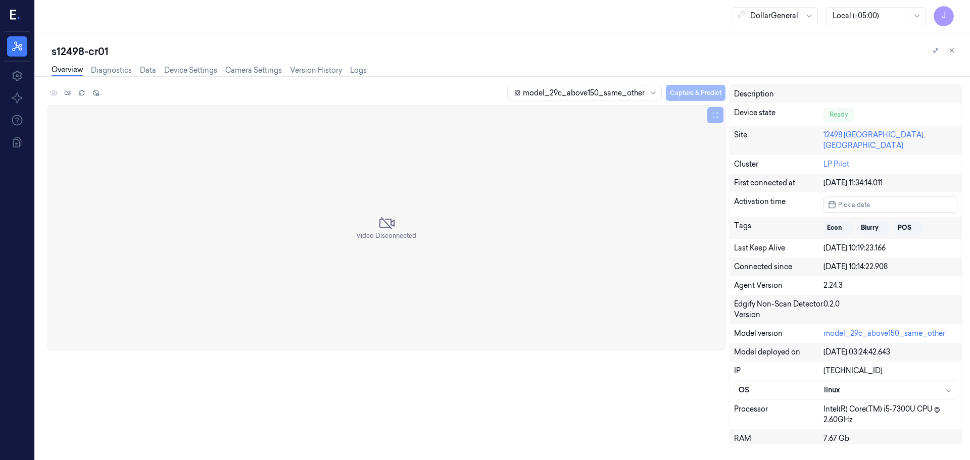
click at [588, 92] on div at bounding box center [584, 93] width 122 height 11
click at [583, 110] on div "model_29c_above150_same_other" at bounding box center [588, 114] width 133 height 11
click at [116, 74] on link "Diagnostics" at bounding box center [111, 71] width 41 height 12
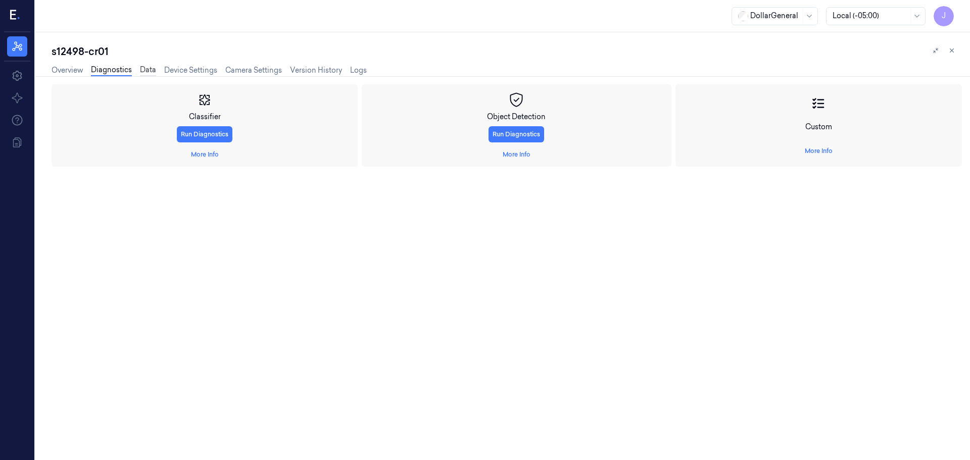
click at [147, 72] on link "Data" at bounding box center [148, 71] width 16 height 12
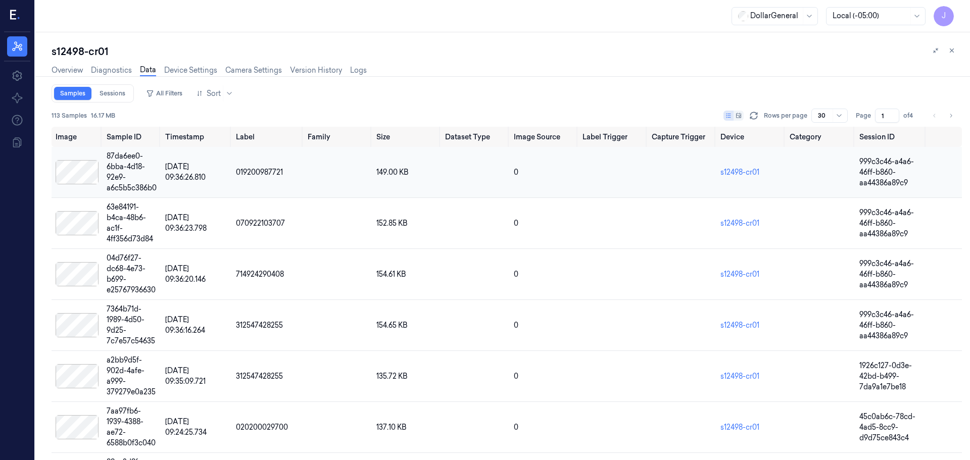
click at [64, 172] on div at bounding box center [77, 172] width 43 height 24
click at [139, 169] on div "87da6ee0-6bba-4d18-92e9-a6c5b5c386b0" at bounding box center [132, 172] width 51 height 42
click at [72, 69] on link "Overview" at bounding box center [67, 71] width 31 height 12
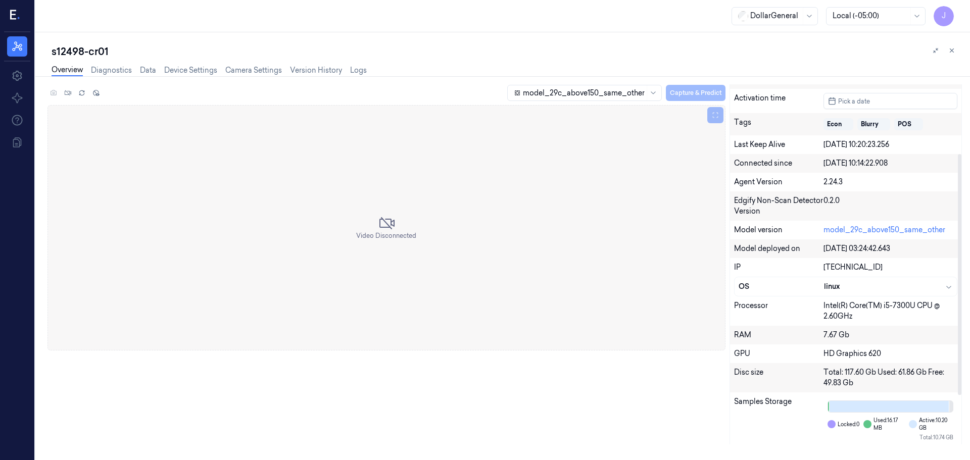
scroll to position [176, 0]
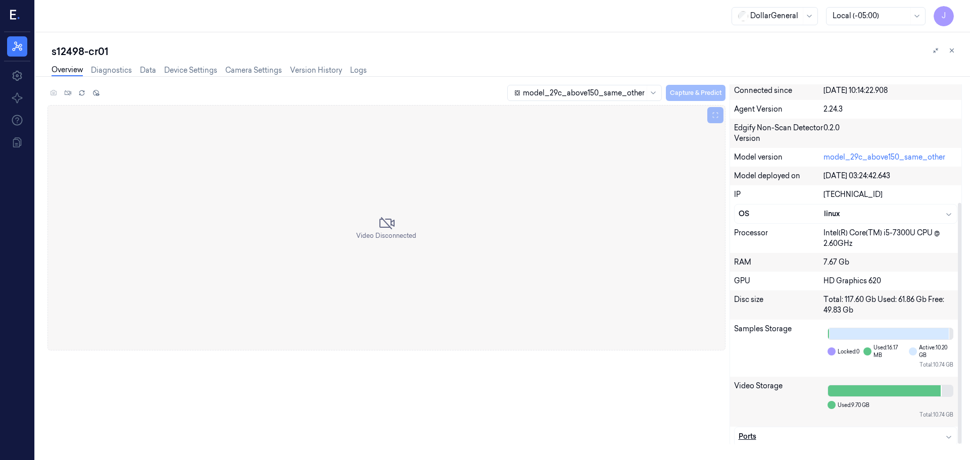
click at [862, 431] on div "Ports" at bounding box center [846, 436] width 215 height 11
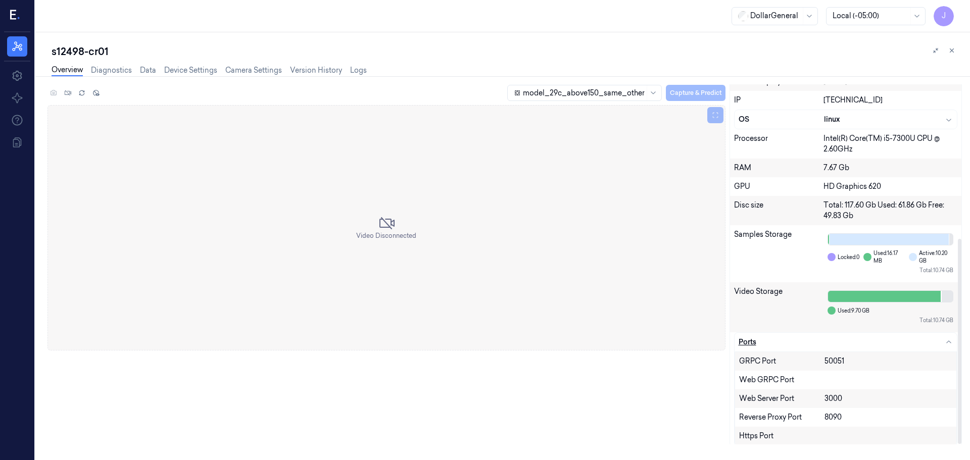
click at [891, 337] on div "Ports" at bounding box center [846, 342] width 215 height 11
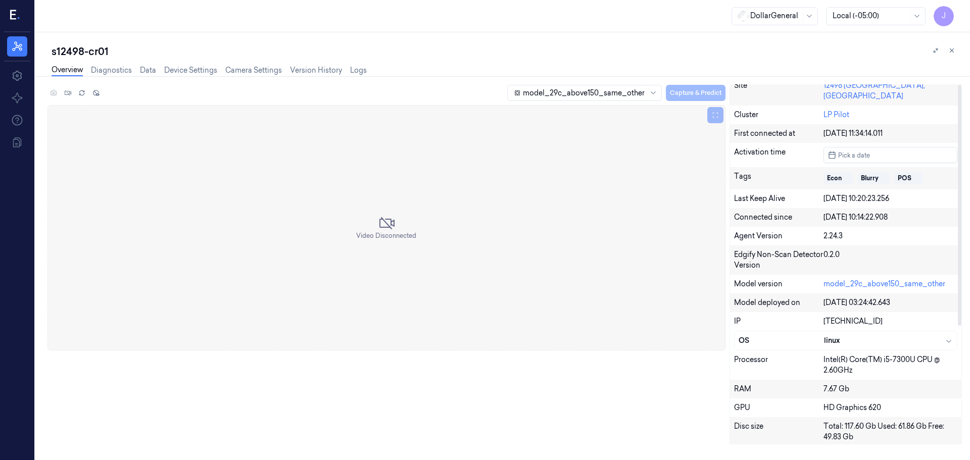
scroll to position [0, 0]
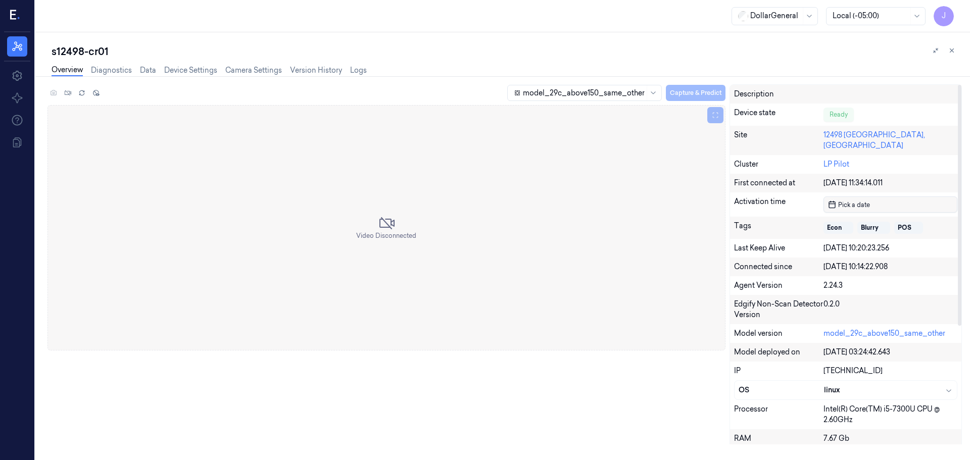
click at [870, 200] on span "Pick a date" at bounding box center [853, 205] width 34 height 10
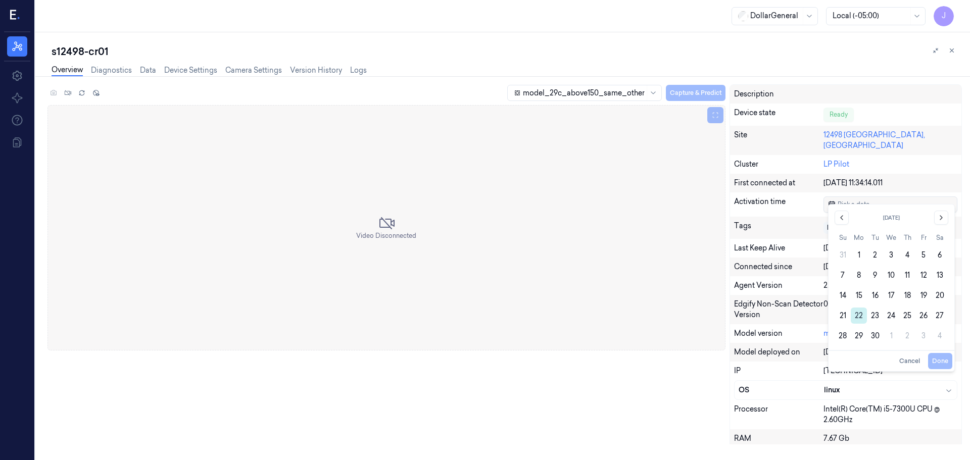
click at [859, 315] on button "22" at bounding box center [859, 316] width 16 height 16
type input "[DATE] 00:00:00"
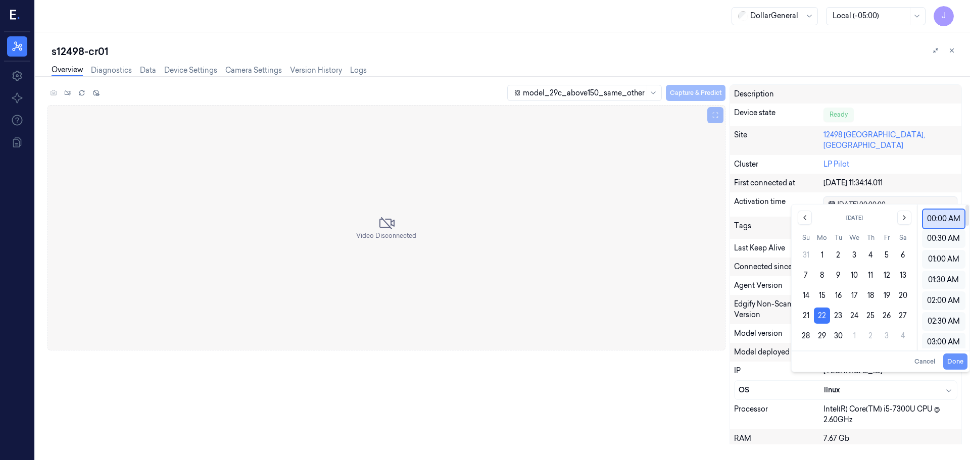
click at [950, 359] on button "Done" at bounding box center [955, 362] width 24 height 16
click at [928, 357] on button "Cancel" at bounding box center [924, 362] width 29 height 16
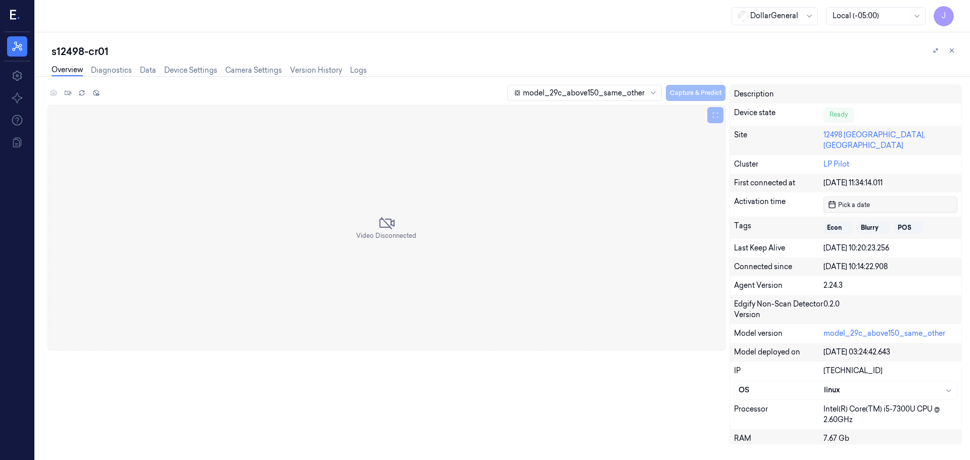
click at [507, 51] on div "s12498-cr01" at bounding box center [507, 51] width 910 height 14
click at [358, 68] on link "Logs" at bounding box center [358, 71] width 17 height 12
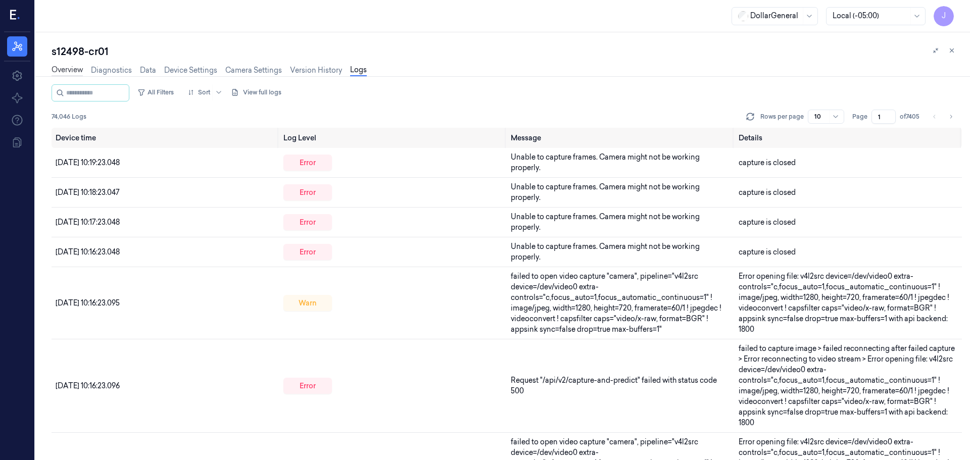
click at [69, 71] on link "Overview" at bounding box center [67, 71] width 31 height 12
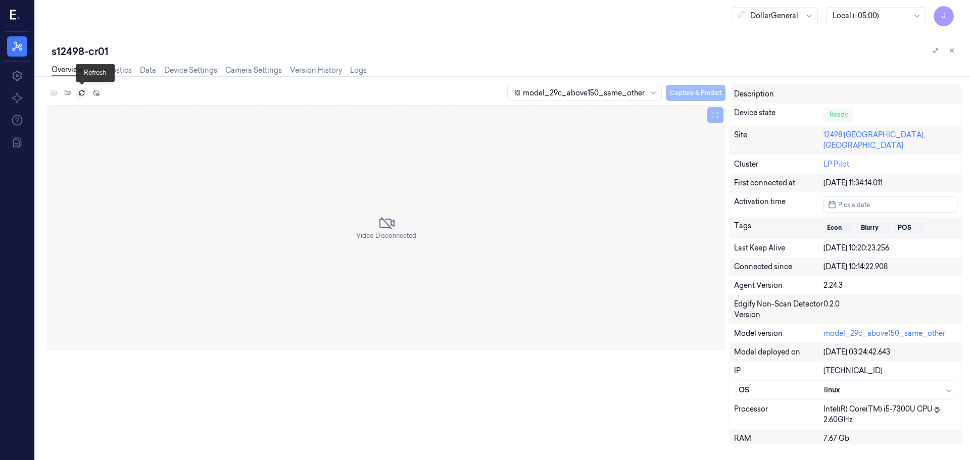
click at [84, 90] on icon at bounding box center [81, 92] width 7 height 7
click at [16, 82] on link "Settings" at bounding box center [17, 76] width 20 height 20
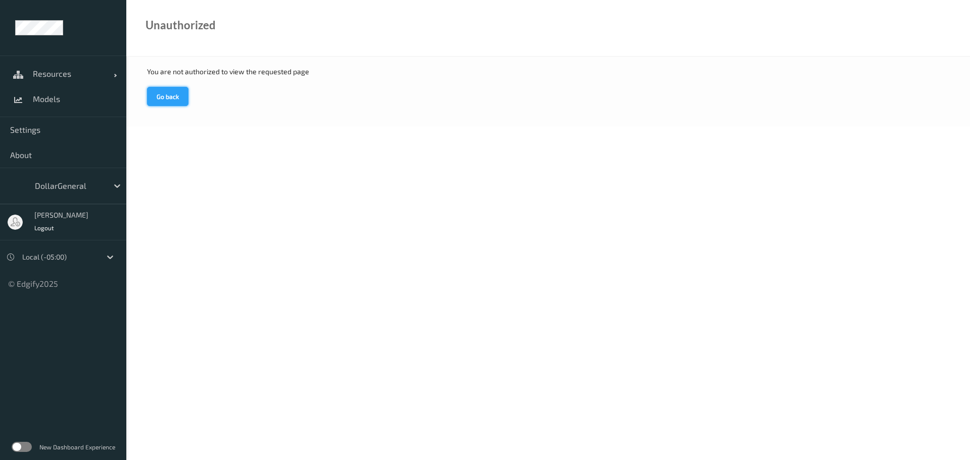
click at [178, 98] on button "Go back" at bounding box center [167, 96] width 41 height 19
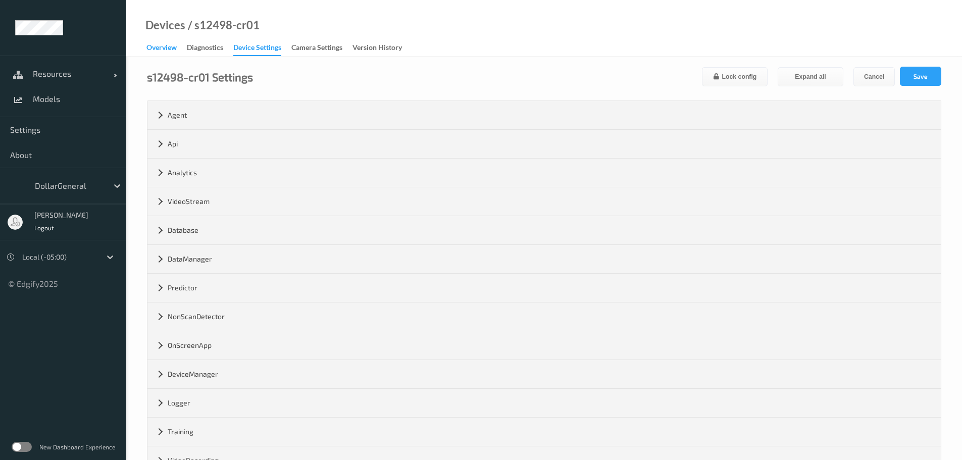
click at [166, 51] on div "Overview" at bounding box center [162, 48] width 30 height 13
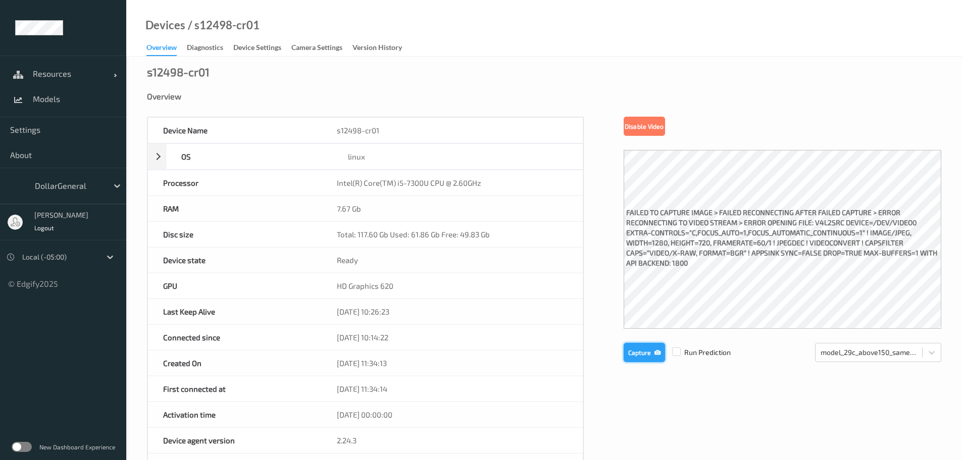
click at [634, 353] on button "Capture" at bounding box center [644, 352] width 41 height 19
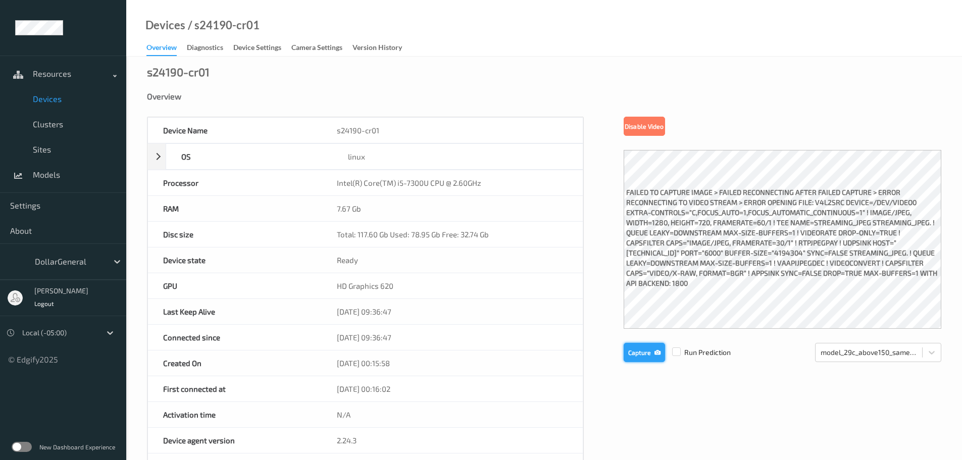
click at [634, 351] on button "Capture" at bounding box center [644, 352] width 41 height 19
click at [648, 350] on button "Capture" at bounding box center [644, 352] width 41 height 19
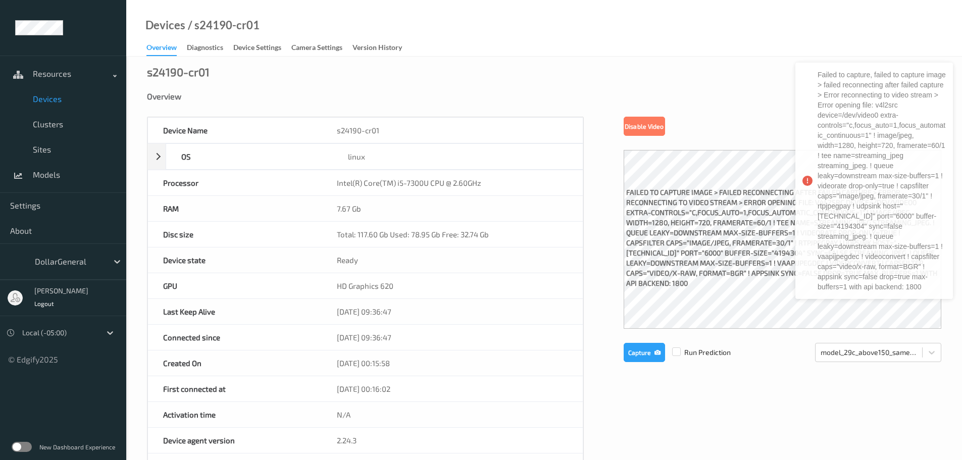
click at [592, 260] on div "Device Name s24190-cr01 OS linux Platform debian Platform Version 12.10 Platfor…" at bounding box center [544, 428] width 795 height 622
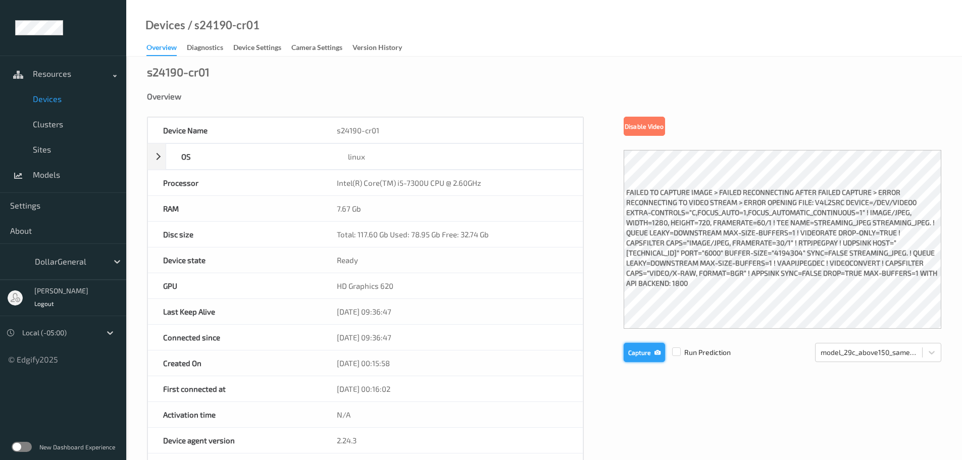
click at [624, 355] on button "Capture" at bounding box center [644, 352] width 41 height 19
click at [639, 349] on button "Capture" at bounding box center [644, 352] width 41 height 19
